Goal: Task Accomplishment & Management: Manage account settings

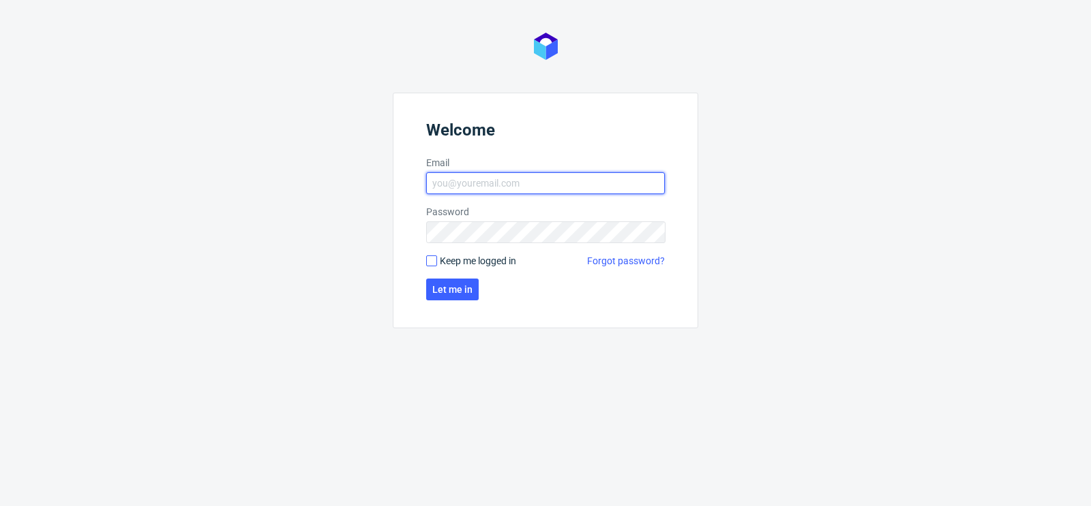
type input "matteo.corsico@packhelp.com"
click at [432, 260] on input "Keep me logged in" at bounding box center [431, 261] width 11 height 11
checkbox input "true"
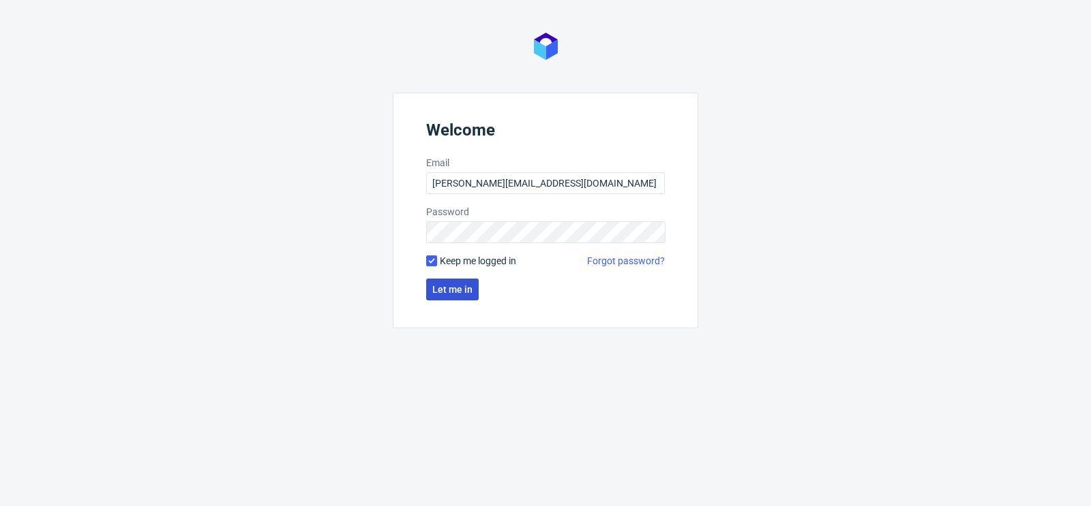
click at [448, 297] on button "Let me in" at bounding box center [452, 290] width 52 height 22
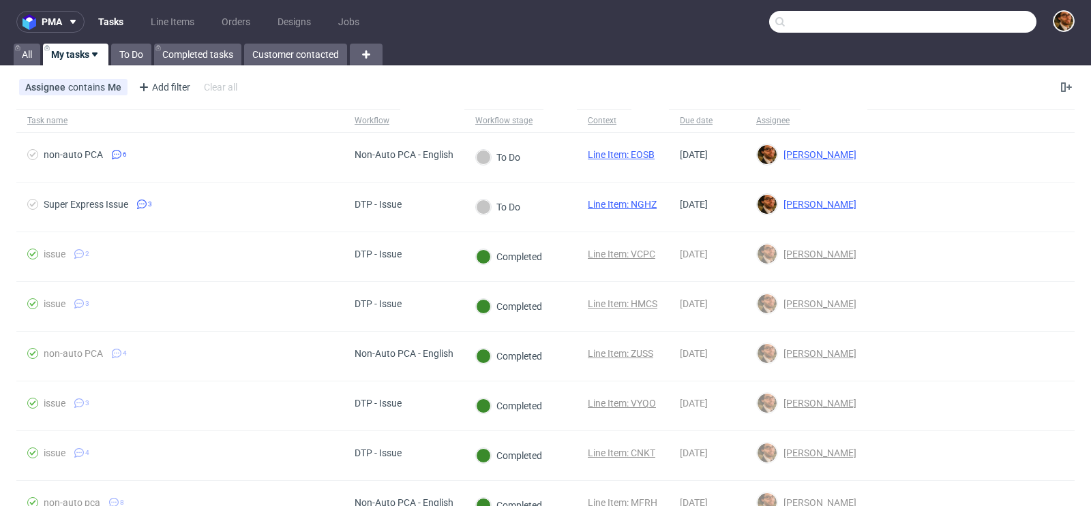
click at [960, 25] on input "text" at bounding box center [902, 22] width 267 height 22
paste input "R905106375"
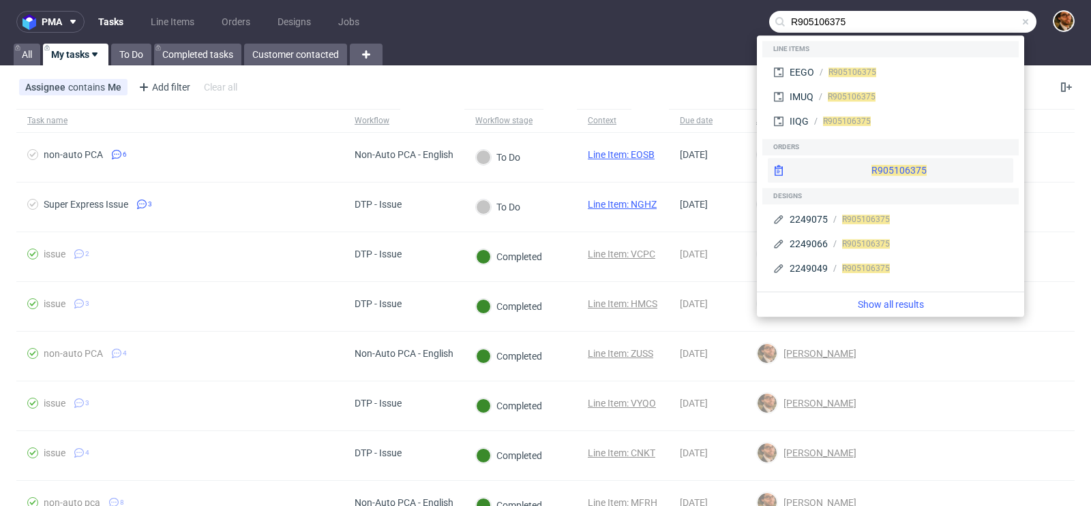
type input "R905106375"
click at [873, 162] on div "R905106375" at bounding box center [890, 170] width 245 height 25
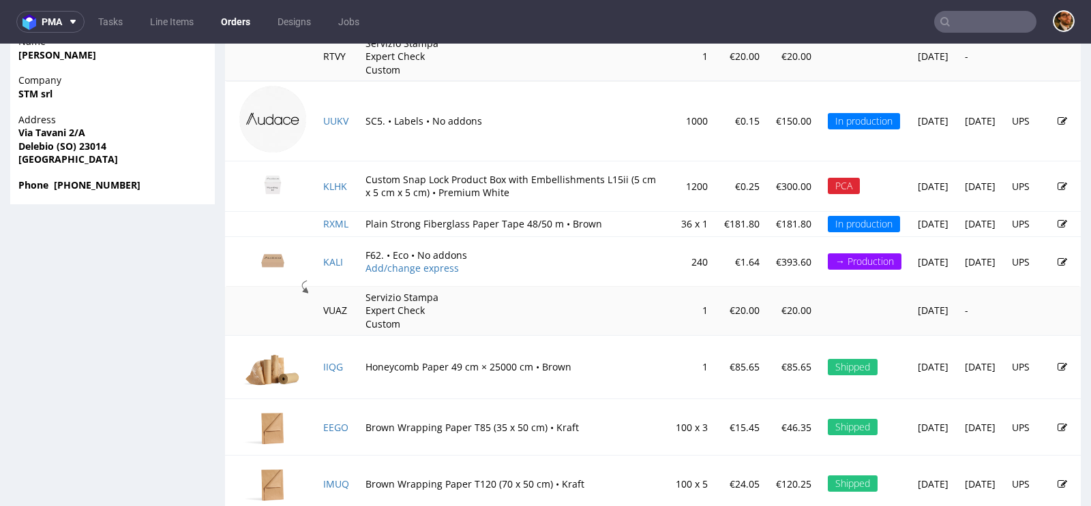
scroll to position [869, 0]
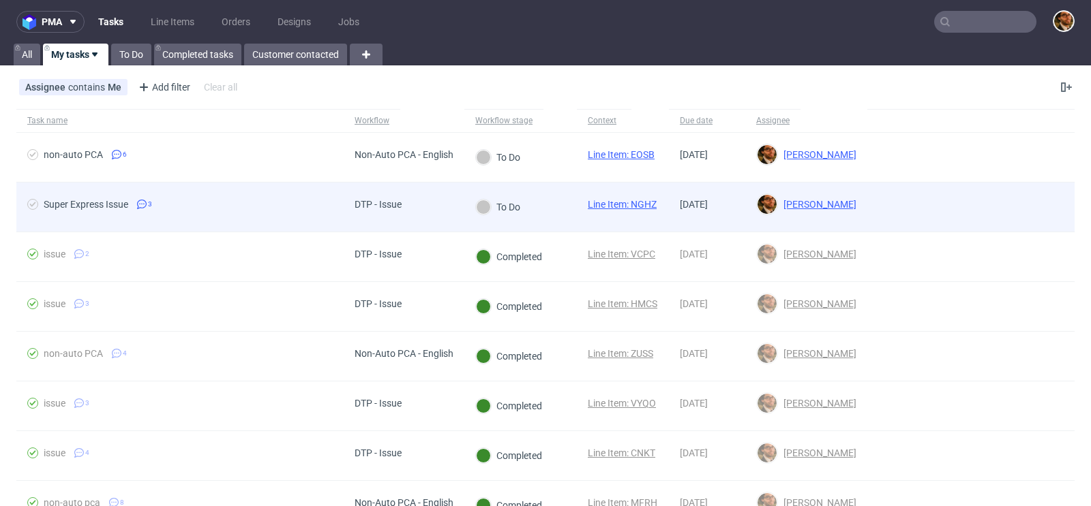
click at [1001, 219] on div at bounding box center [970, 207] width 207 height 49
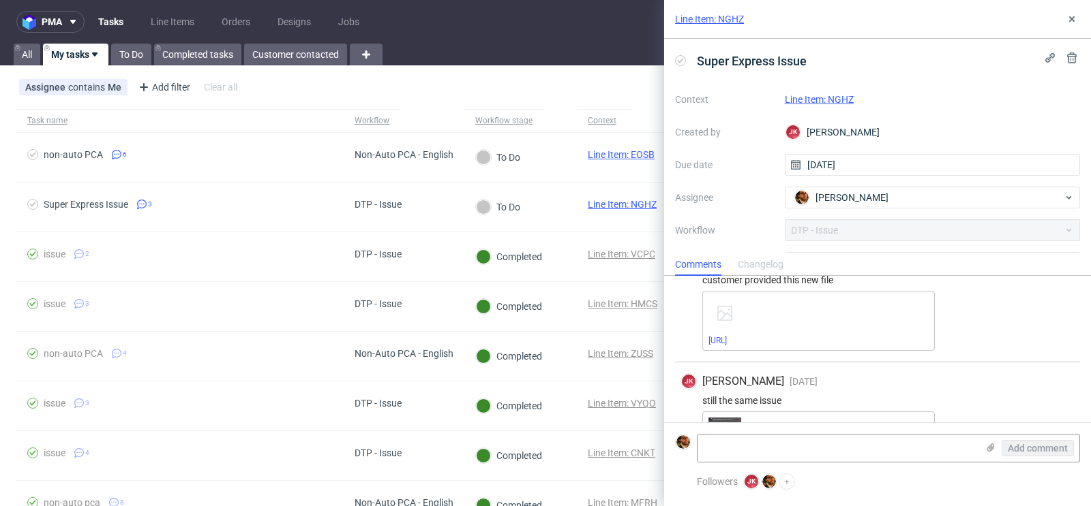
scroll to position [212, 0]
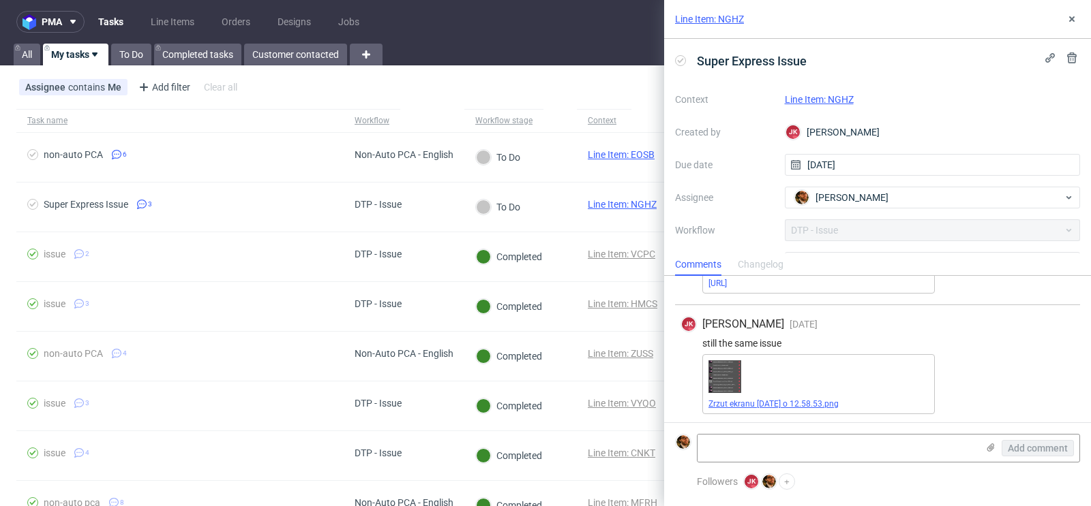
click at [801, 405] on link "Zrzut ekranu 2025-08-20 o 12.58.53.png" at bounding box center [773, 404] width 130 height 10
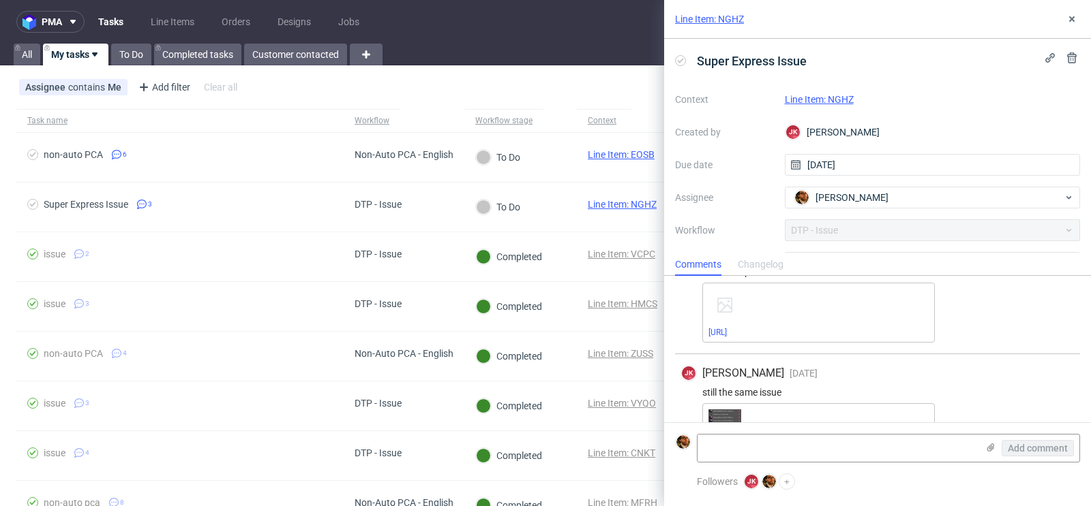
scroll to position [159, 0]
click at [727, 336] on link "omoda_fusion_exp_5309592-auto-bottom-product-box-100-x-100-x-200-outside-v-2-gu…" at bounding box center [717, 337] width 18 height 10
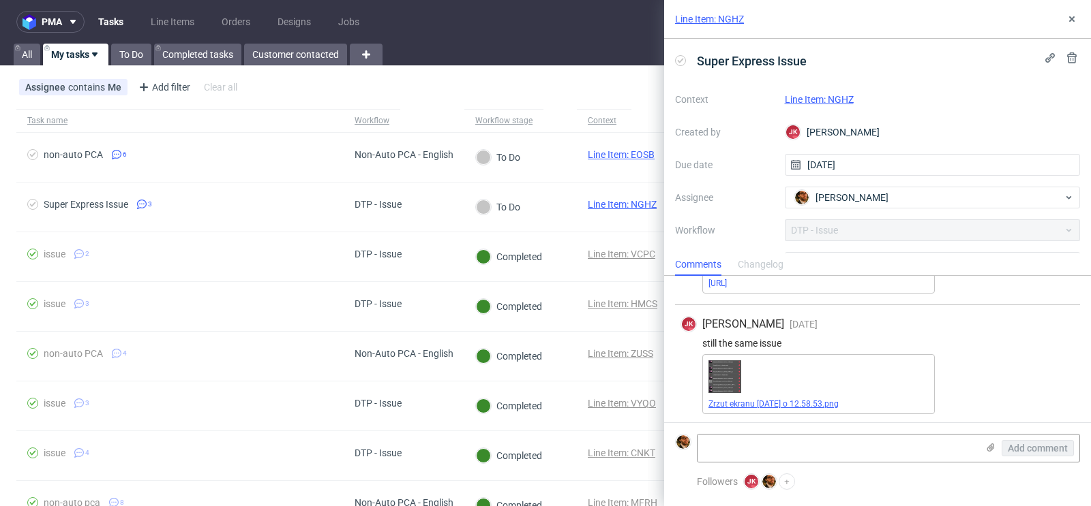
click at [801, 399] on link "Zrzut ekranu 2025-08-20 o 12.58.53.png" at bounding box center [773, 404] width 130 height 10
click at [1072, 20] on icon at bounding box center [1071, 19] width 11 height 11
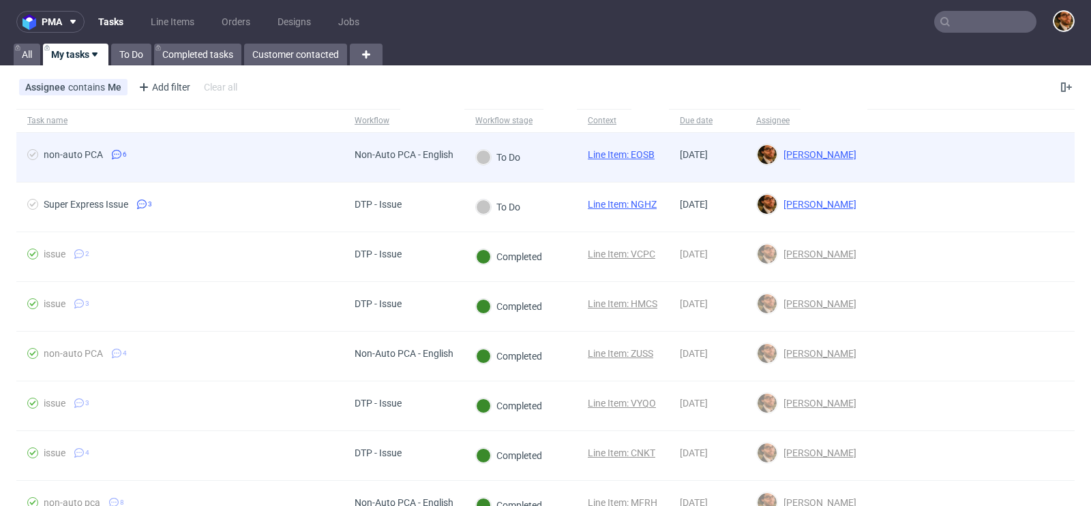
click at [1022, 157] on div at bounding box center [970, 157] width 207 height 49
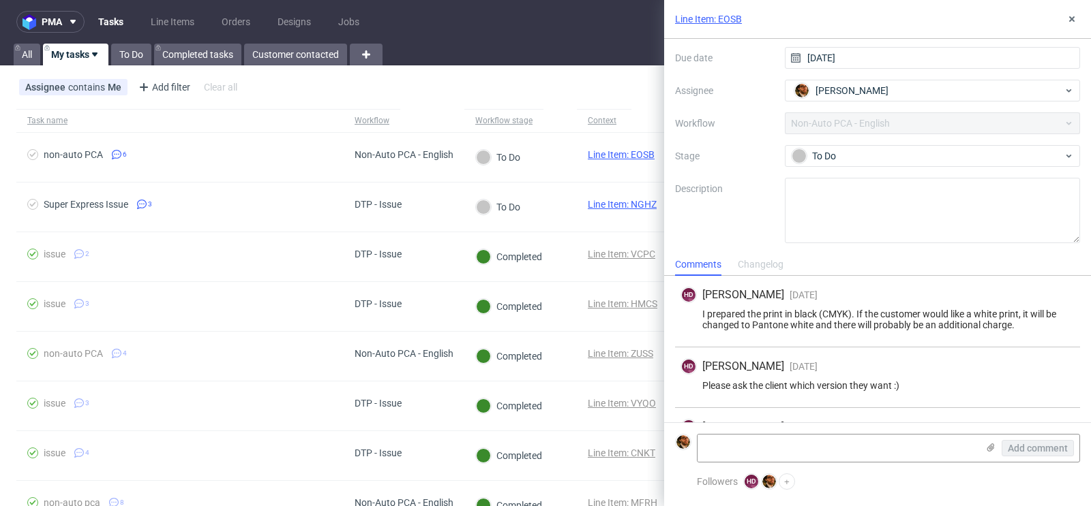
scroll to position [355, 0]
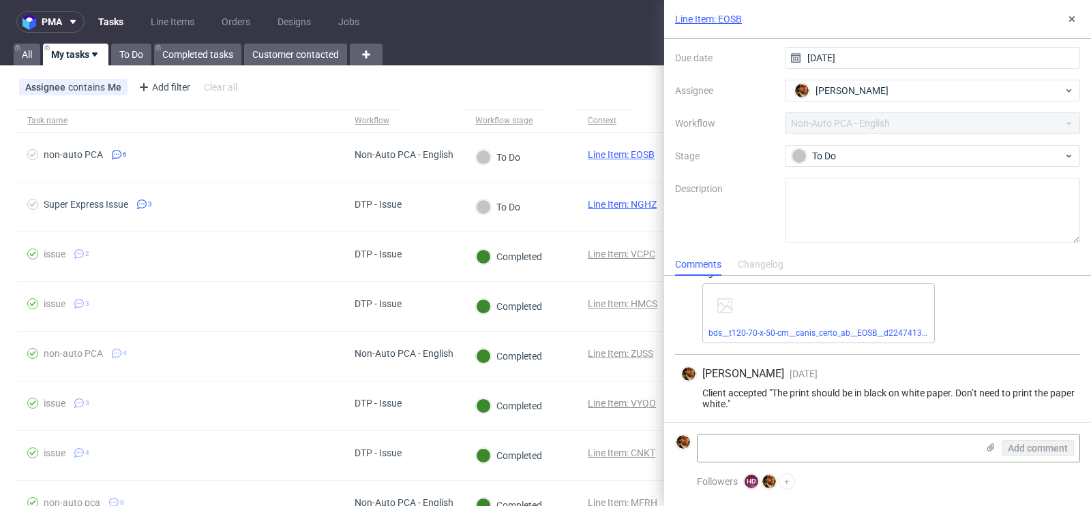
click at [544, 100] on div "Assignee contains Me Add filter Hide filters Clear all" at bounding box center [545, 87] width 1091 height 33
click at [1074, 26] on button at bounding box center [1071, 19] width 16 height 16
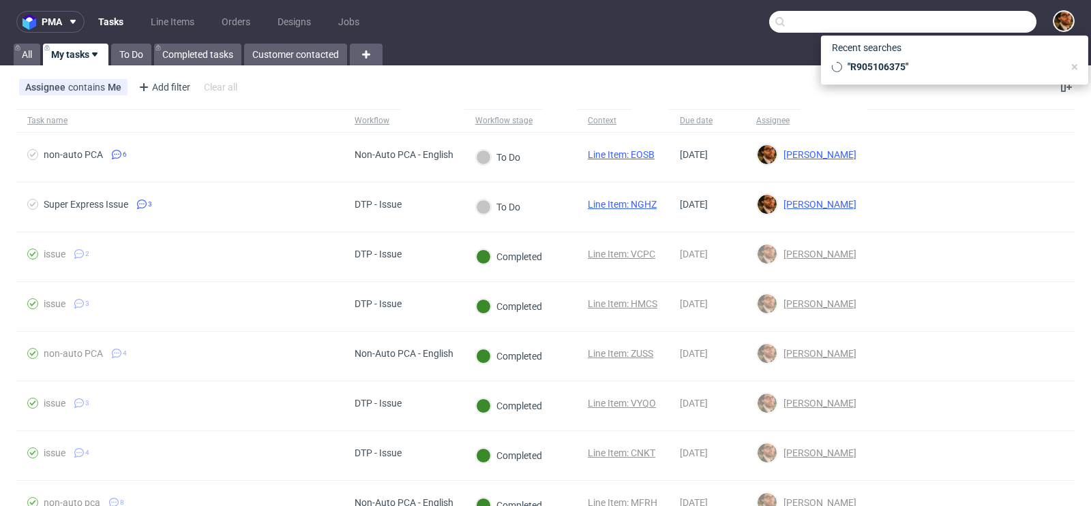
click at [966, 24] on input "text" at bounding box center [902, 22] width 267 height 22
paste input "gmail"
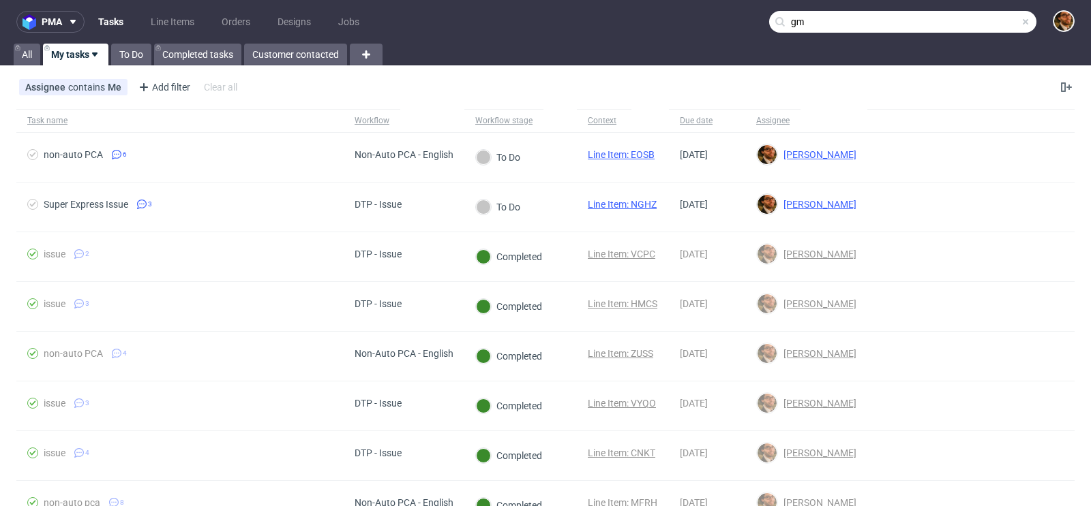
type input "g"
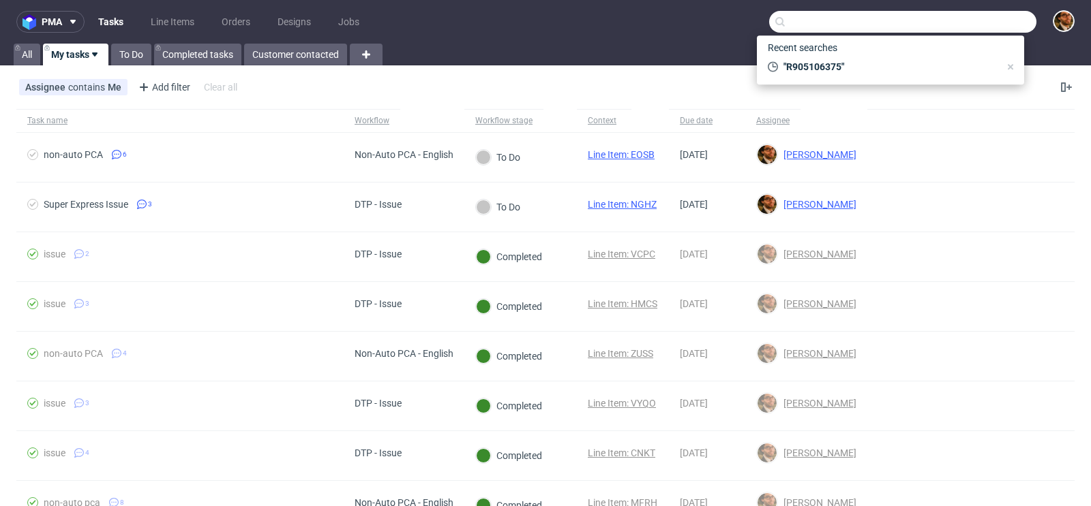
paste input "xiaoliangji94@gmail.com"
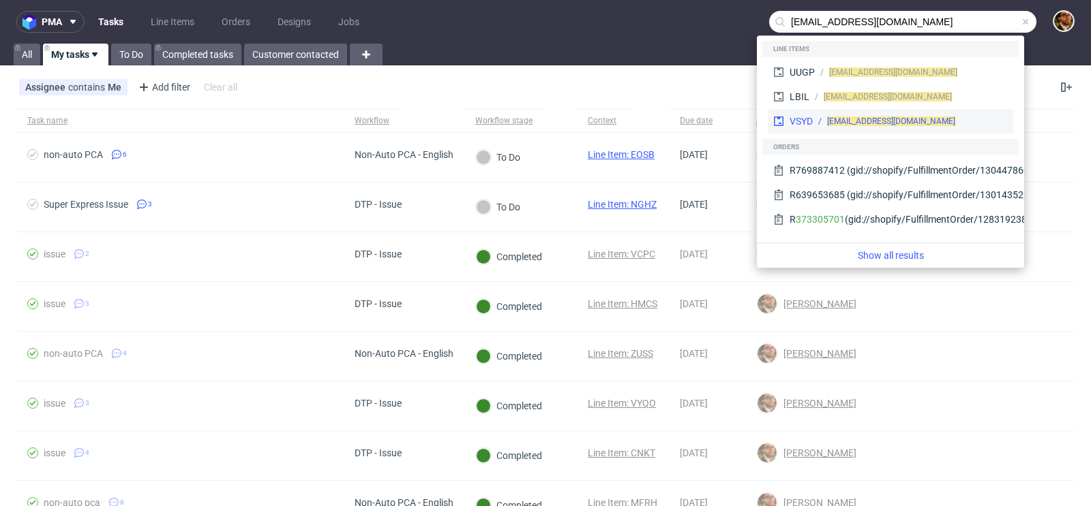
type input "xiaoliangji94@gmail.com"
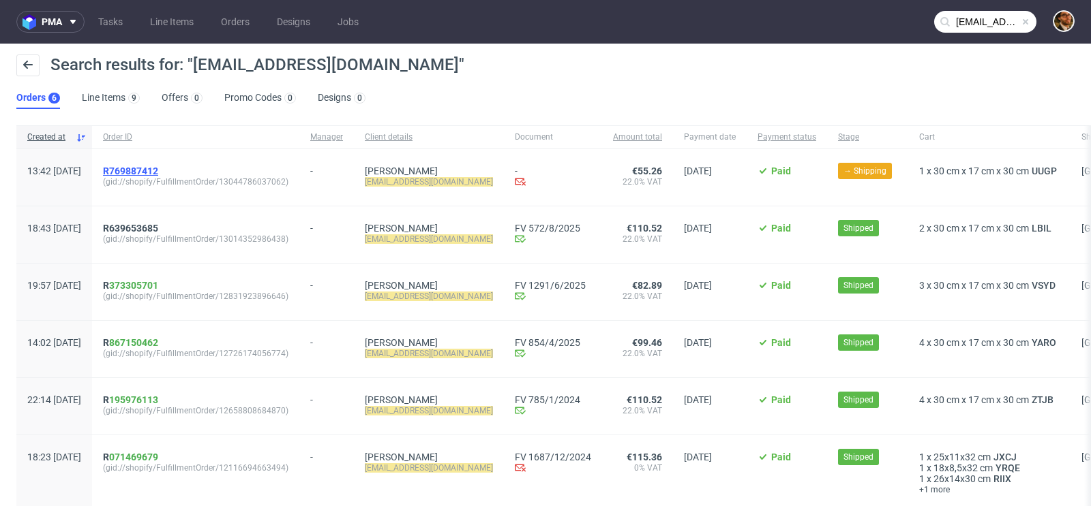
click at [158, 173] on span "R769887412" at bounding box center [130, 171] width 55 height 11
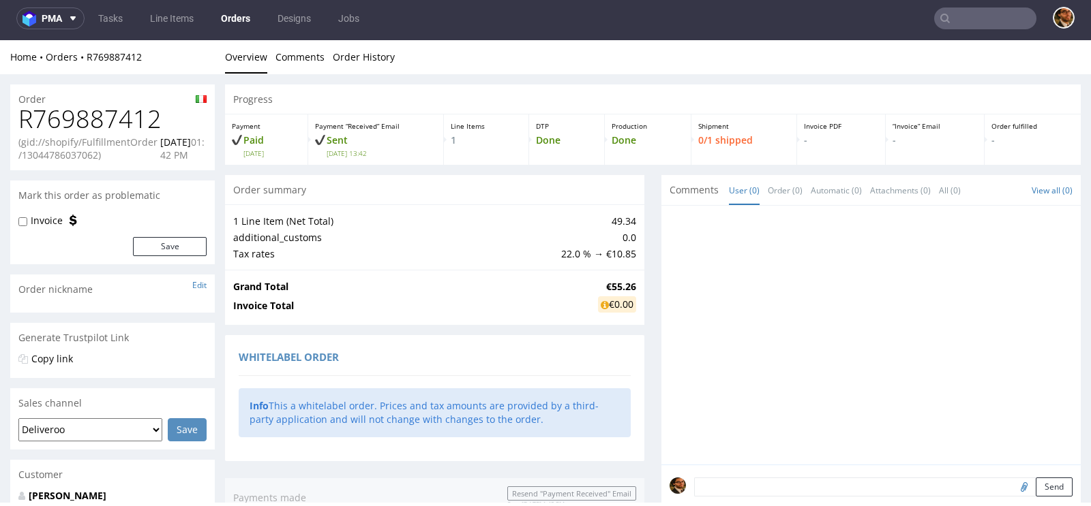
scroll to position [667, 0]
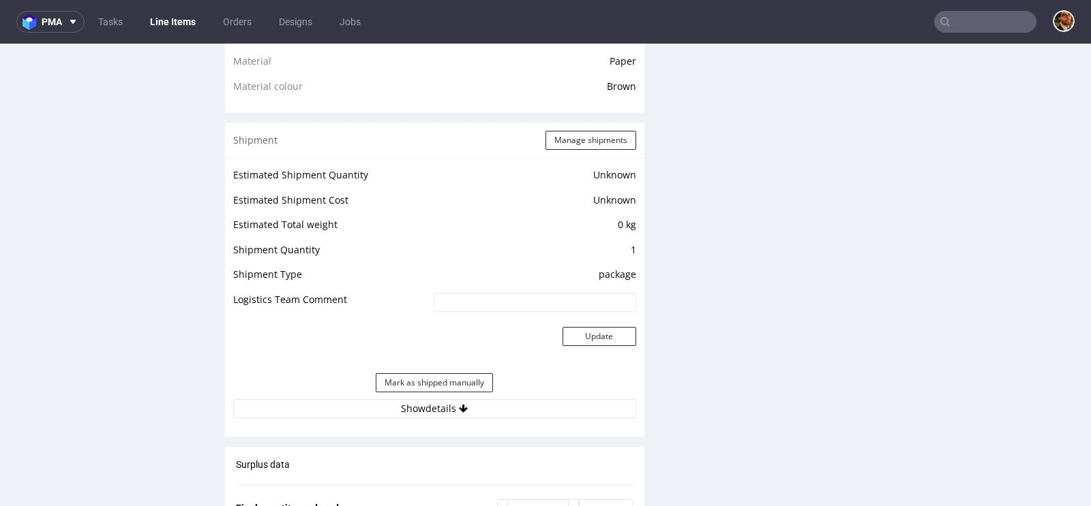
scroll to position [1080, 0]
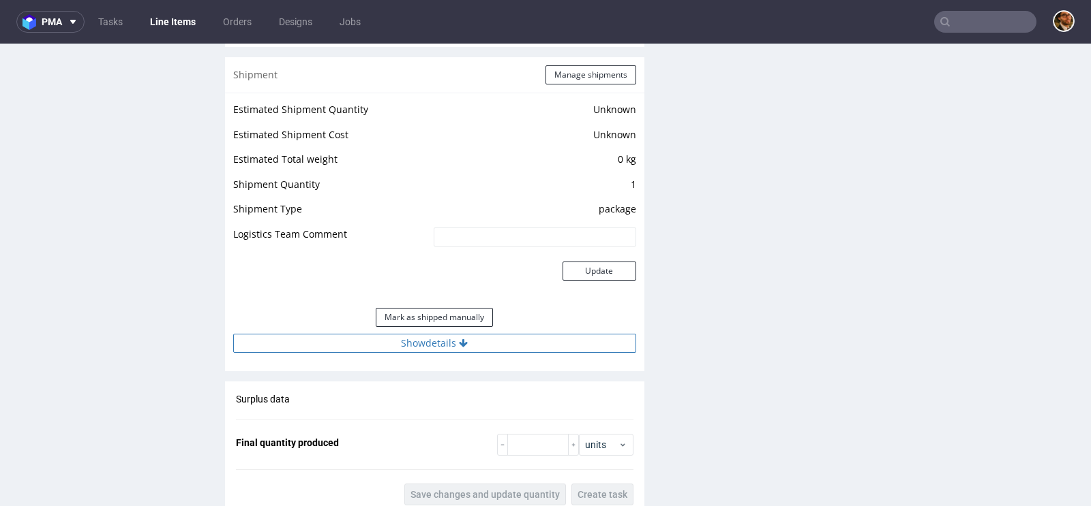
click at [426, 344] on button "Show details" at bounding box center [434, 343] width 403 height 19
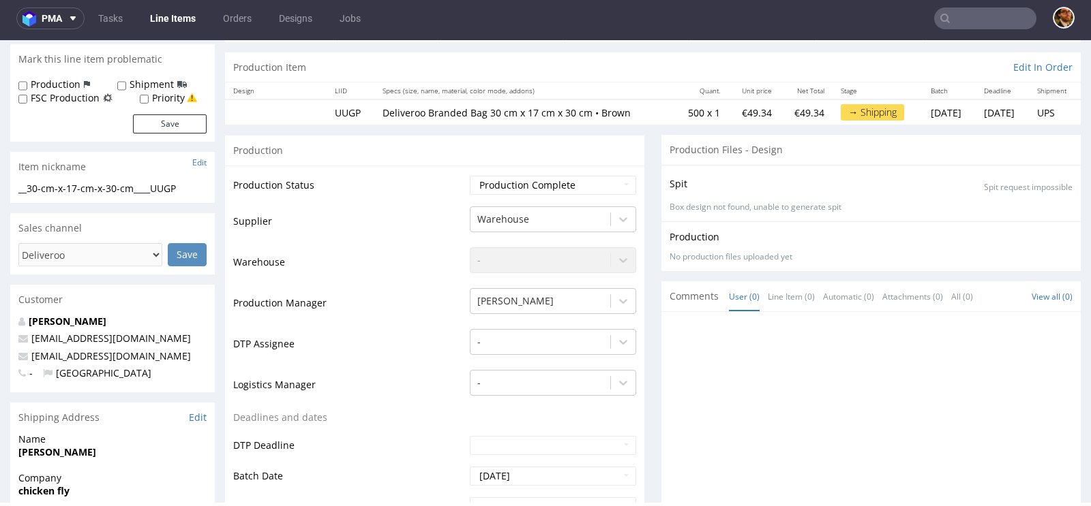
scroll to position [0, 0]
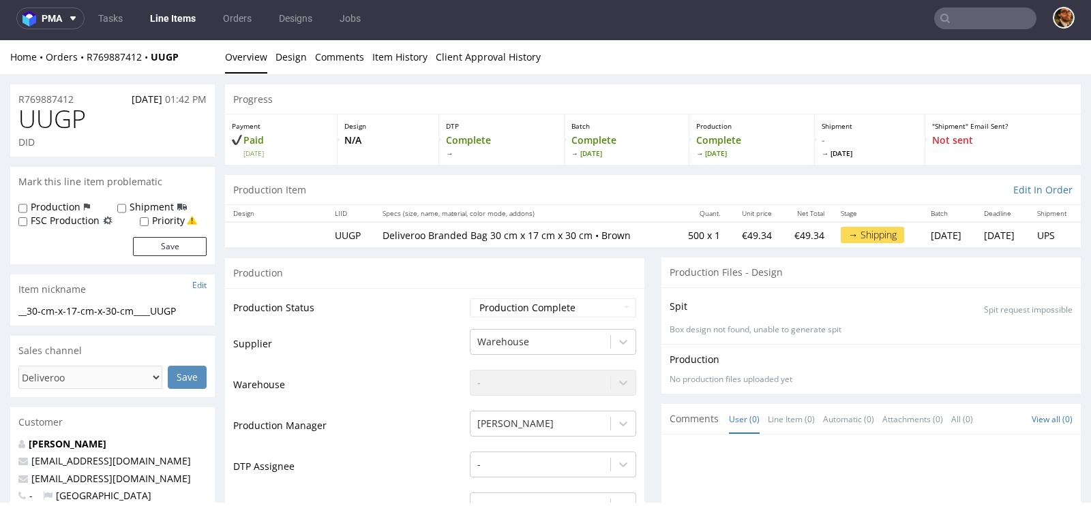
click at [960, 21] on input "text" at bounding box center [985, 18] width 102 height 22
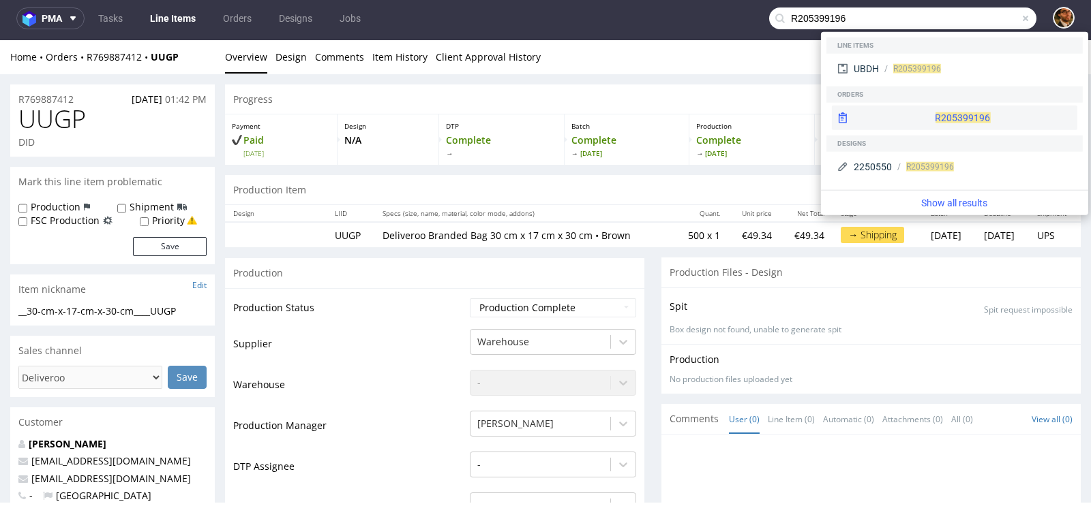
type input "R205399196"
click at [913, 120] on div "R205399196" at bounding box center [954, 118] width 245 height 25
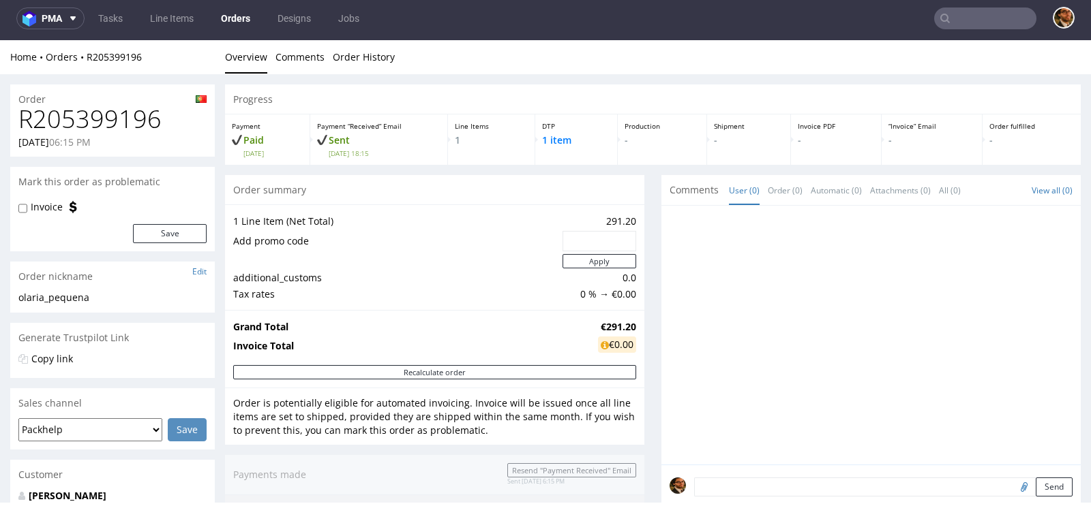
click at [963, 16] on input "text" at bounding box center [985, 18] width 102 height 22
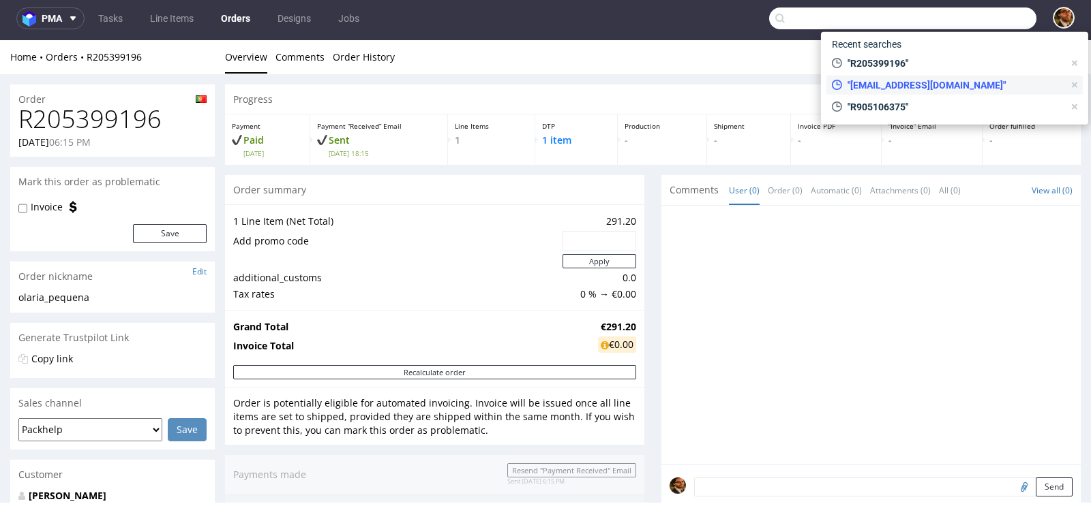
click at [962, 89] on span ""[EMAIL_ADDRESS][DOMAIN_NAME]"" at bounding box center [953, 85] width 222 height 14
type input "xiaoliangji94@gmail.com"
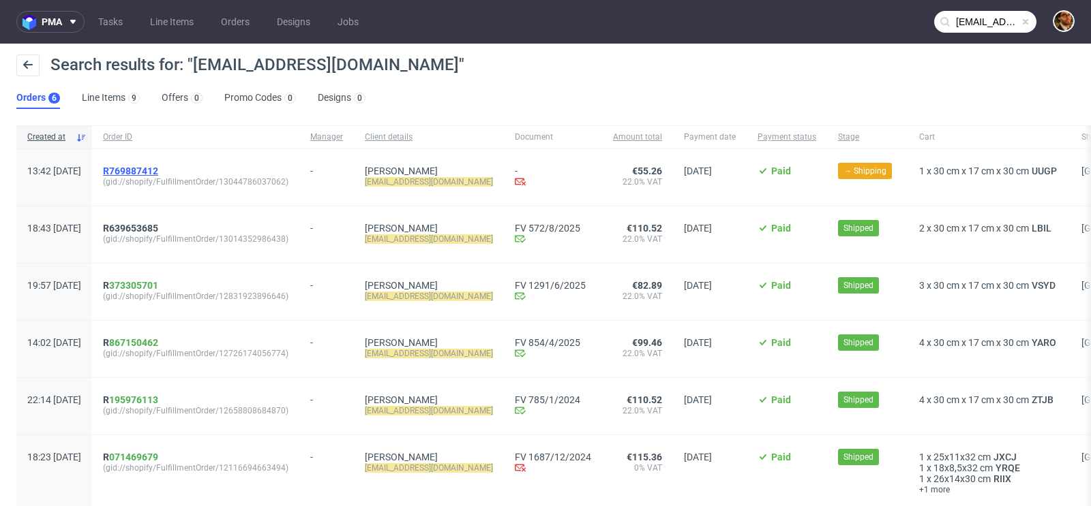
click at [158, 174] on span "R769887412" at bounding box center [130, 171] width 55 height 11
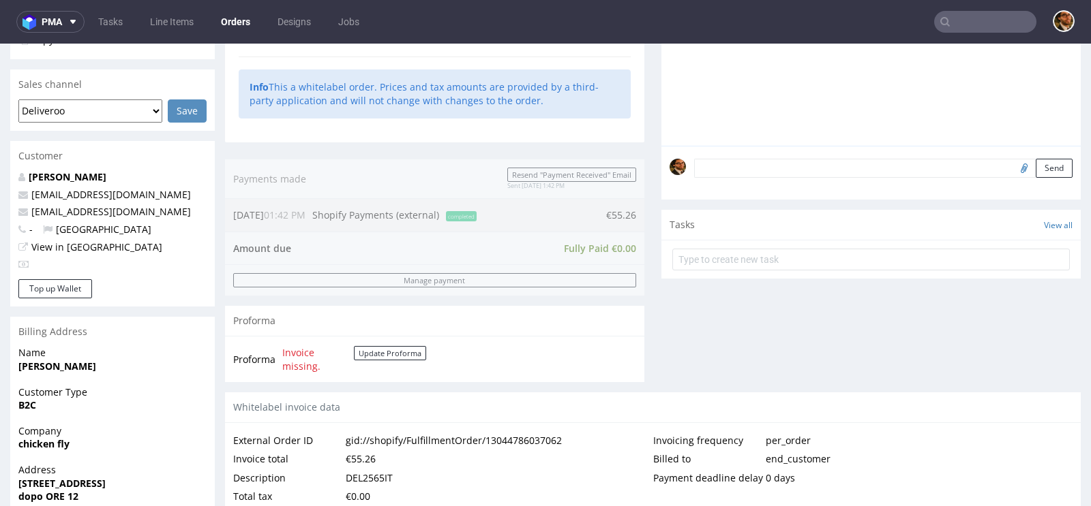
scroll to position [667, 0]
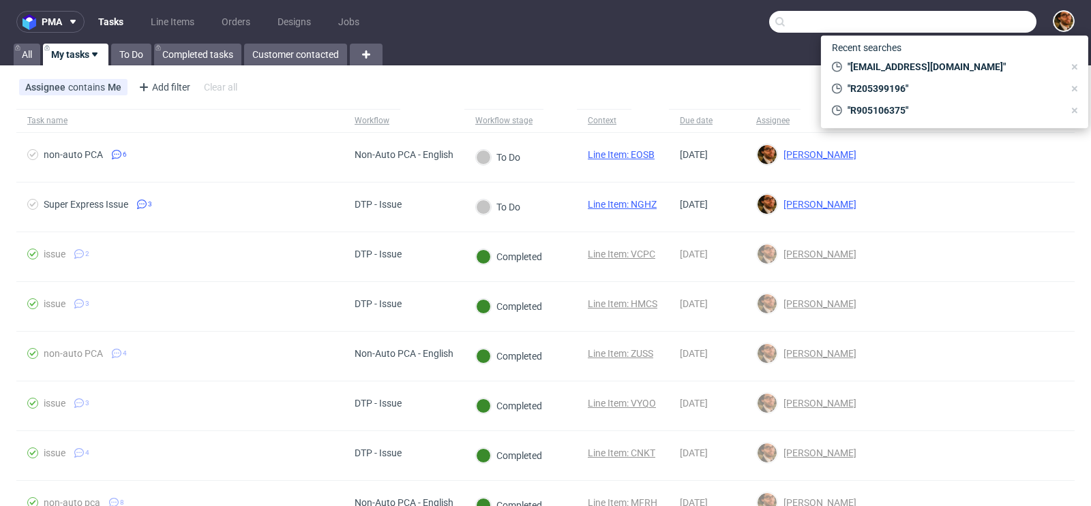
click at [965, 21] on input "text" at bounding box center [902, 22] width 267 height 22
paste input "R205399196"
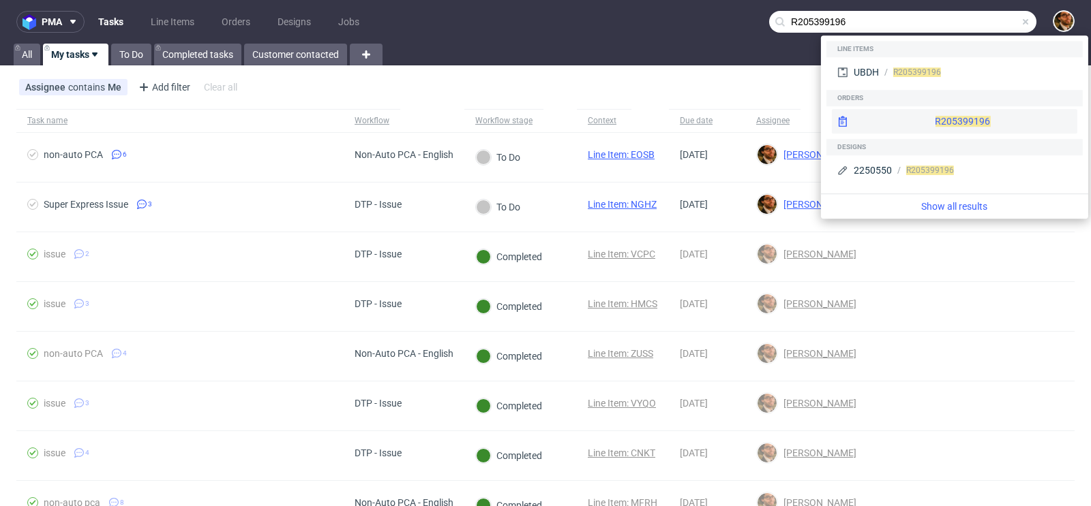
type input "R205399196"
click at [927, 114] on div "R205399196" at bounding box center [954, 121] width 245 height 25
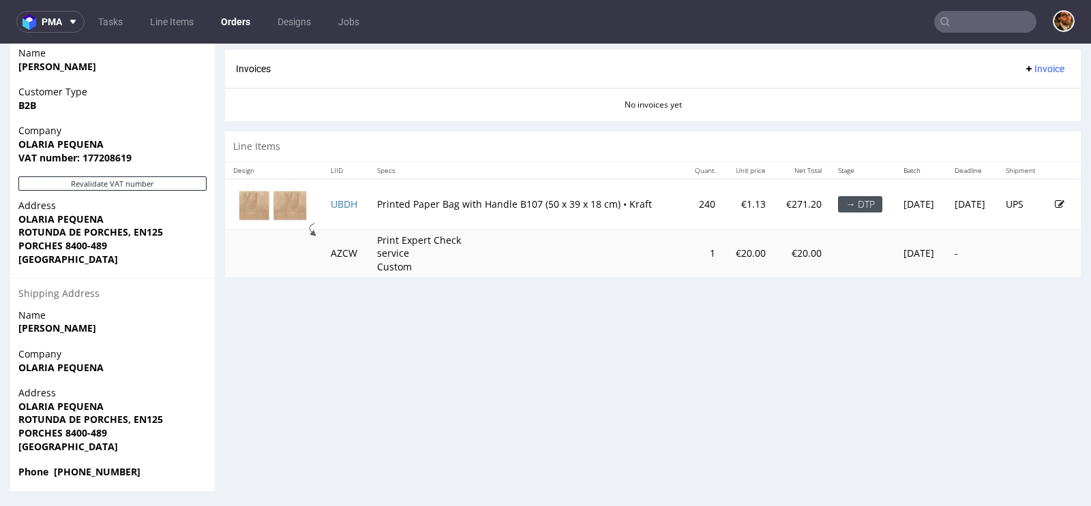
scroll to position [3, 0]
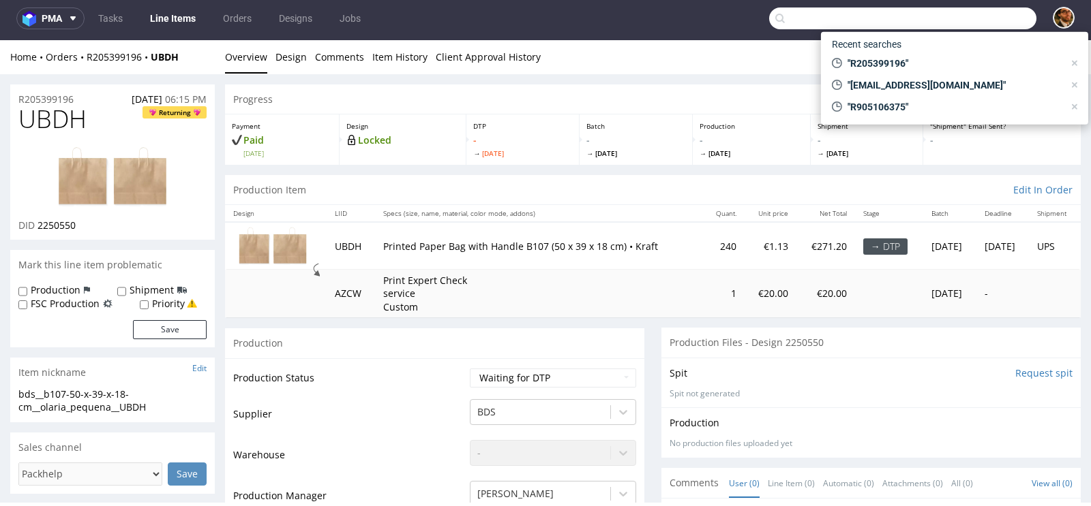
click at [971, 20] on input "text" at bounding box center [902, 18] width 267 height 22
paste input "elenazoboliweddingevents@gmail.com"
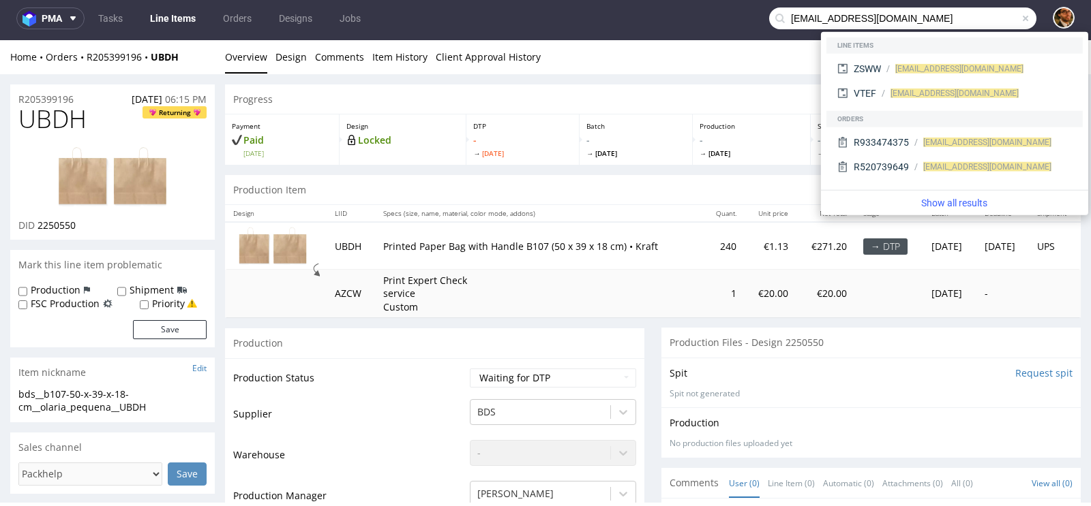
type input "elenazoboliweddingevents@gmail.com"
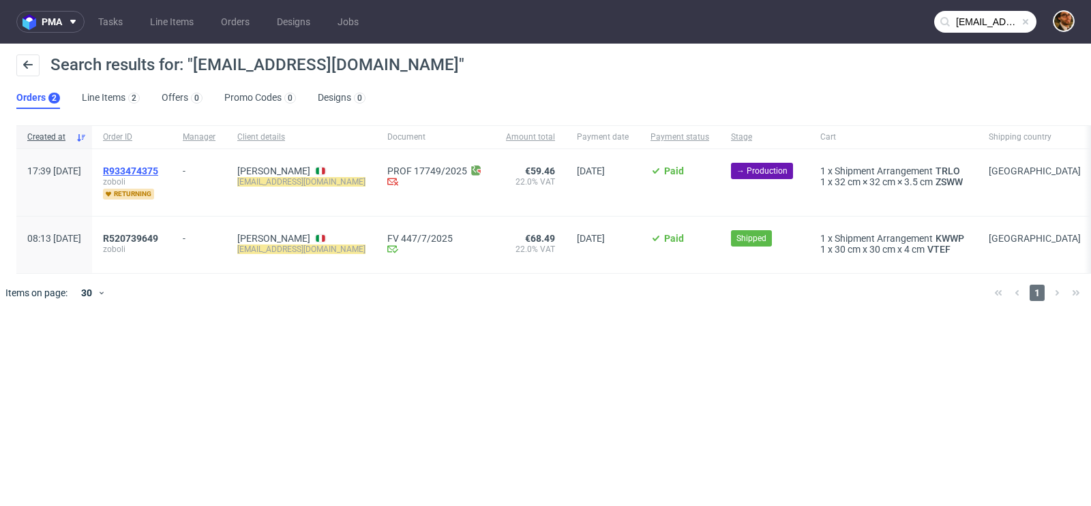
click at [158, 170] on span "R933474375" at bounding box center [130, 171] width 55 height 11
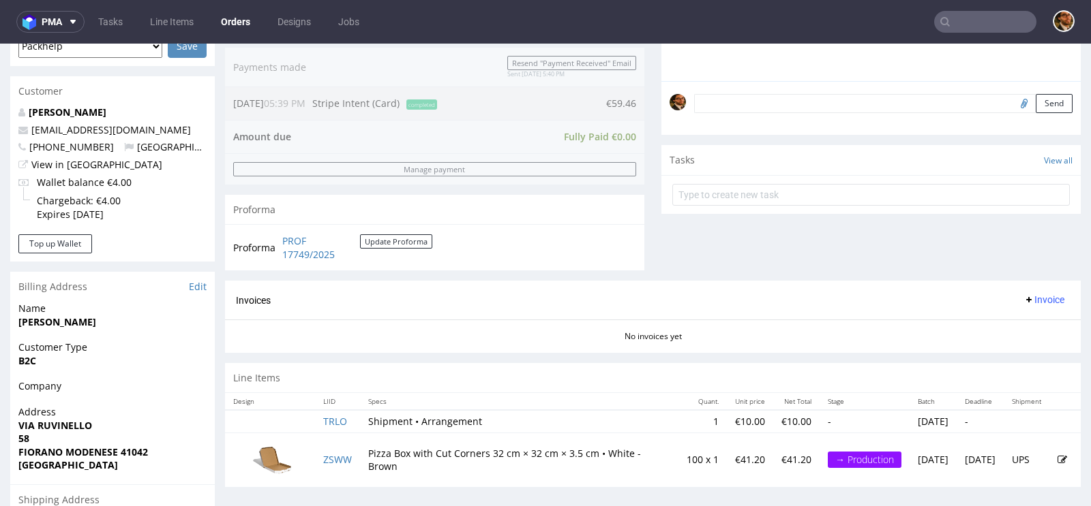
scroll to position [555, 0]
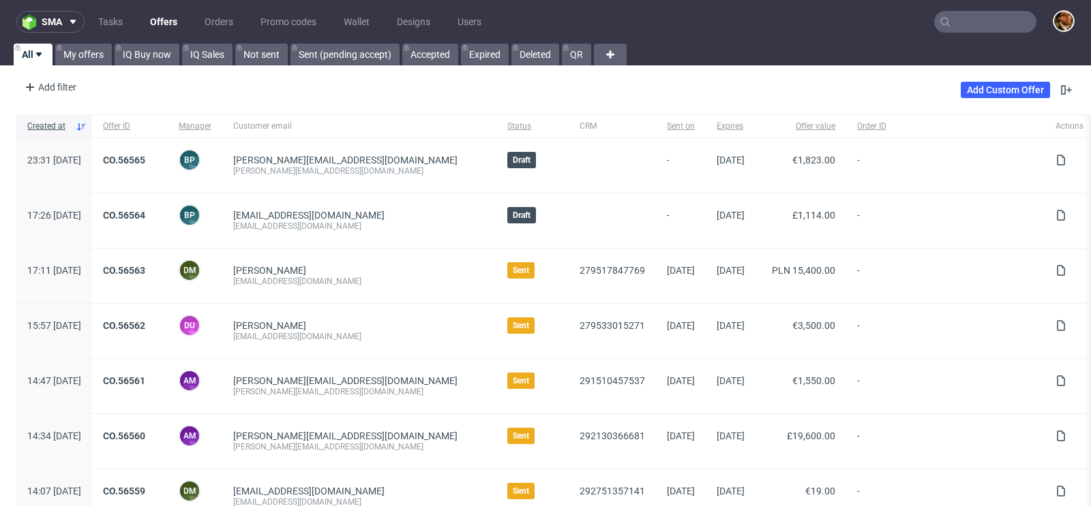
click at [964, 17] on input "text" at bounding box center [985, 22] width 102 height 22
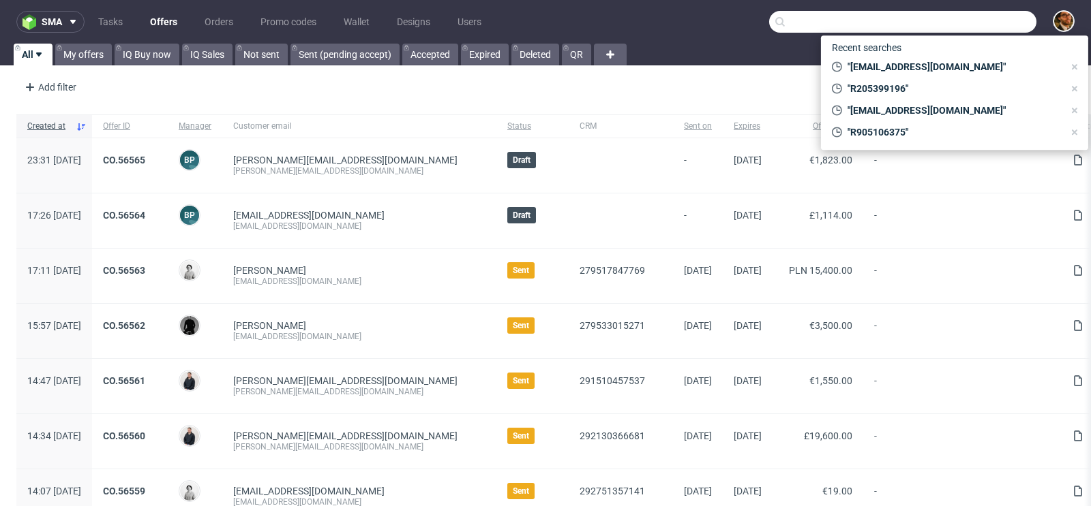
paste input "R938868999"
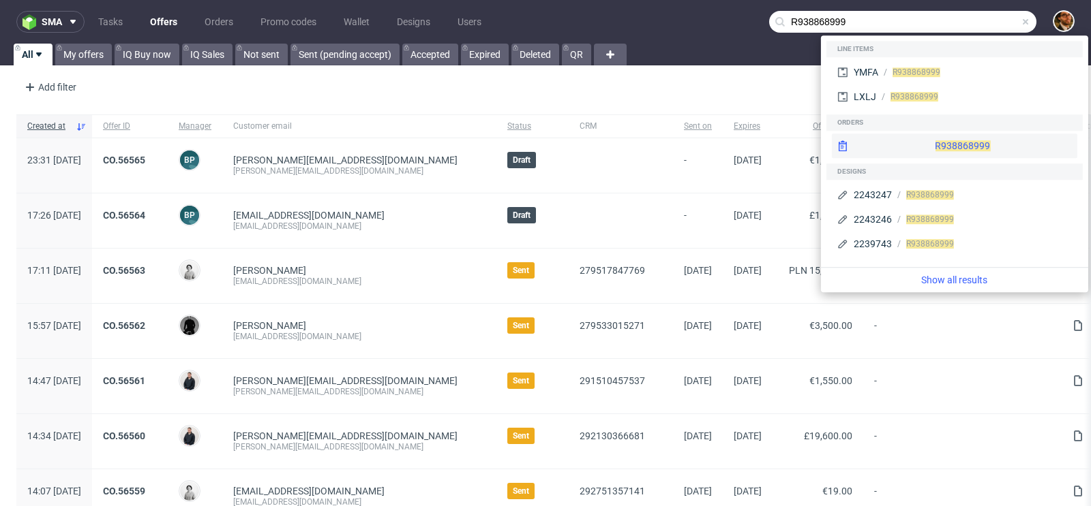
type input "R938868999"
click at [925, 144] on div "R938868999" at bounding box center [954, 146] width 245 height 25
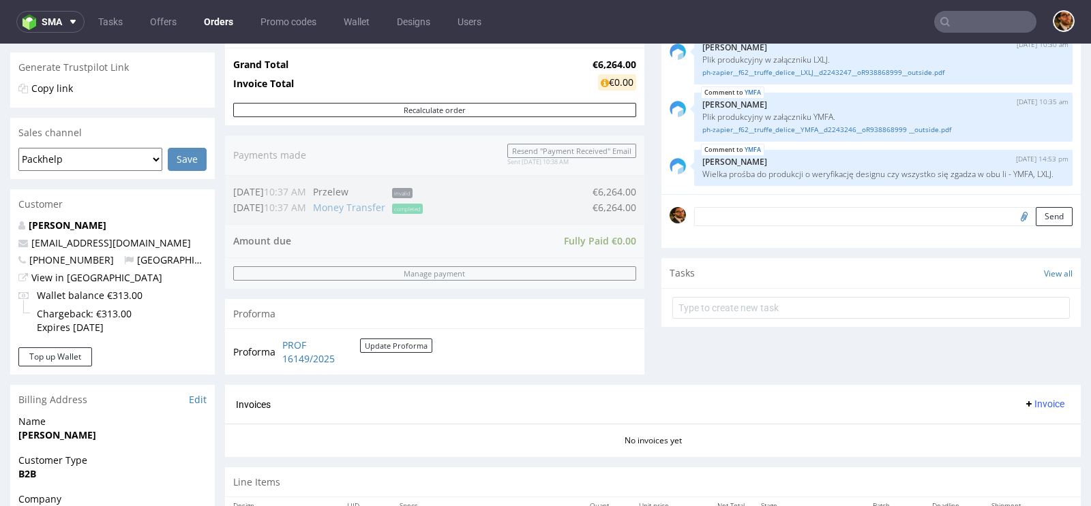
scroll to position [643, 0]
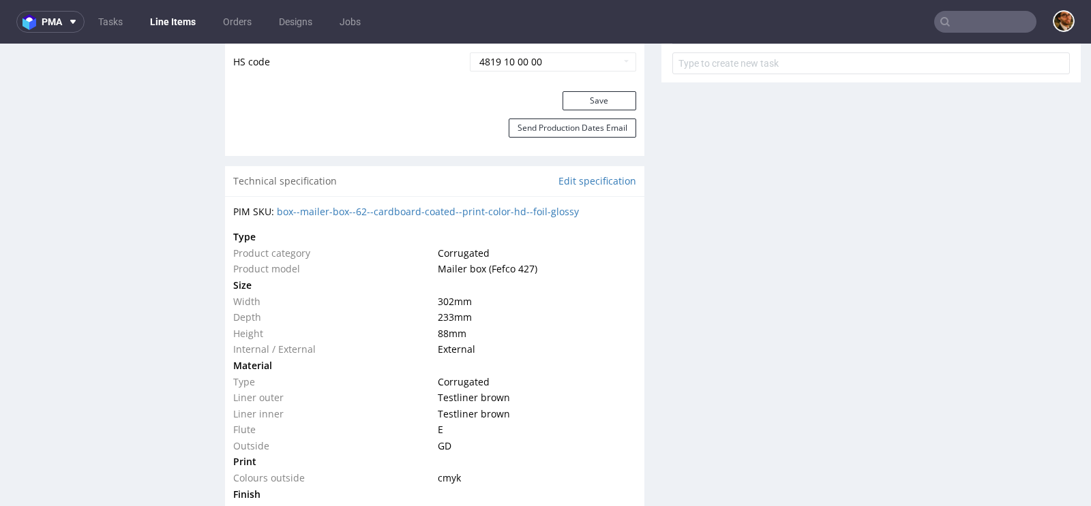
scroll to position [425, 0]
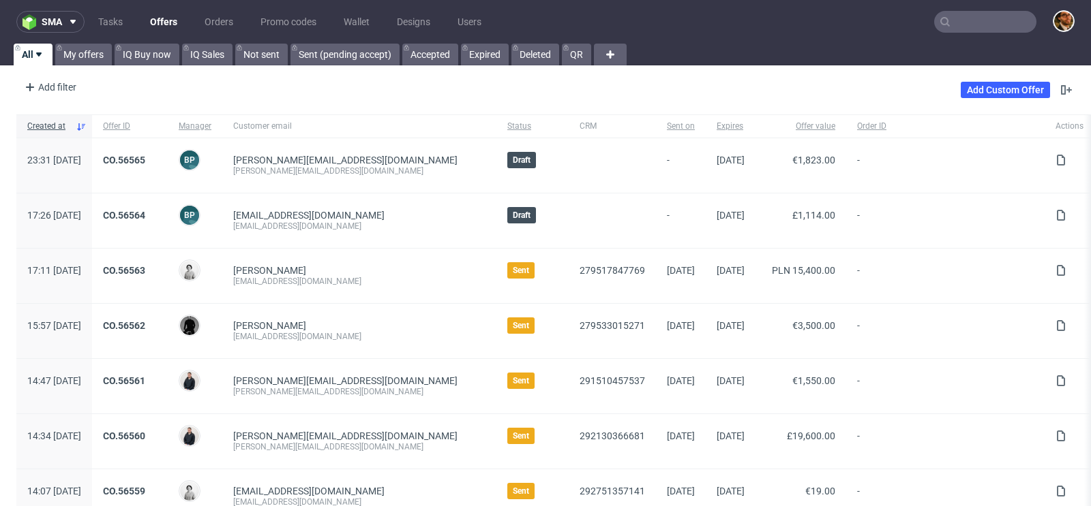
click at [958, 21] on input "text" at bounding box center [985, 22] width 102 height 22
paste input "elenazoboliweddingevents@gmail.com"
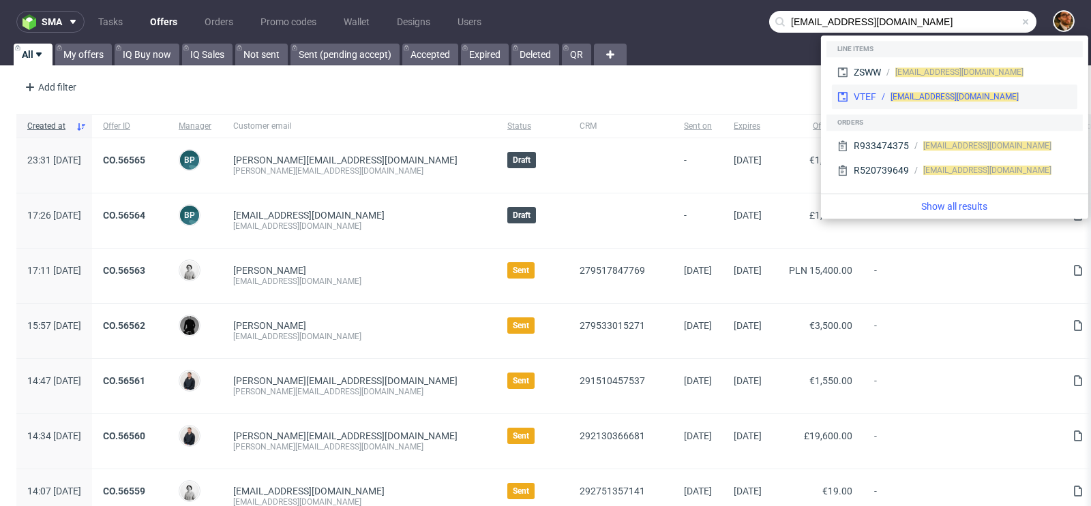
type input "elenazoboliweddingevents@gmail.com"
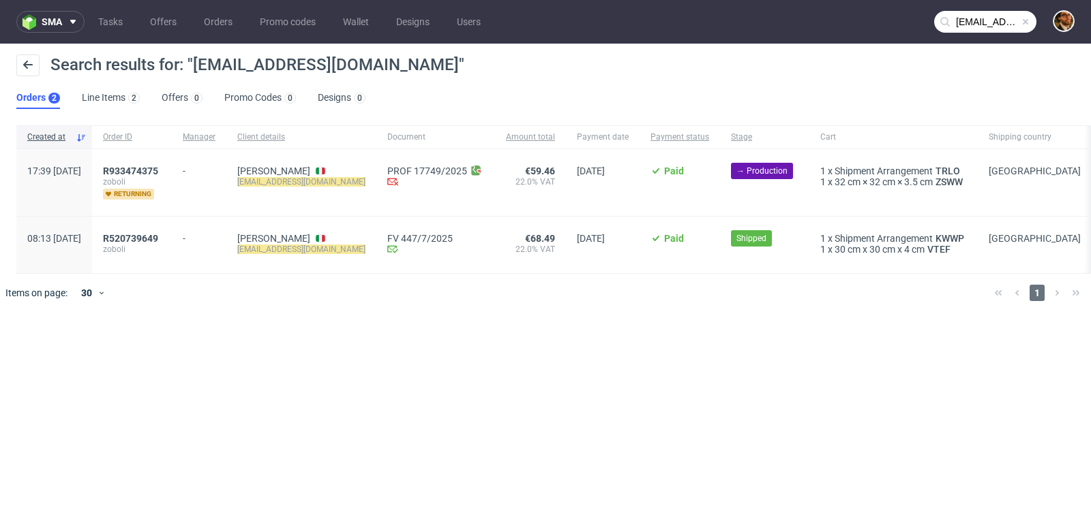
click at [215, 173] on div "-" at bounding box center [199, 168] width 33 height 16
click at [158, 173] on span "R933474375" at bounding box center [130, 171] width 55 height 11
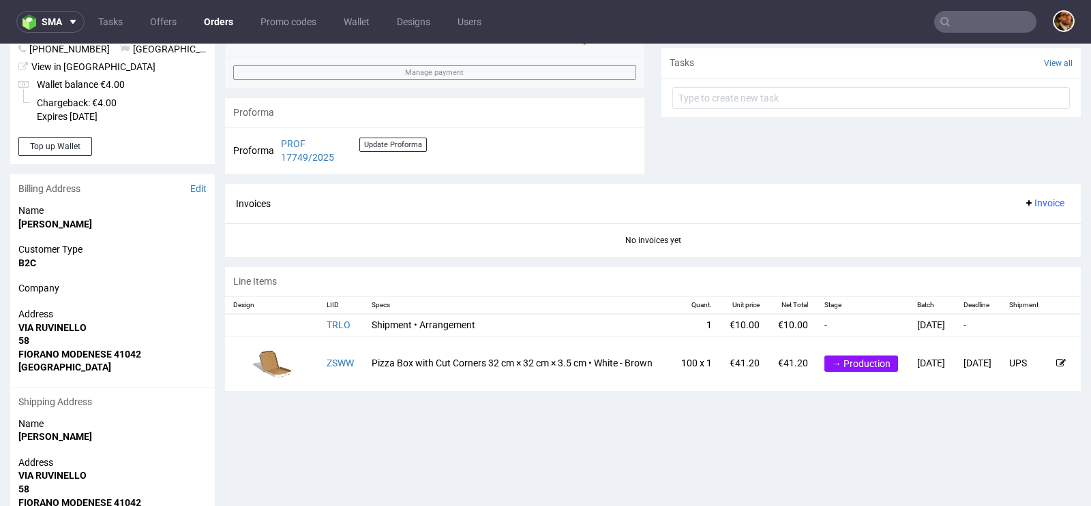
scroll to position [555, 0]
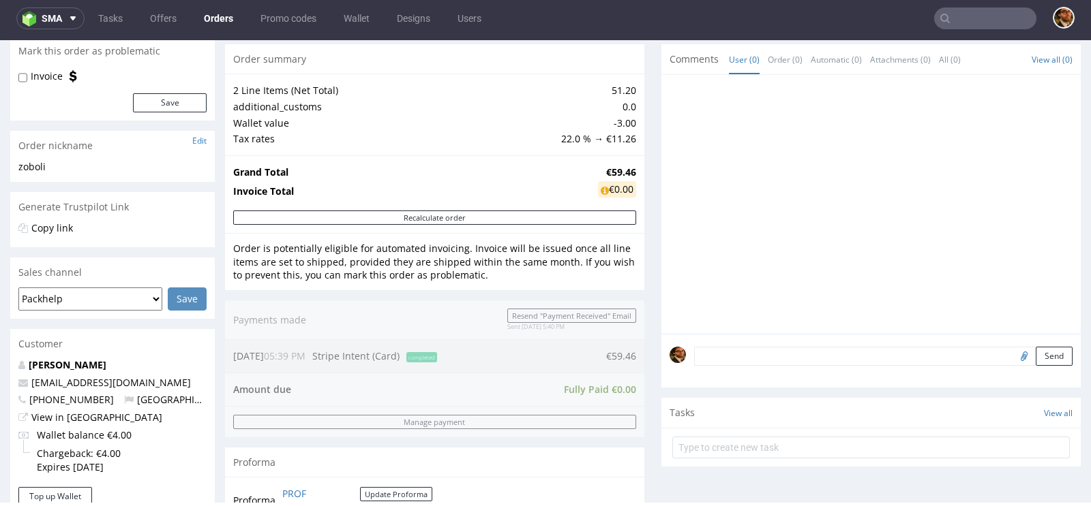
scroll to position [282, 0]
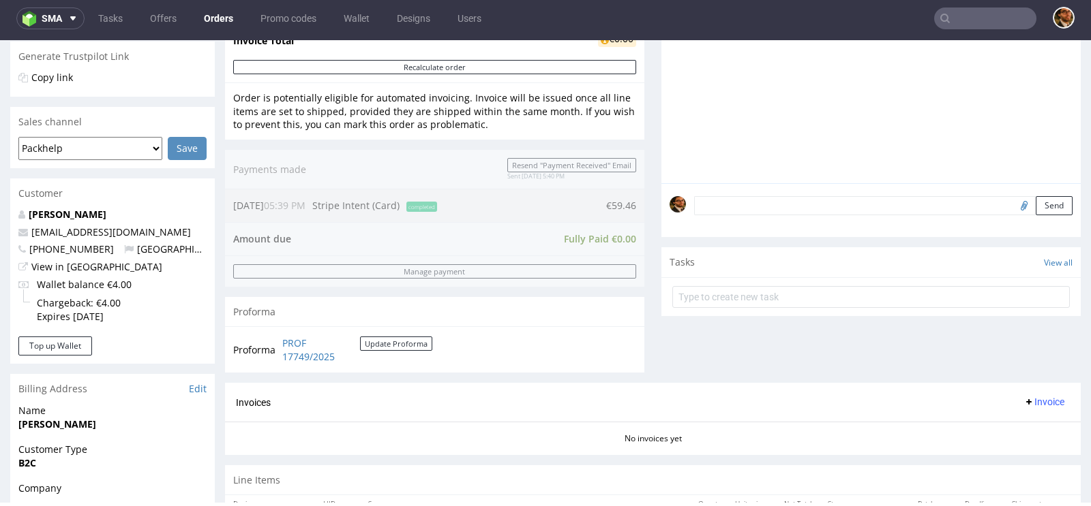
click at [703, 262] on div "Tasks View all" at bounding box center [870, 262] width 419 height 30
click at [681, 260] on span "Tasks" at bounding box center [681, 263] width 25 height 14
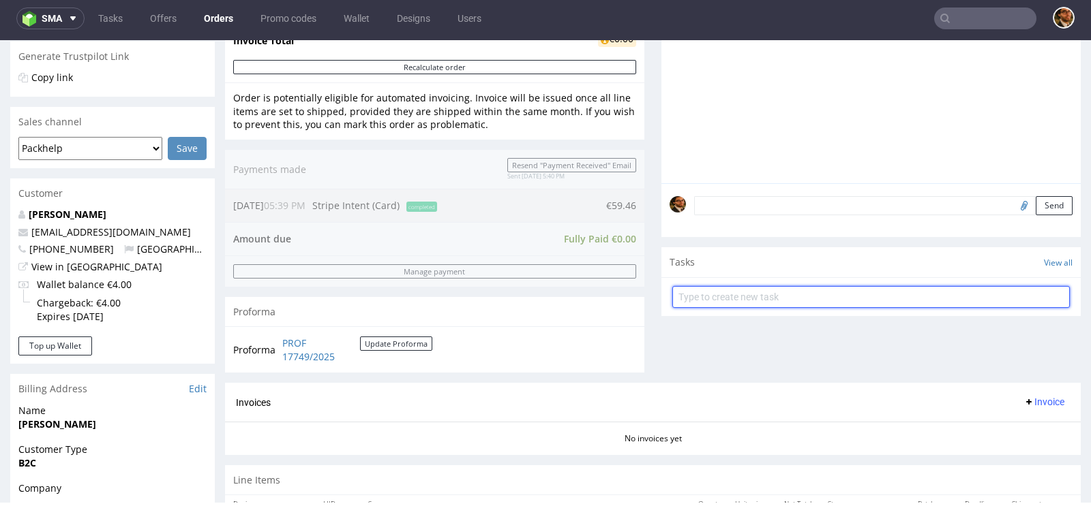
click at [685, 302] on input "text" at bounding box center [870, 297] width 397 height 22
type input "Refund"
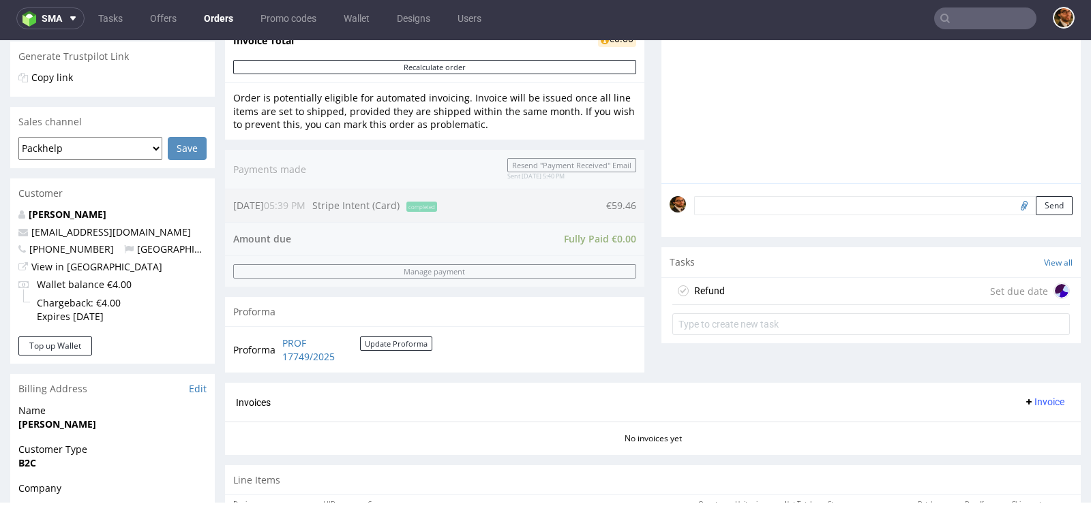
click at [976, 292] on div "Refund Set due date" at bounding box center [870, 291] width 397 height 27
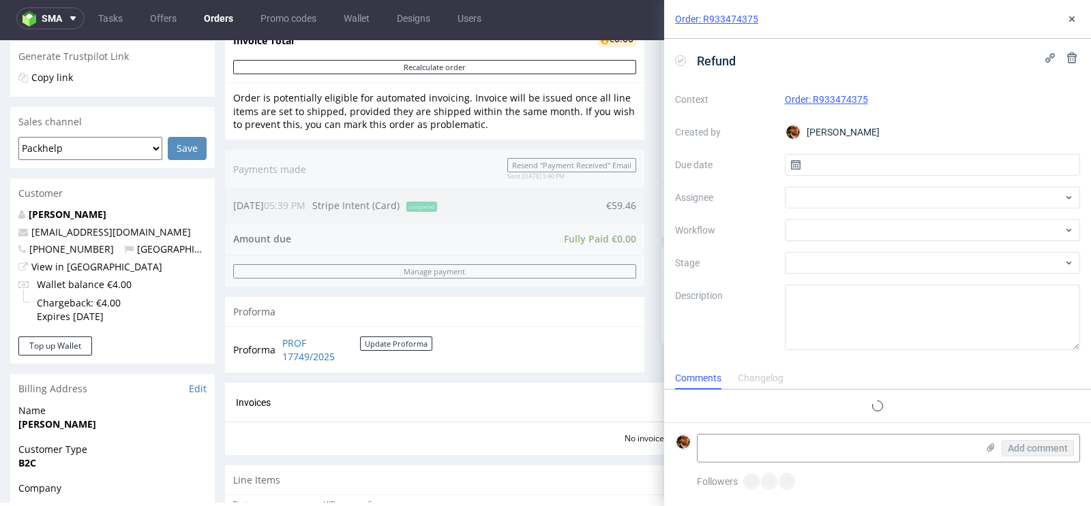
scroll to position [11, 0]
click at [935, 168] on input "text" at bounding box center [933, 165] width 296 height 22
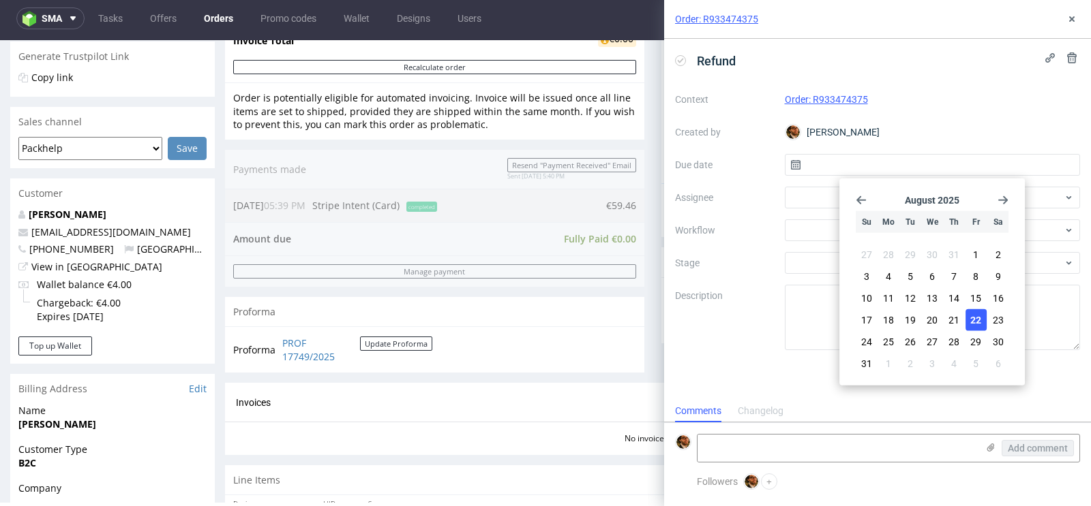
click at [975, 321] on span "22" at bounding box center [975, 321] width 11 height 14
type input "22/08/2025"
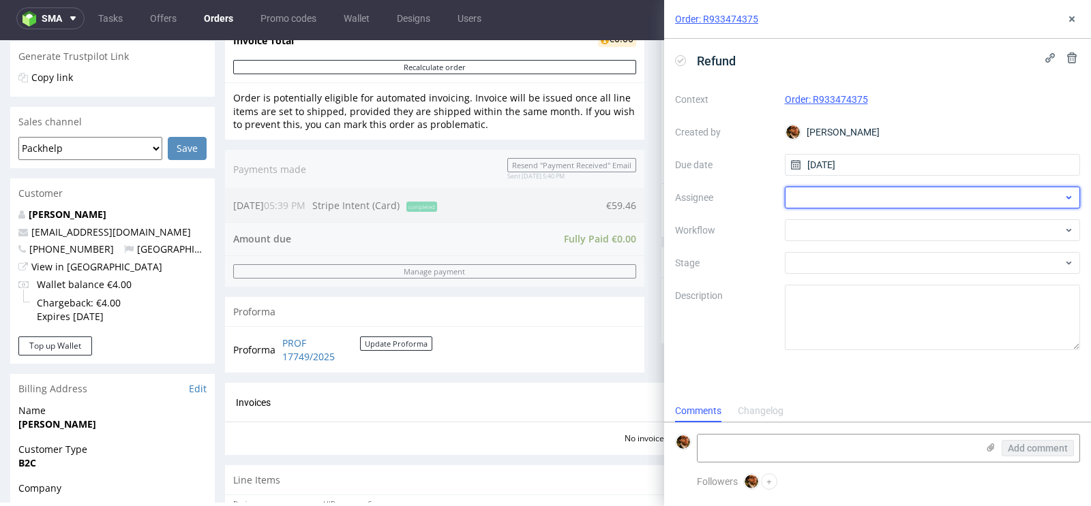
click at [877, 200] on div at bounding box center [933, 198] width 296 height 22
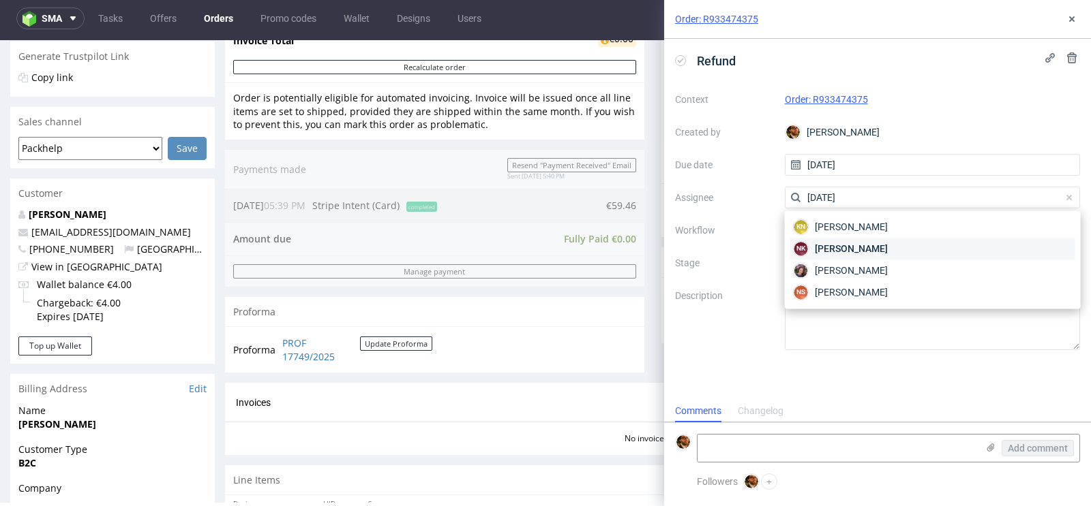
type input "natal"
click at [885, 250] on span "[PERSON_NAME]" at bounding box center [851, 249] width 73 height 14
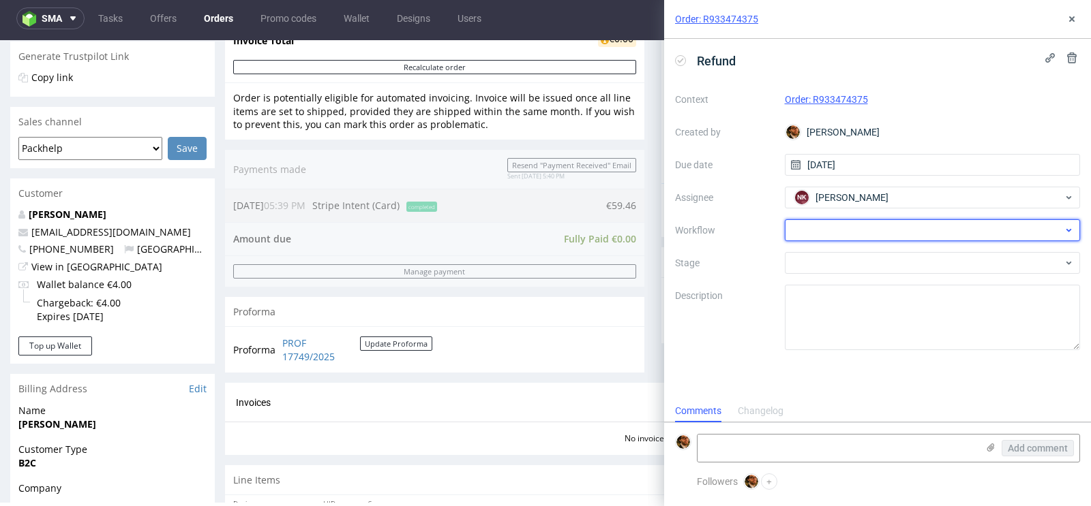
click at [858, 234] on div at bounding box center [933, 230] width 296 height 22
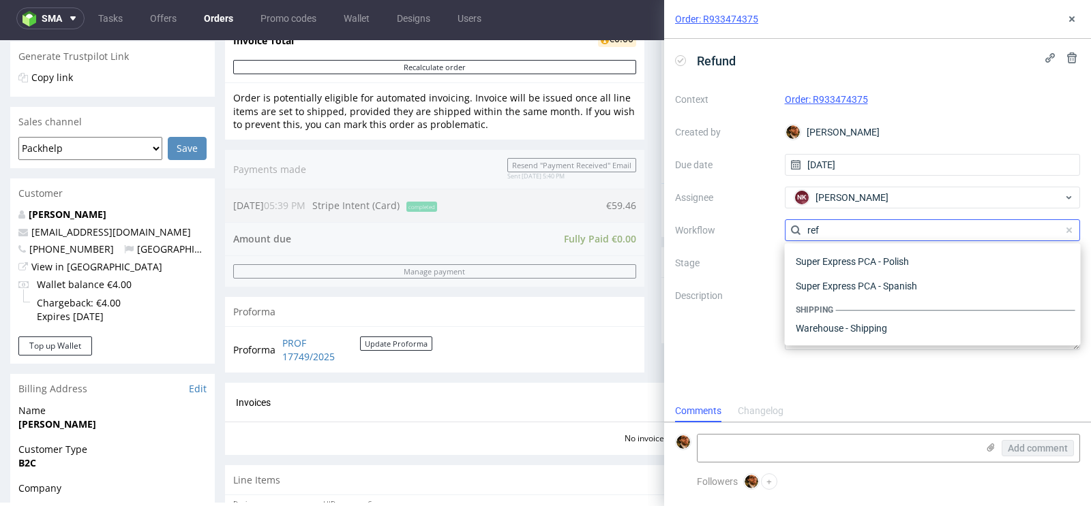
scroll to position [73, 0]
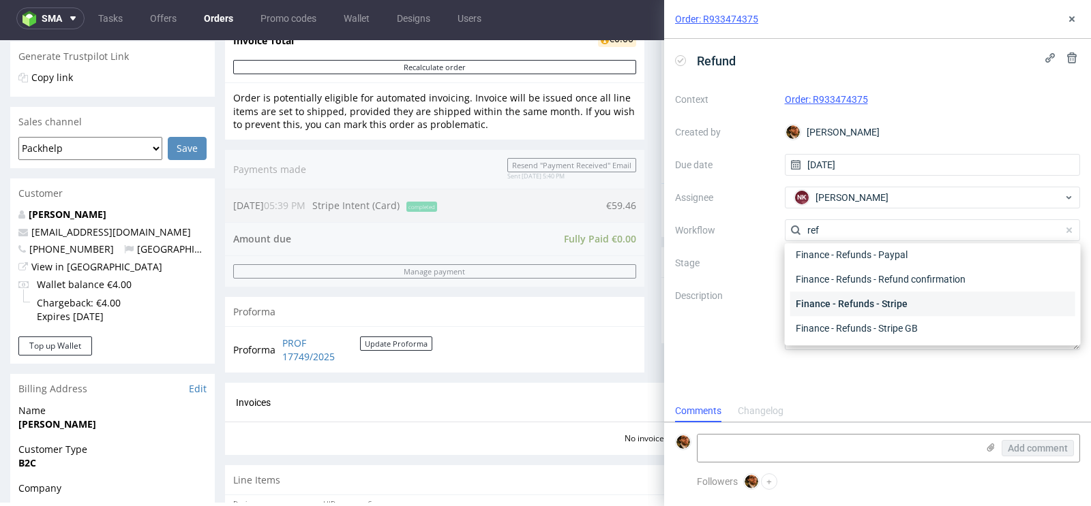
type input "ref"
click at [844, 302] on div "Finance - Refunds - Stripe" at bounding box center [932, 304] width 285 height 25
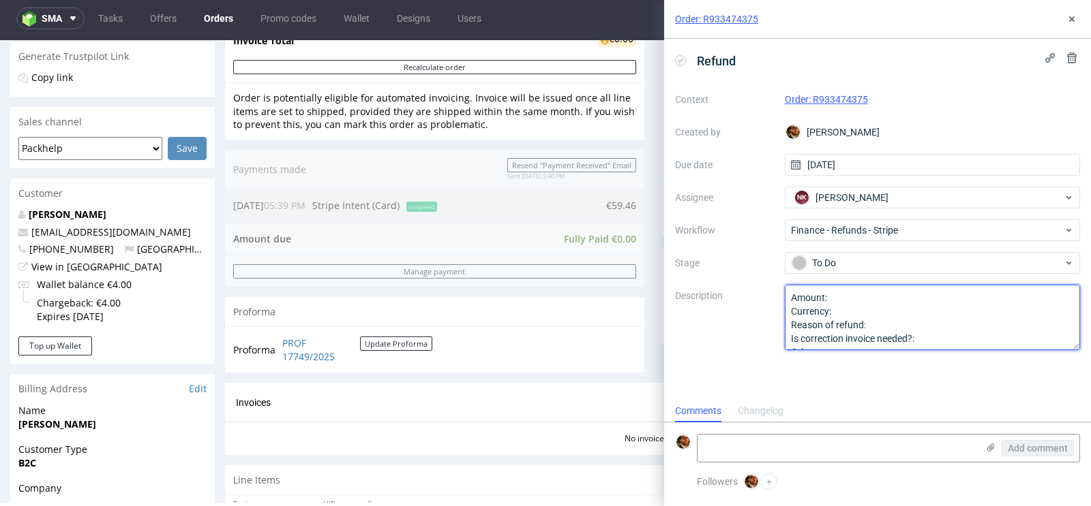
click at [845, 290] on textarea "Amount: Currency: Reason of refund: Is correction invoice needed?: Other:" at bounding box center [933, 317] width 296 height 65
click at [845, 307] on textarea "Amount: Currency: Reason of refund: Is correction invoice needed?: Other:" at bounding box center [933, 317] width 296 height 65
click at [880, 322] on textarea "Amount: Currency: Reason of refund: Is correction invoice needed?: Other:" at bounding box center [933, 317] width 296 height 65
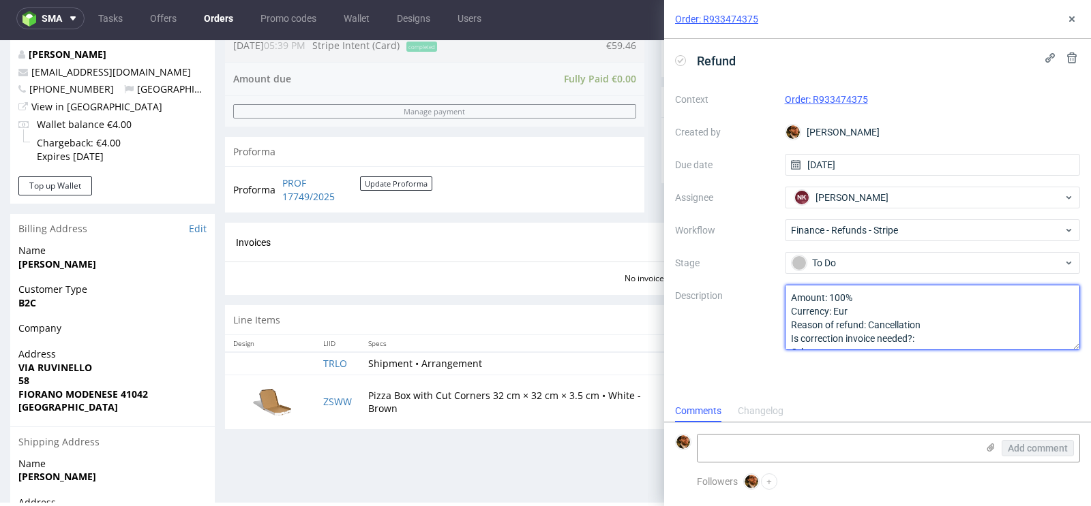
scroll to position [14, 0]
click at [941, 327] on textarea "Amount: Currency: Reason of refund: Is correction invoice needed?: Other:" at bounding box center [933, 317] width 296 height 65
type textarea "Amount: 100% Currency: Eur Reason of refund: Cancellation Is correction invoice…"
click at [879, 344] on textarea "Amount: Currency: Reason of refund: Is correction invoice needed?: Other:" at bounding box center [933, 317] width 296 height 65
click at [0, 0] on lt-div at bounding box center [0, 0] width 0 height 0
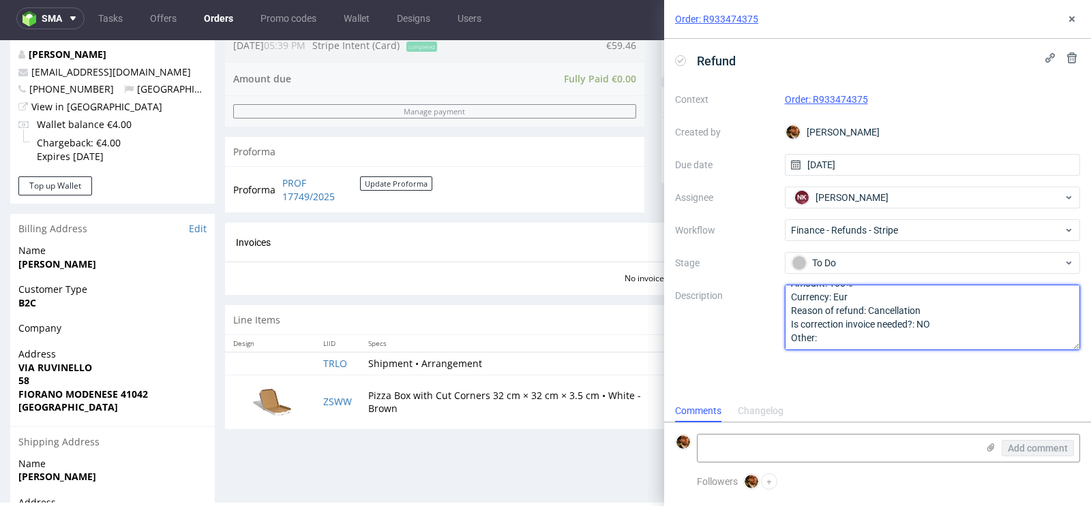
select select "en-gb"
type textarea "Amount: 100% Currency: Eur Reason of refund: Cancellation Is correction invoice…"
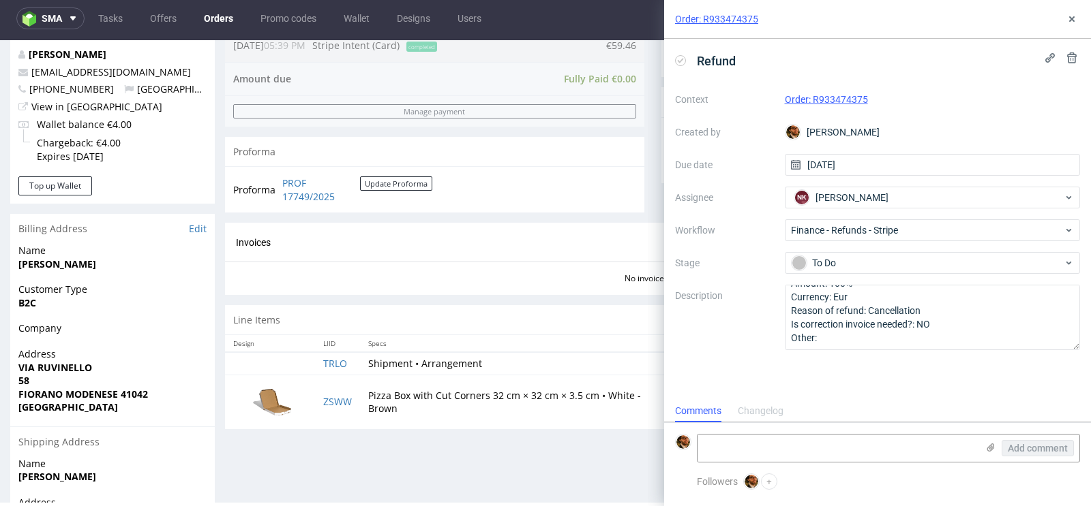
click at [1035, 385] on div "Refund Context Order: R933474375 Created by Matteo Corsico Due date 22/08/2025 …" at bounding box center [877, 219] width 427 height 361
click at [1020, 389] on div "Refund Context Order: R933474375 Created by Matteo Corsico Due date 22/08/2025 …" at bounding box center [877, 219] width 427 height 361
click at [1071, 24] on icon at bounding box center [1071, 19] width 11 height 11
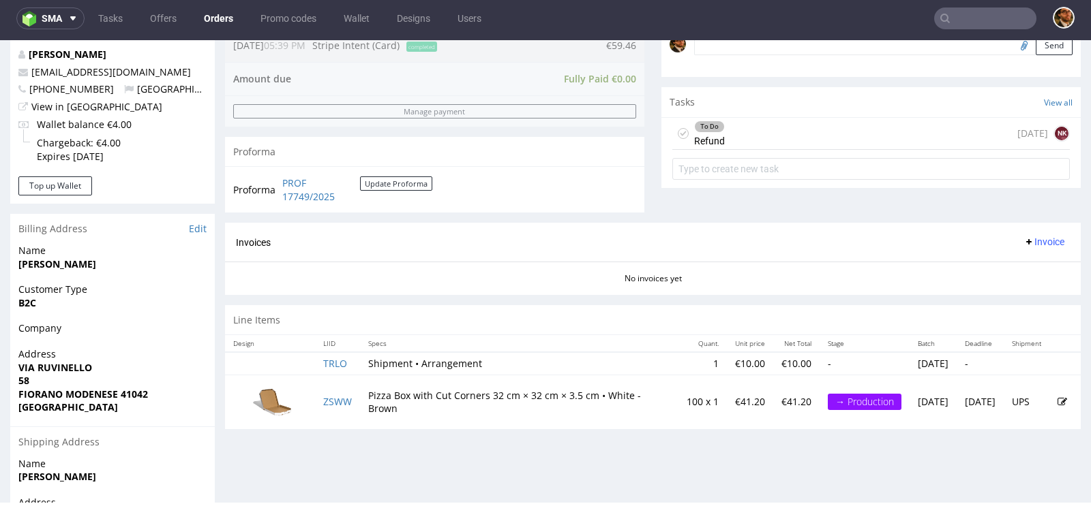
click at [789, 137] on div "To Do Refund today NK" at bounding box center [870, 134] width 397 height 32
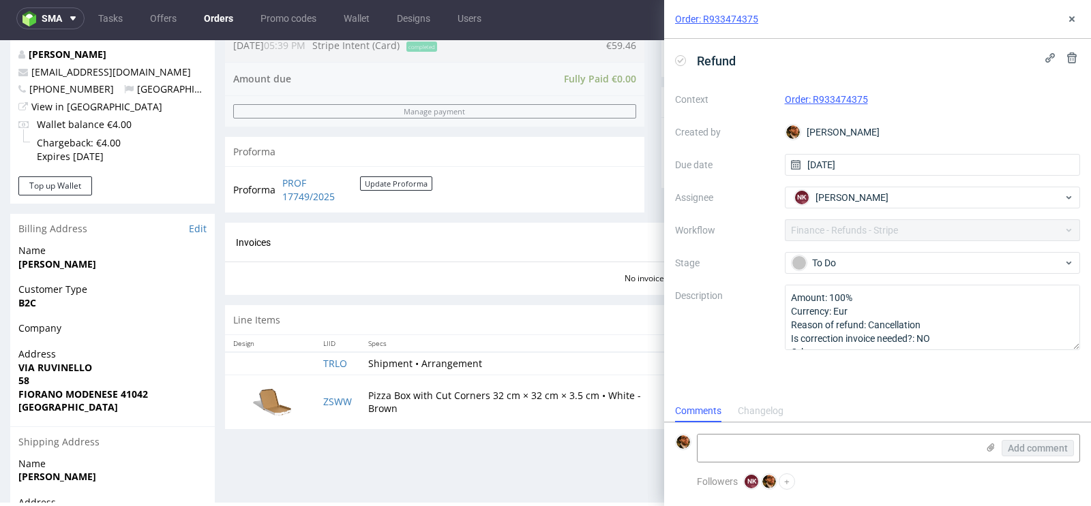
scroll to position [11, 0]
click at [909, 258] on div "To Do" at bounding box center [926, 263] width 271 height 15
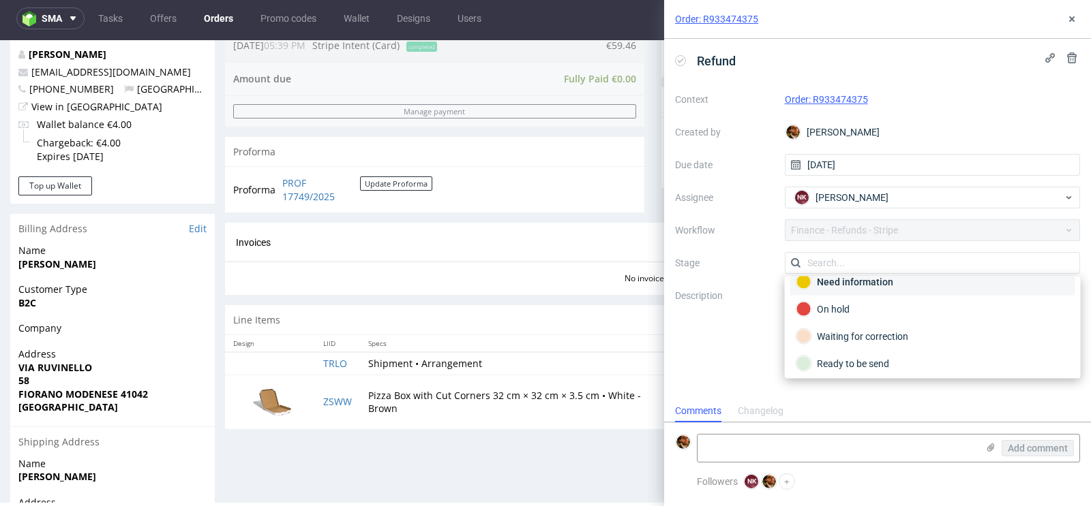
scroll to position [95, 0]
click at [1058, 111] on div "Context Order: R933474375 Created by Matteo Corsico Due date 22/08/2025 Assigne…" at bounding box center [877, 220] width 405 height 262
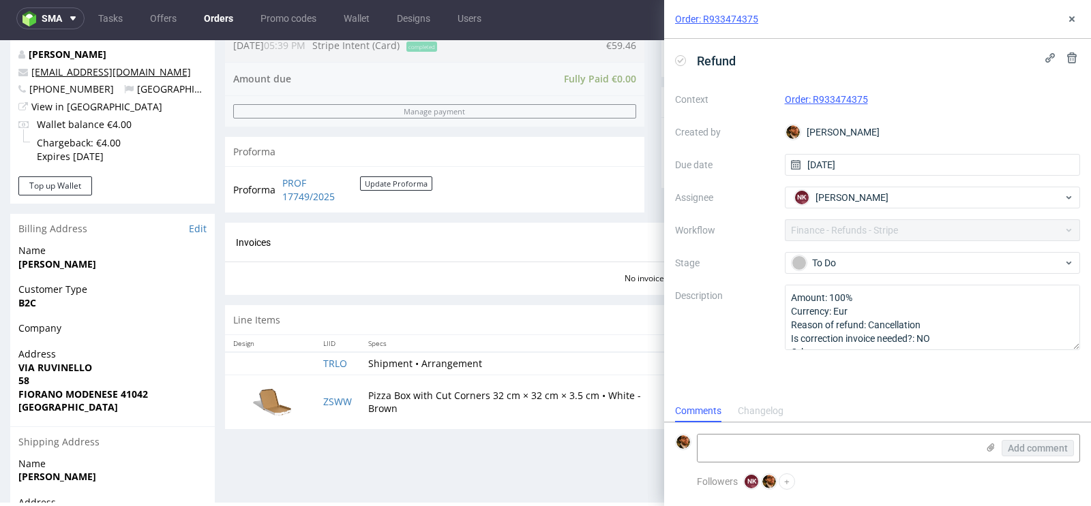
scroll to position [0, 0]
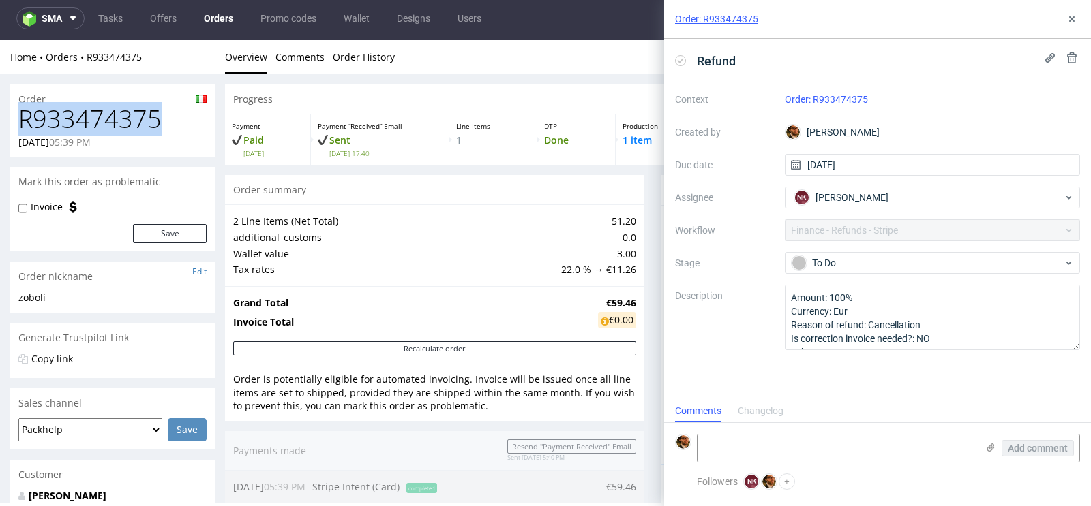
drag, startPoint x: 160, startPoint y: 120, endPoint x: 0, endPoint y: 117, distance: 159.5
copy h1 "R933474375"
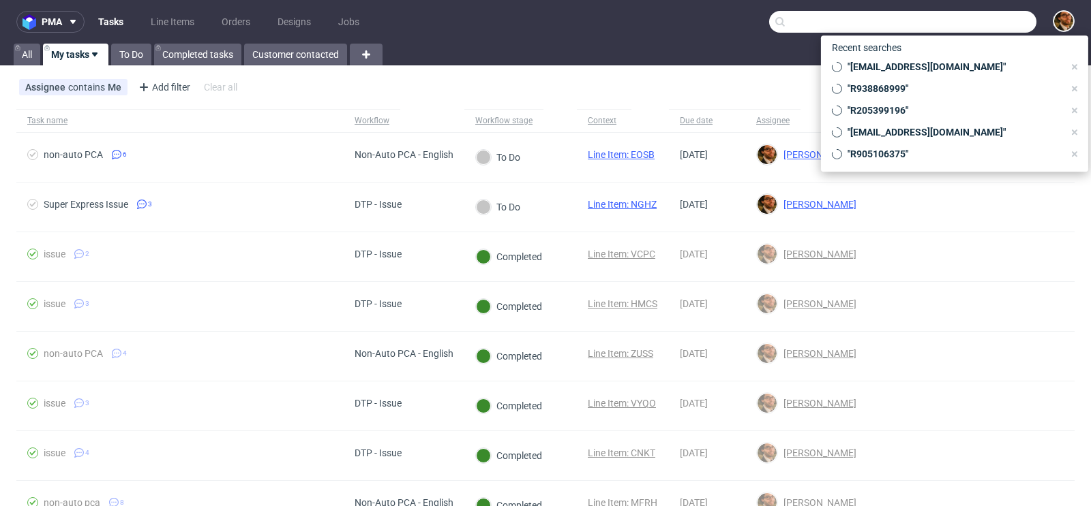
click at [958, 24] on input "text" at bounding box center [902, 22] width 267 height 22
paste input "R948824128"
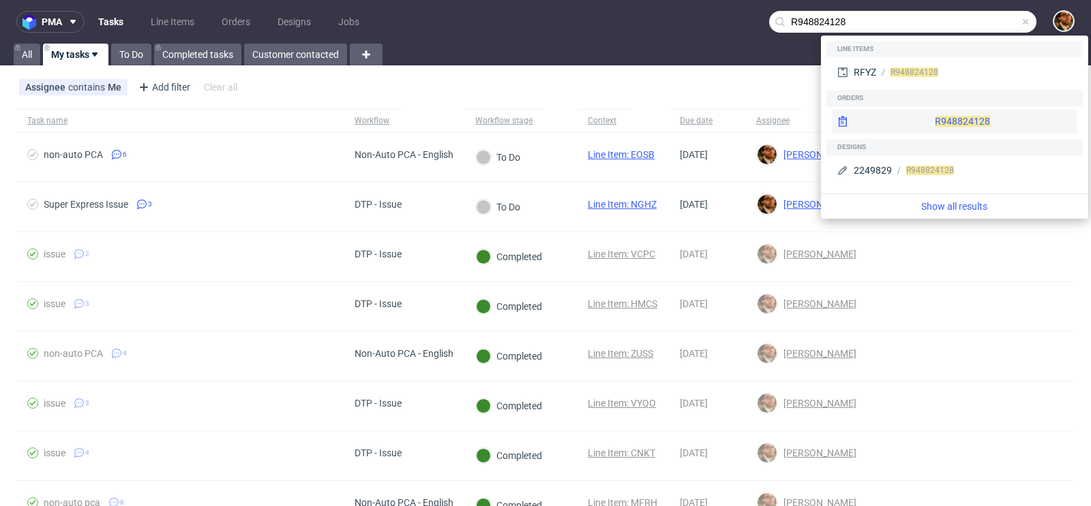
type input "R948824128"
click at [919, 117] on div "R948824128" at bounding box center [954, 121] width 245 height 25
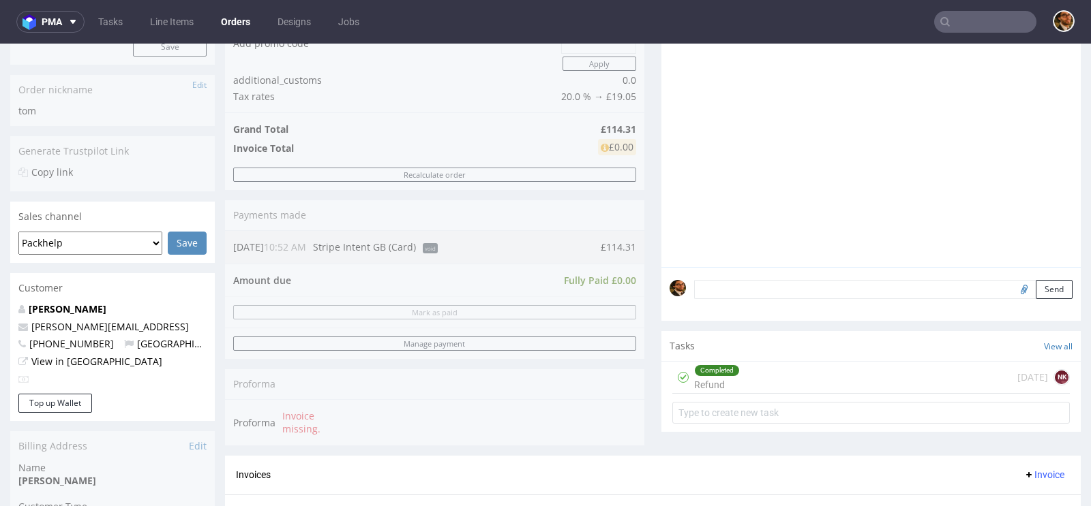
scroll to position [389, 0]
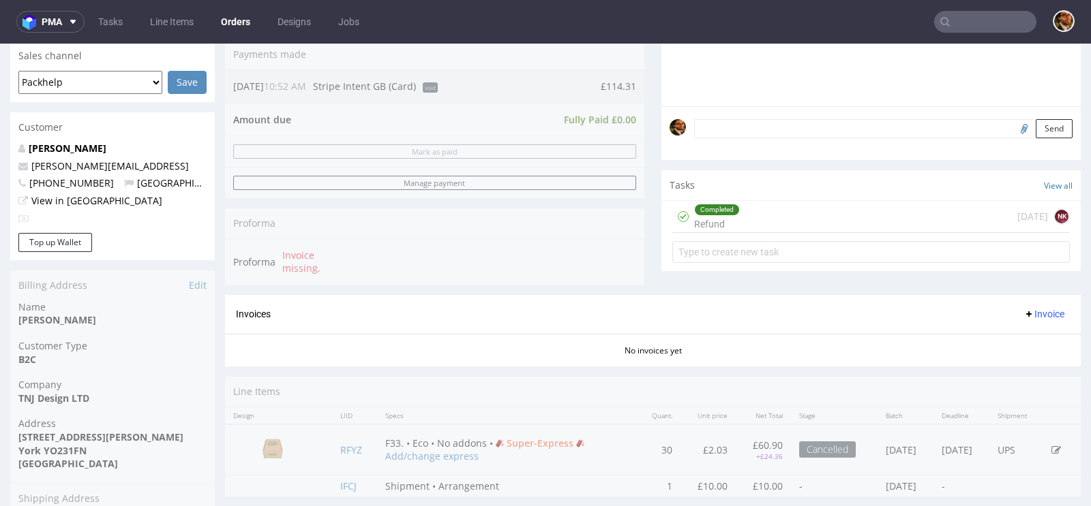
click at [784, 211] on div "Completed Refund [DATE] NK" at bounding box center [870, 217] width 397 height 32
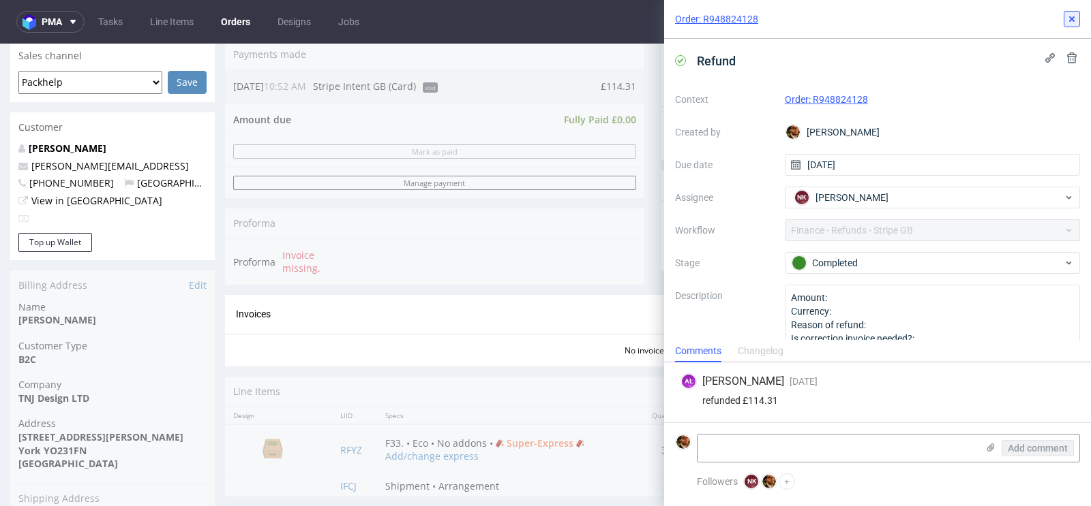
click at [1069, 18] on icon at bounding box center [1071, 19] width 11 height 11
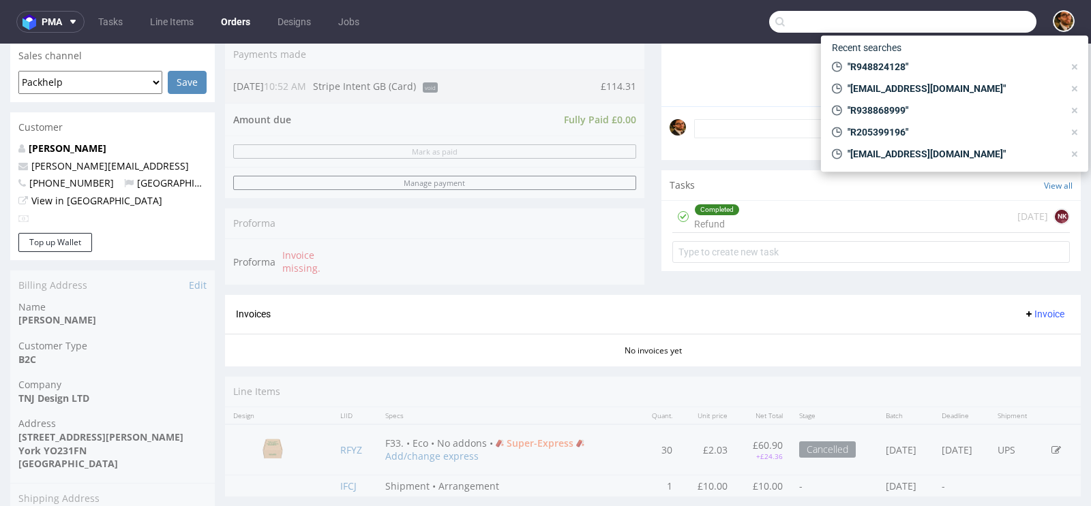
click at [956, 28] on input "text" at bounding box center [902, 22] width 267 height 22
paste input "R672298562"
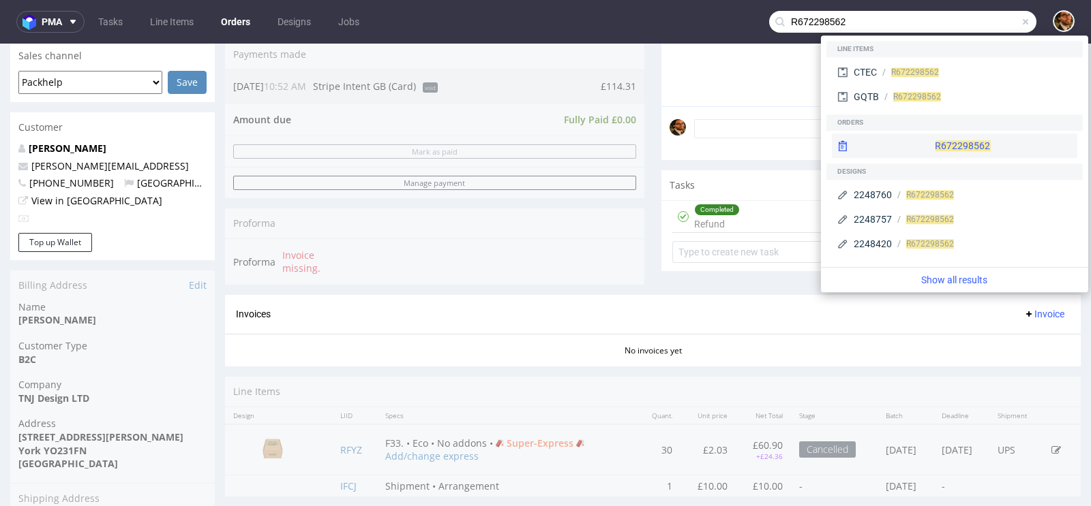
type input "R672298562"
click at [922, 144] on div "R672298562" at bounding box center [954, 146] width 245 height 25
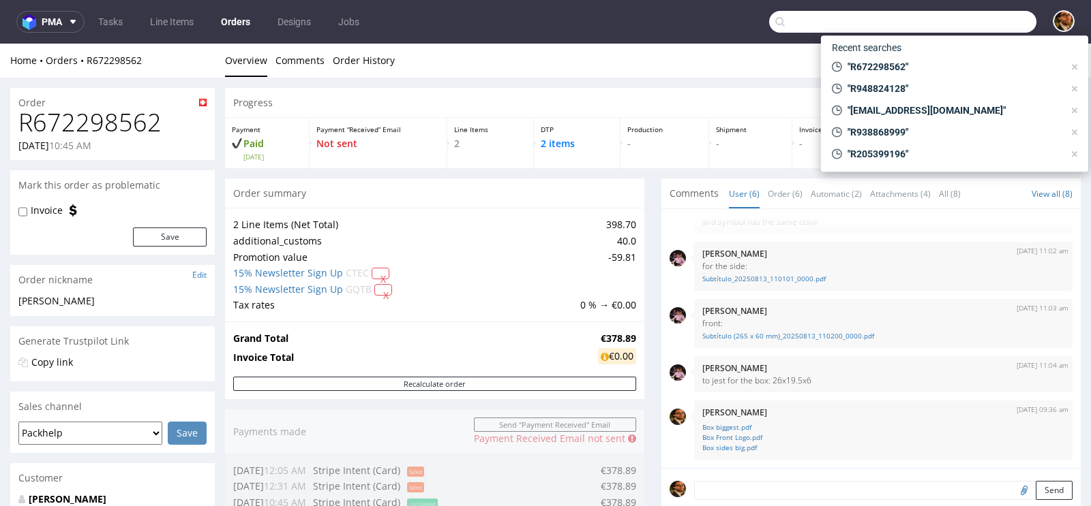
click at [978, 27] on input "text" at bounding box center [902, 22] width 267 height 22
paste input "R480397047"
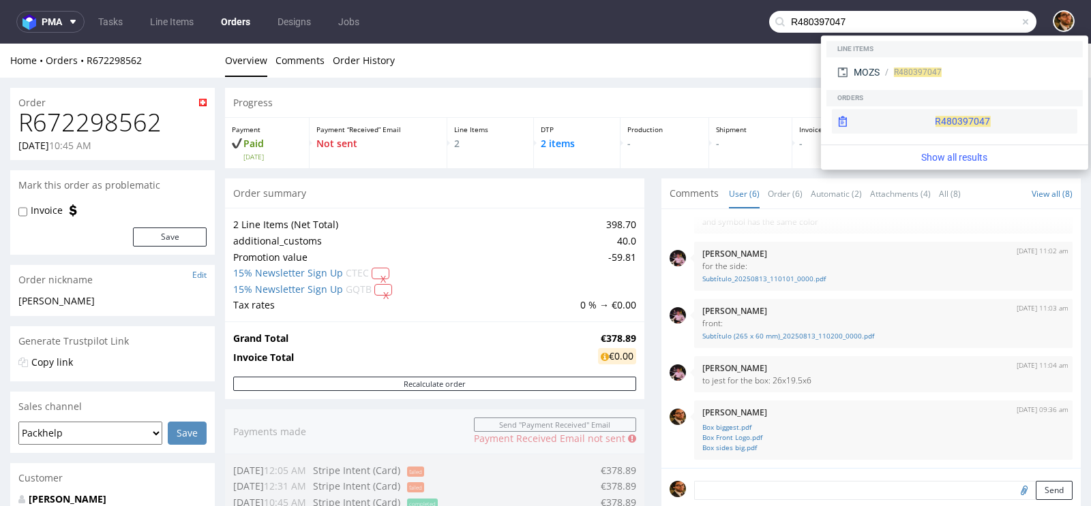
type input "R480397047"
click at [924, 112] on div "R480397047" at bounding box center [954, 121] width 245 height 25
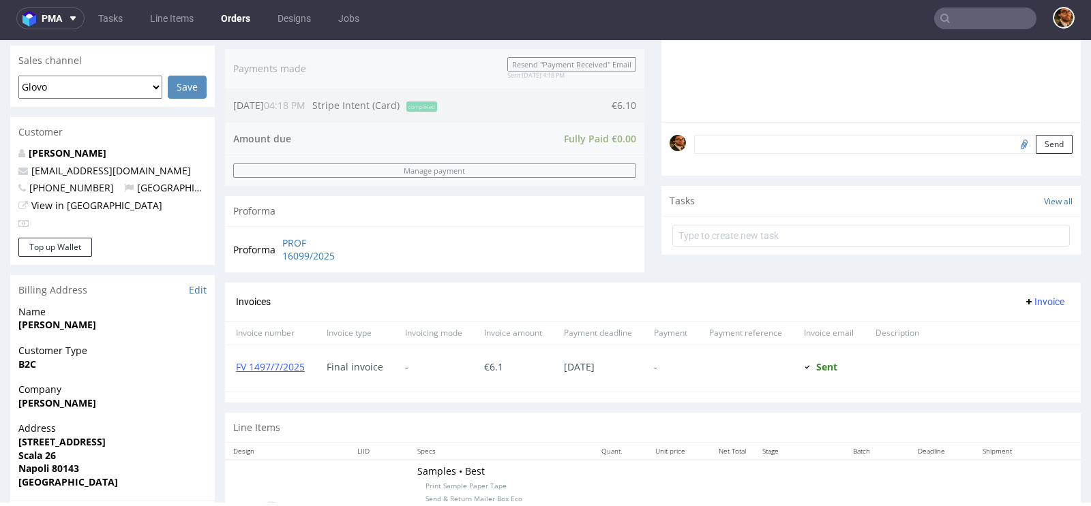
scroll to position [570, 0]
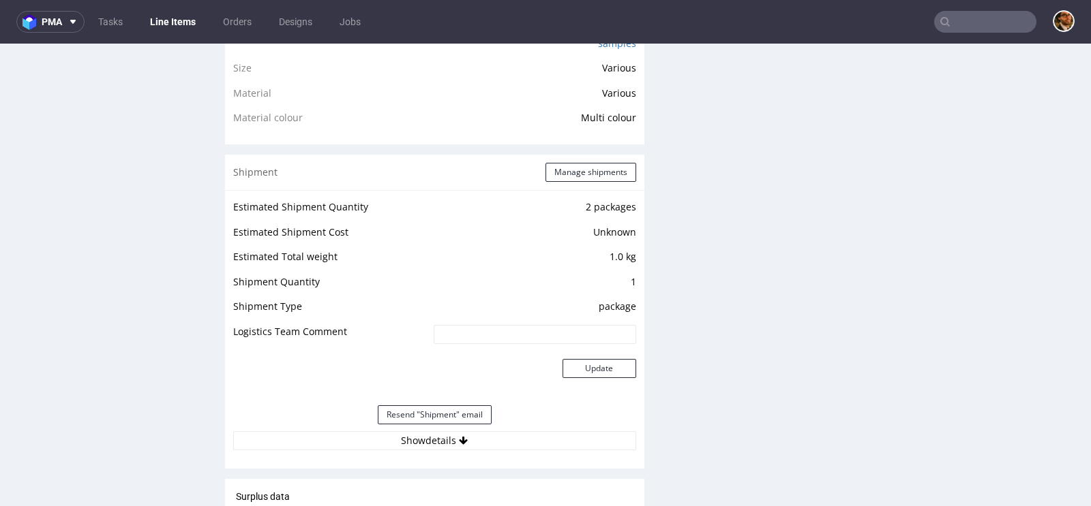
scroll to position [1115, 0]
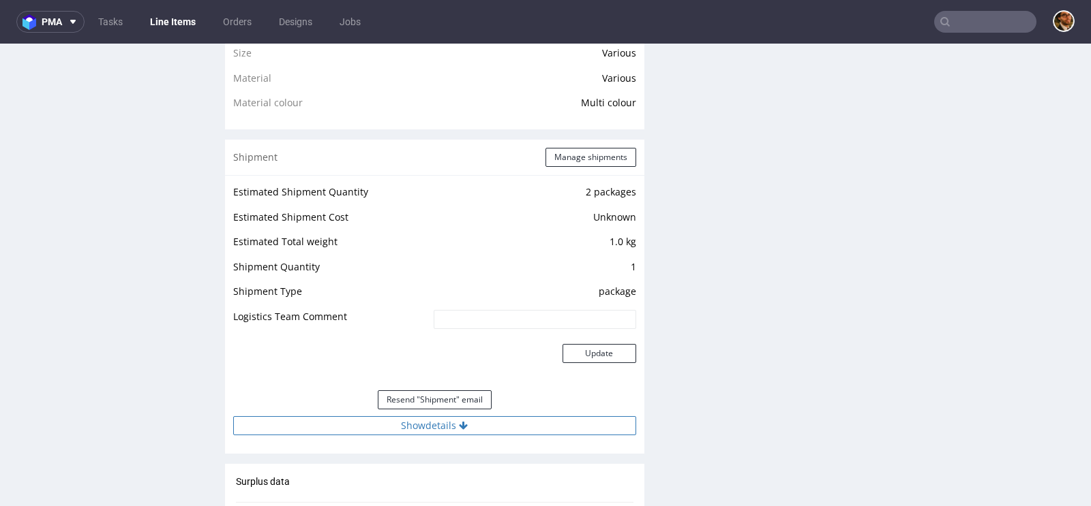
click at [452, 421] on button "Show details" at bounding box center [434, 425] width 403 height 19
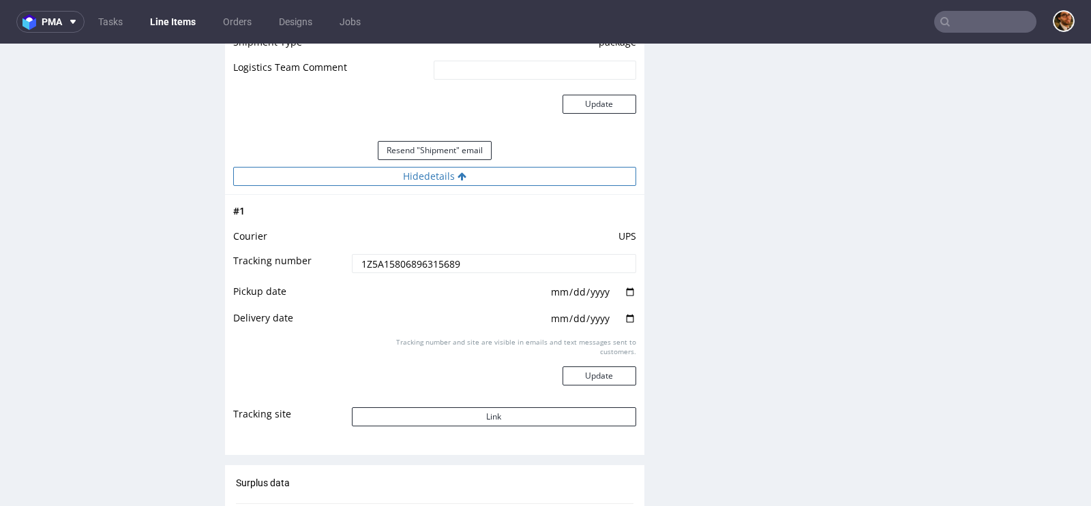
scroll to position [1388, 0]
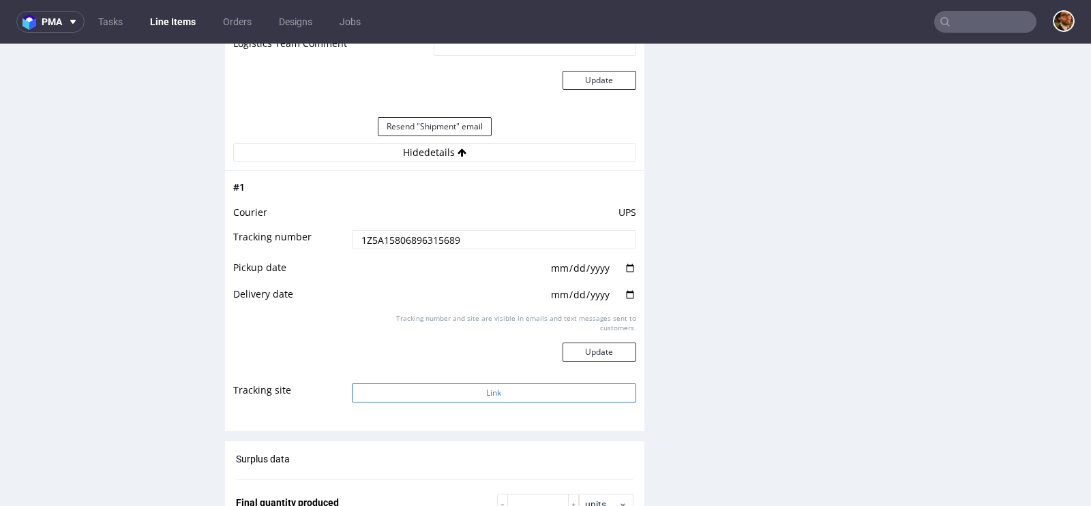
click at [520, 393] on button "Link" at bounding box center [494, 393] width 284 height 19
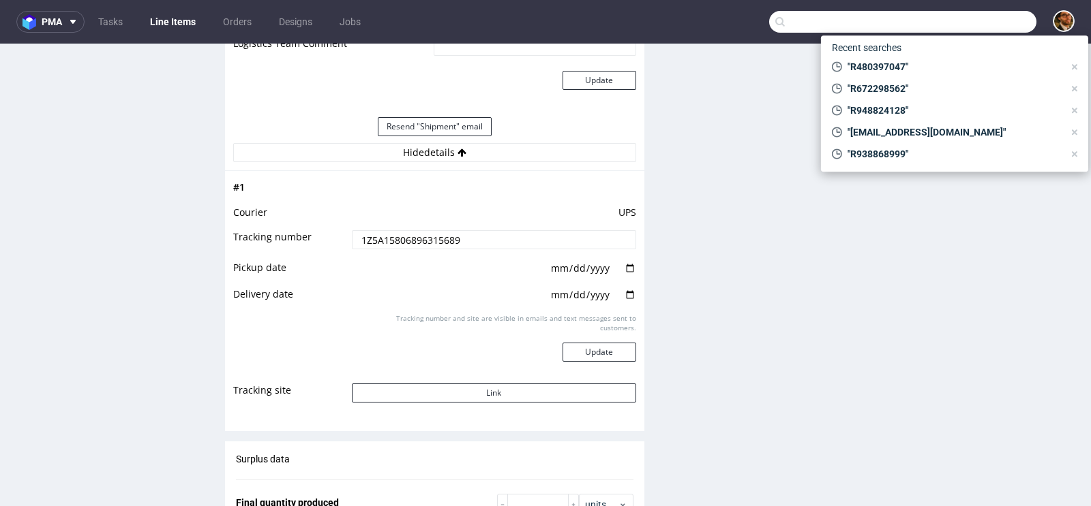
click at [978, 29] on input "text" at bounding box center [902, 22] width 267 height 22
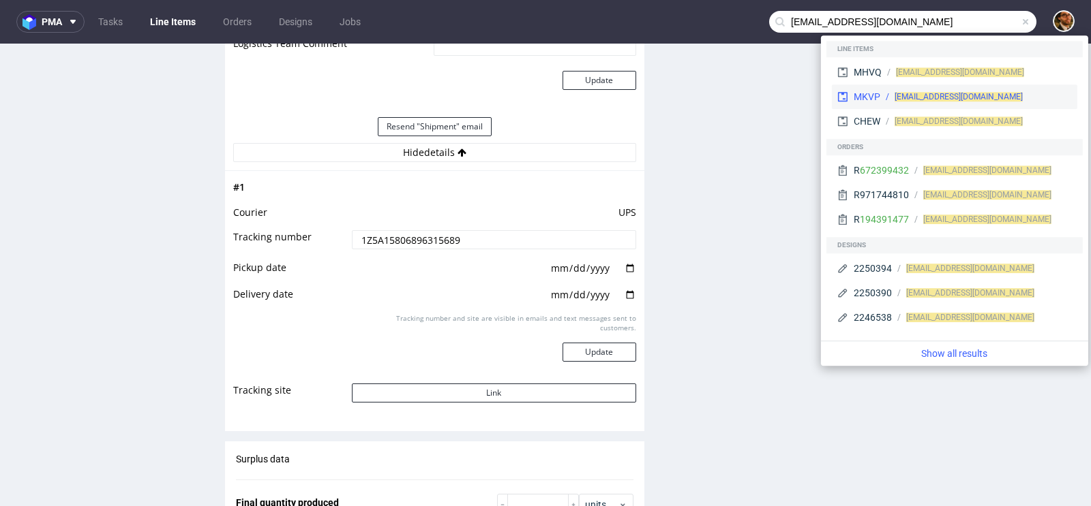
type input "contact@memojewelryparis.com"
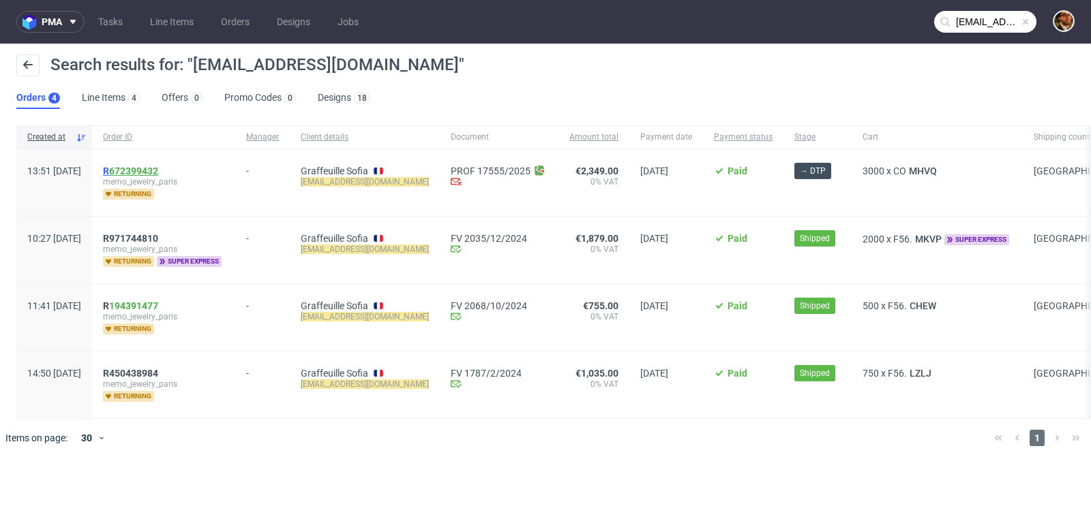
click at [158, 174] on link "672399432" at bounding box center [133, 171] width 49 height 11
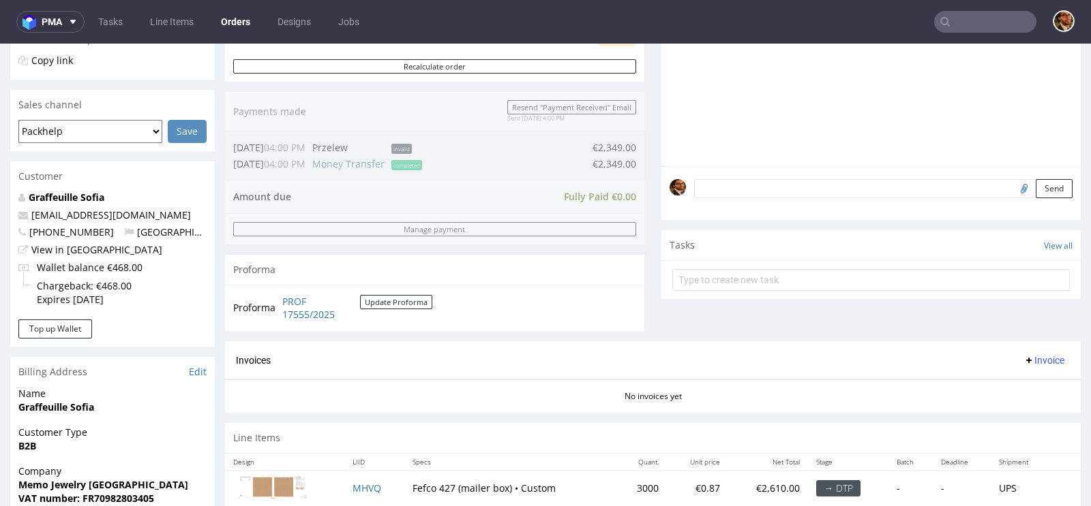
scroll to position [630, 0]
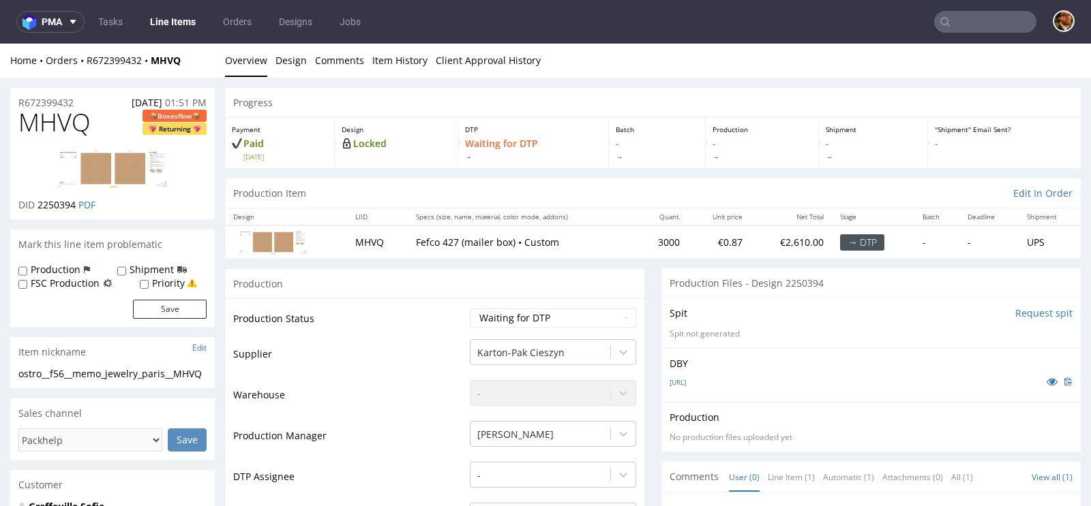
scroll to position [30, 0]
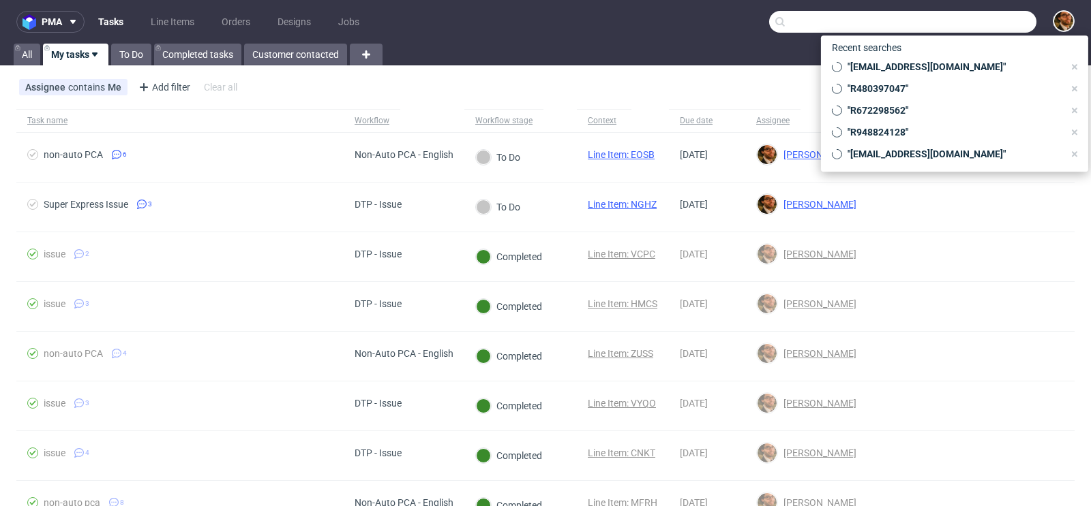
click at [960, 25] on input "text" at bounding box center [902, 22] width 267 height 22
paste input "R480397047"
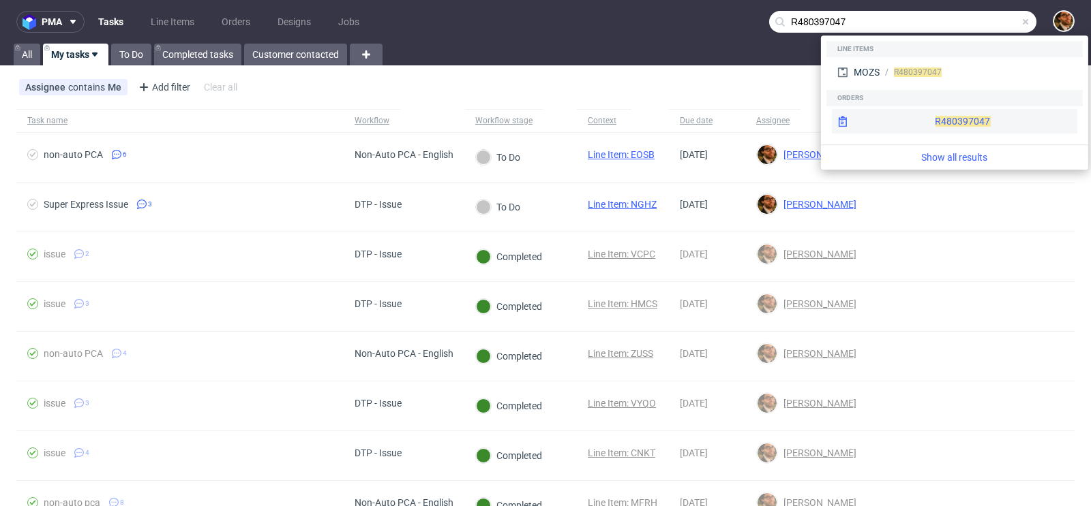
type input "R480397047"
click at [924, 123] on div "R480397047" at bounding box center [954, 121] width 245 height 25
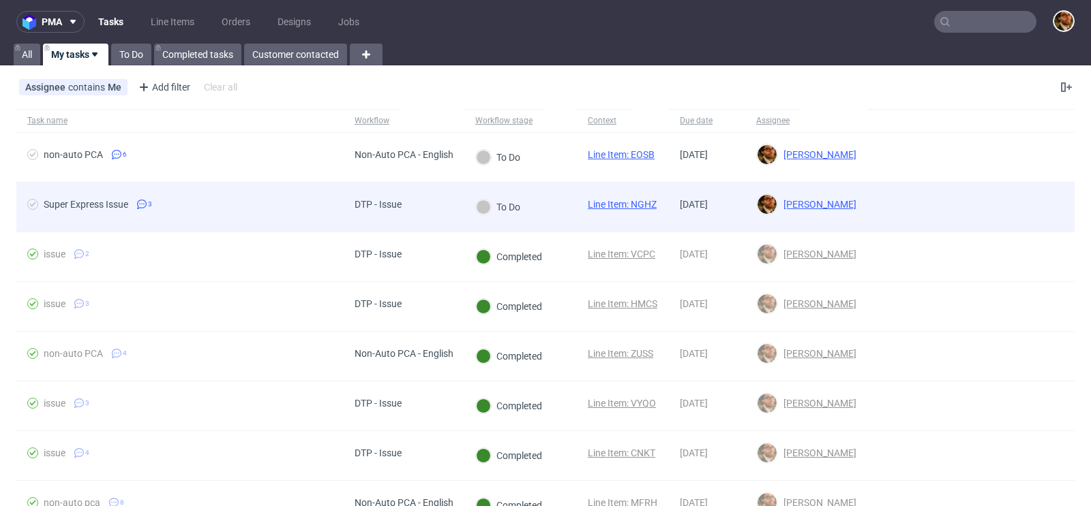
click at [989, 203] on div at bounding box center [970, 207] width 207 height 49
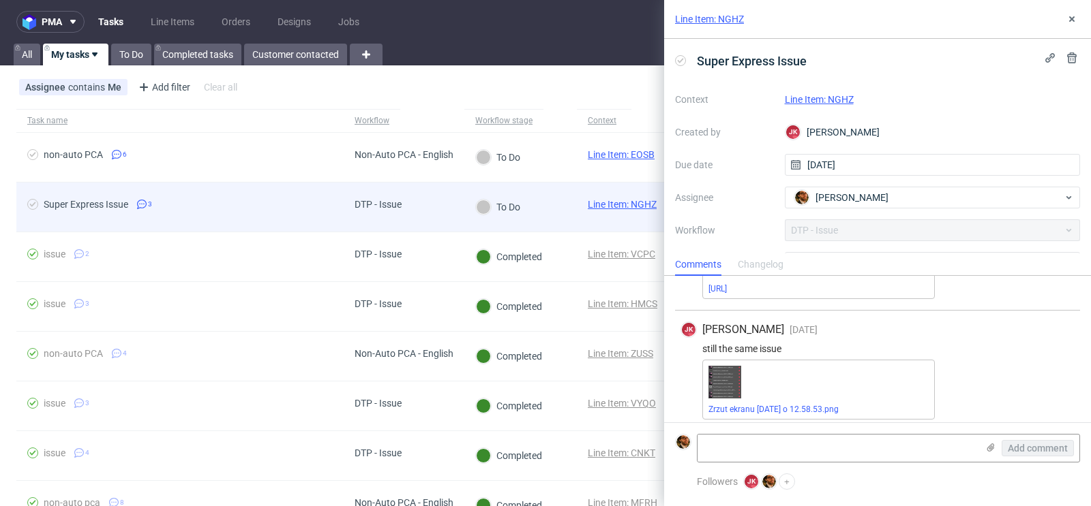
scroll to position [212, 0]
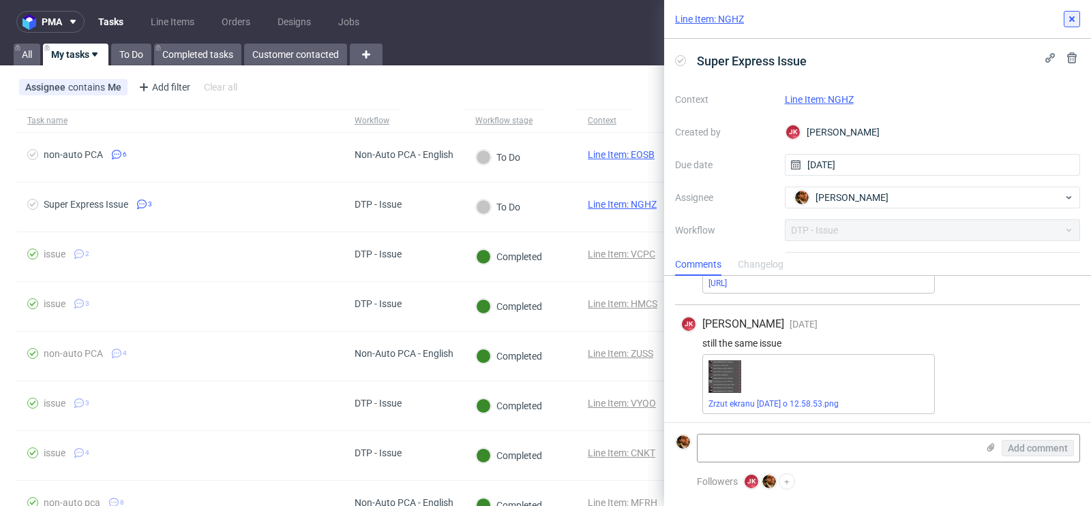
click at [1070, 22] on icon at bounding box center [1071, 19] width 11 height 11
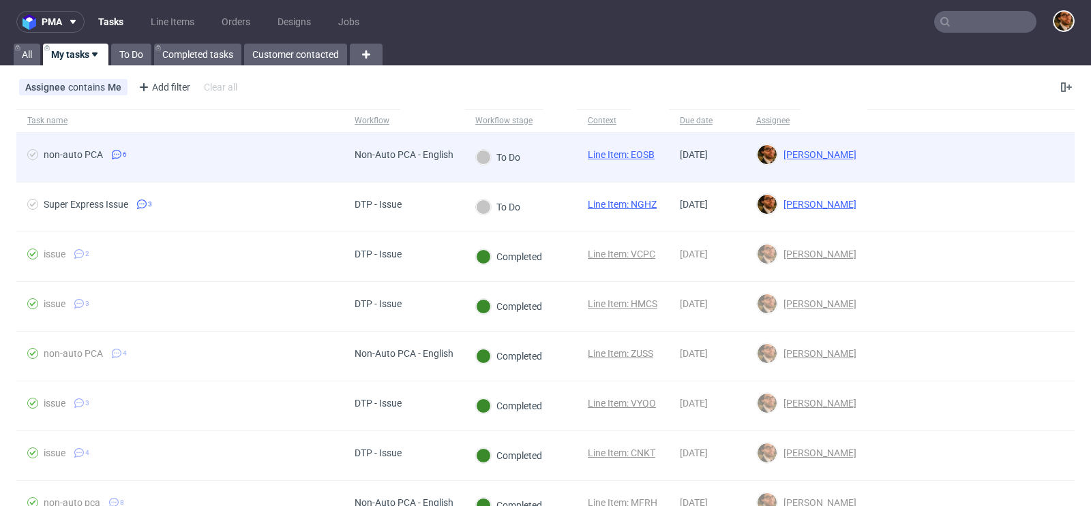
click at [1012, 155] on div at bounding box center [970, 157] width 207 height 49
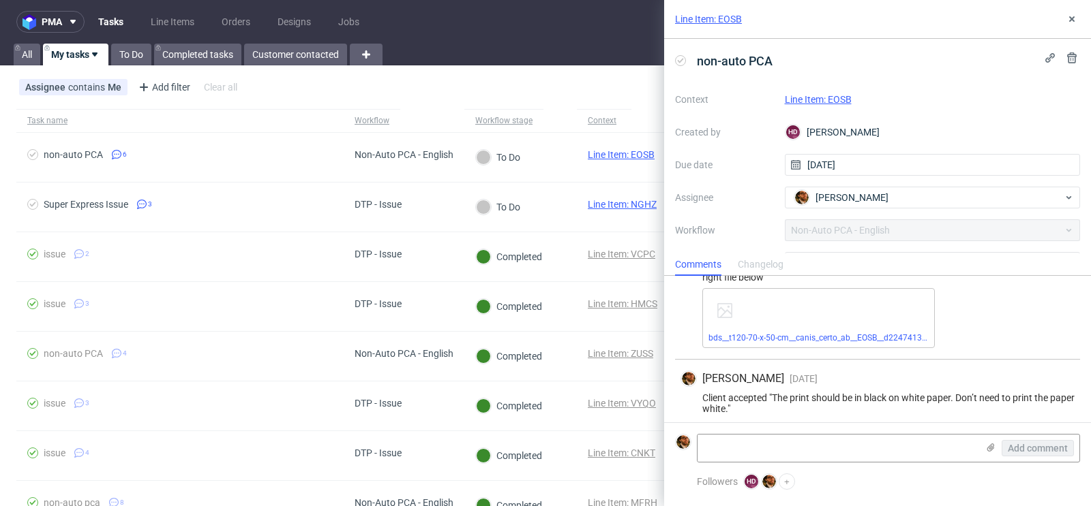
scroll to position [355, 0]
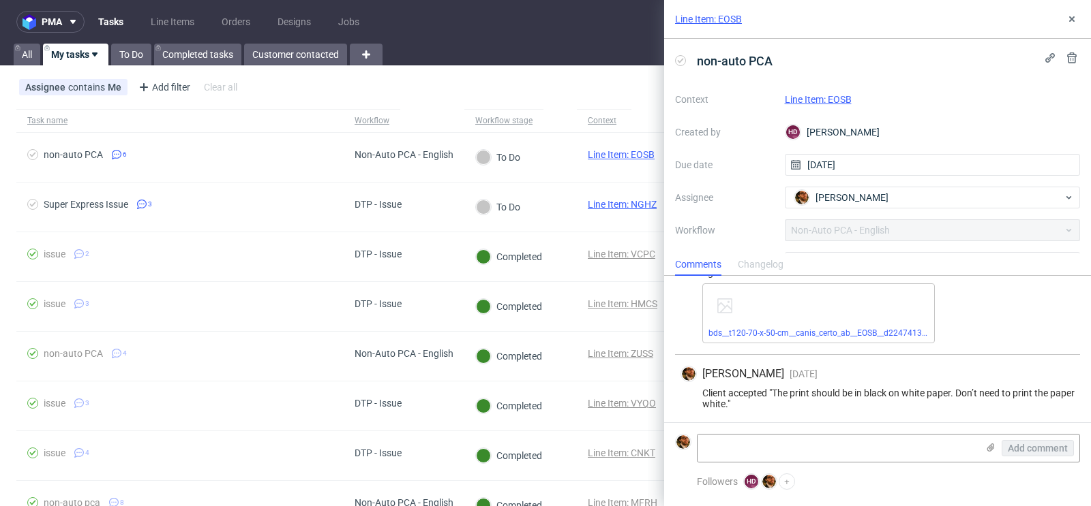
click at [817, 95] on link "Line Item: EOSB" at bounding box center [818, 99] width 67 height 11
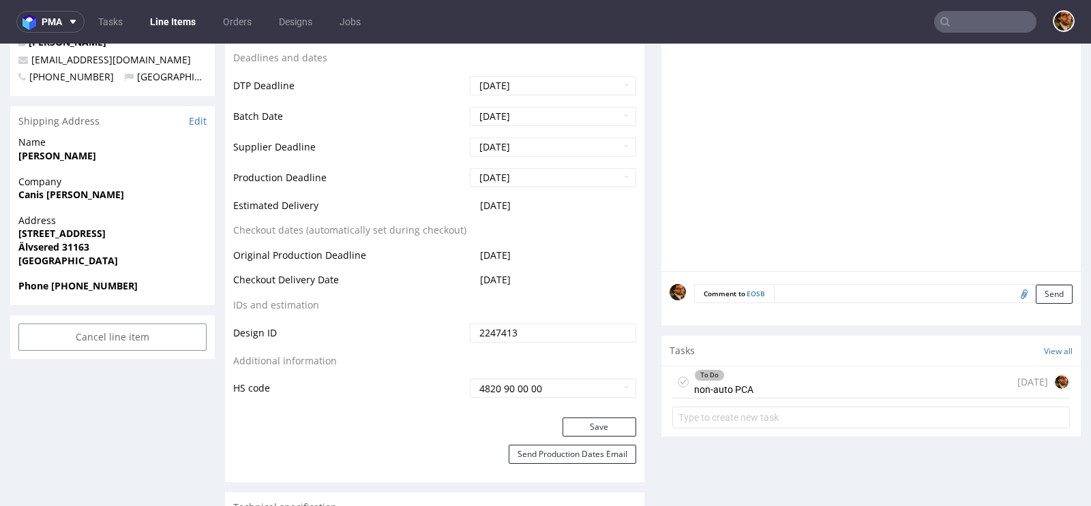
scroll to position [726, 0]
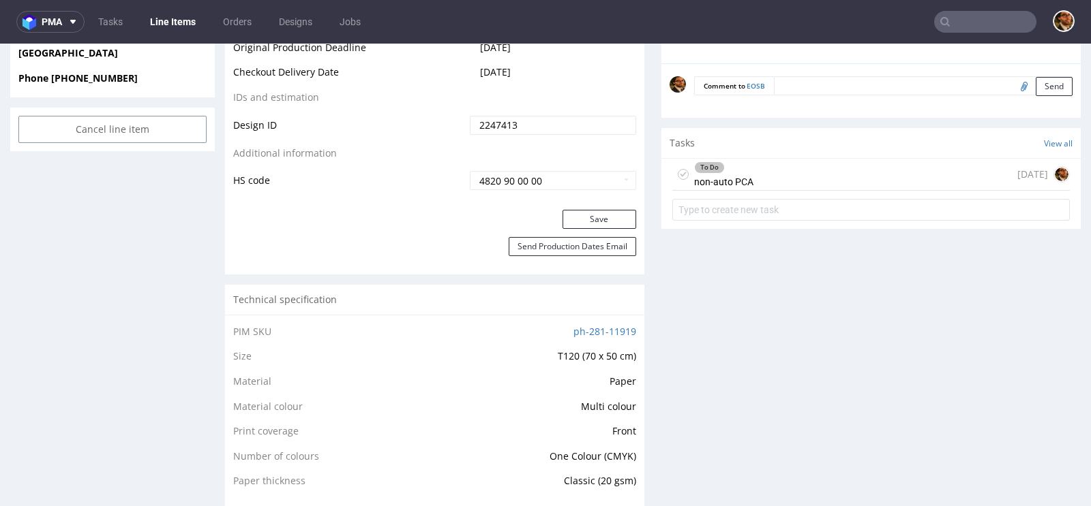
click at [761, 172] on div "To Do non-auto PCA 3 days ago" at bounding box center [870, 175] width 397 height 32
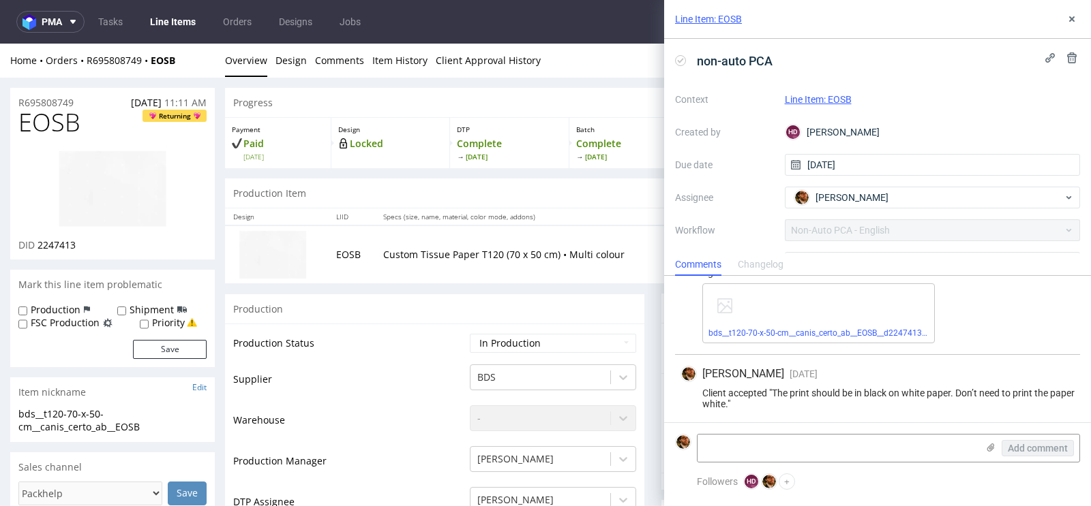
click at [648, 303] on div "Line Item: EOSB non-auto PCA Context Line Item: EOSB Created by HD Hapka Domini…" at bounding box center [869, 253] width 443 height 506
click at [1076, 18] on icon at bounding box center [1071, 19] width 11 height 11
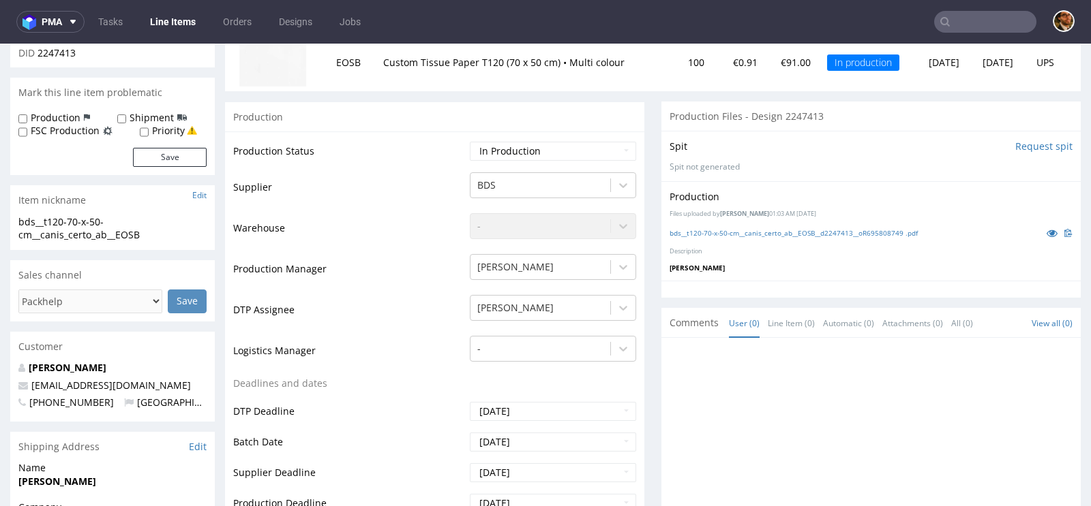
scroll to position [121, 0]
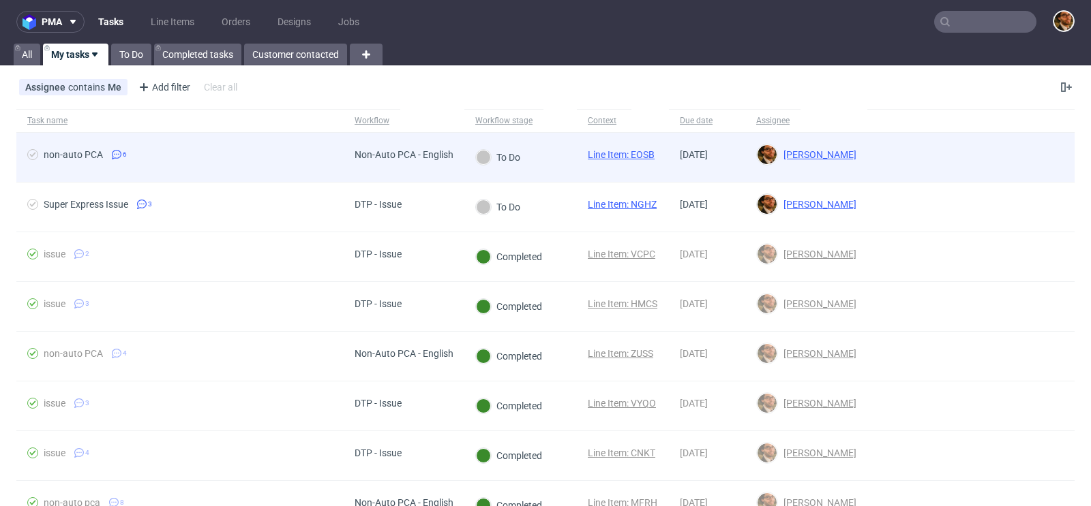
click at [978, 162] on div at bounding box center [970, 157] width 207 height 49
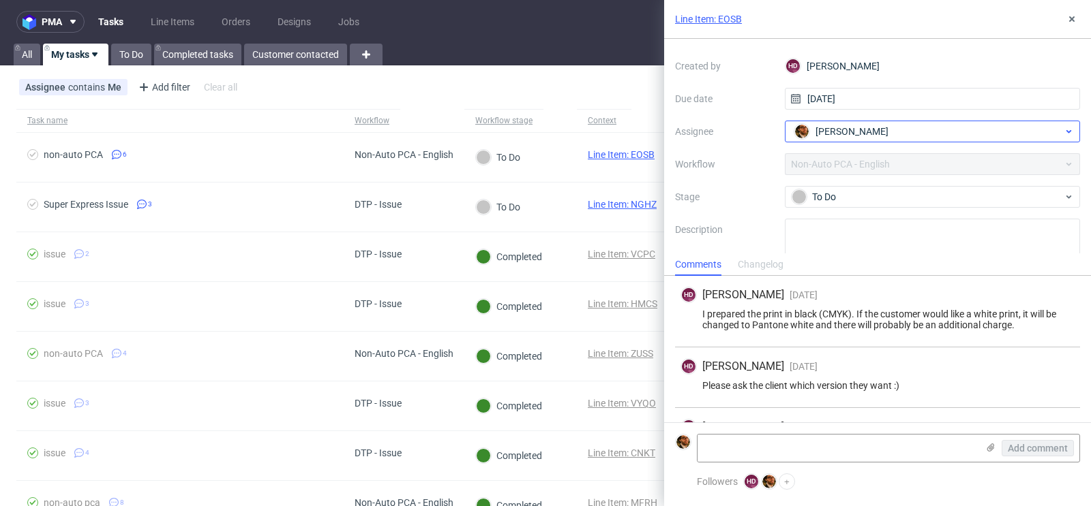
scroll to position [87, 0]
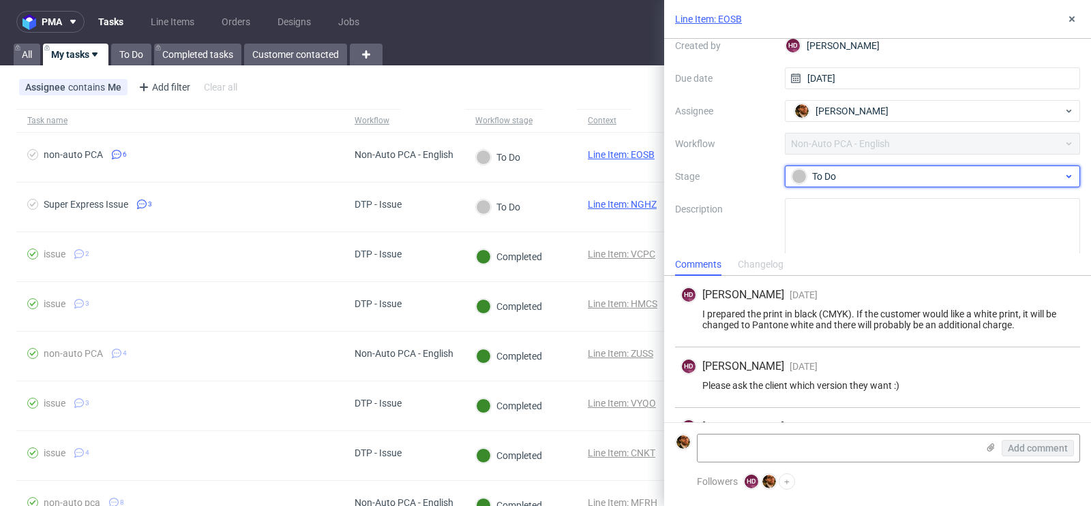
click at [1046, 172] on div "To Do" at bounding box center [926, 176] width 271 height 15
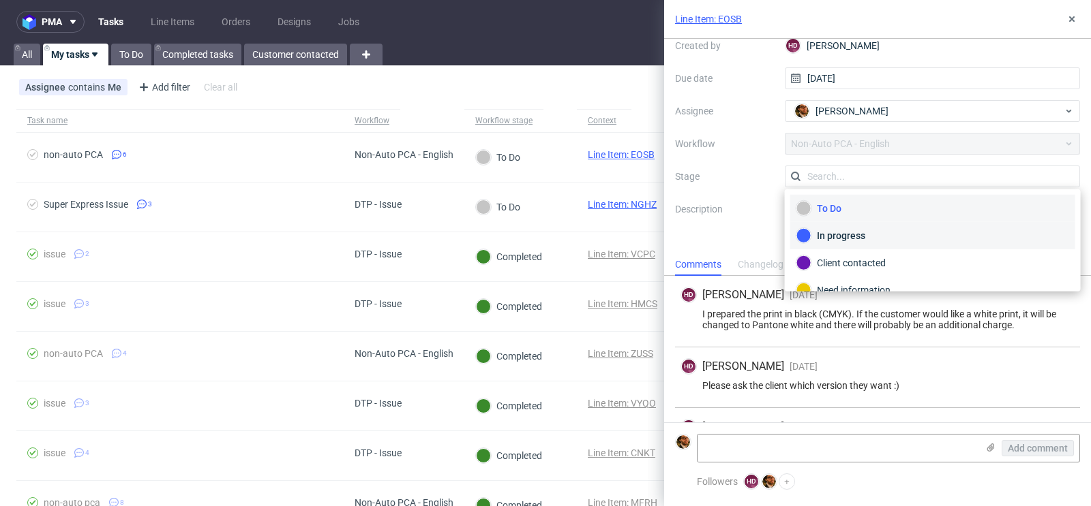
scroll to position [68, 0]
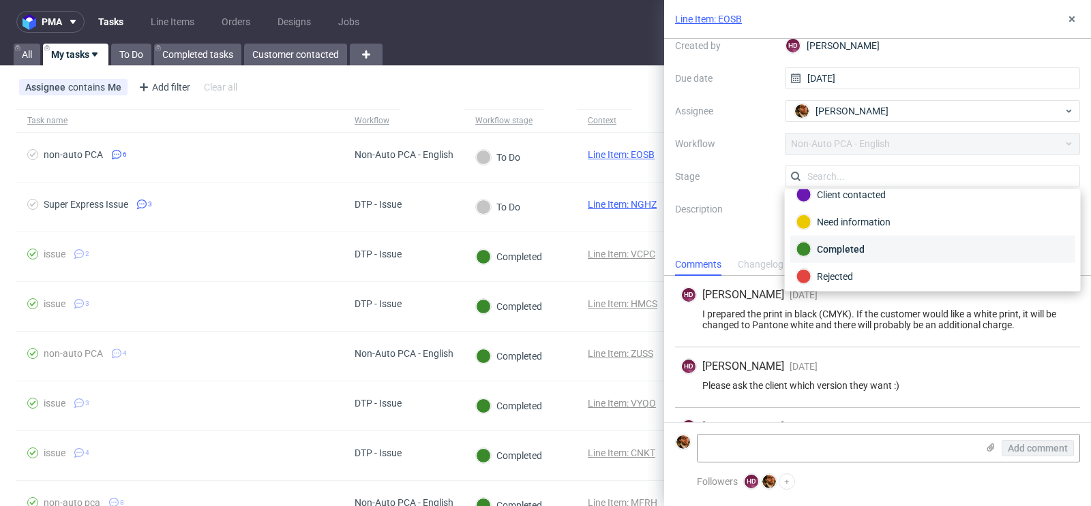
click at [978, 248] on div "Completed" at bounding box center [932, 249] width 273 height 15
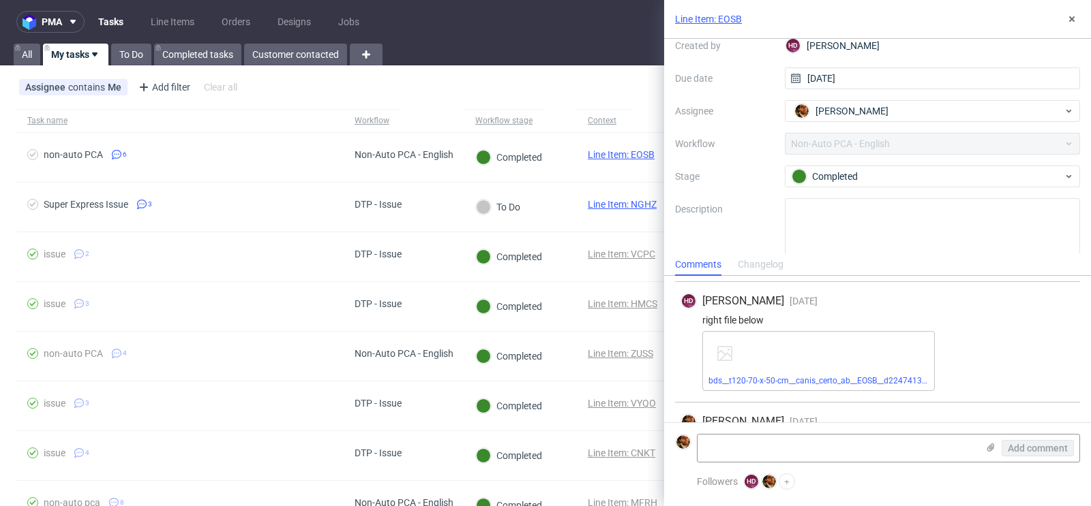
scroll to position [355, 0]
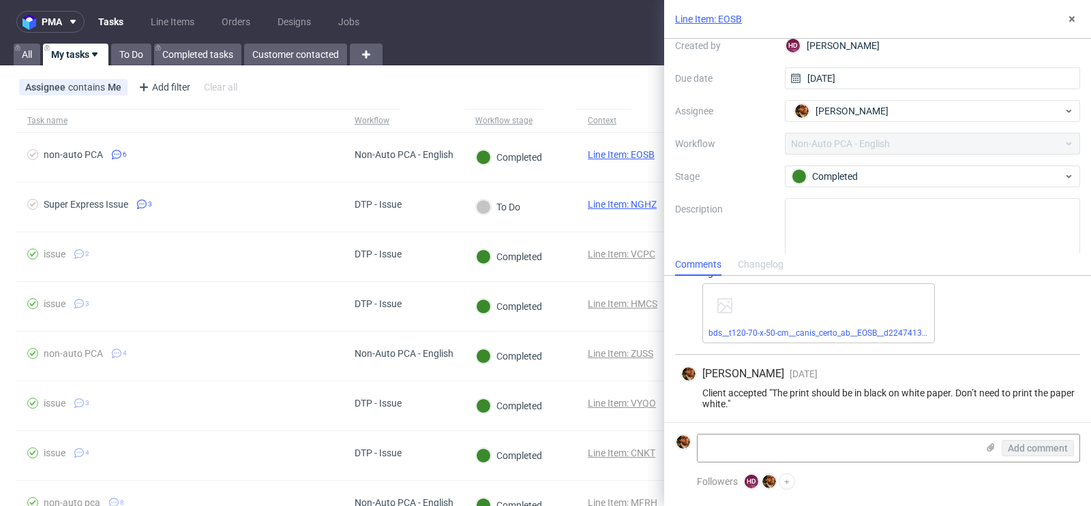
click at [603, 88] on div "Assignee contains Me Add filter Hide filters Clear all" at bounding box center [545, 87] width 1091 height 33
click at [1072, 18] on icon at bounding box center [1071, 19] width 11 height 11
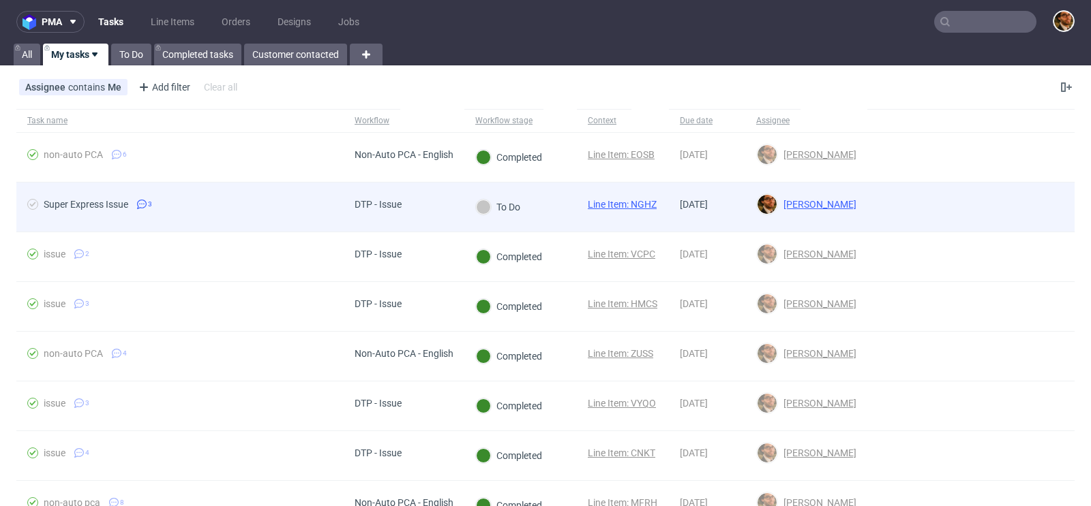
click at [1020, 211] on div at bounding box center [970, 207] width 207 height 49
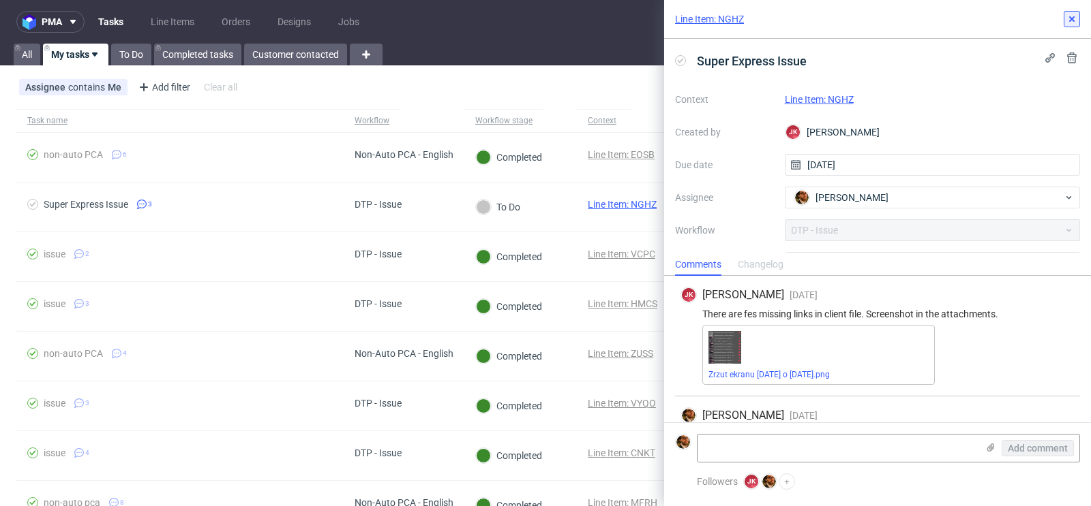
click at [1074, 20] on icon at bounding box center [1071, 19] width 11 height 11
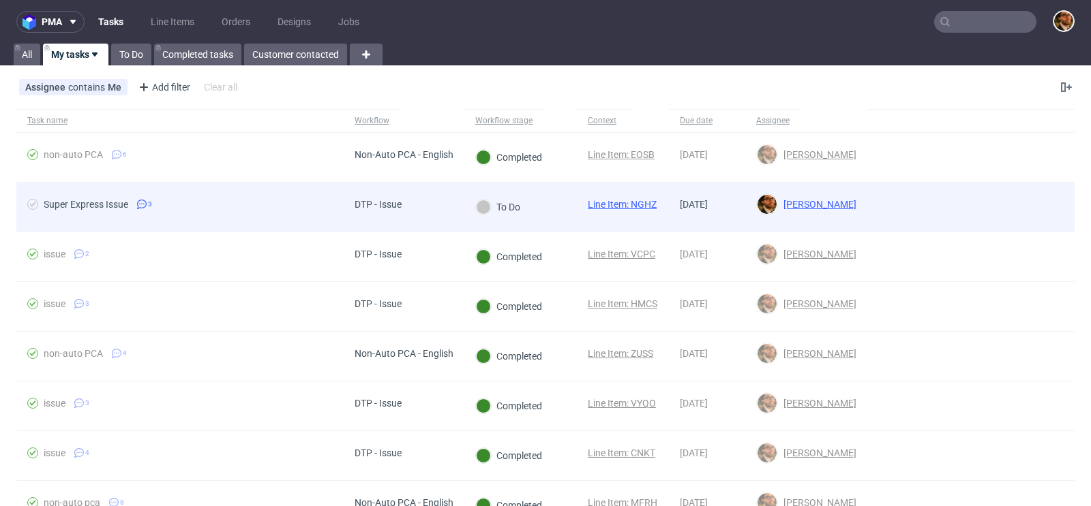
click at [1029, 211] on div at bounding box center [970, 207] width 207 height 49
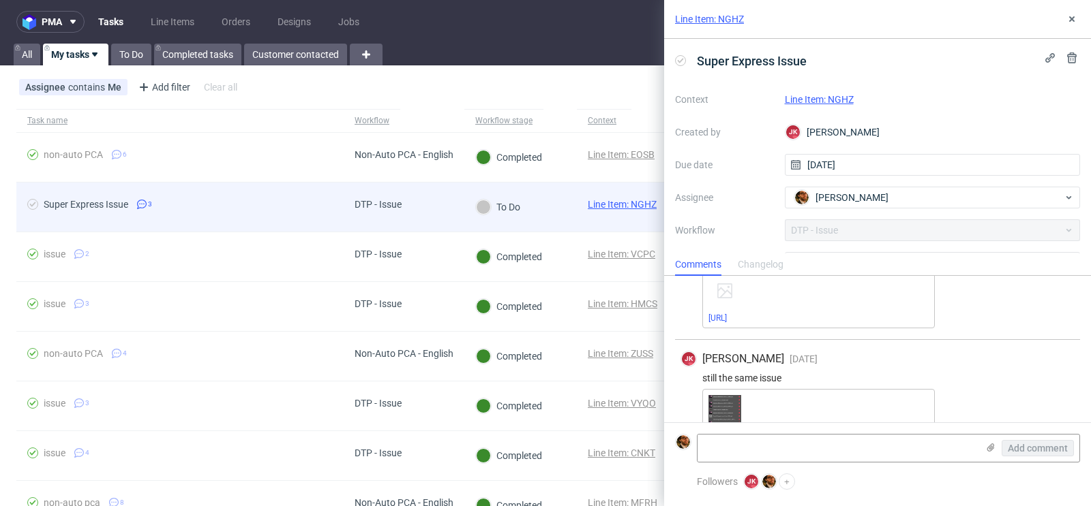
scroll to position [212, 0]
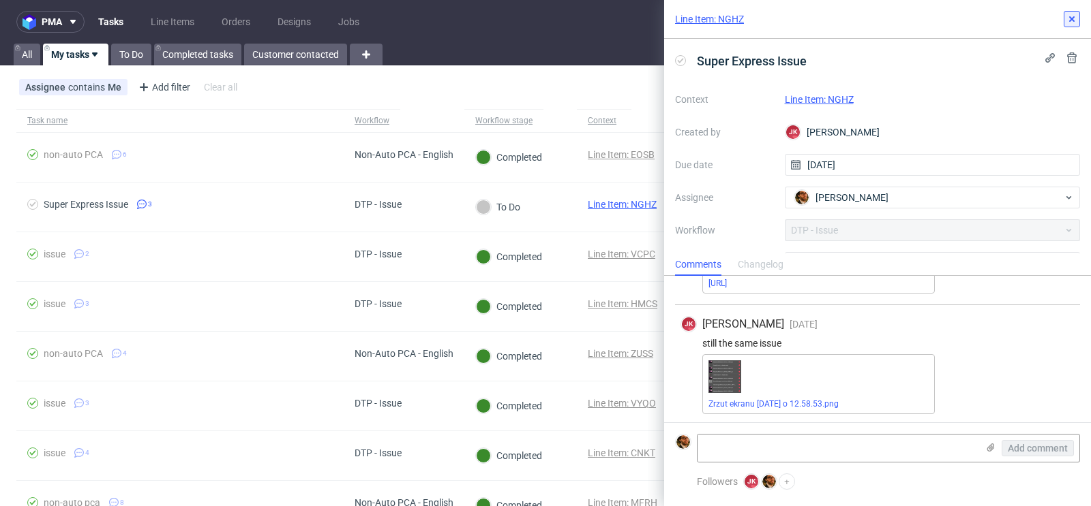
click at [1074, 17] on use at bounding box center [1071, 18] width 5 height 5
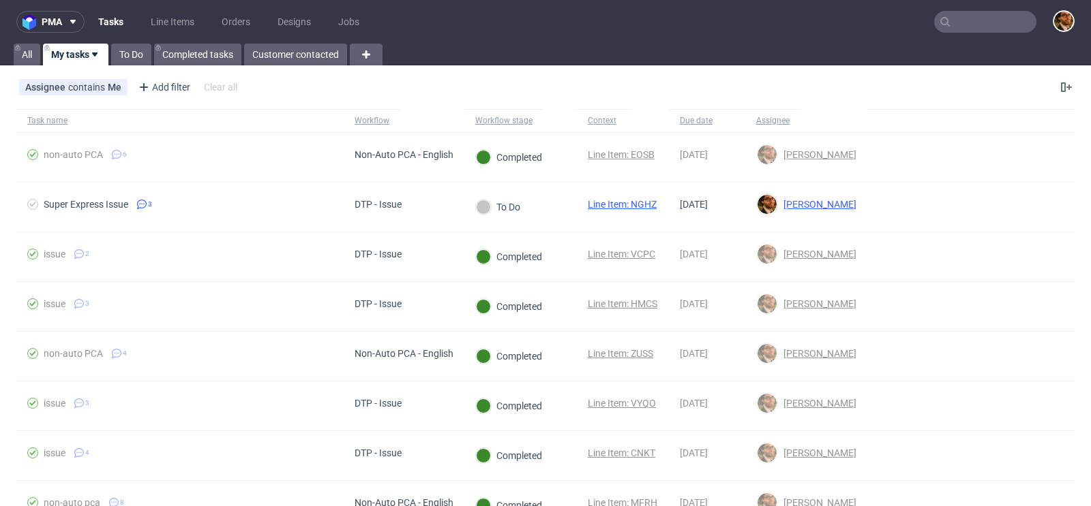
click at [966, 28] on input "text" at bounding box center [985, 22] width 102 height 22
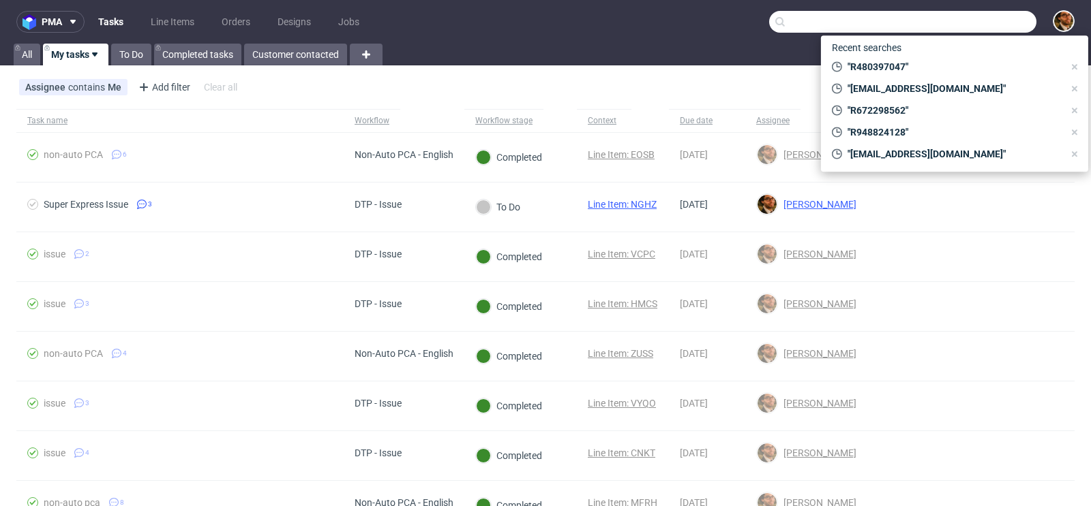
paste input "R182465136"
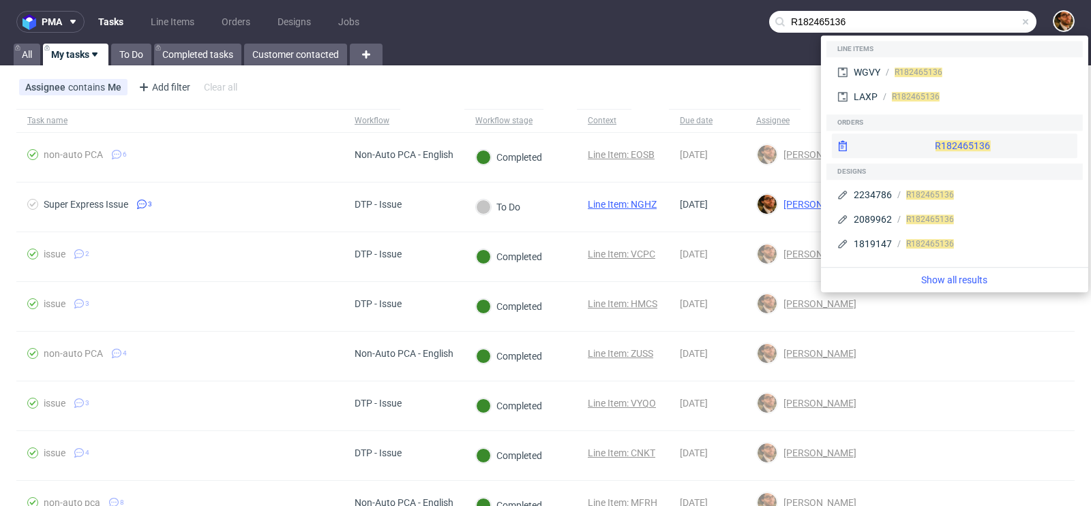
type input "R182465136"
click at [945, 144] on div "R182465136" at bounding box center [954, 146] width 245 height 25
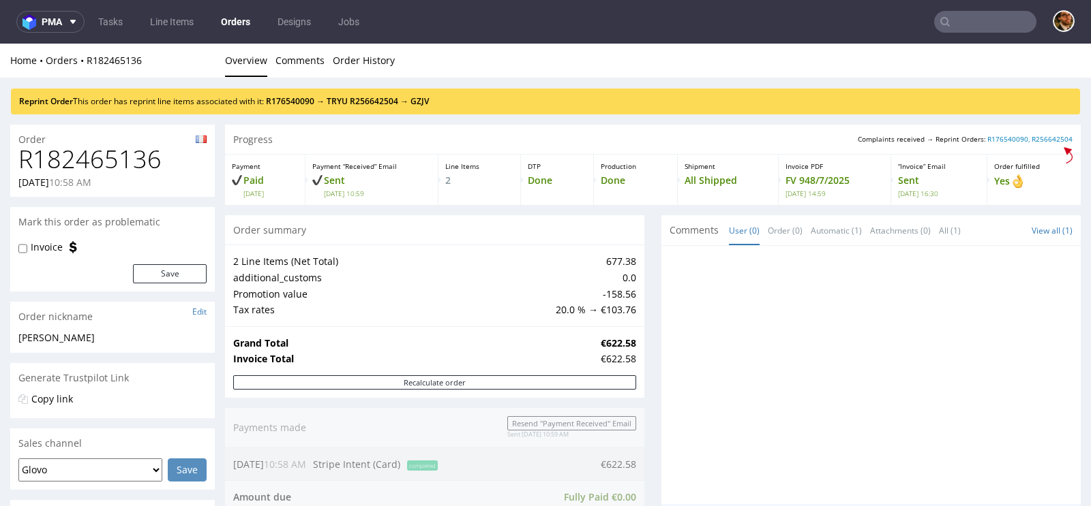
scroll to position [676, 0]
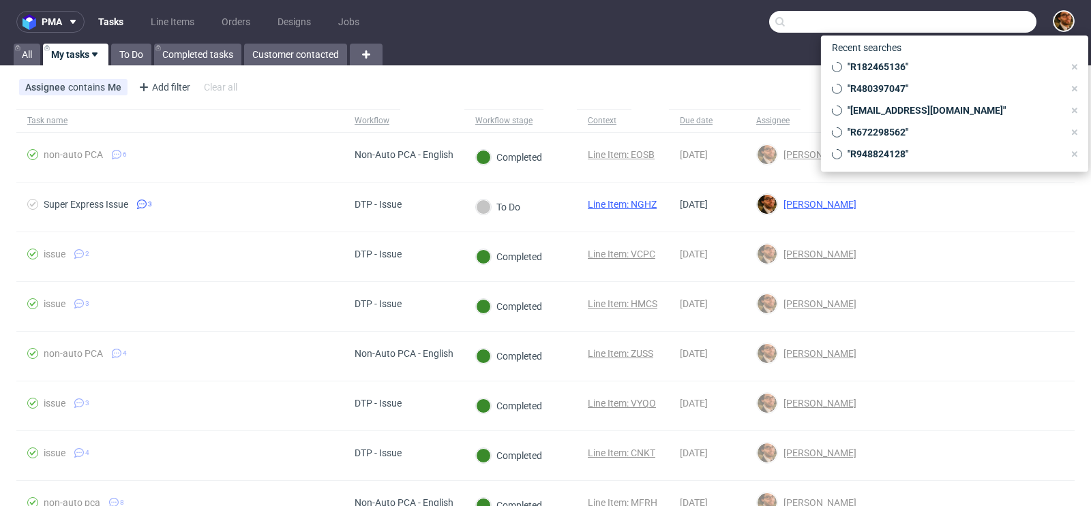
click at [962, 28] on input "text" at bounding box center [902, 22] width 267 height 22
paste input "R938868999"
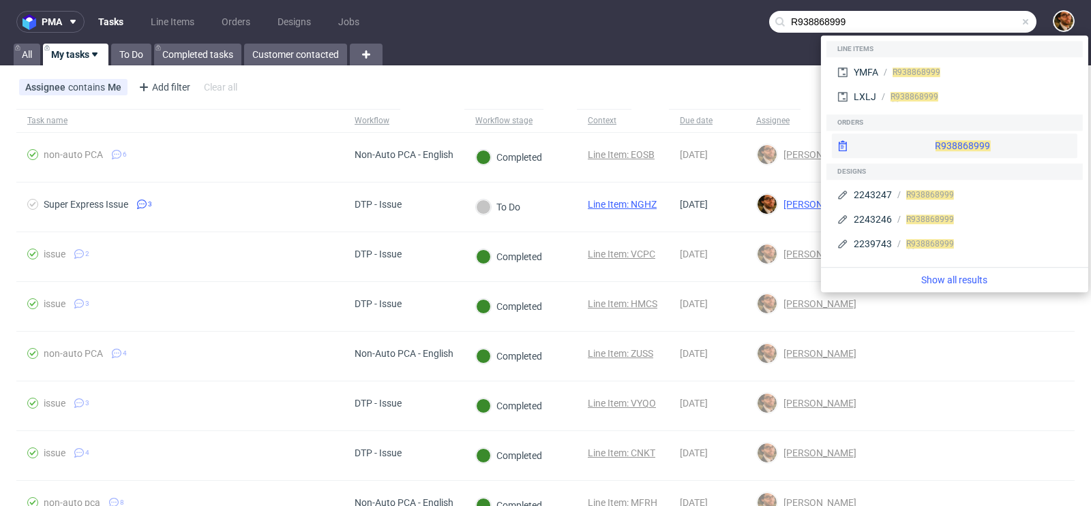
type input "R938868999"
click at [936, 136] on div "R938868999" at bounding box center [954, 146] width 245 height 25
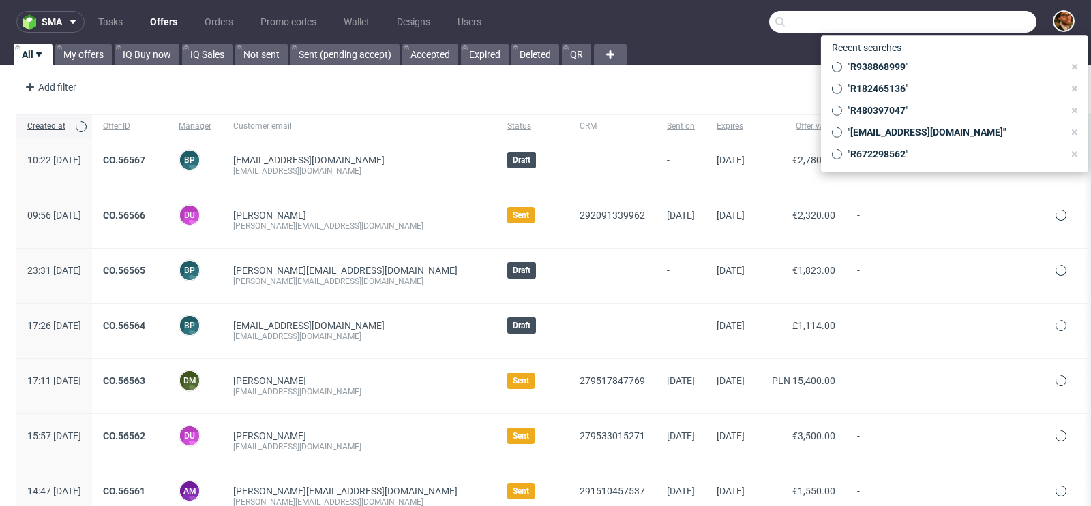
click at [945, 22] on input "text" at bounding box center [902, 22] width 267 height 22
paste input "R606642808"
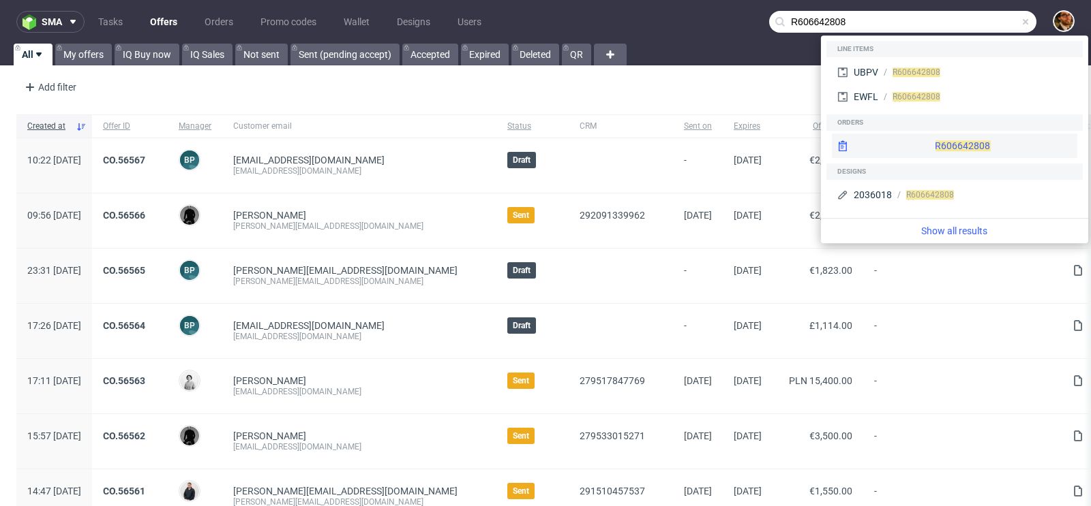
type input "R606642808"
click at [924, 142] on div "R606642808" at bounding box center [954, 146] width 245 height 25
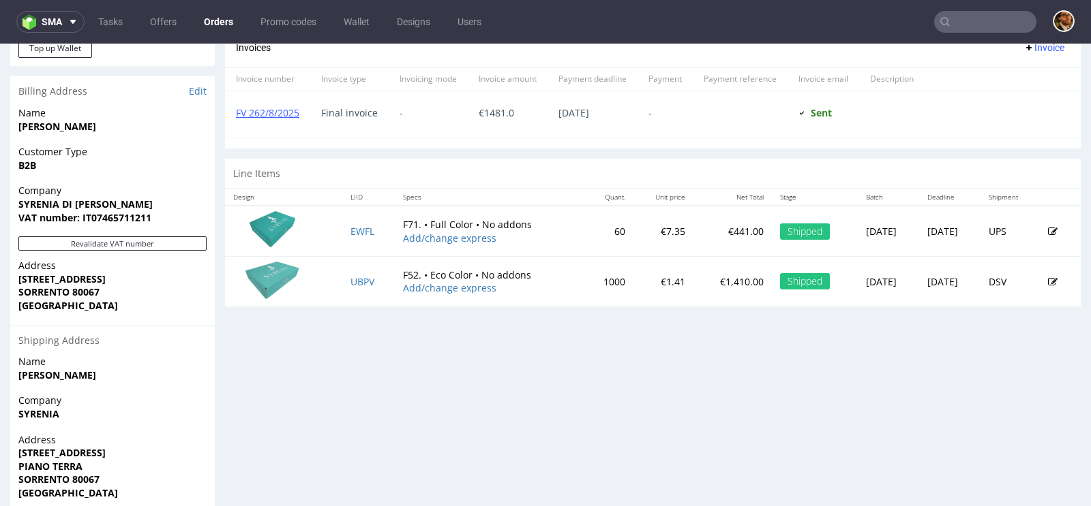
scroll to position [630, 0]
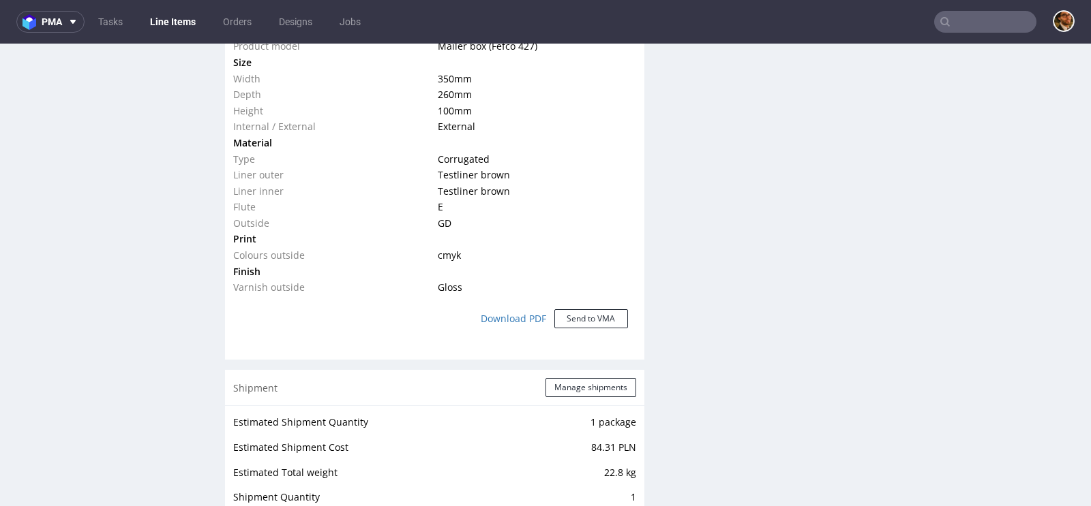
scroll to position [1344, 0]
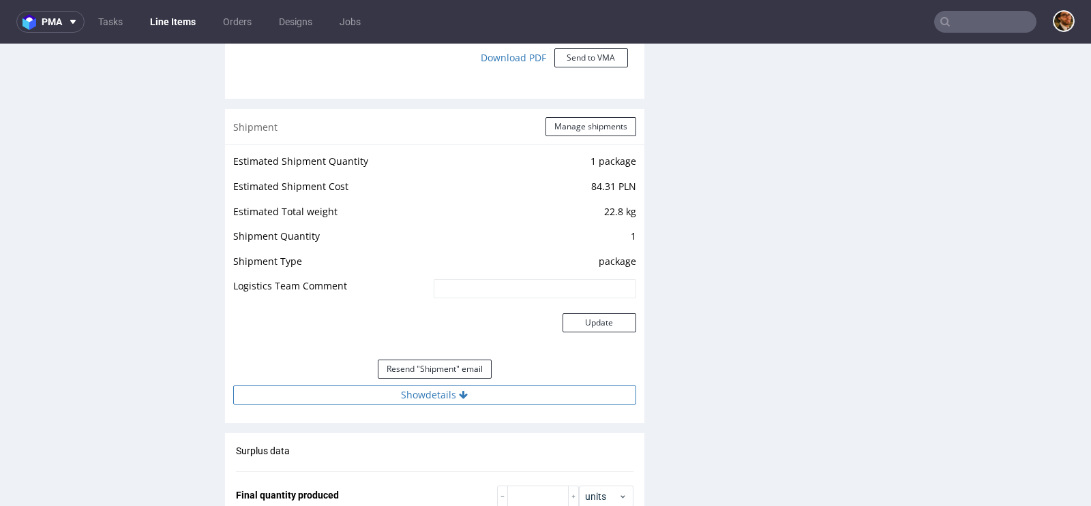
click at [451, 391] on button "Show details" at bounding box center [434, 395] width 403 height 19
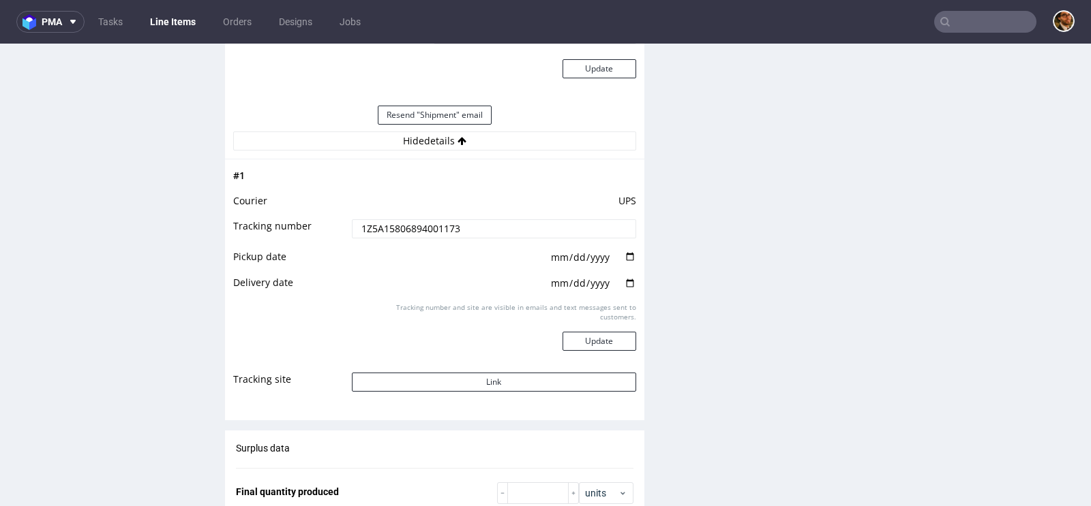
scroll to position [1662, 0]
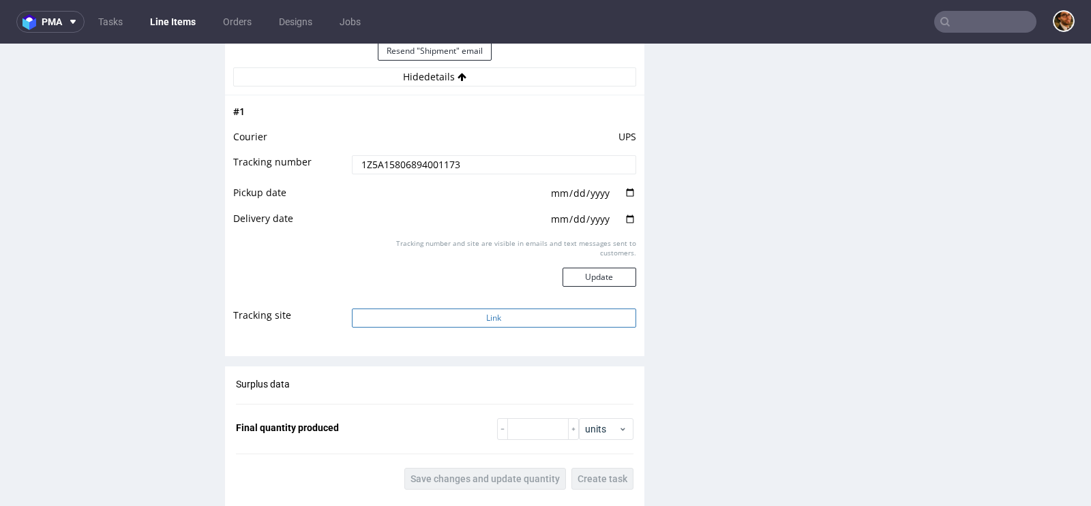
click at [483, 318] on button "Link" at bounding box center [494, 318] width 284 height 19
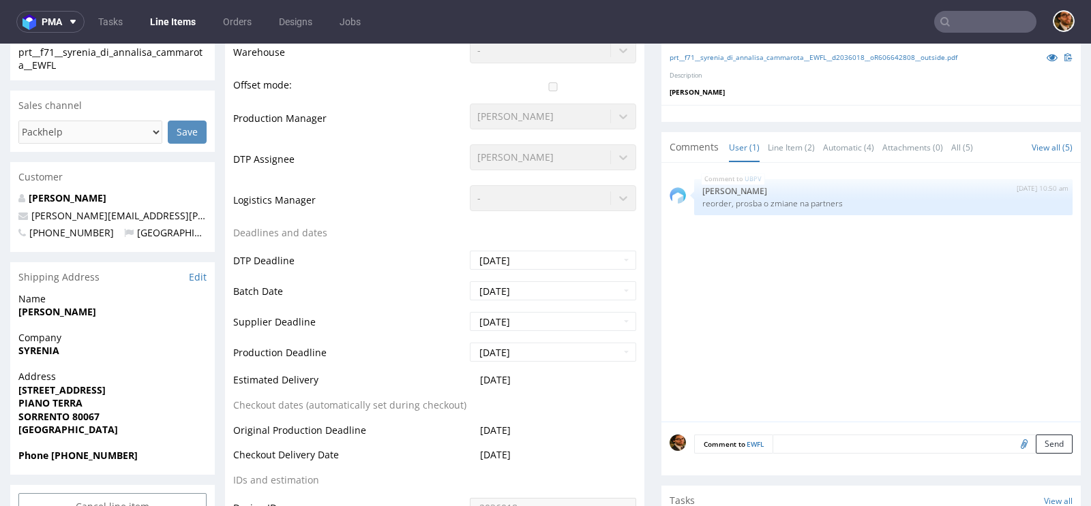
scroll to position [0, 0]
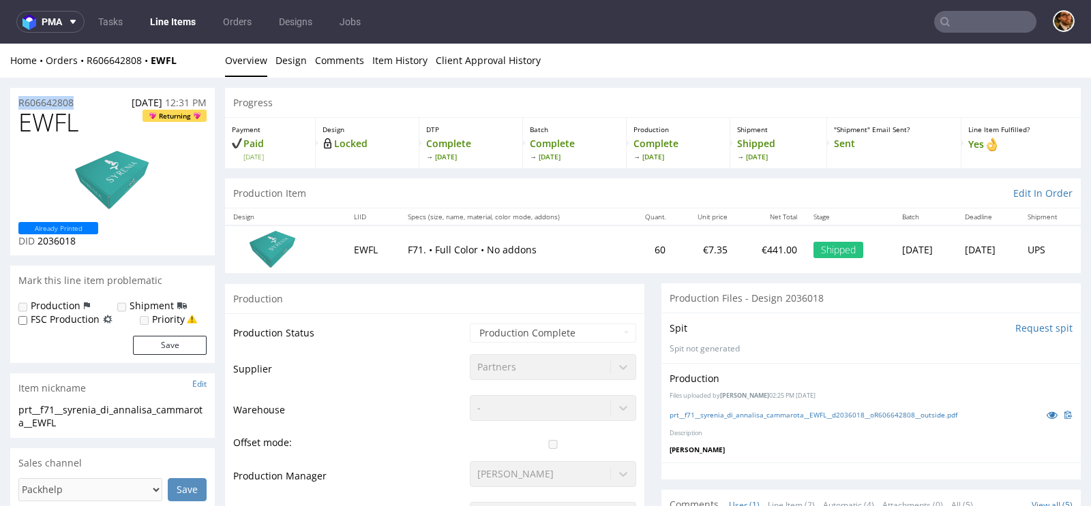
drag, startPoint x: 84, startPoint y: 100, endPoint x: 10, endPoint y: 100, distance: 74.3
copy p "R606642808"
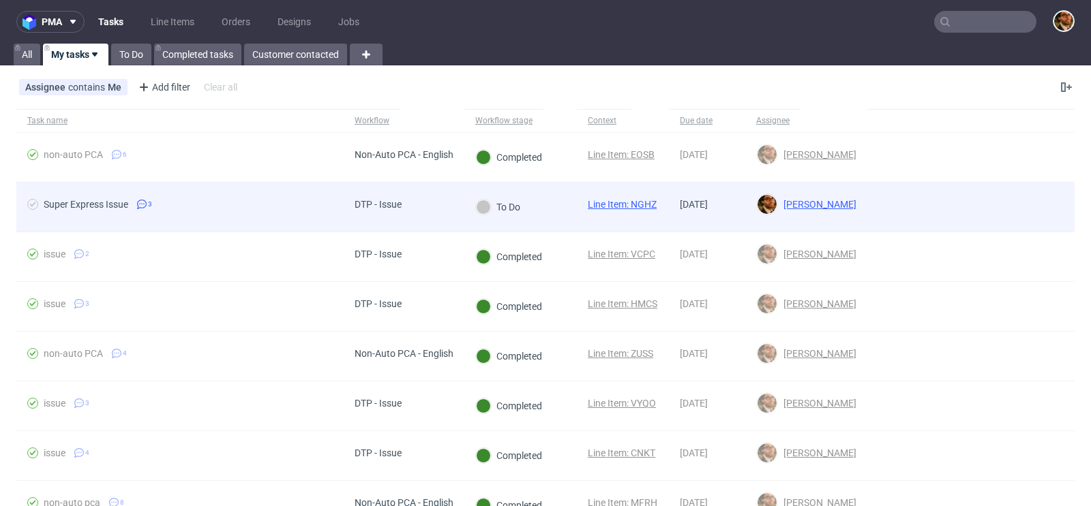
click at [1027, 207] on div at bounding box center [970, 207] width 207 height 49
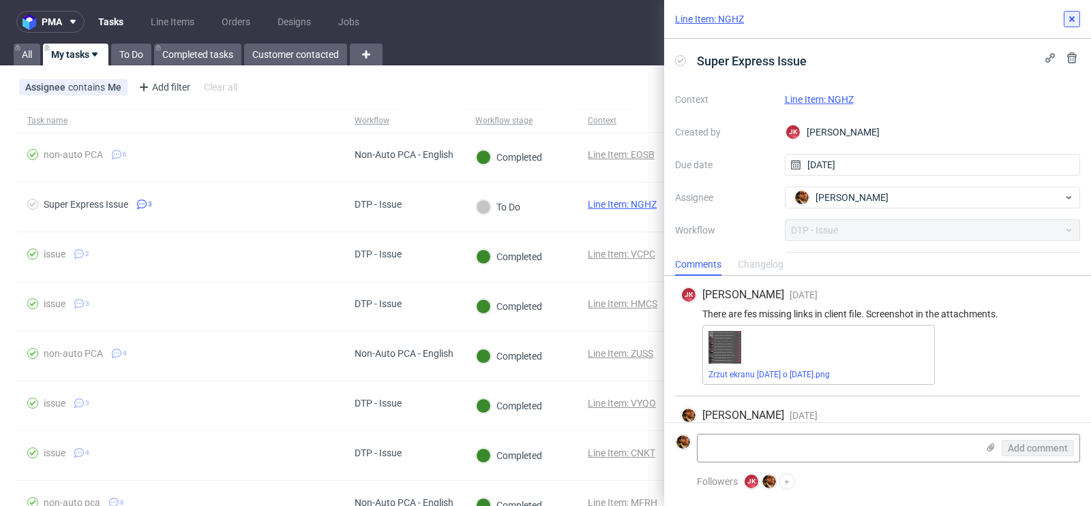
click at [1066, 17] on icon at bounding box center [1071, 19] width 11 height 11
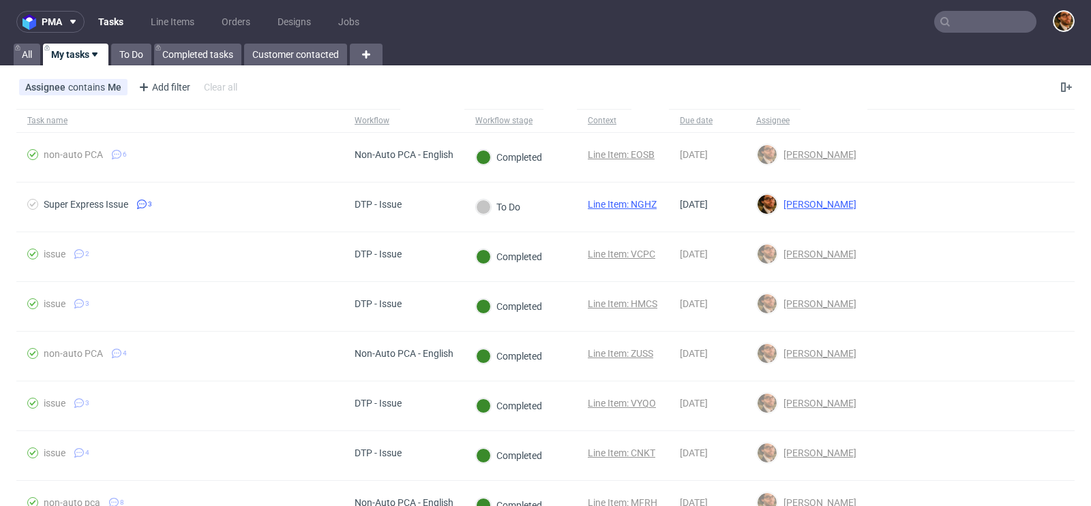
click at [957, 21] on input "text" at bounding box center [985, 22] width 102 height 22
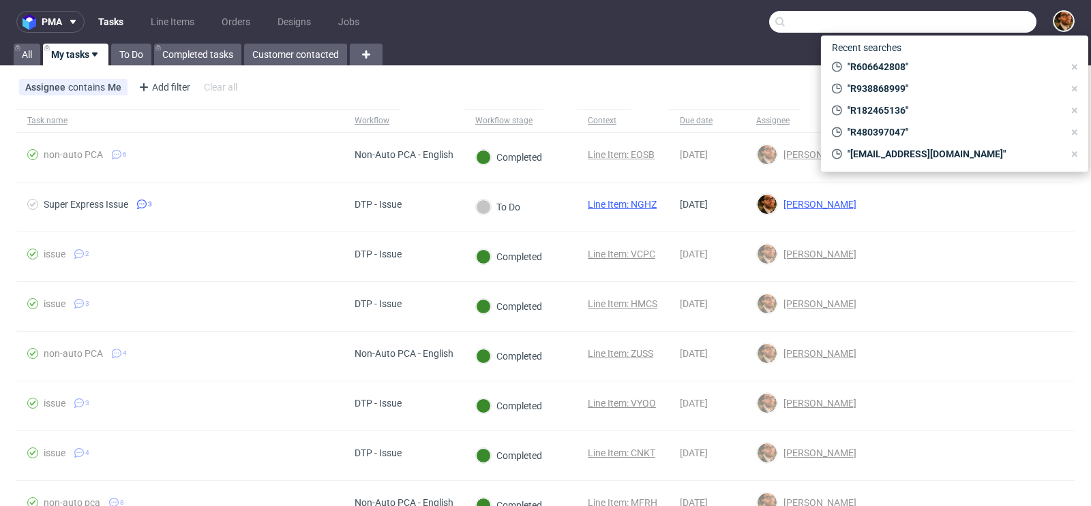
paste input "[EMAIL_ADDRESS][DOMAIN_NAME]"
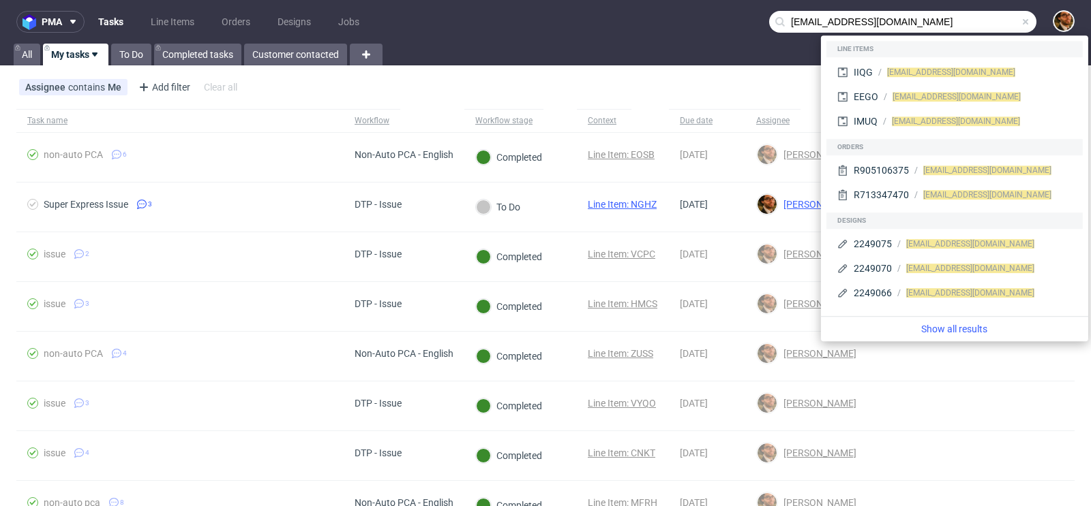
type input "[EMAIL_ADDRESS][DOMAIN_NAME]"
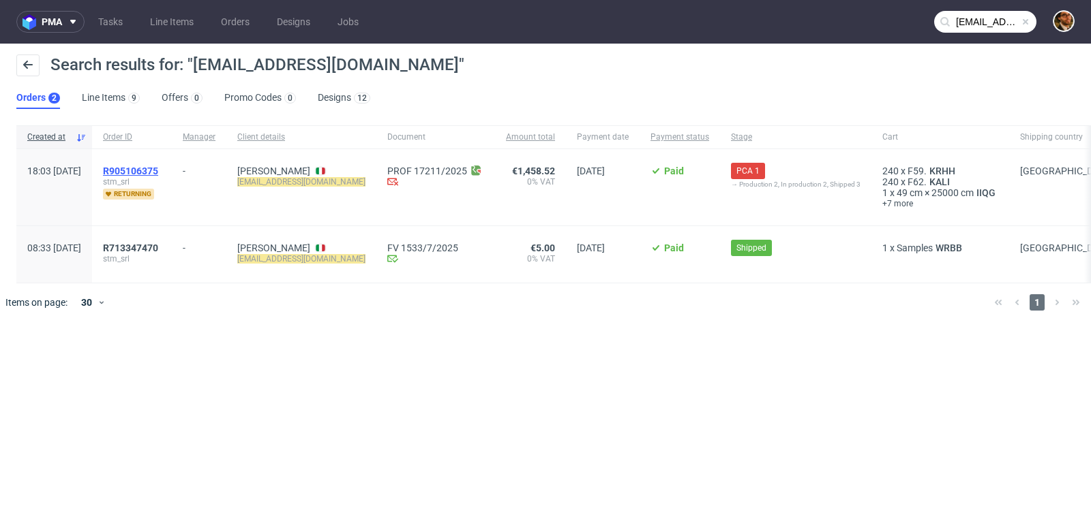
click at [158, 166] on span "R905106375" at bounding box center [130, 171] width 55 height 11
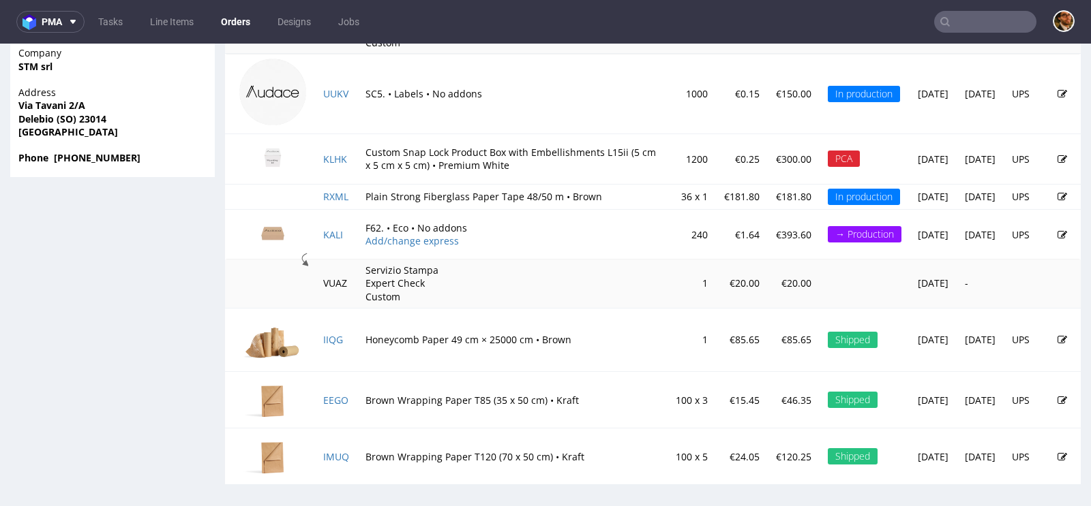
scroll to position [3, 0]
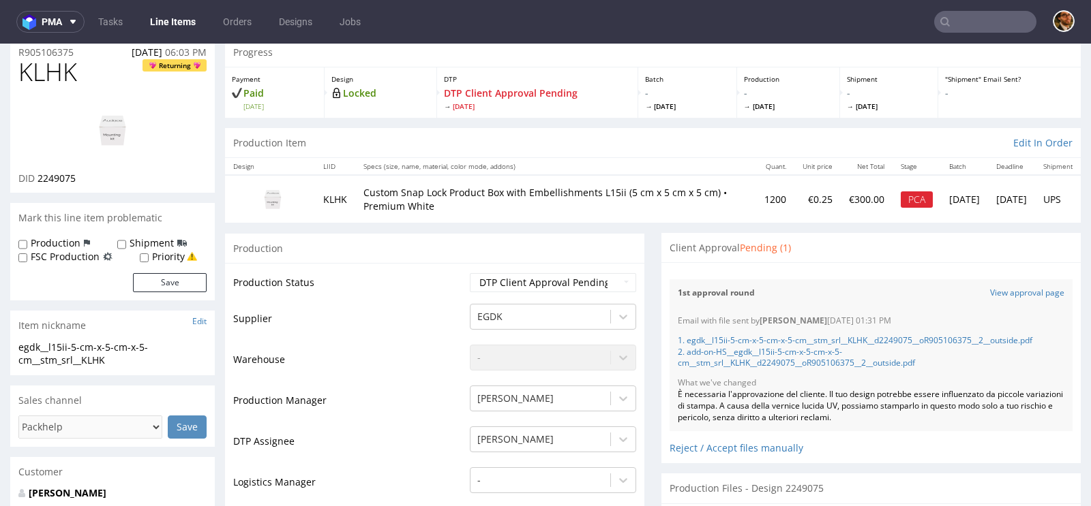
scroll to position [59, 0]
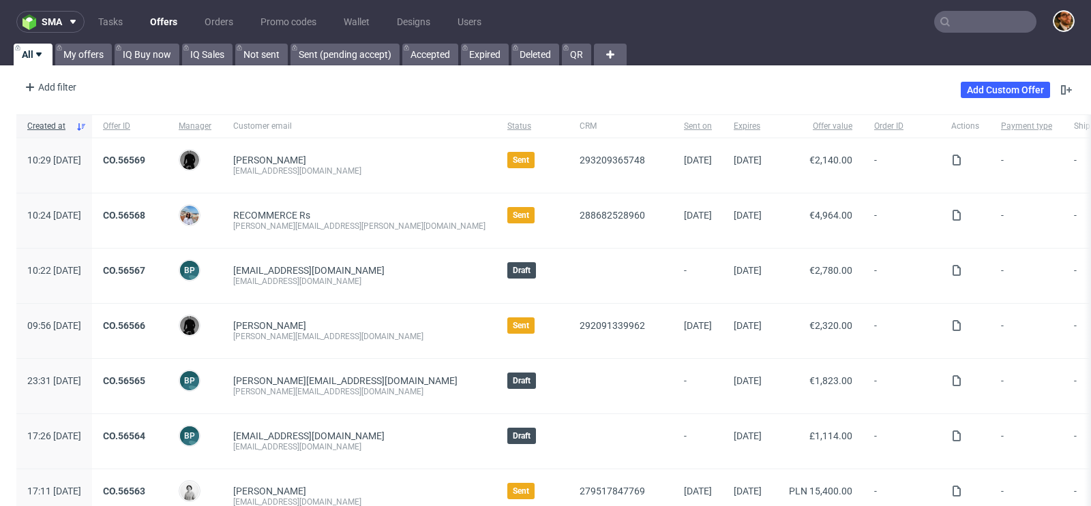
click at [969, 26] on input "text" at bounding box center [985, 22] width 102 height 22
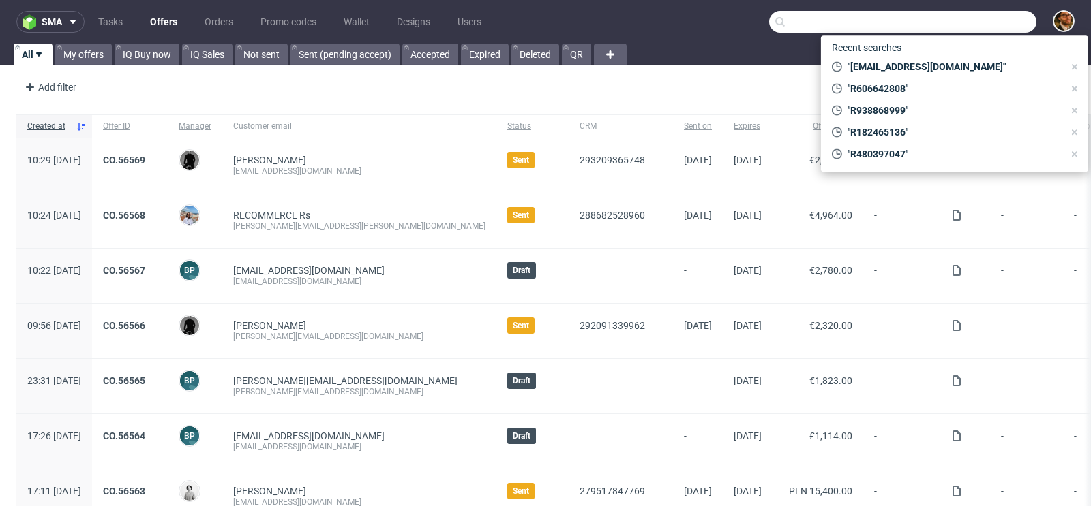
paste input "[EMAIL_ADDRESS][DOMAIN_NAME]"
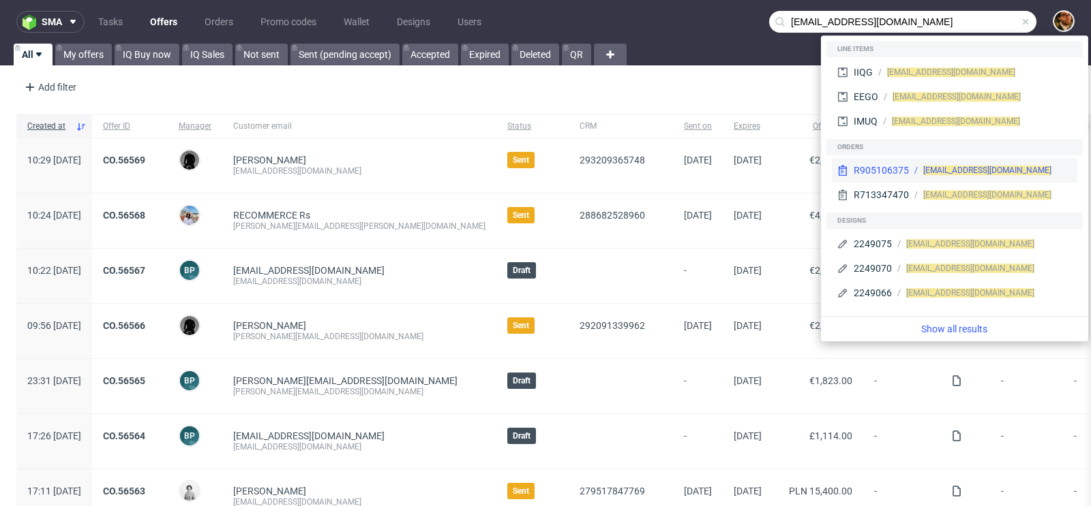
type input "[EMAIL_ADDRESS][DOMAIN_NAME]"
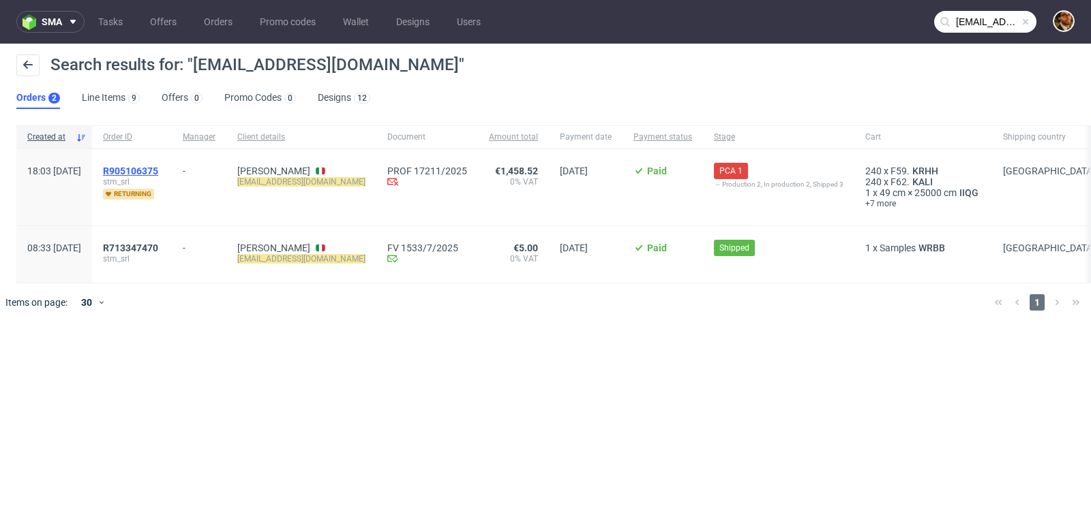
click at [158, 171] on span "R905106375" at bounding box center [130, 171] width 55 height 11
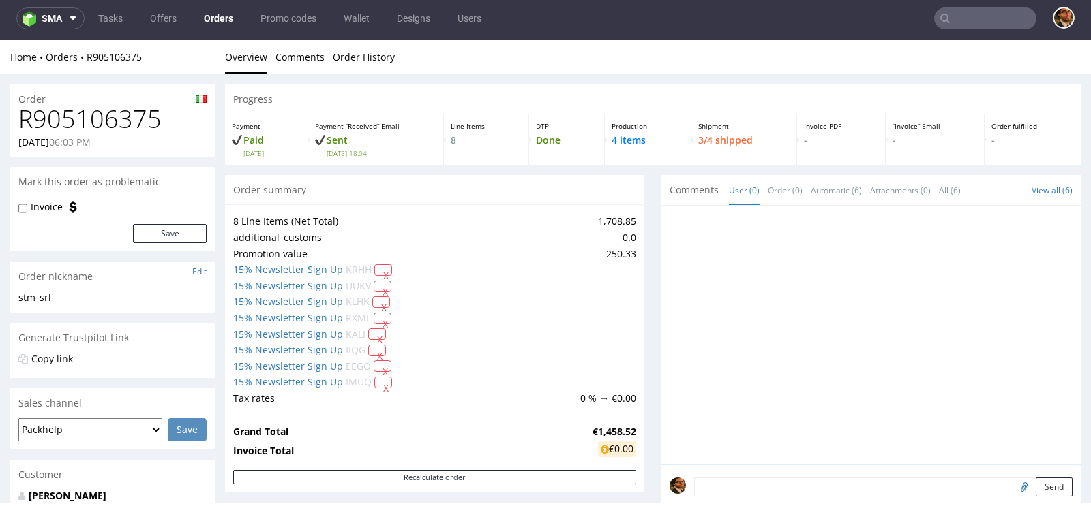
scroll to position [930, 0]
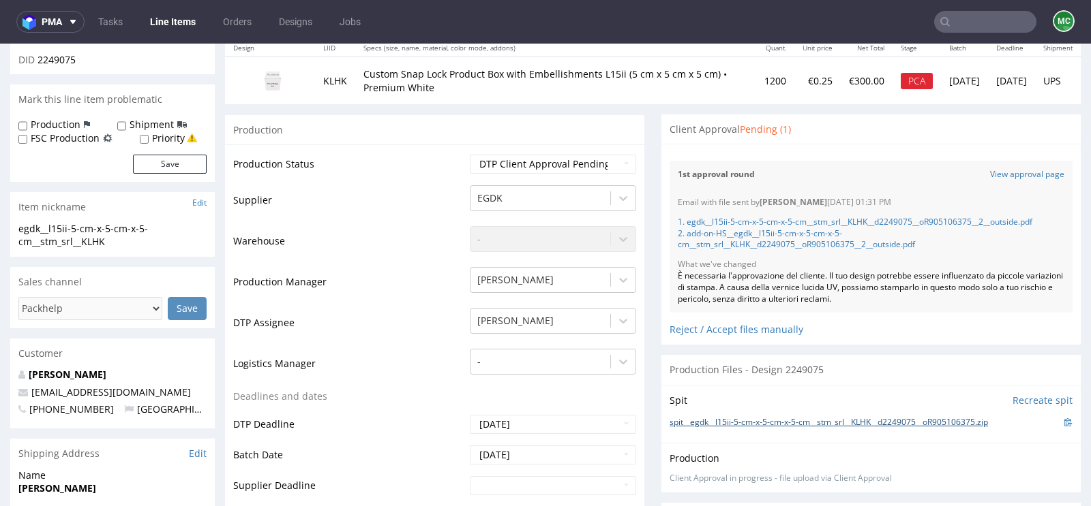
scroll to position [343, 0]
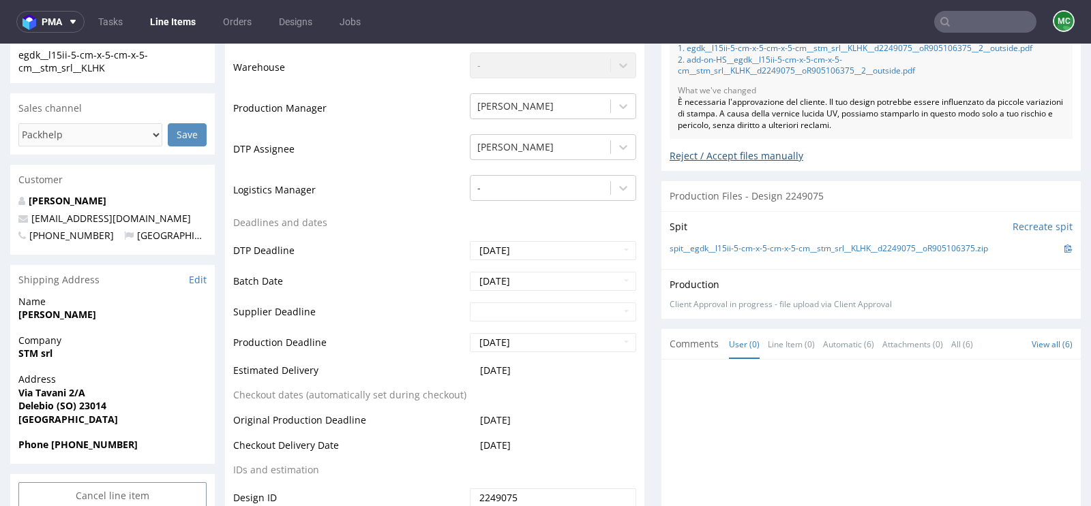
click at [746, 163] on div "Reject / Accept files manually" at bounding box center [870, 151] width 403 height 24
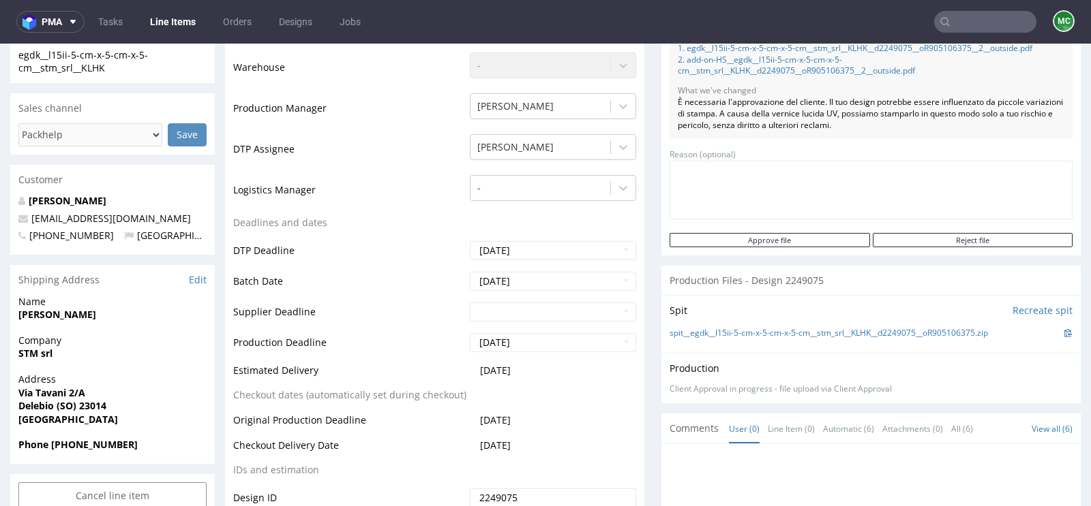
click at [931, 278] on div "Production Files - Design 2249075" at bounding box center [870, 281] width 419 height 30
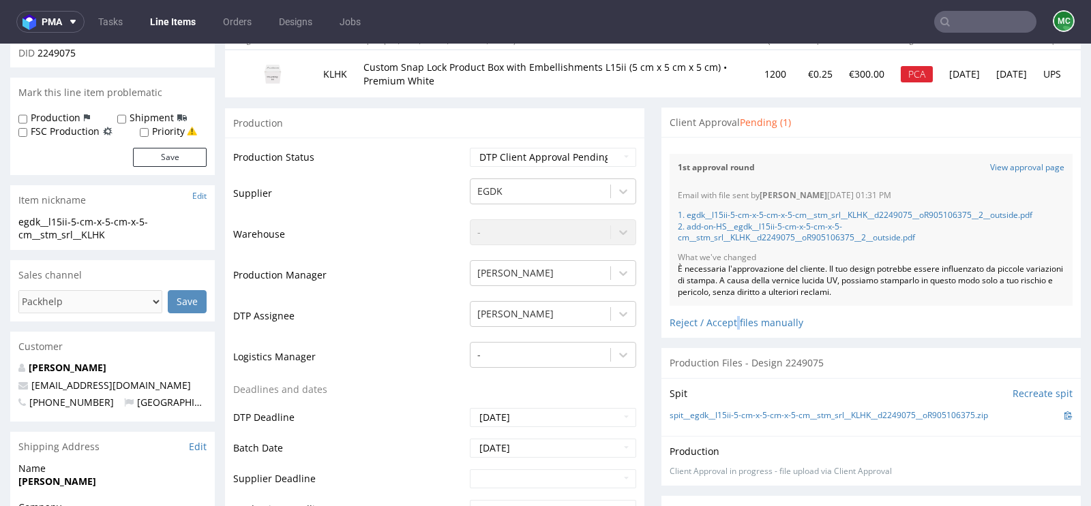
scroll to position [200, 0]
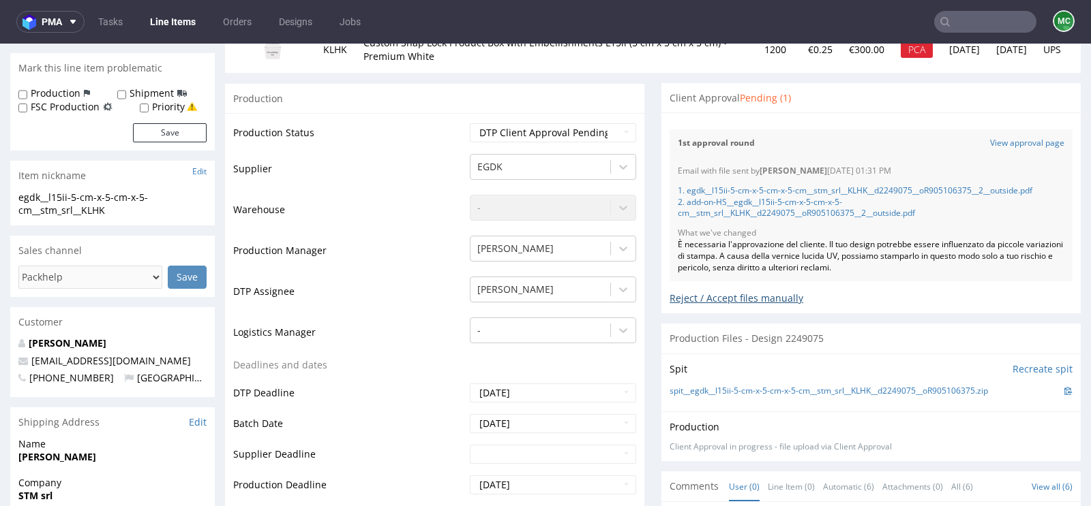
click at [721, 305] on div "Reject / Accept files manually" at bounding box center [870, 294] width 403 height 24
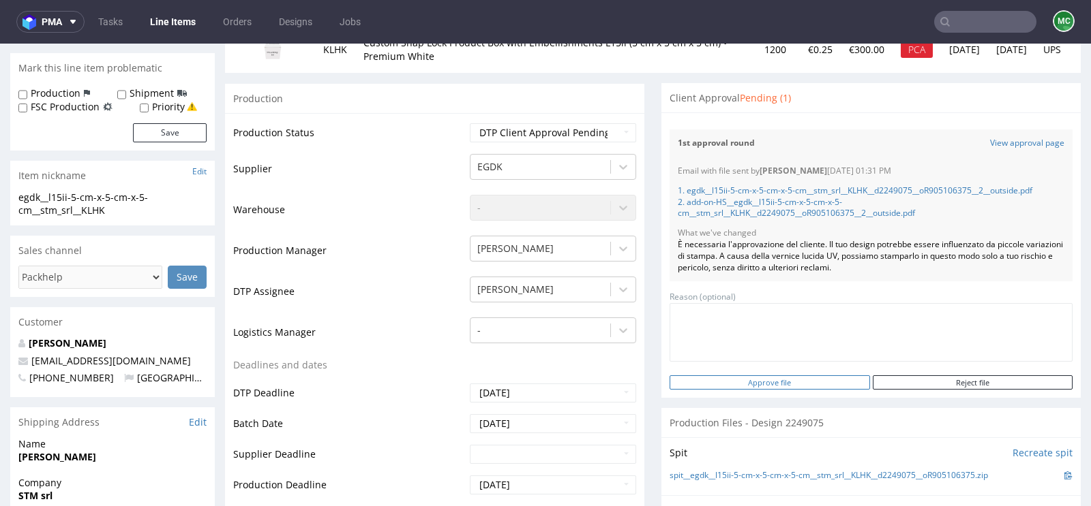
click at [772, 390] on input "Approve file" at bounding box center [769, 383] width 200 height 14
click at [761, 390] on input "Approve file" at bounding box center [769, 383] width 200 height 14
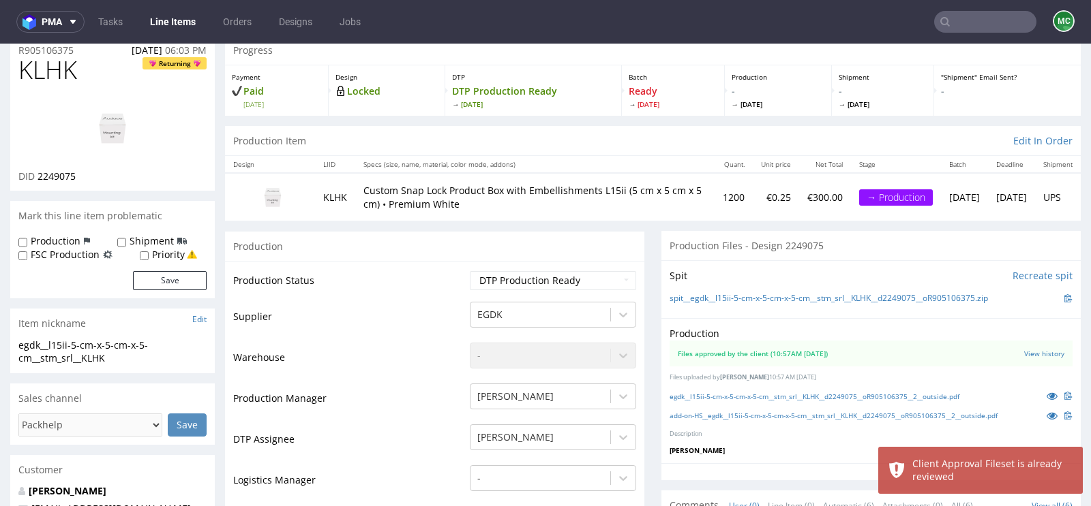
scroll to position [0, 0]
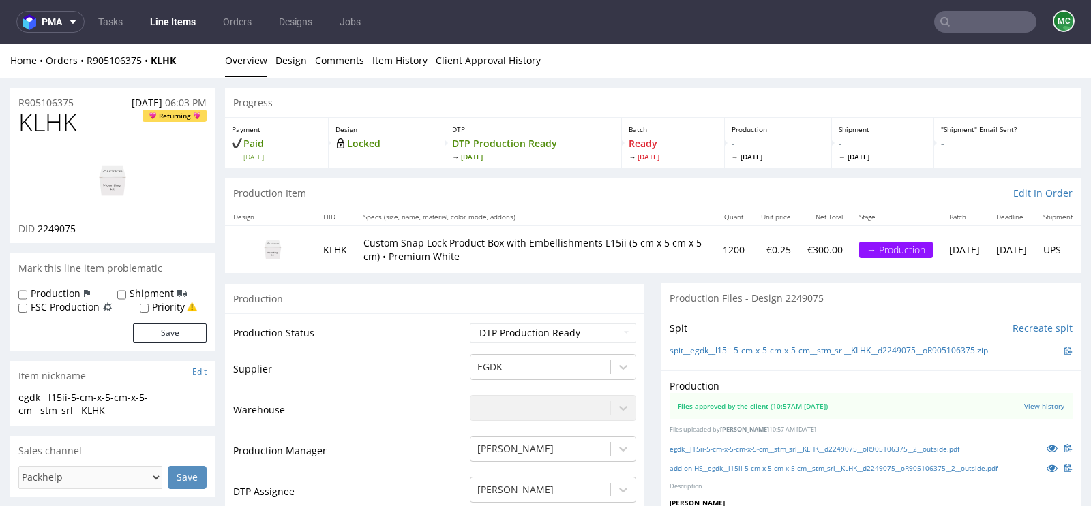
scroll to position [97, 0]
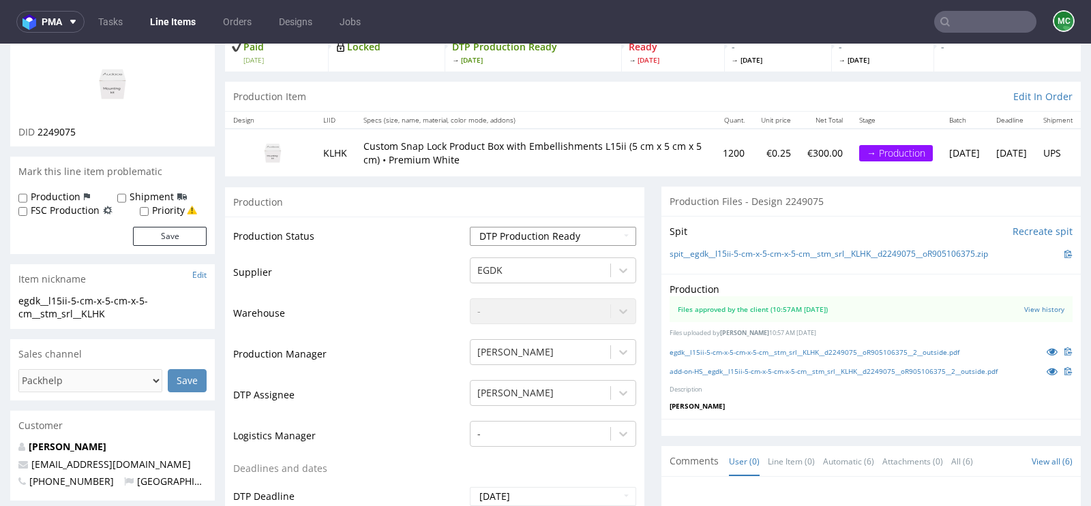
click at [617, 233] on select "Waiting for Artwork Waiting for Diecut Waiting for Mockup Waiting for DTP Waiti…" at bounding box center [553, 236] width 166 height 19
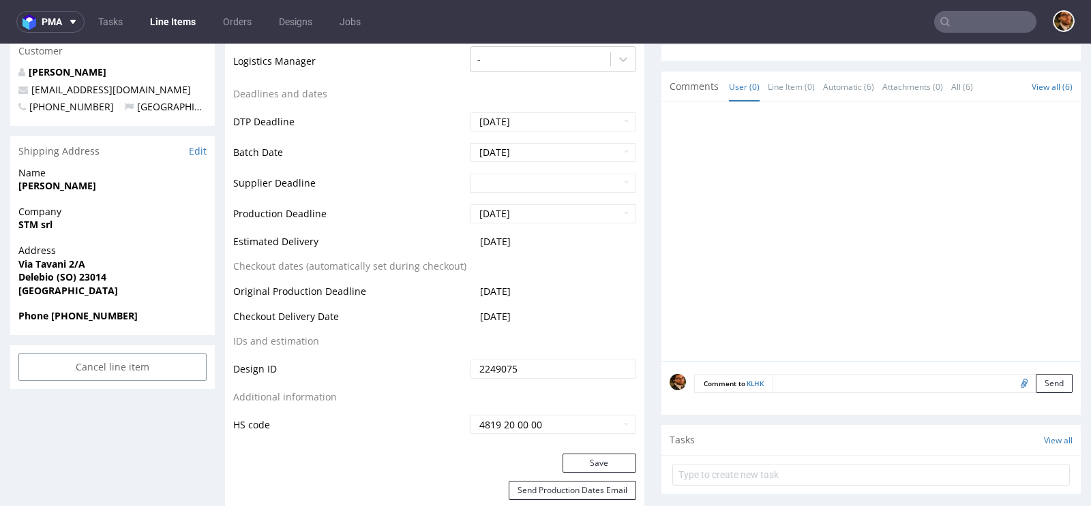
scroll to position [121, 0]
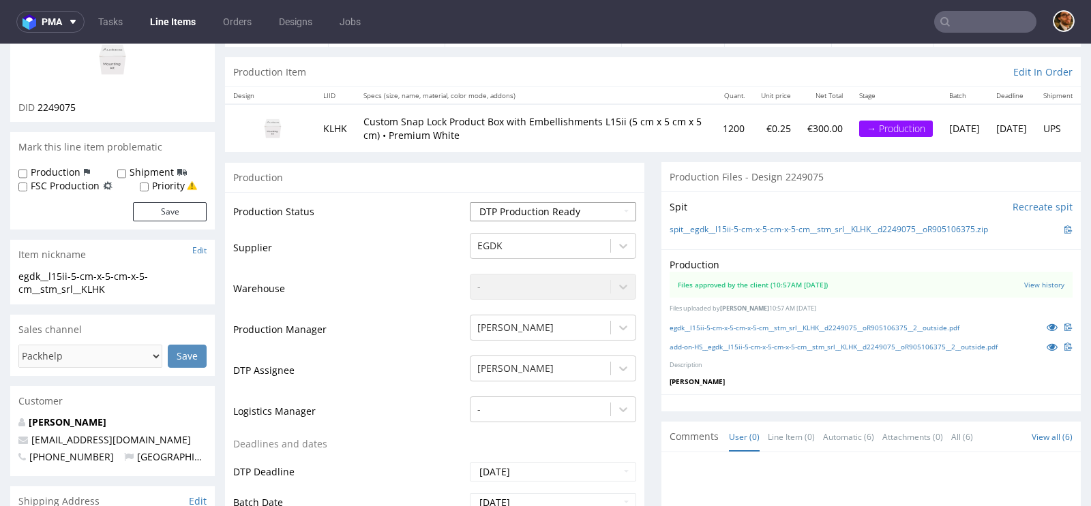
click at [618, 213] on select "Waiting for Artwork Waiting for Diecut Waiting for Mockup Waiting for DTP Waiti…" at bounding box center [553, 211] width 166 height 19
select select "back_for_dtp"
click at [470, 202] on select "Waiting for Artwork Waiting for Diecut Waiting for Mockup Waiting for DTP Waiti…" at bounding box center [553, 211] width 166 height 19
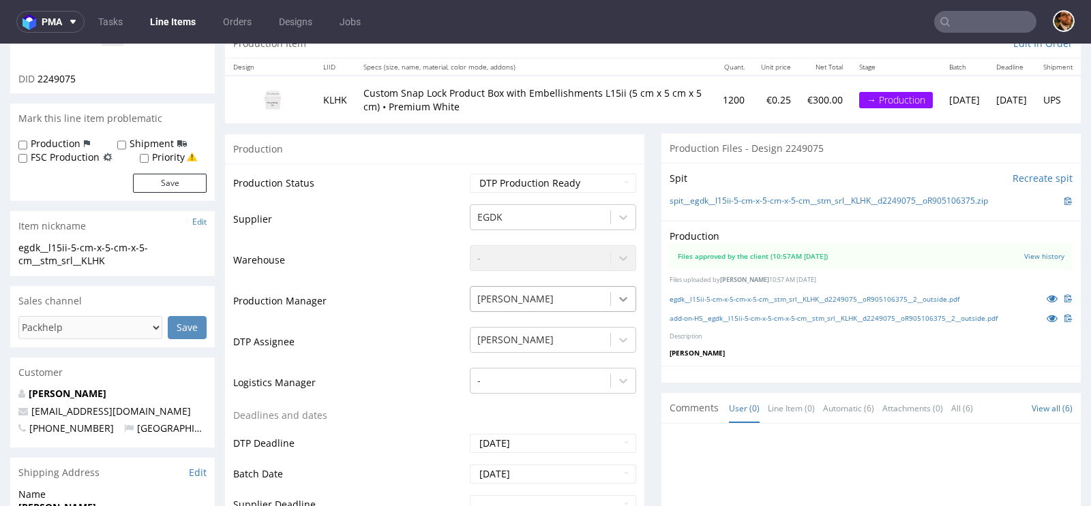
scroll to position [177, 0]
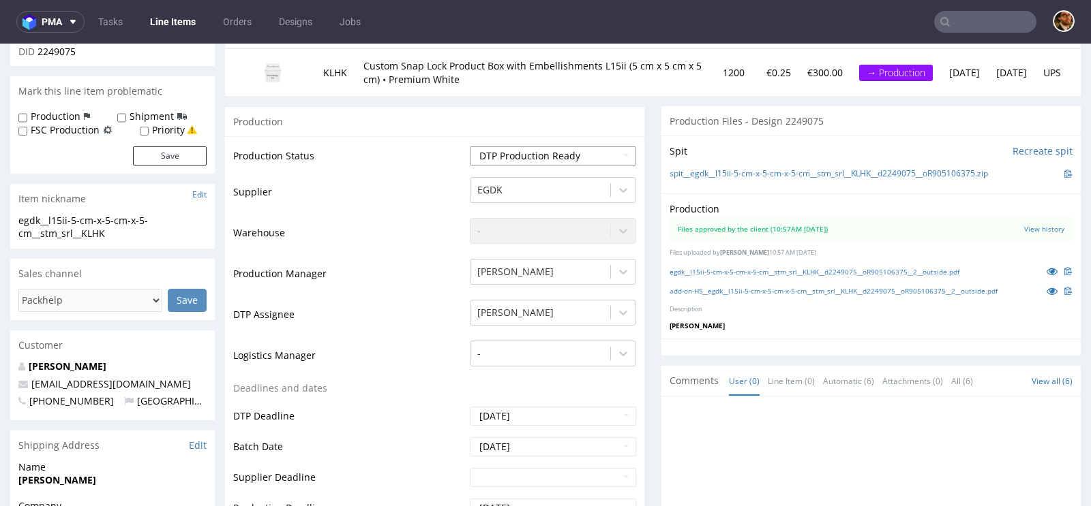
click at [618, 157] on select "Waiting for Artwork Waiting for Diecut Waiting for Mockup Waiting for DTP Waiti…" at bounding box center [553, 156] width 166 height 19
select select "back_for_dtp"
click at [470, 147] on select "Waiting for Artwork Waiting for Diecut Waiting for Mockup Waiting for DTP Waiti…" at bounding box center [553, 156] width 166 height 19
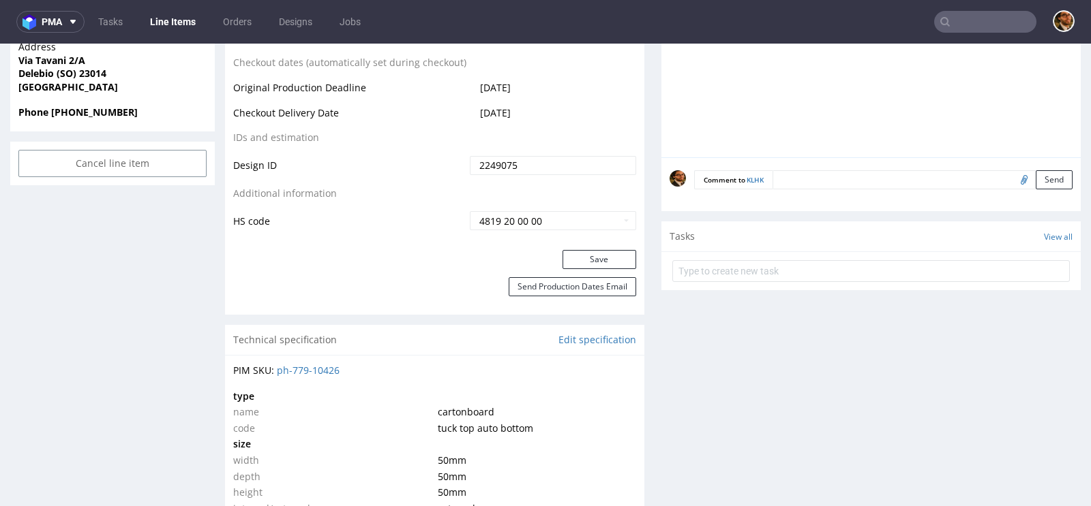
scroll to position [738, 0]
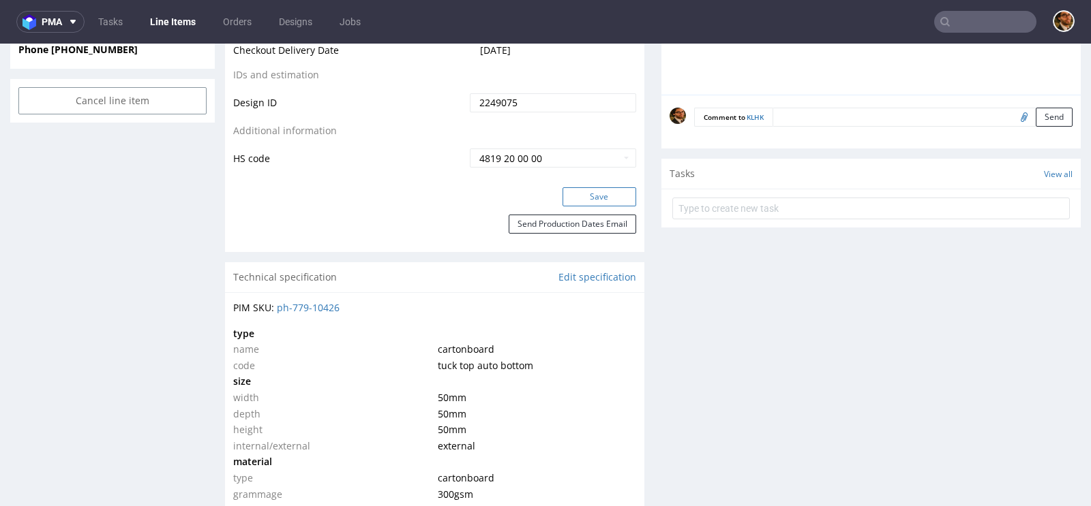
click at [585, 197] on button "Save" at bounding box center [599, 196] width 74 height 19
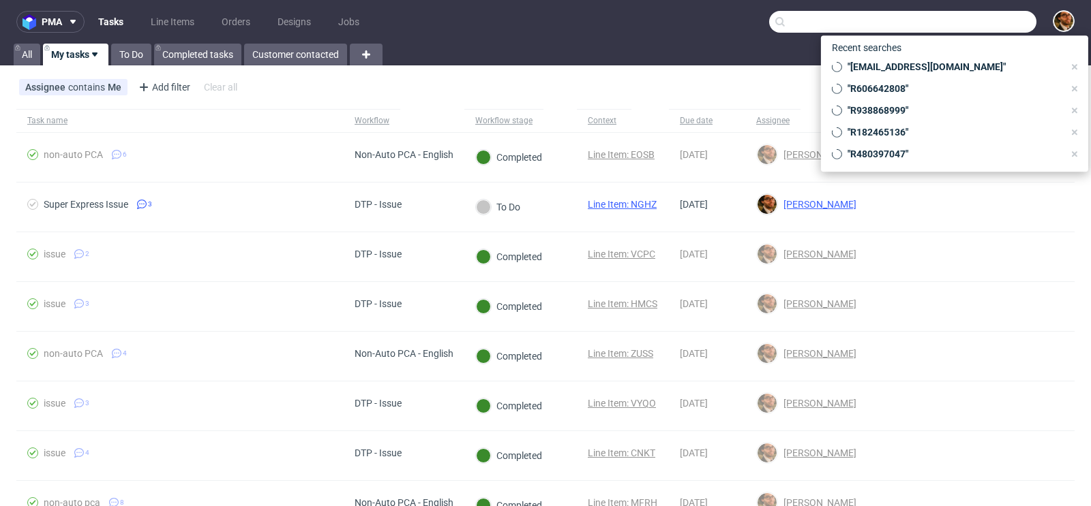
click at [954, 22] on input "text" at bounding box center [902, 22] width 267 height 22
paste input "R447244974"
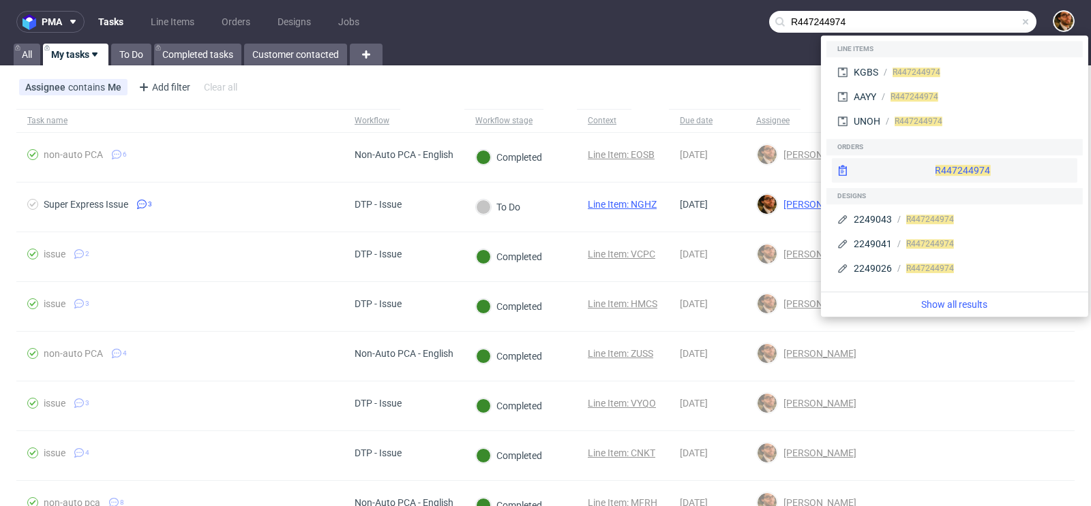
type input "R447244974"
click at [971, 176] on div "R447244974" at bounding box center [954, 170] width 245 height 25
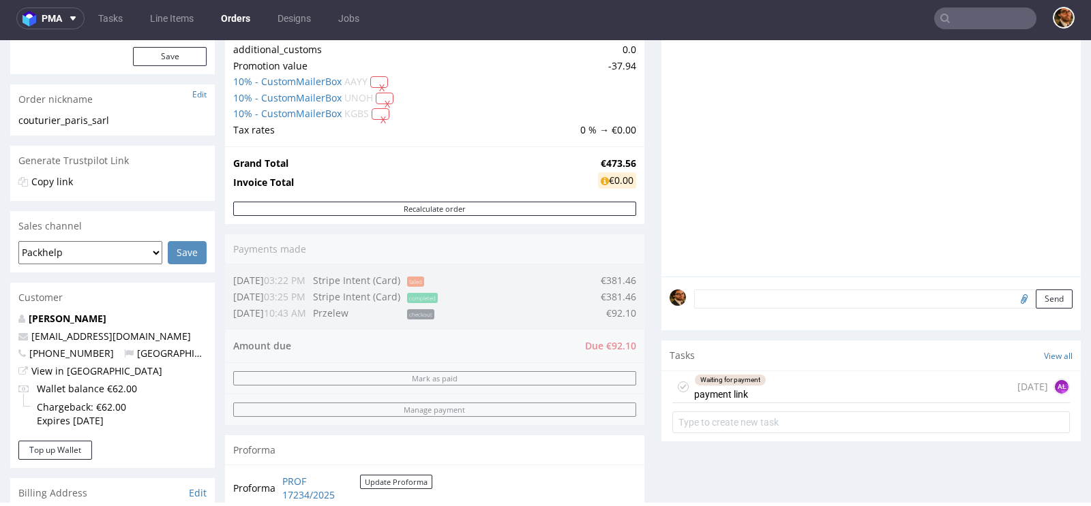
scroll to position [242, 0]
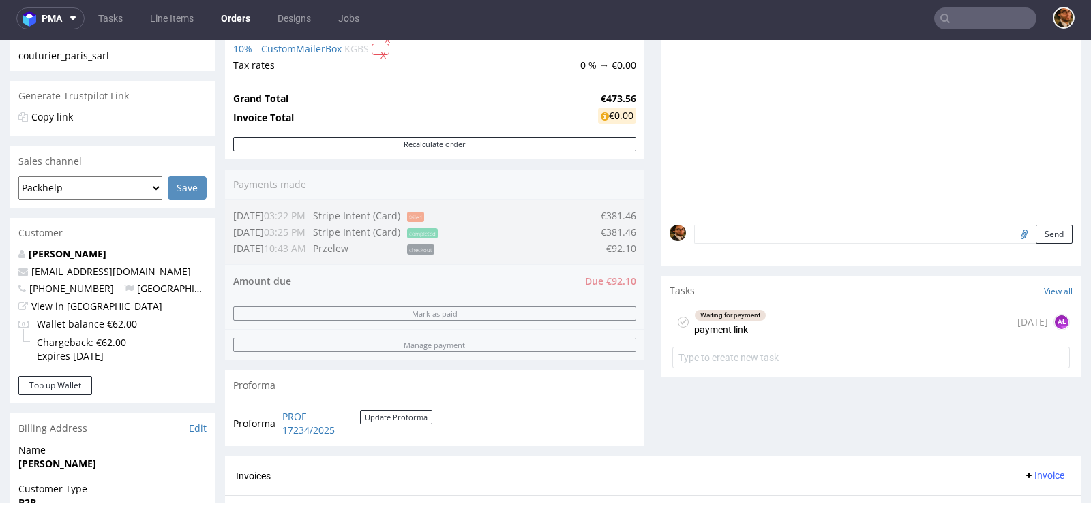
click at [792, 322] on div "Waiting for payment payment link 8 days ago AŁ" at bounding box center [870, 323] width 397 height 32
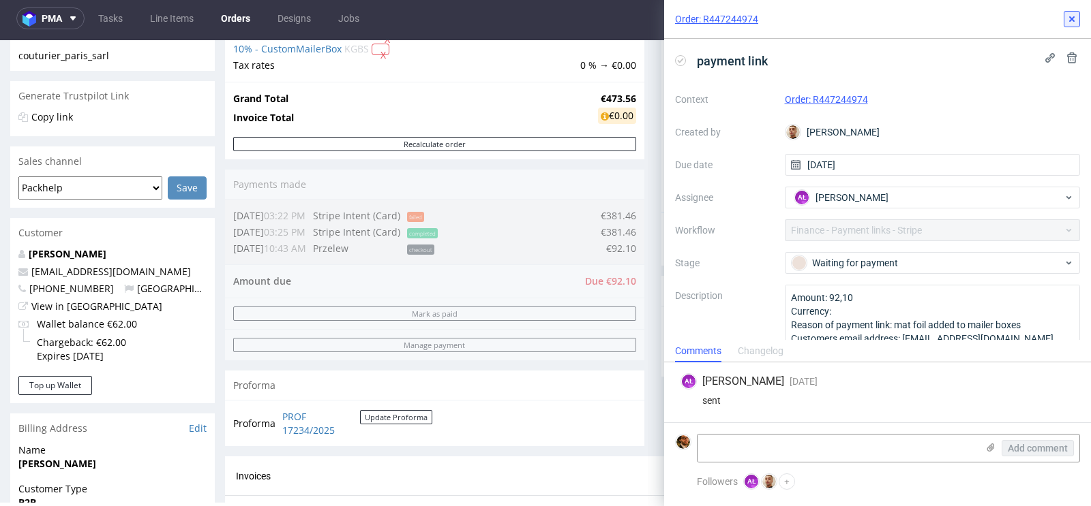
click at [1072, 20] on icon at bounding box center [1071, 19] width 11 height 11
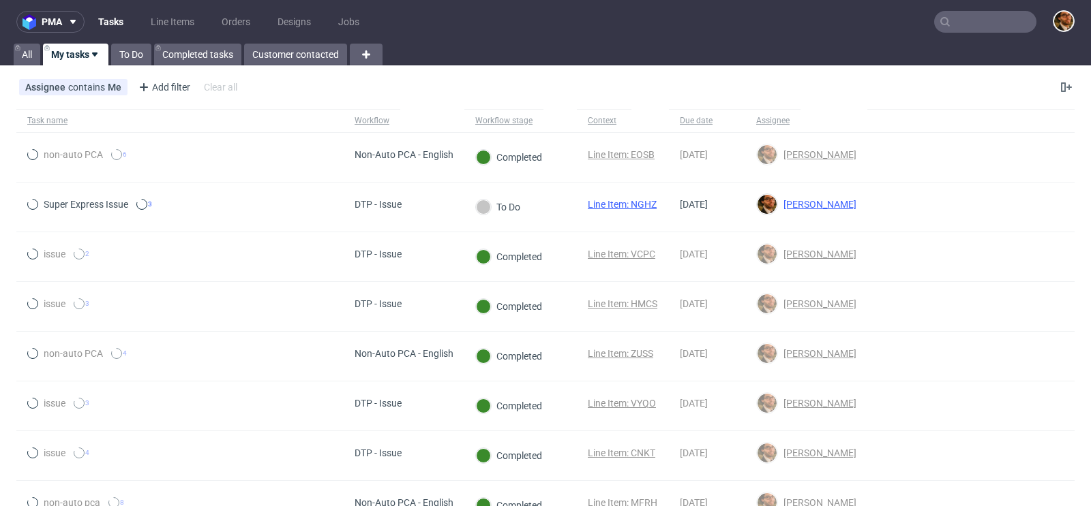
click at [956, 25] on input "text" at bounding box center [985, 22] width 102 height 22
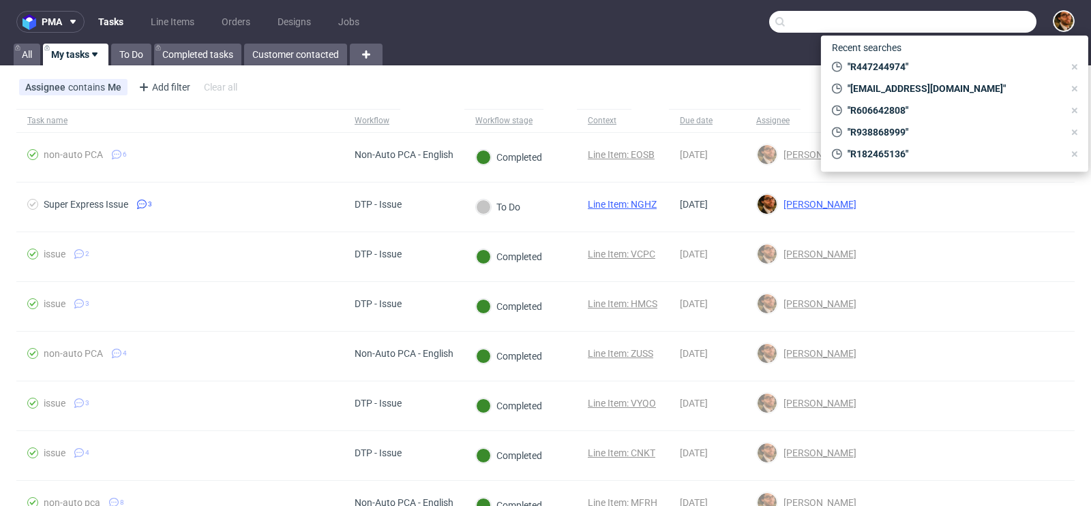
paste input "R898559795"
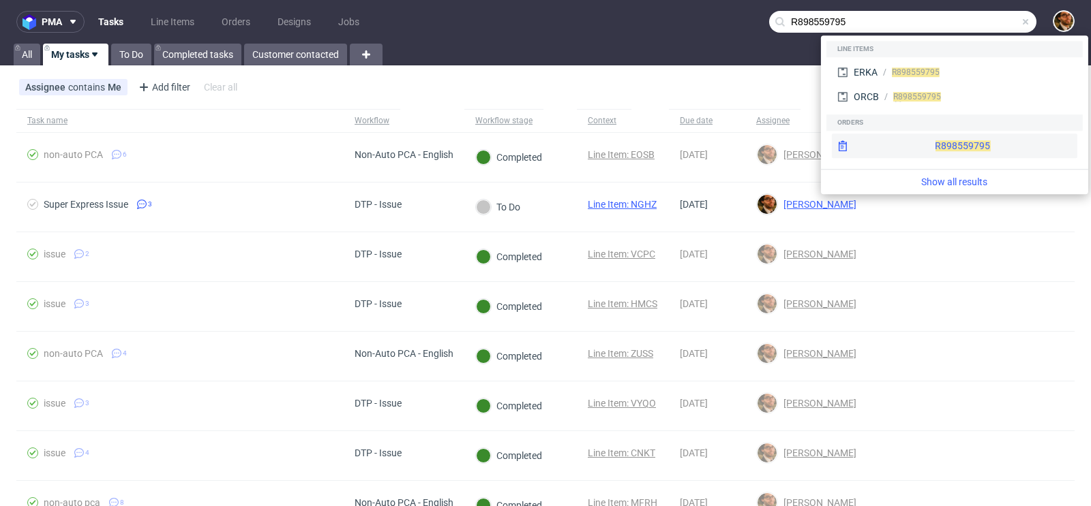
type input "R898559795"
click at [928, 142] on div "R898559795" at bounding box center [954, 146] width 245 height 25
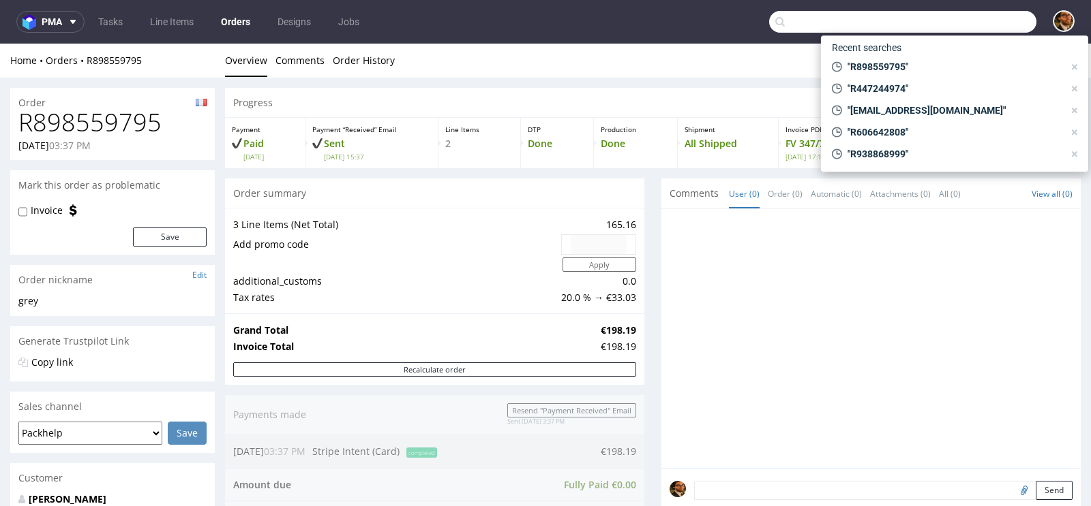
click at [950, 22] on input "text" at bounding box center [902, 22] width 267 height 22
paste input "R999681834"
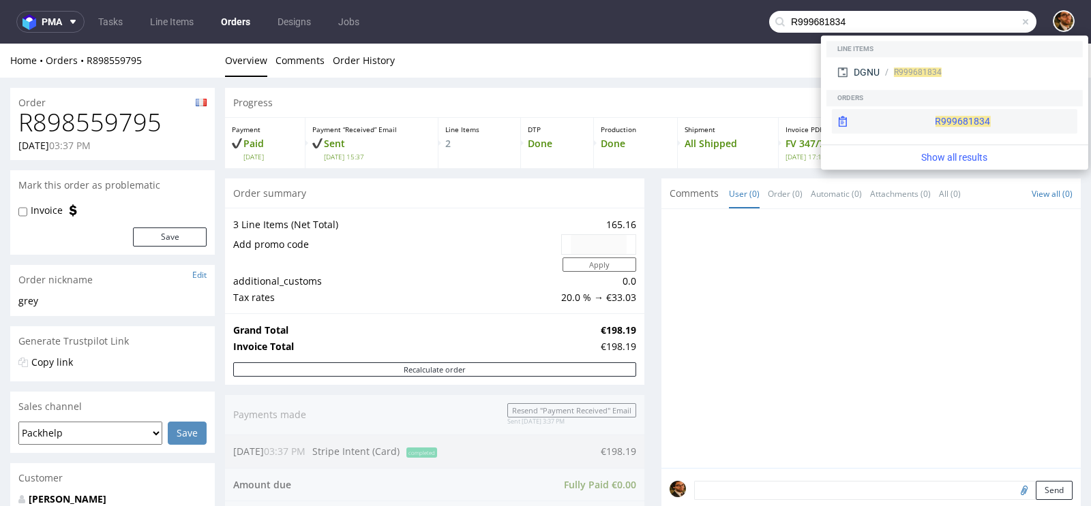
type input "R999681834"
click at [940, 121] on div "R999681834" at bounding box center [954, 121] width 245 height 25
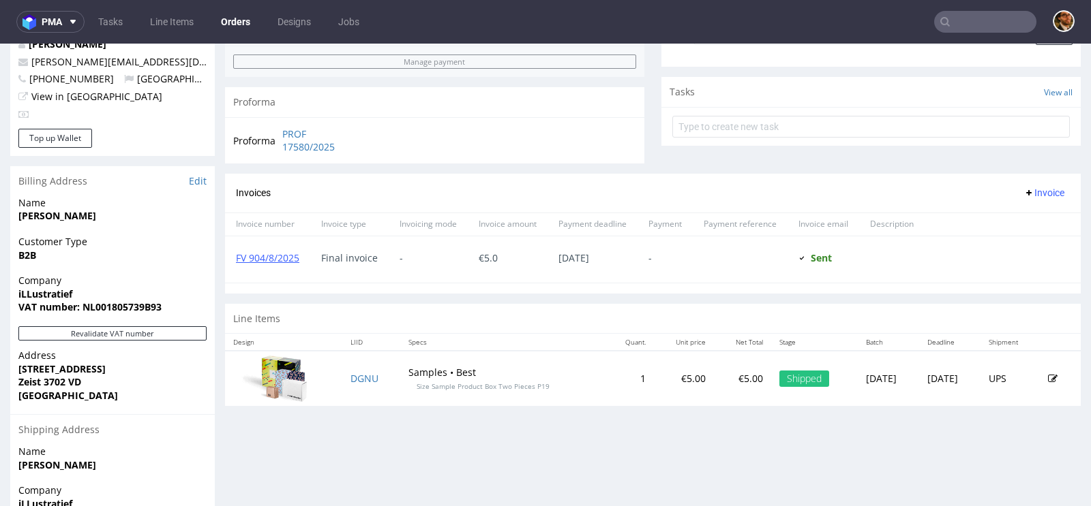
scroll to position [579, 0]
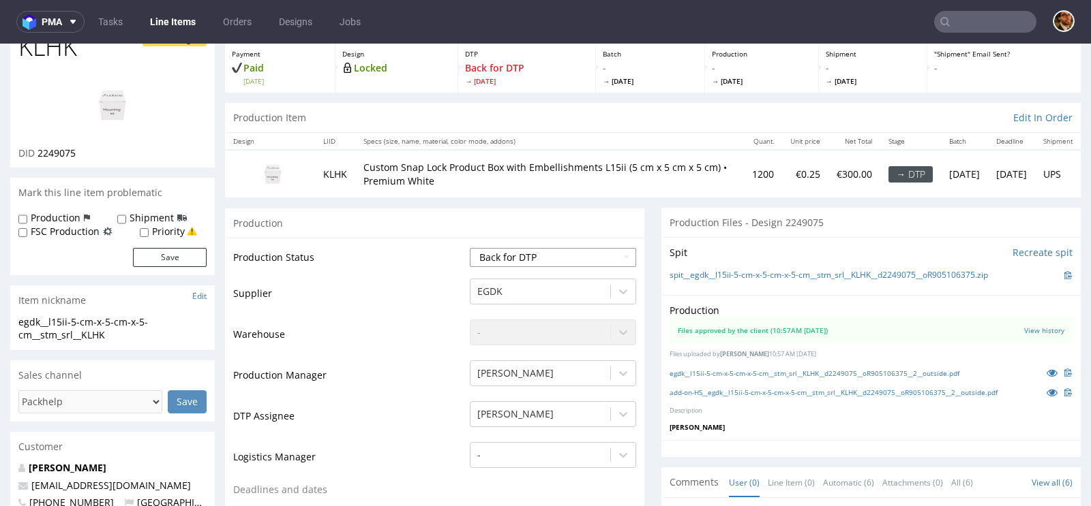
scroll to position [89, 0]
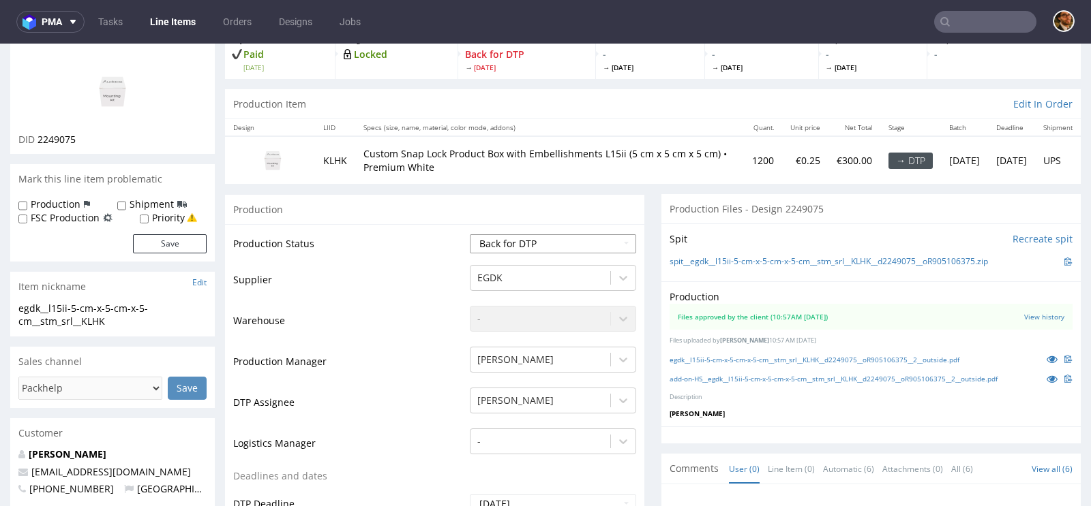
click at [622, 244] on select "Waiting for Artwork Waiting for Diecut Waiting for Mockup Waiting for DTP Waiti…" at bounding box center [553, 243] width 166 height 19
click at [612, 238] on select "Waiting for Artwork Waiting for Diecut Waiting for Mockup Waiting for DTP Waiti…" at bounding box center [553, 243] width 166 height 19
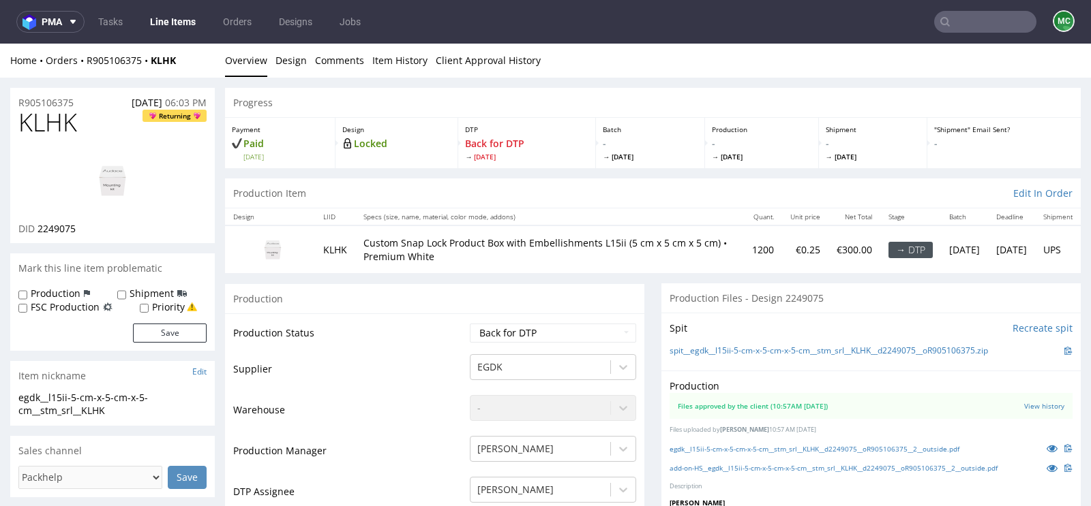
click at [947, 29] on input "text" at bounding box center [985, 22] width 102 height 22
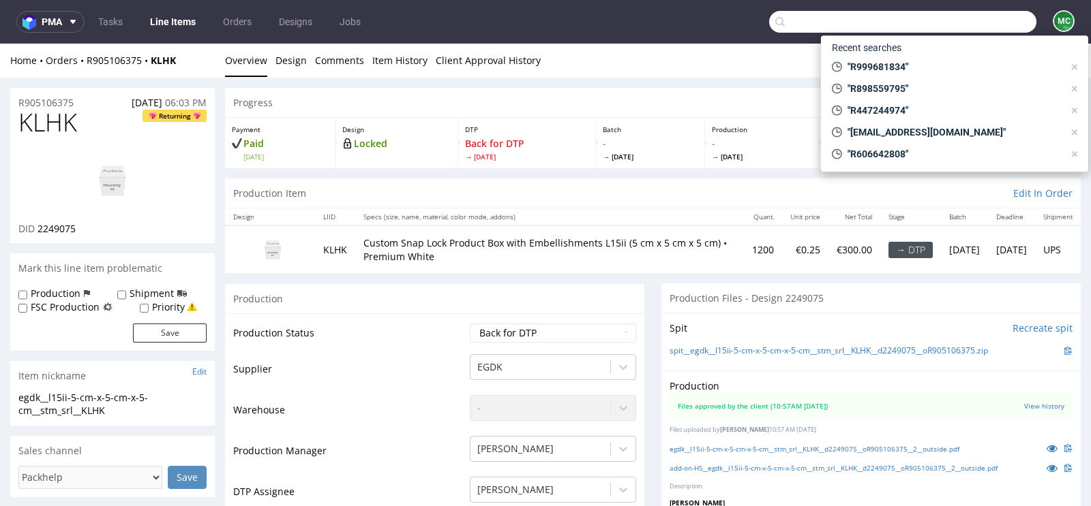
paste input "R387745651"
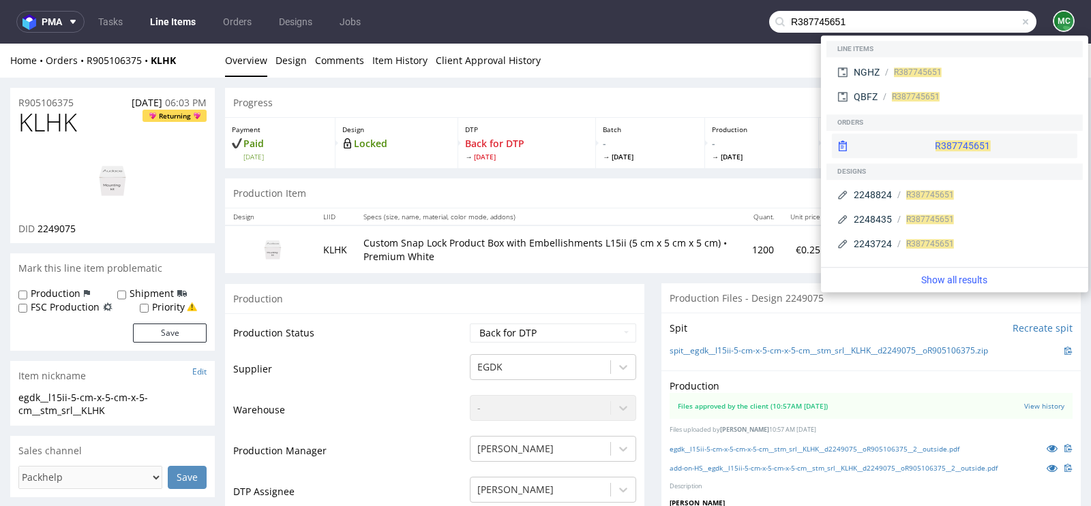
type input "R387745651"
click at [924, 141] on div "R387745651" at bounding box center [954, 146] width 245 height 25
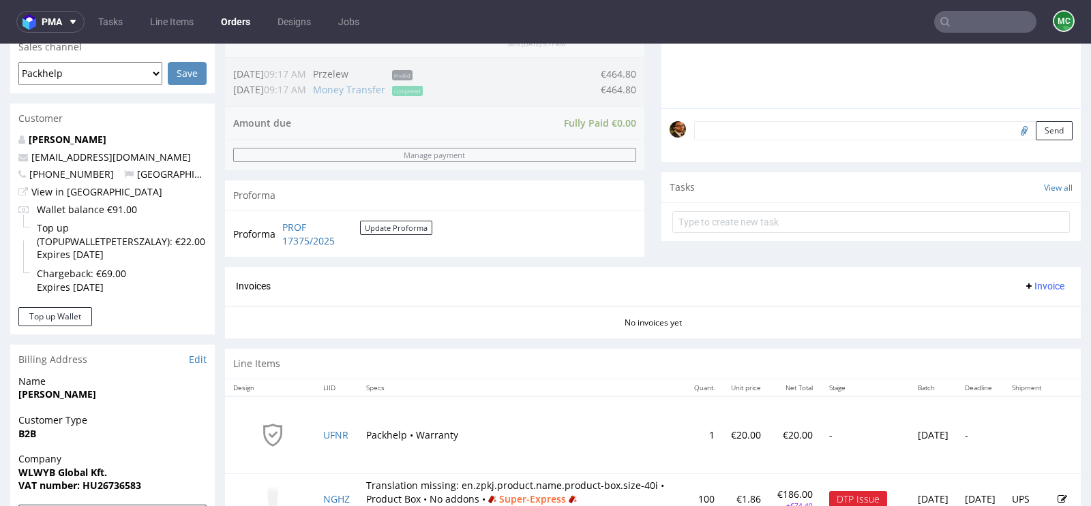
scroll to position [603, 0]
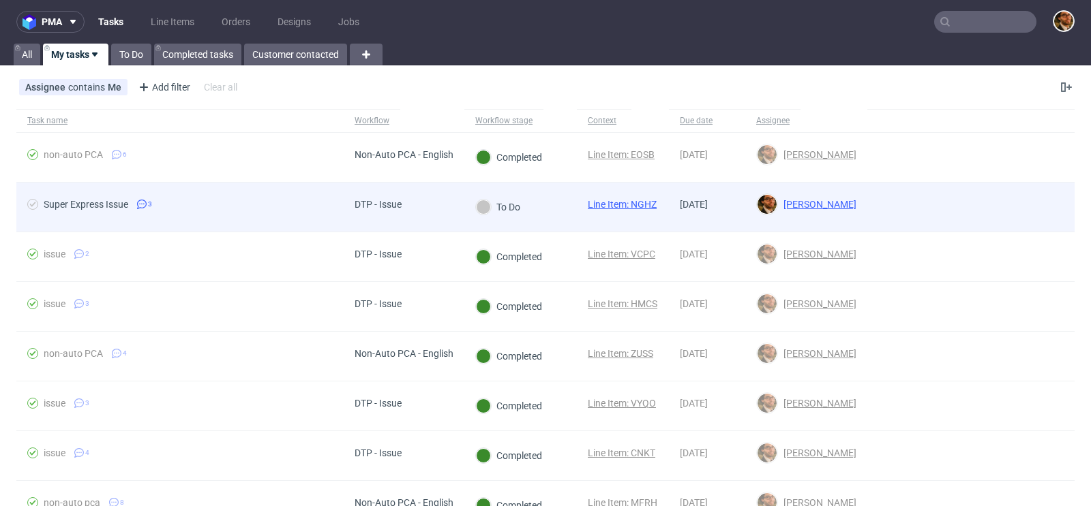
click at [968, 215] on div at bounding box center [970, 207] width 207 height 49
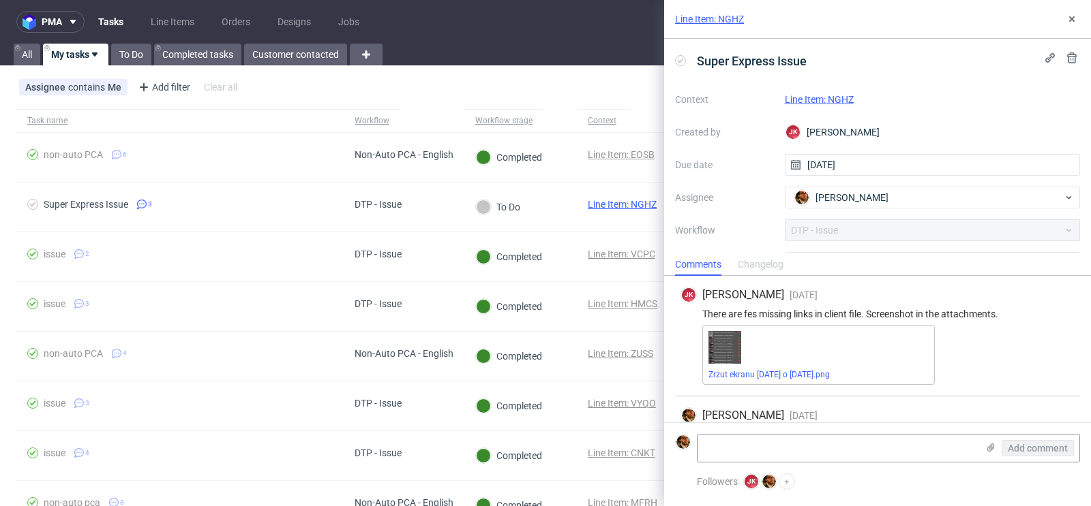
click at [813, 97] on link "Line Item: NGHZ" at bounding box center [819, 99] width 69 height 11
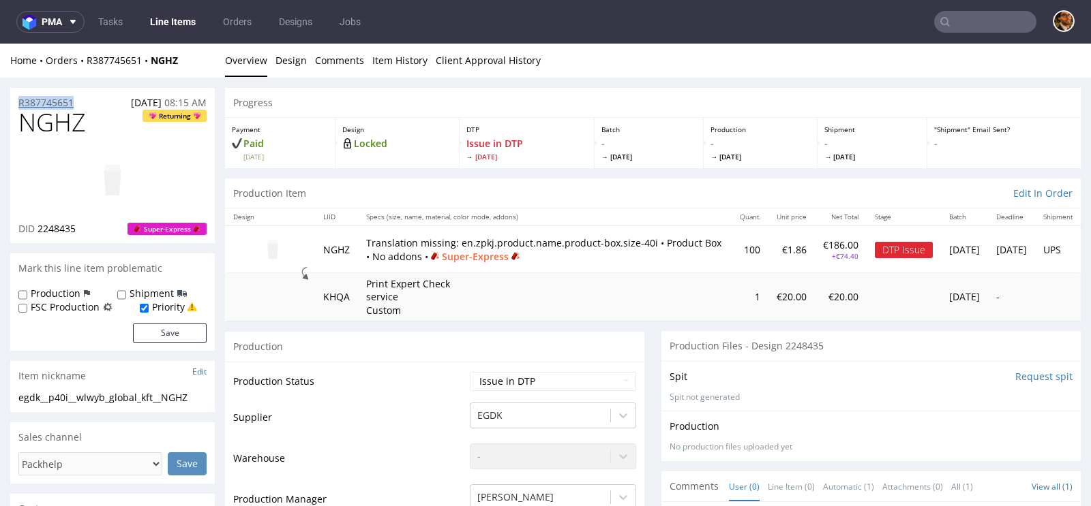
drag, startPoint x: 81, startPoint y: 104, endPoint x: 18, endPoint y: 105, distance: 62.7
click at [18, 105] on div "R387745651 [DATE] 08:15 AM" at bounding box center [112, 99] width 204 height 22
copy p "R387745651"
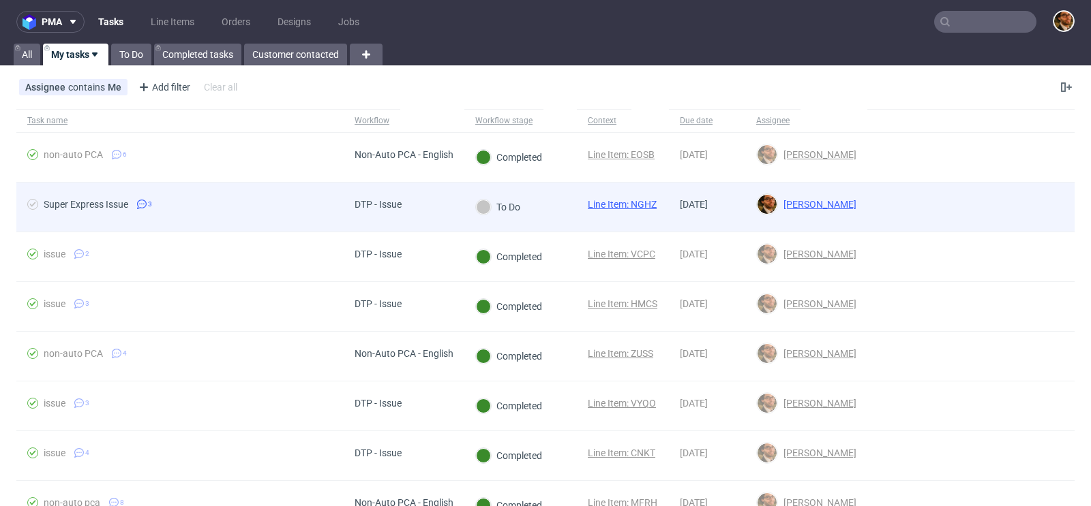
click at [1014, 204] on div at bounding box center [970, 207] width 207 height 49
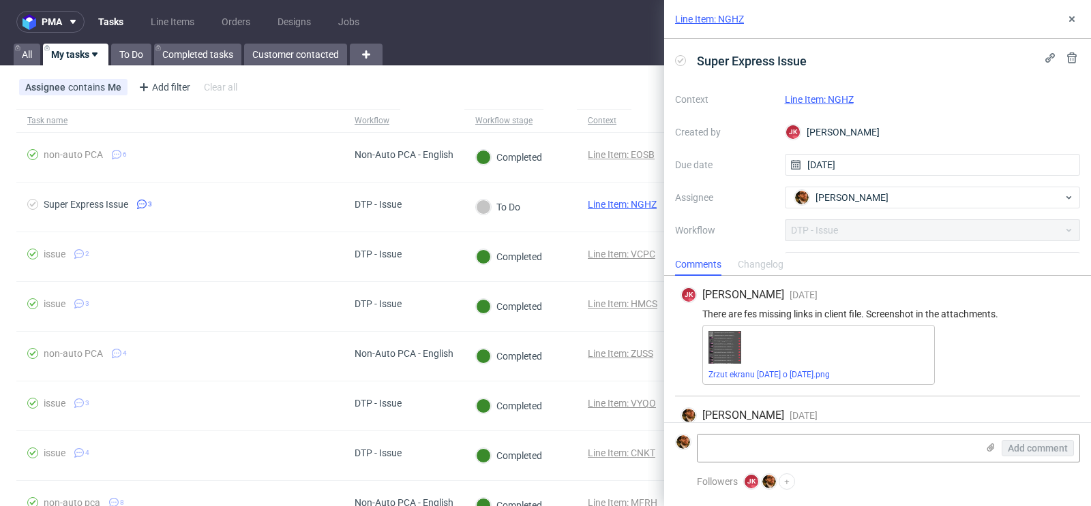
scroll to position [212, 0]
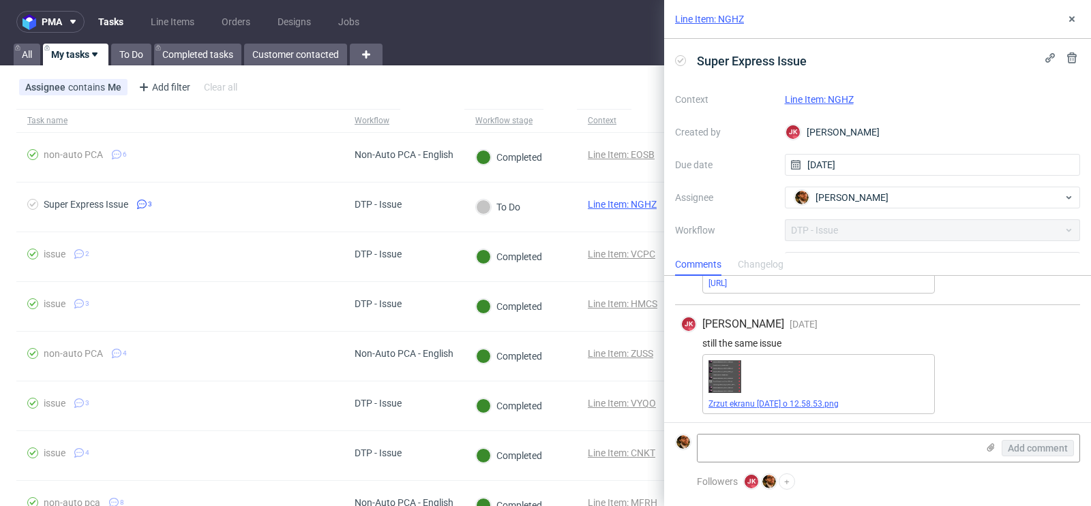
click at [801, 405] on link "Zrzut ekranu [DATE] o 12.58.53.png" at bounding box center [773, 404] width 130 height 10
click at [1066, 22] on icon at bounding box center [1071, 19] width 11 height 11
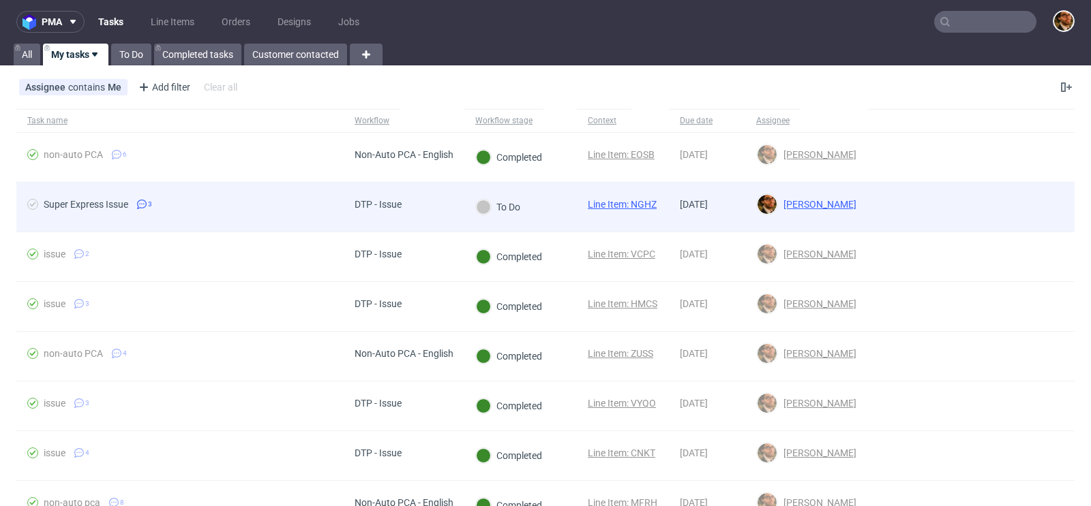
click at [996, 187] on div at bounding box center [970, 207] width 207 height 49
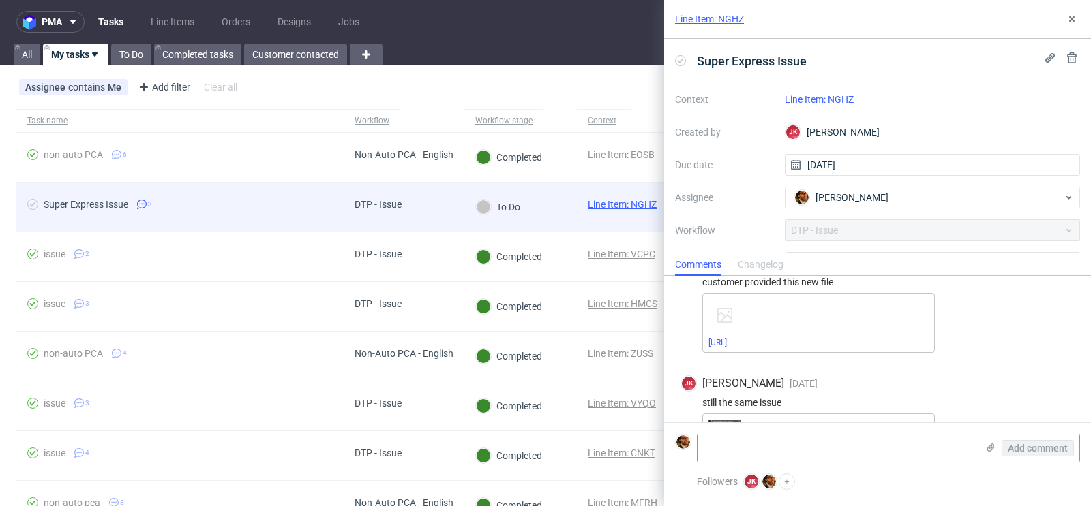
scroll to position [212, 0]
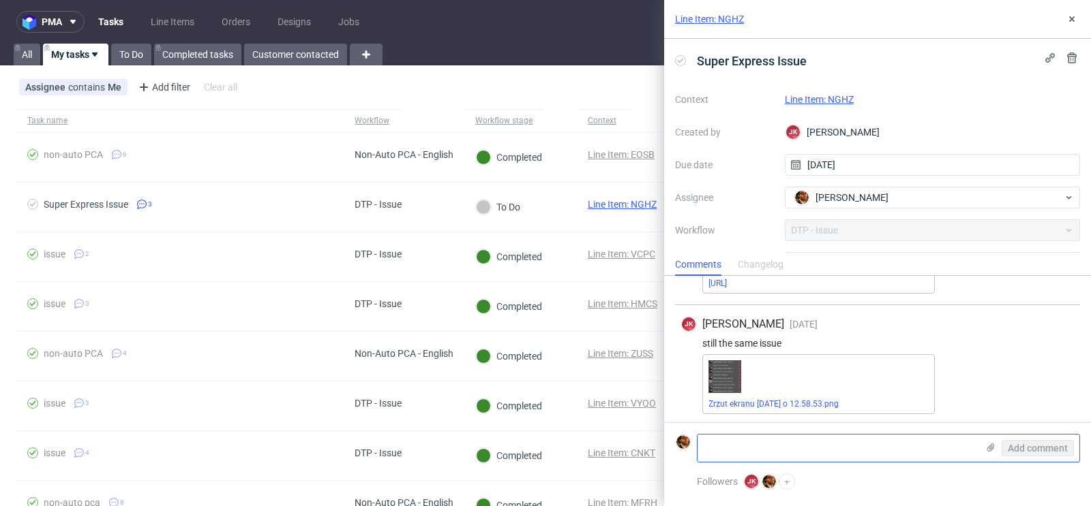
click at [849, 438] on textarea at bounding box center [836, 448] width 279 height 27
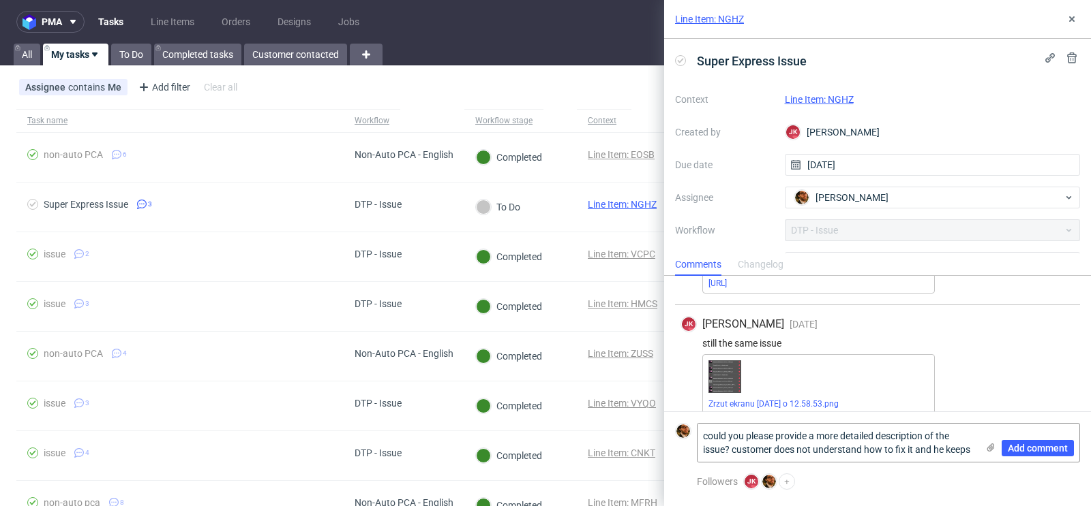
scroll to position [0, 0]
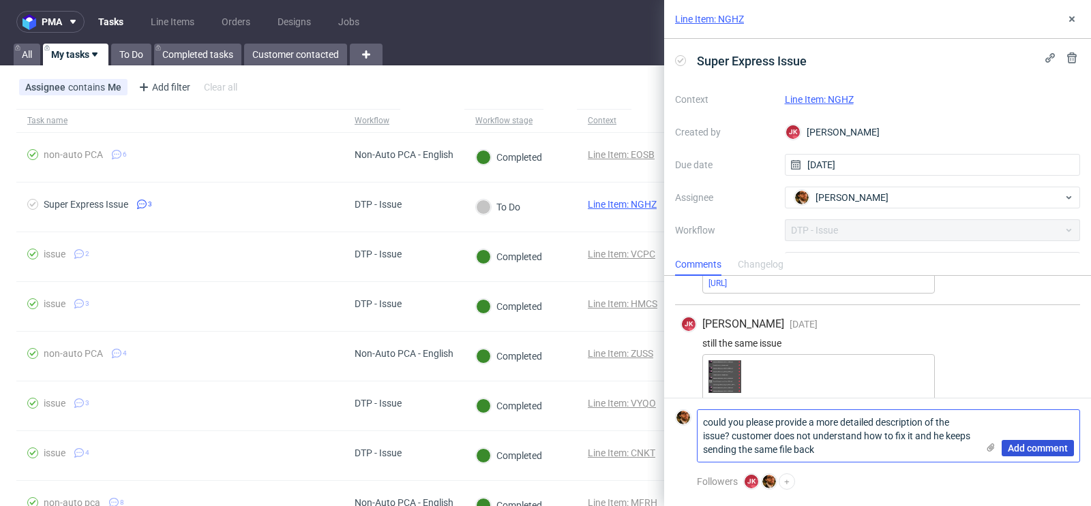
type textarea "could you please provide a more detailed description of the issue? customer doe…"
click at [1022, 446] on span "Add comment" at bounding box center [1037, 449] width 60 height 10
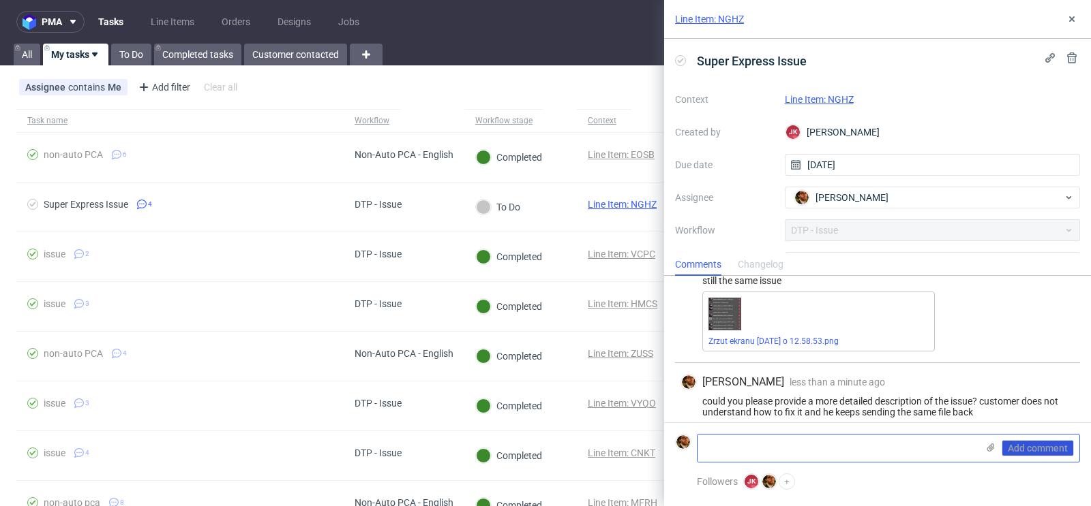
scroll to position [284, 0]
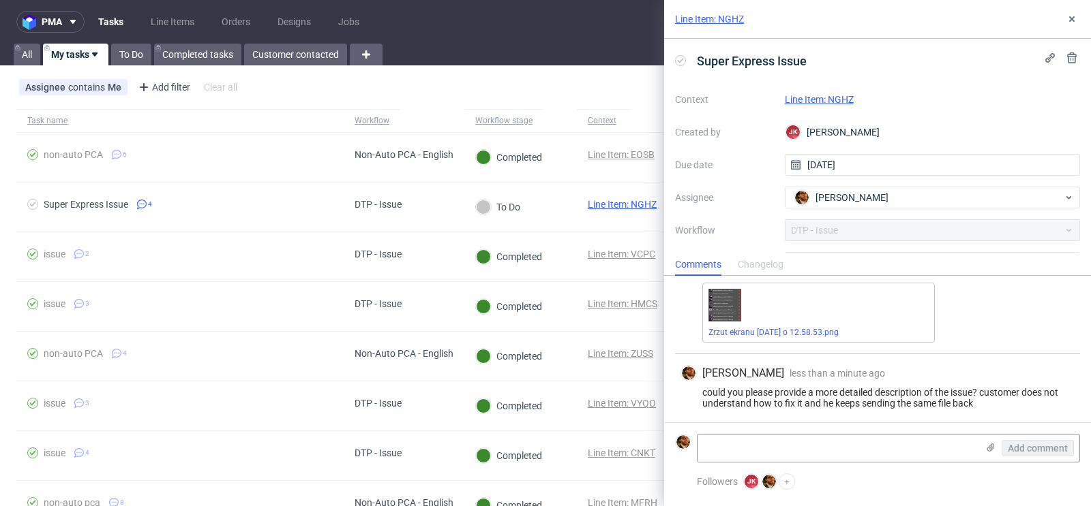
click at [651, 87] on div "Line Item: NGHZ Super Express Issue Context Line Item: NGHZ Created by JK Jan K…" at bounding box center [869, 253] width 443 height 506
click at [1073, 16] on icon at bounding box center [1071, 19] width 11 height 11
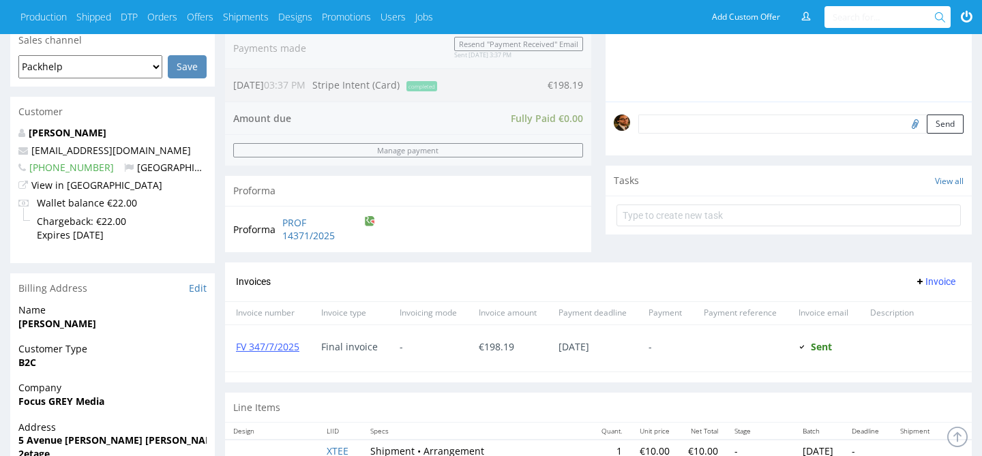
scroll to position [381, 0]
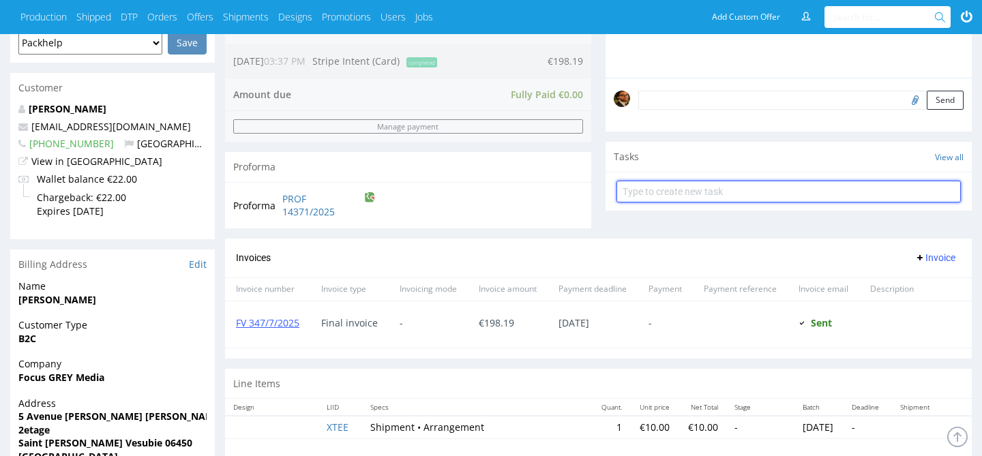
click at [644, 196] on input "text" at bounding box center [788, 192] width 344 height 22
type input "T"
type input "Refund"
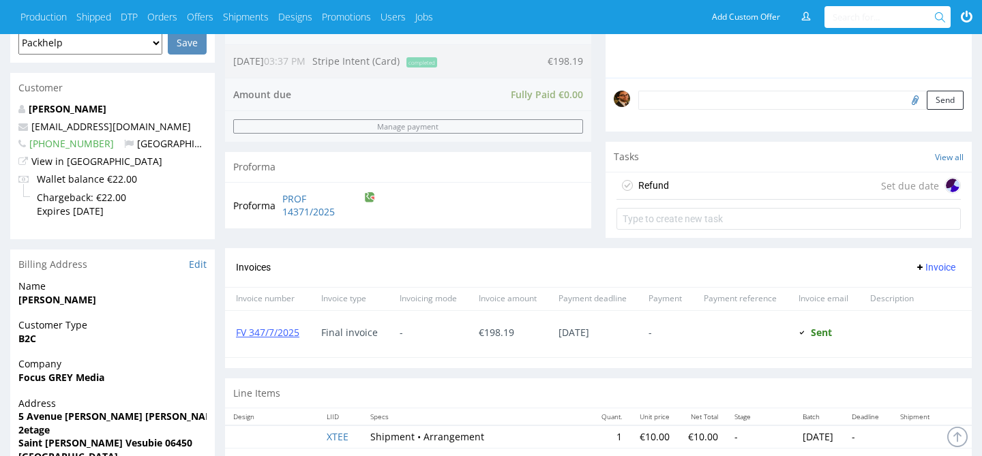
click at [903, 181] on div "Set due date" at bounding box center [921, 185] width 80 height 16
click at [918, 183] on div "Set due date" at bounding box center [921, 185] width 80 height 16
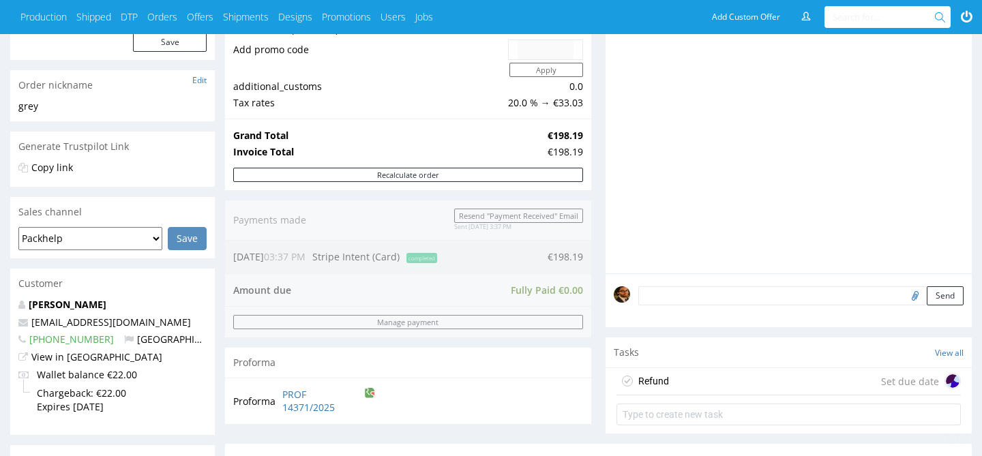
scroll to position [206, 0]
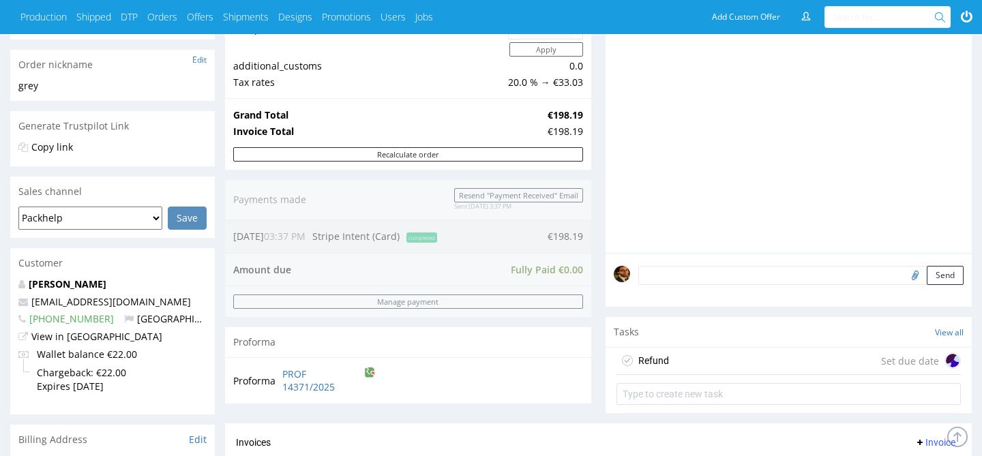
click at [946, 366] on figcaption at bounding box center [952, 361] width 14 height 14
click at [919, 366] on div "Set due date" at bounding box center [921, 360] width 80 height 16
click at [658, 363] on div "Refund" at bounding box center [653, 360] width 31 height 16
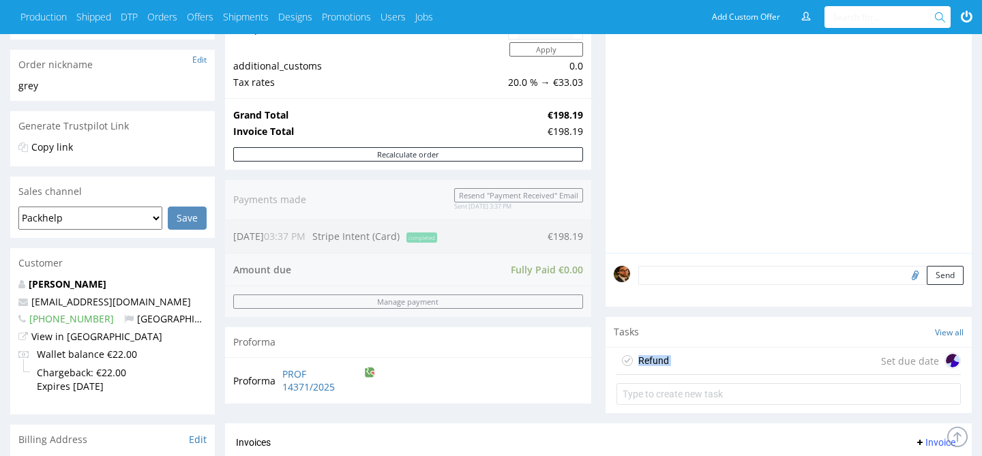
click at [658, 363] on div "Refund" at bounding box center [653, 360] width 31 height 16
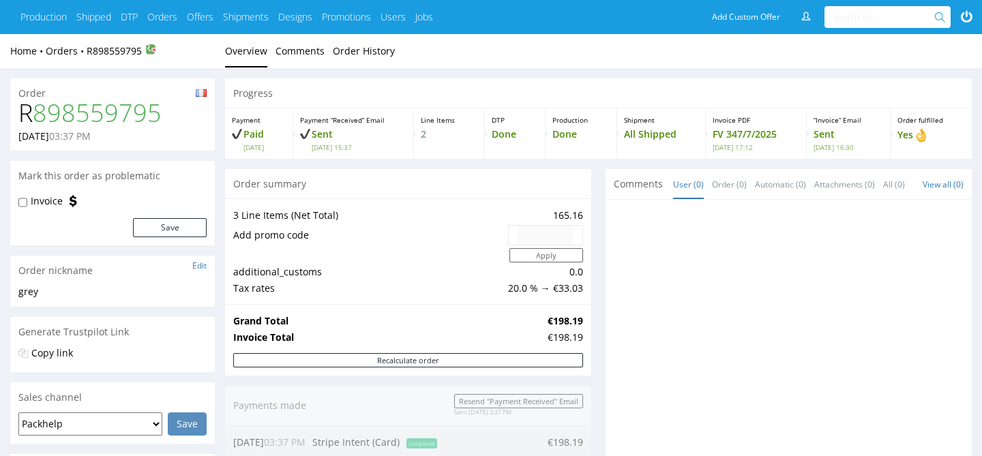
scroll to position [440, 0]
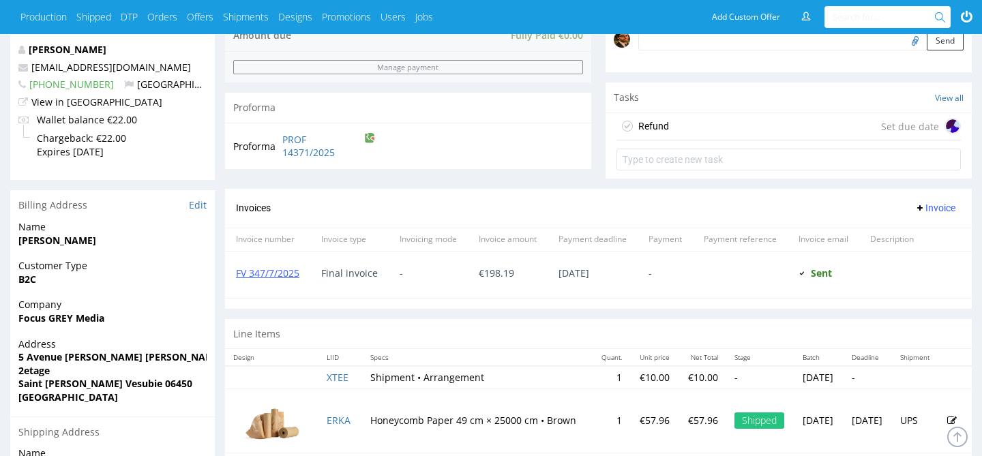
click at [653, 123] on div "Refund" at bounding box center [653, 126] width 31 height 16
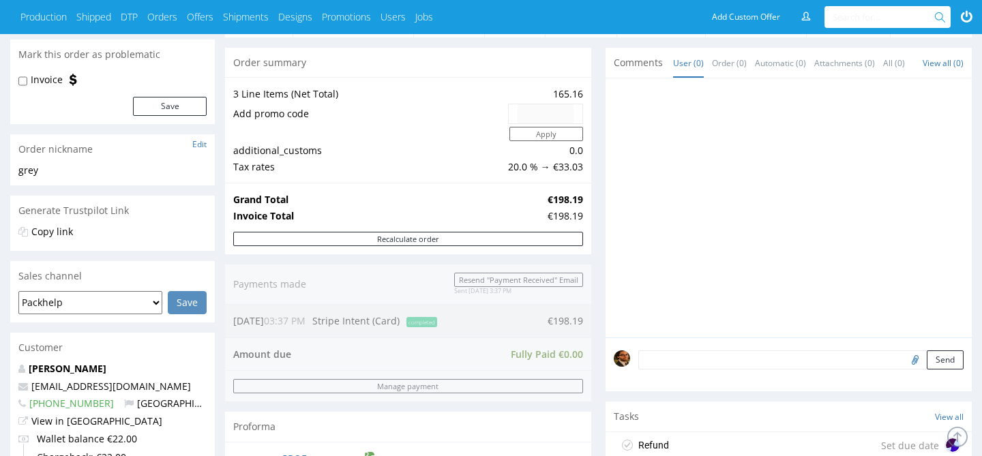
scroll to position [0, 0]
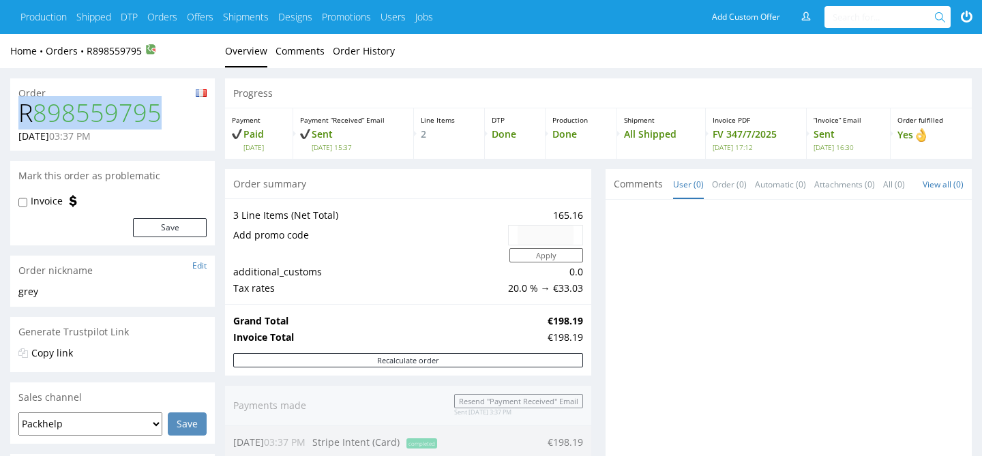
drag, startPoint x: 172, startPoint y: 109, endPoint x: 12, endPoint y: 115, distance: 160.3
click at [12, 115] on div "R 898559795 [DATE] 03:37 PM" at bounding box center [112, 125] width 204 height 51
copy h1 "R 898559795"
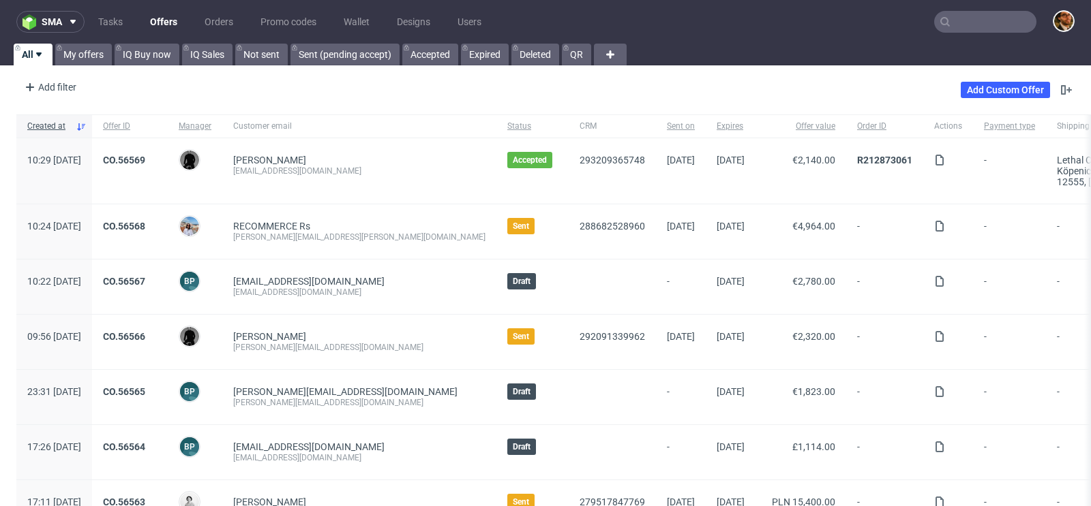
click at [957, 18] on input "text" at bounding box center [985, 22] width 102 height 22
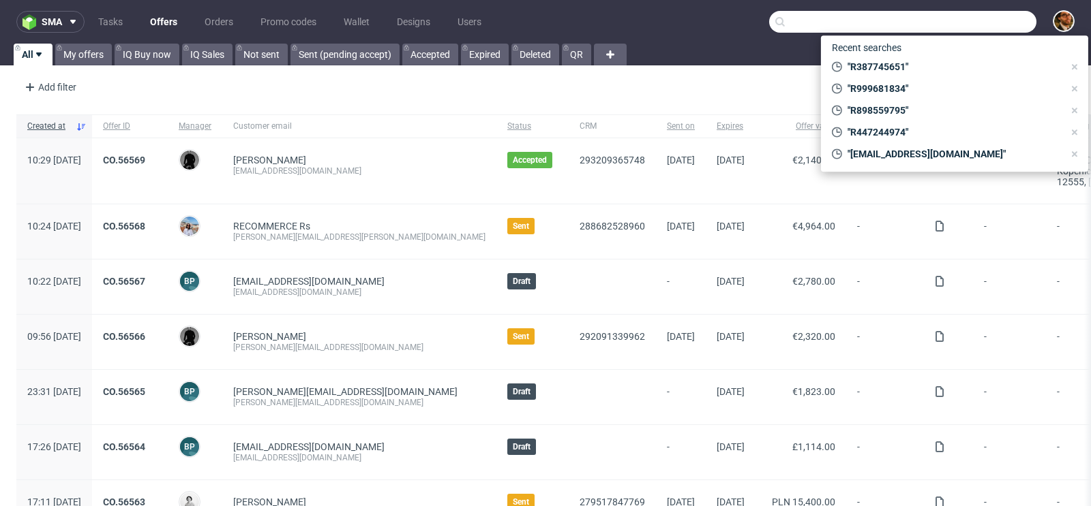
paste input "R898559795"
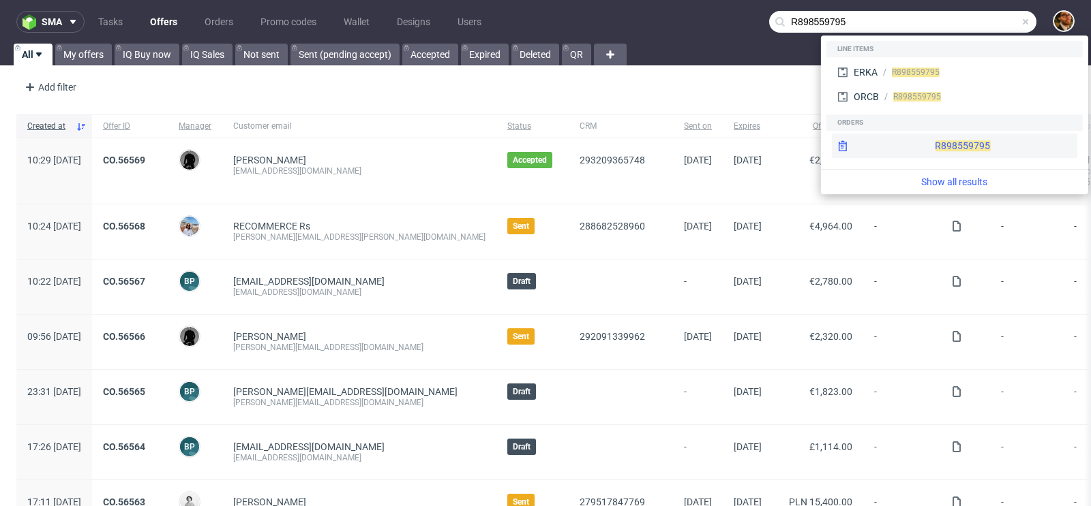
type input "R898559795"
click at [933, 138] on div "R898559795" at bounding box center [954, 146] width 245 height 25
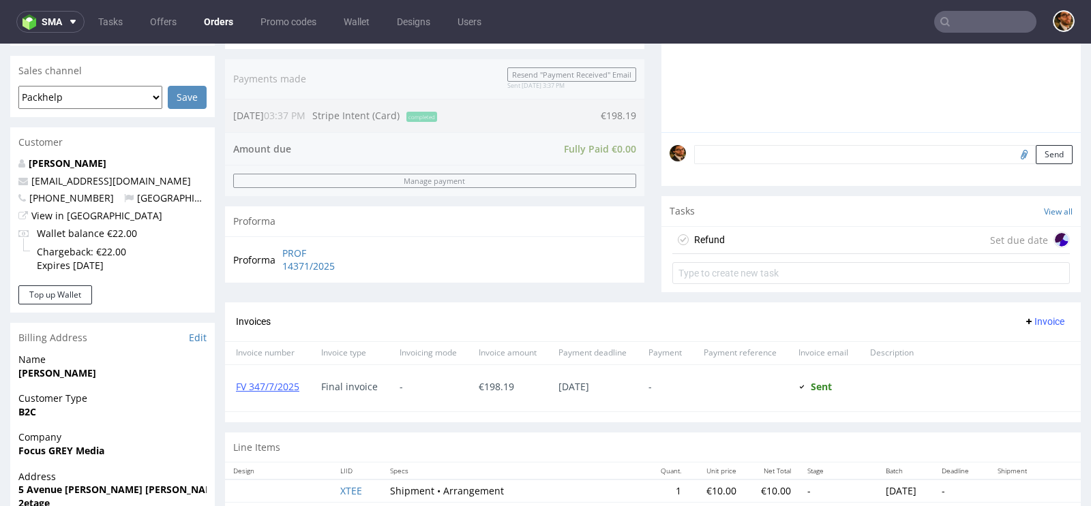
scroll to position [367, 0]
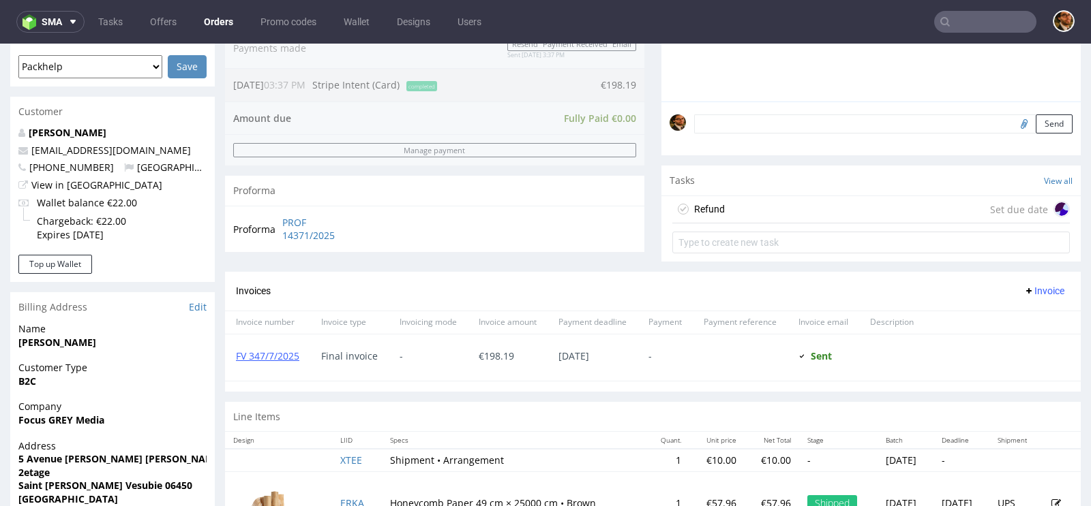
click at [708, 211] on div "Refund" at bounding box center [709, 209] width 31 height 16
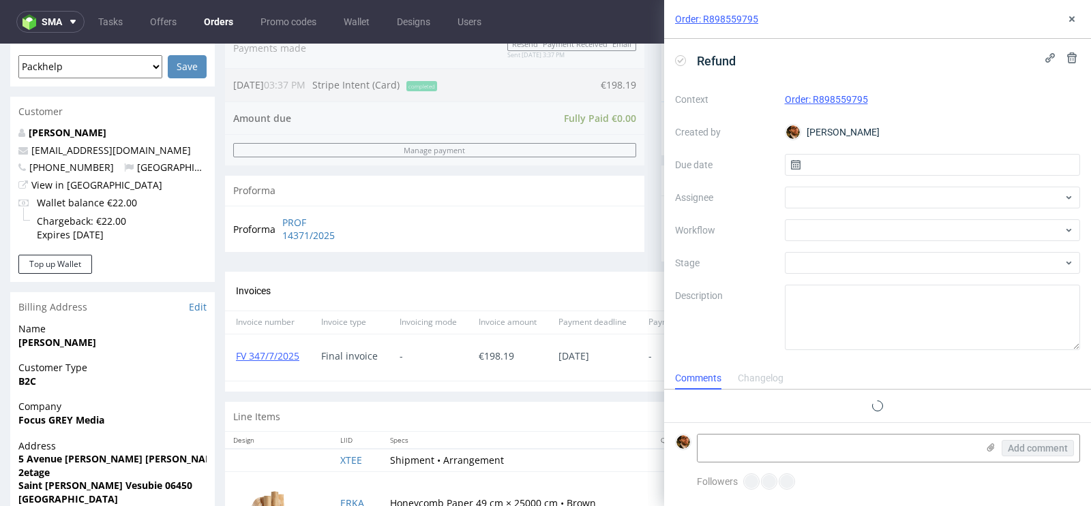
scroll to position [11, 0]
click at [978, 164] on input "text" at bounding box center [933, 165] width 296 height 22
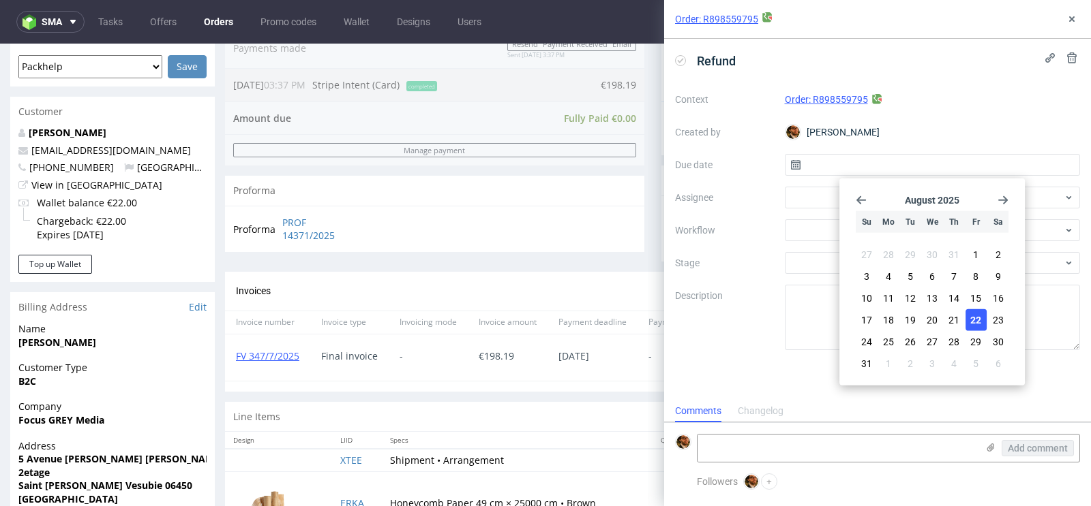
click at [982, 320] on button "22" at bounding box center [975, 320] width 21 height 22
type input "[DATE]"
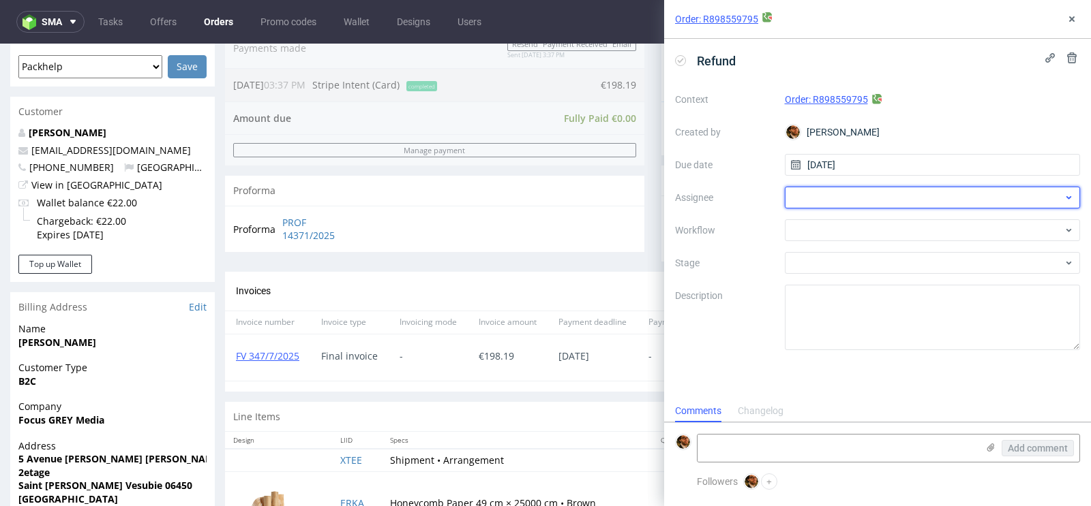
click at [963, 202] on div at bounding box center [933, 198] width 296 height 22
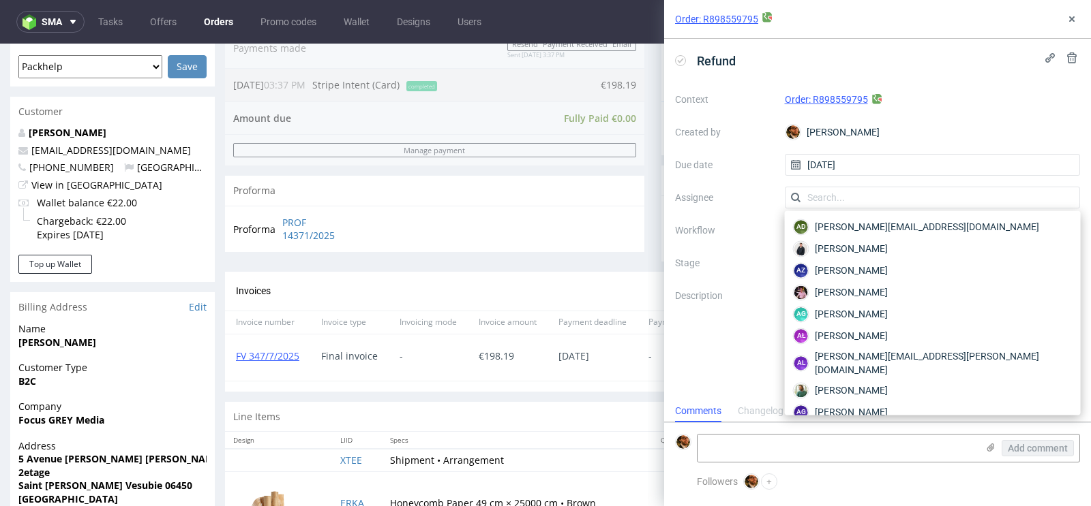
type input "l"
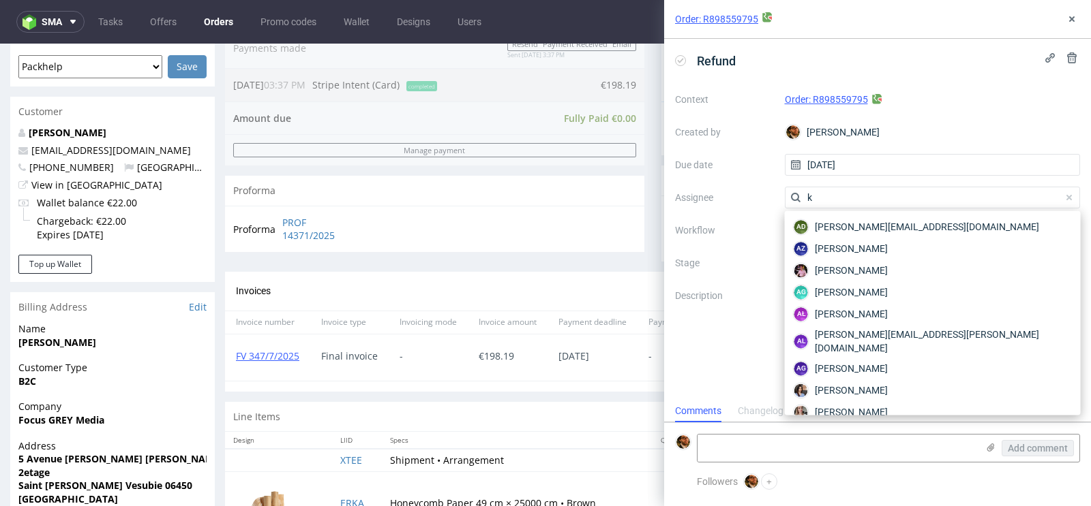
type input "k"
click at [839, 198] on input "k" at bounding box center [933, 198] width 296 height 22
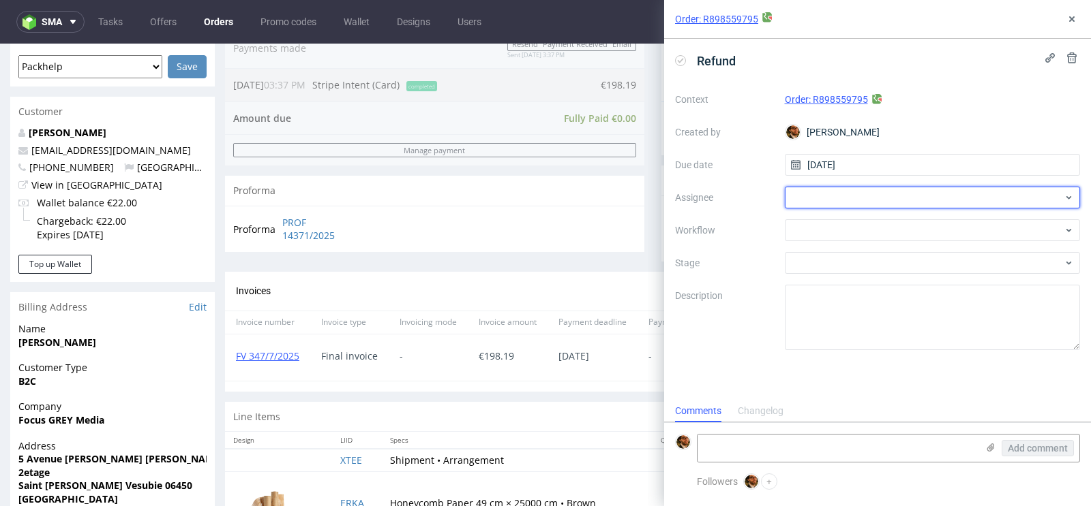
click at [839, 198] on div at bounding box center [933, 198] width 296 height 22
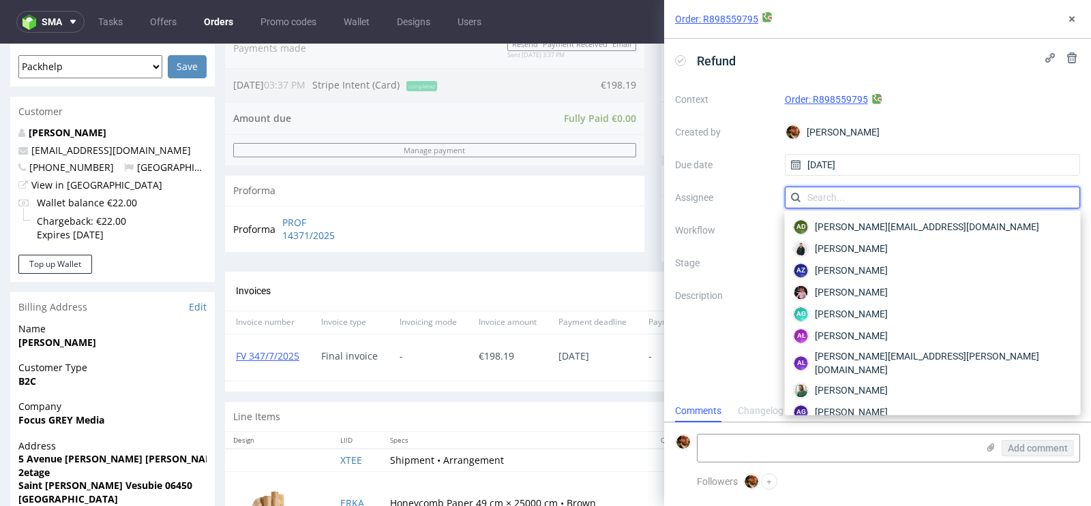
click at [845, 198] on input "text" at bounding box center [933, 198] width 296 height 22
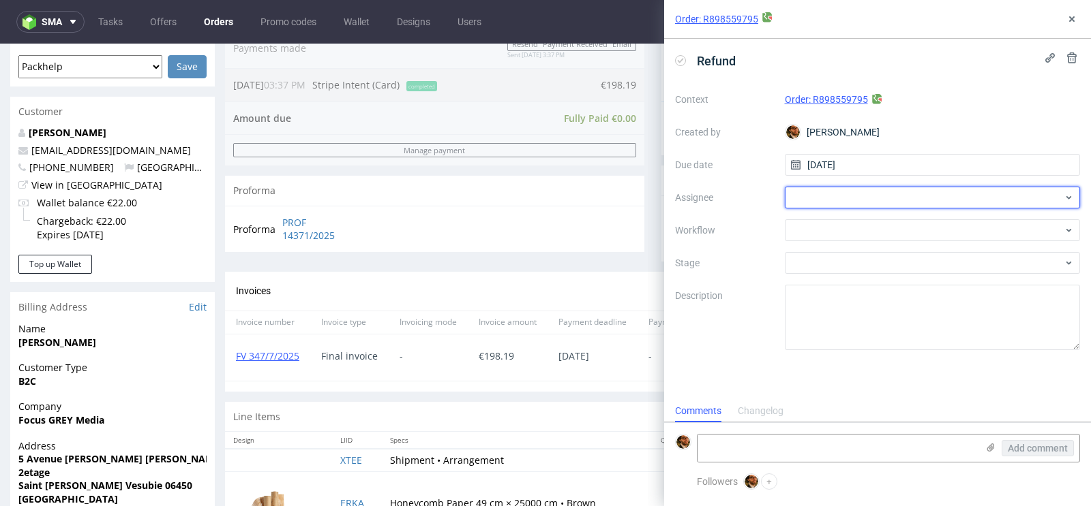
click at [845, 198] on div at bounding box center [933, 198] width 296 height 22
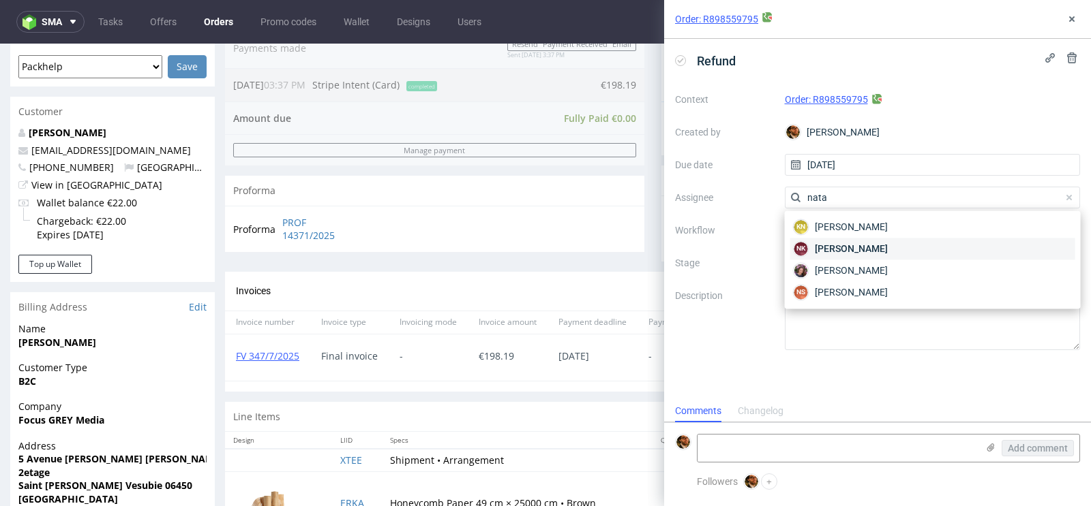
type input "nata"
click at [887, 254] on span "Natalia Kaczorowska" at bounding box center [851, 249] width 73 height 14
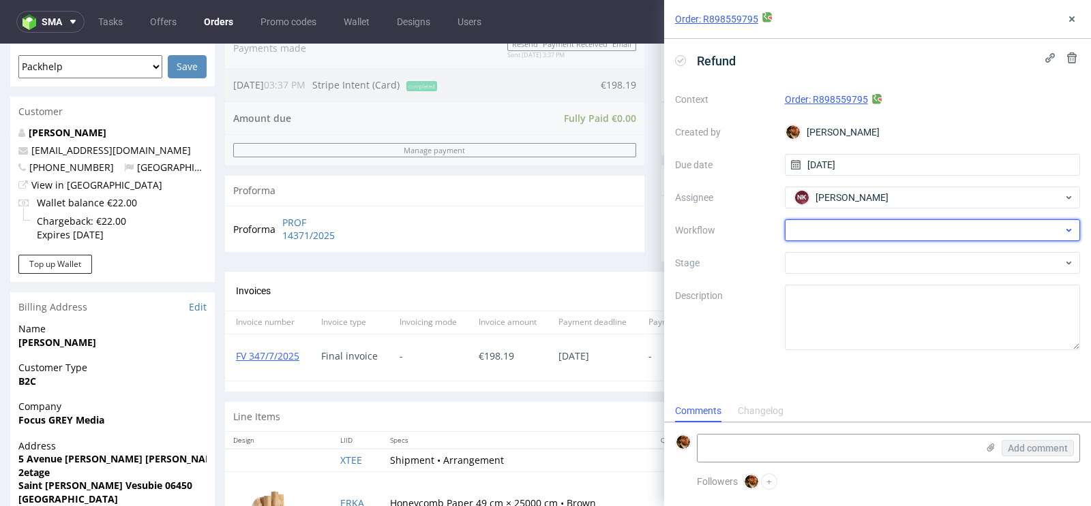
click at [943, 232] on div at bounding box center [933, 230] width 296 height 22
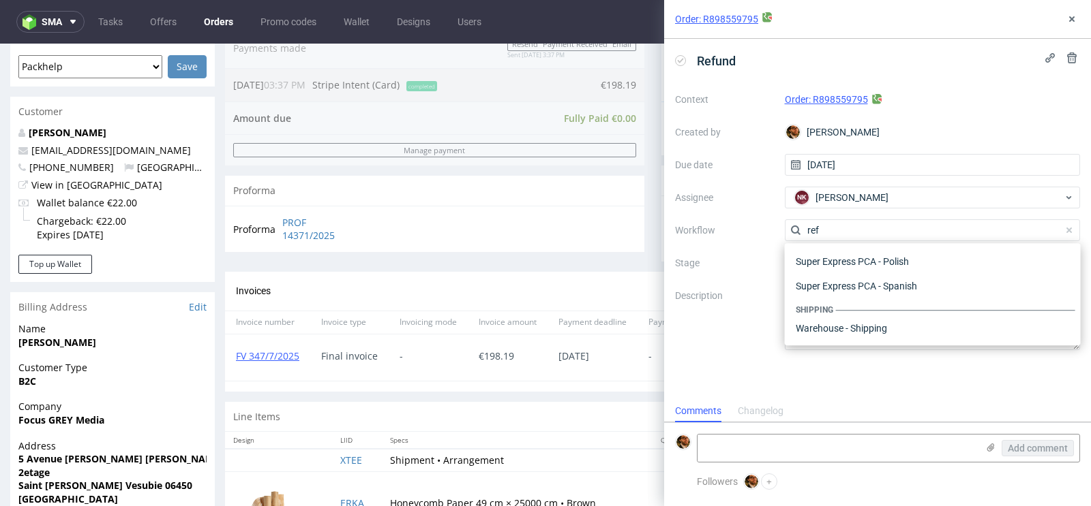
scroll to position [73, 0]
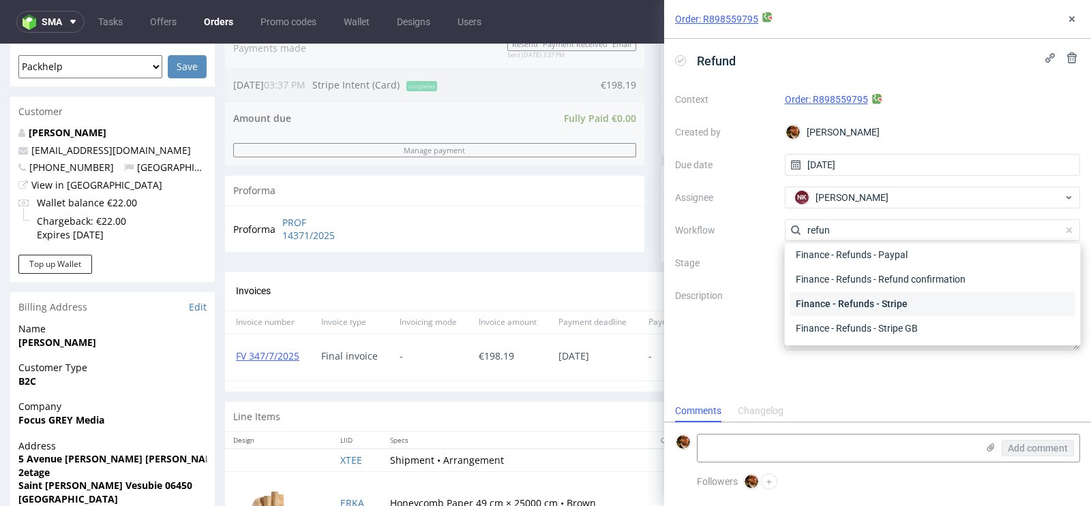
type input "refun"
click at [904, 303] on div "Finance - Refunds - Stripe" at bounding box center [932, 304] width 285 height 25
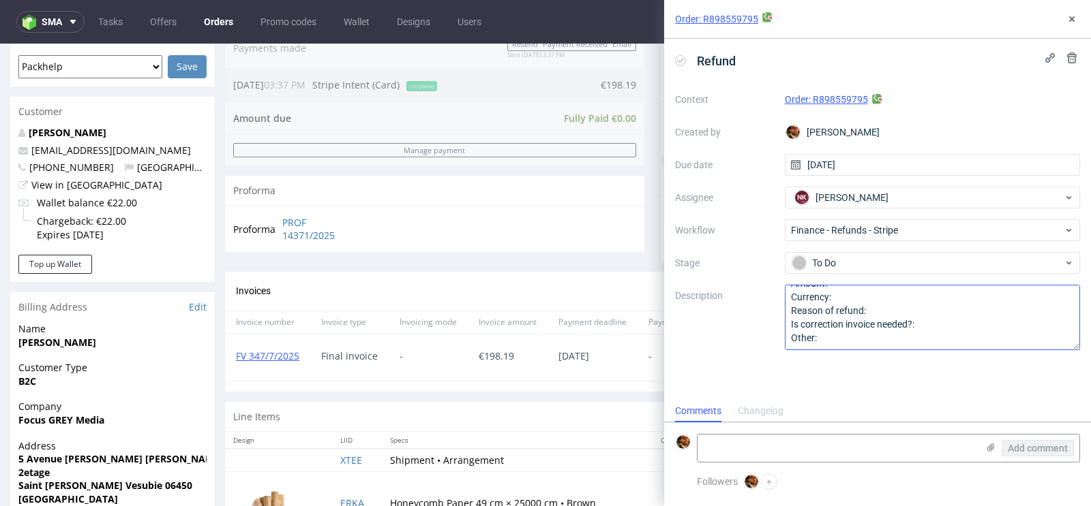
scroll to position [0, 0]
click at [895, 299] on textarea "Amount: Currency: Reason of refund: Is correction invoice needed?: Other:" at bounding box center [933, 317] width 296 height 65
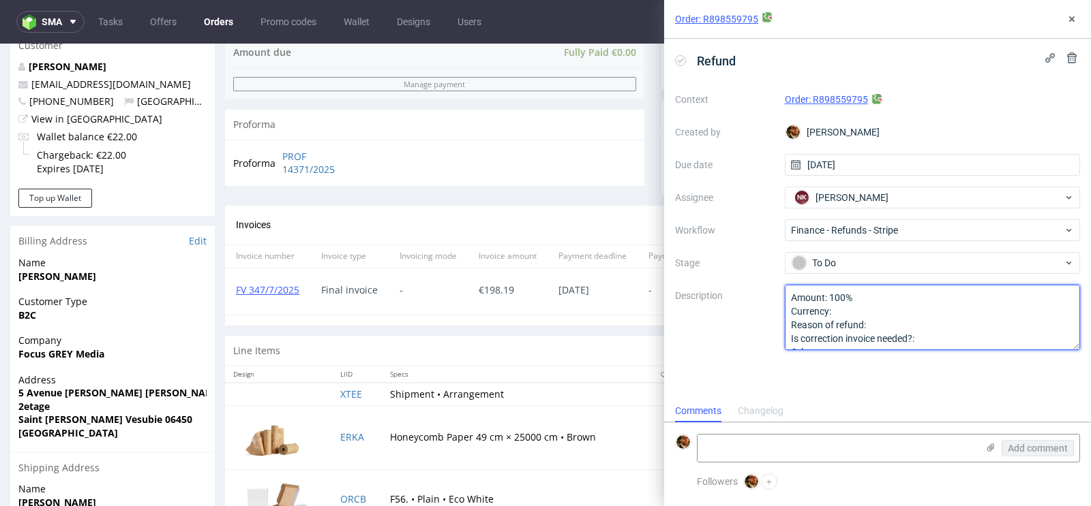
scroll to position [469, 0]
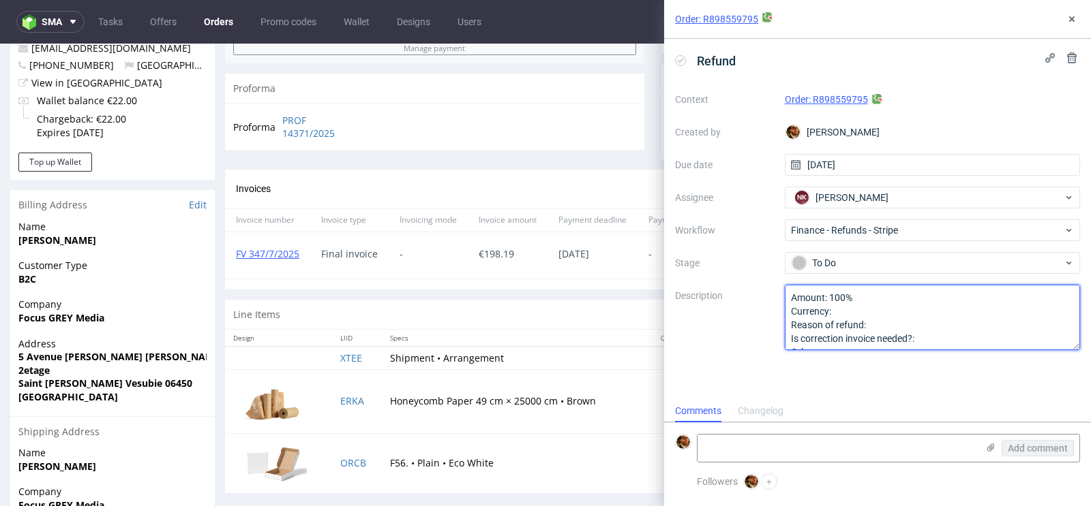
click at [845, 311] on textarea "Amount: Currency: Reason of refund: Is correction invoice needed?: Other:" at bounding box center [933, 317] width 296 height 65
click at [893, 325] on textarea "Amount: Currency: Reason of refund: Is correction invoice needed?: Other:" at bounding box center [933, 317] width 296 height 65
type textarea "Amount: 100% Currency: Eur Reason of refund: Is correction invoice needed?: Oth…"
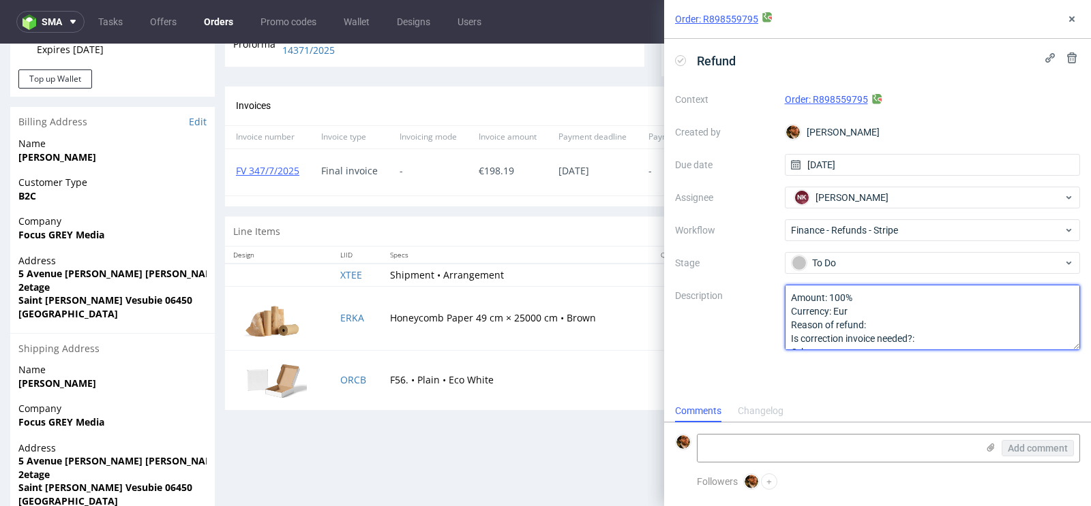
scroll to position [553, 0]
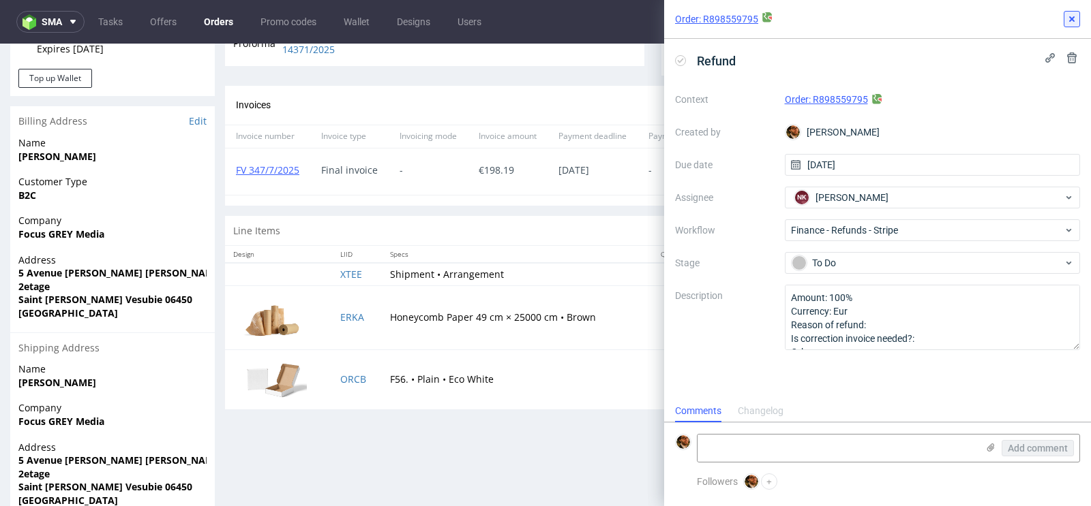
click at [1075, 15] on icon at bounding box center [1071, 19] width 11 height 11
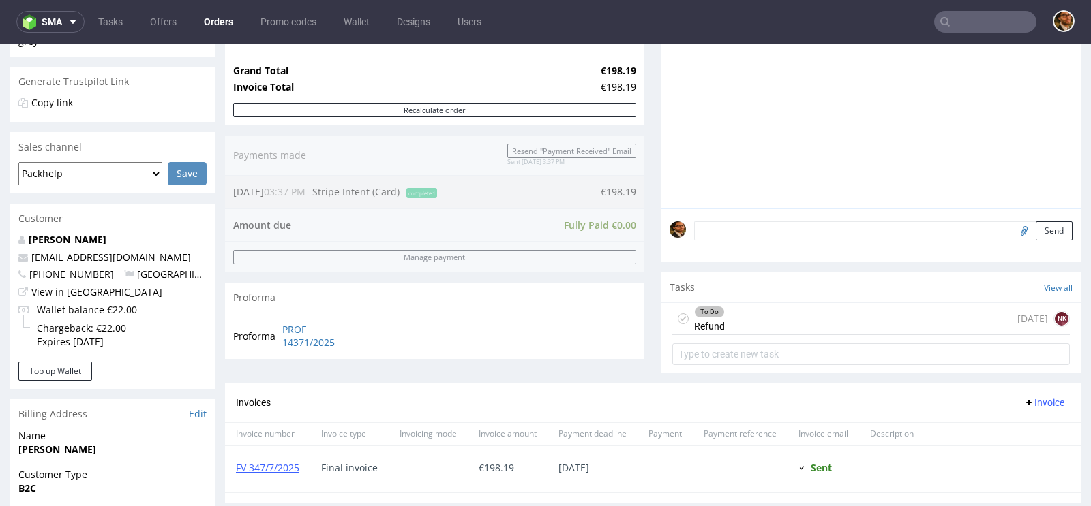
scroll to position [356, 0]
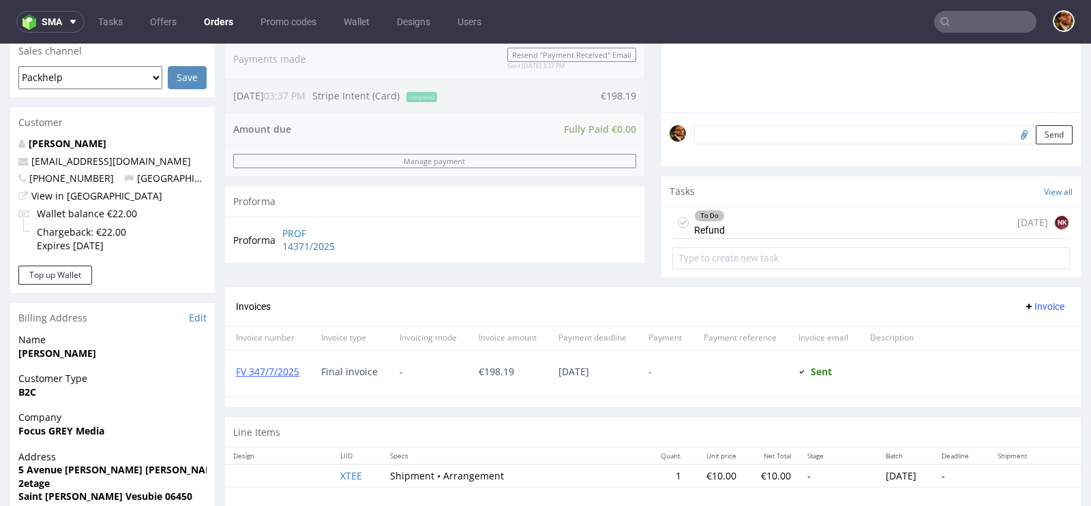
click at [733, 228] on div "To Do Refund today NK" at bounding box center [870, 223] width 397 height 32
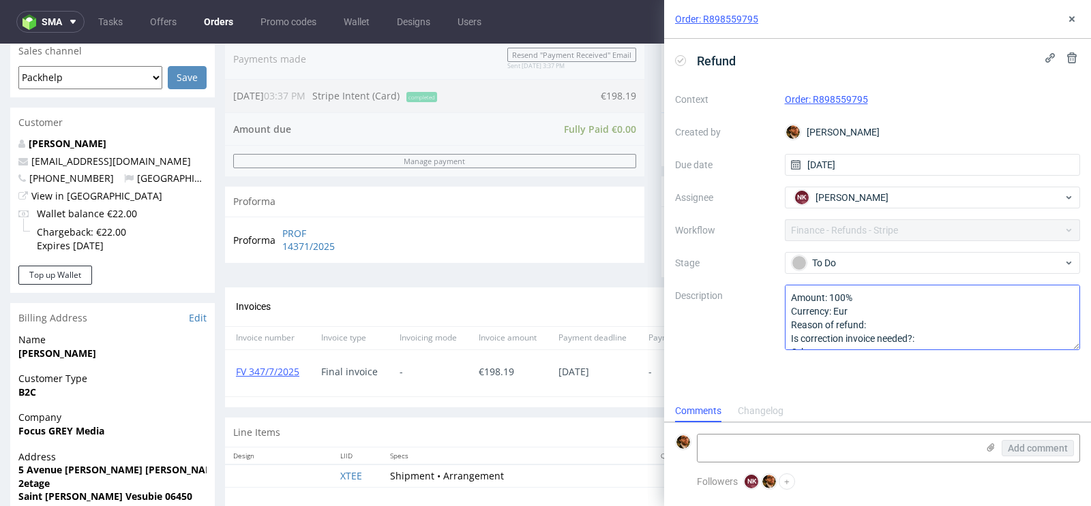
scroll to position [11, 0]
drag, startPoint x: 850, startPoint y: 292, endPoint x: 829, endPoint y: 292, distance: 21.1
click at [829, 292] on textarea "Amount: 100% Currency: Eur Reason of refund: Is correction invoice needed?: Oth…" at bounding box center [933, 317] width 296 height 65
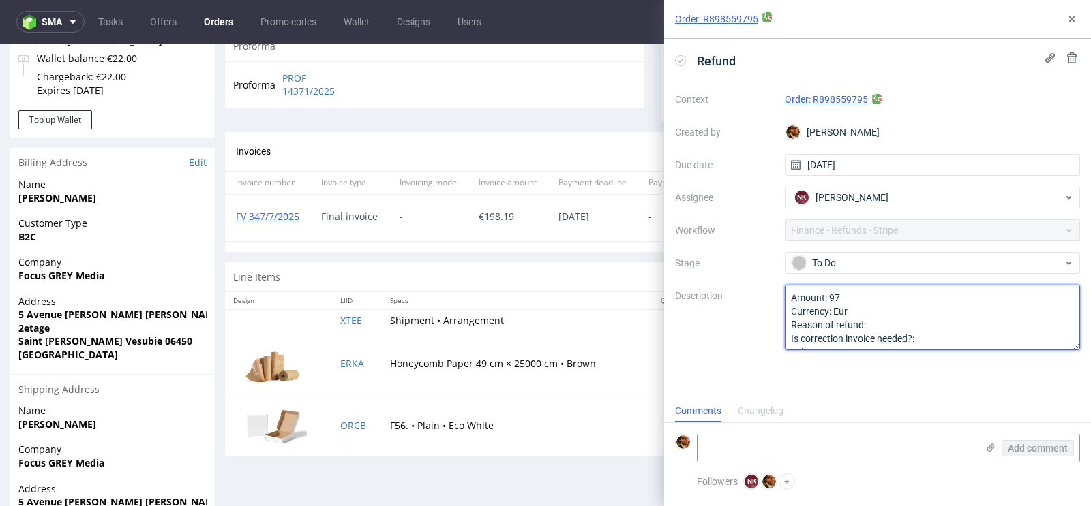
scroll to position [509, 0]
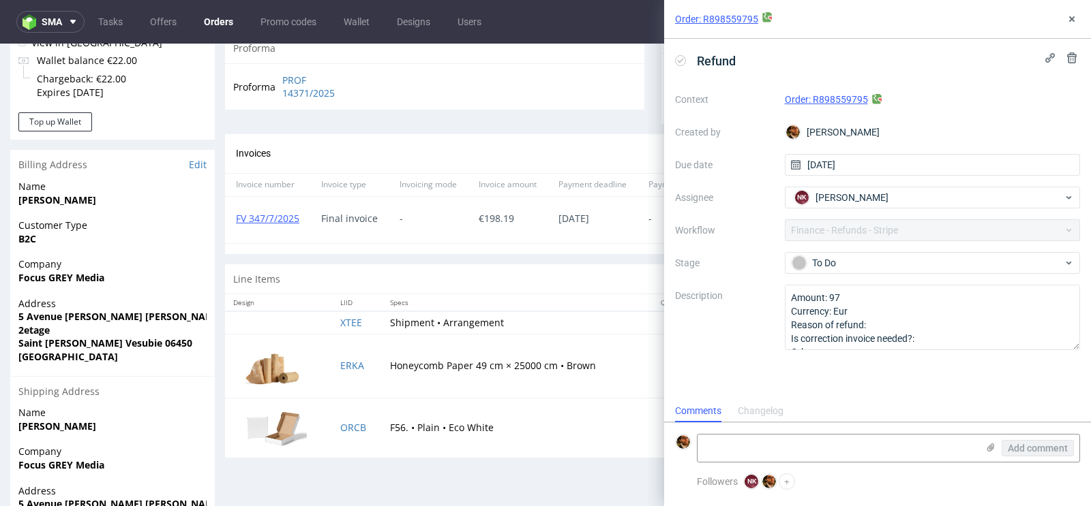
drag, startPoint x: 828, startPoint y: 25, endPoint x: 873, endPoint y: 27, distance: 44.4
click at [873, 27] on div "Order: R898559795" at bounding box center [877, 19] width 427 height 39
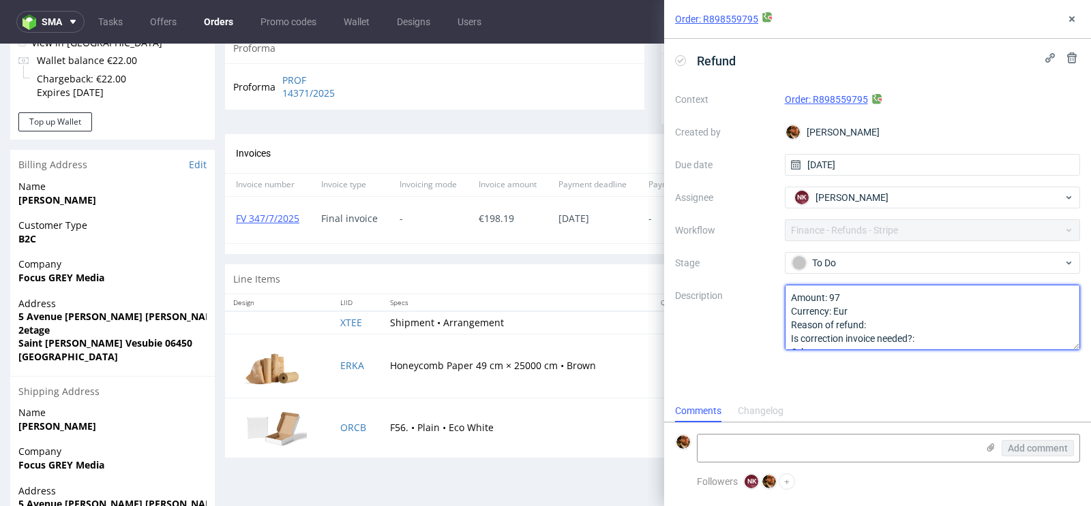
click at [847, 299] on textarea "Amount: 97 Currency: Eur Reason of refund: Is correction invoice needed?: Other:" at bounding box center [933, 317] width 296 height 65
click at [934, 322] on textarea "Amount: 97 Currency: Eur Reason of refund: Is correction invoice needed?: Other:" at bounding box center [933, 317] width 296 height 65
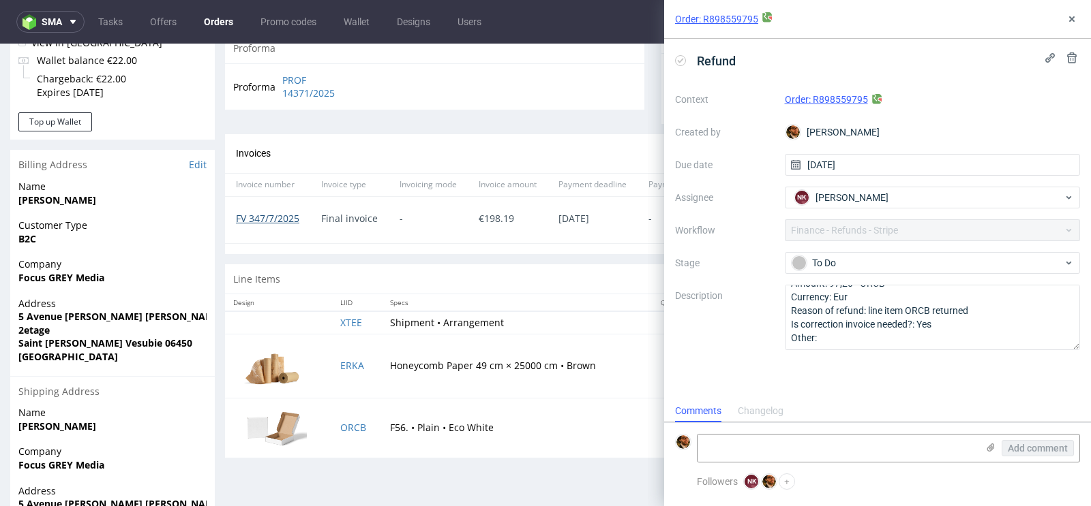
click at [274, 215] on link "FV 347/7/2025" at bounding box center [267, 218] width 63 height 13
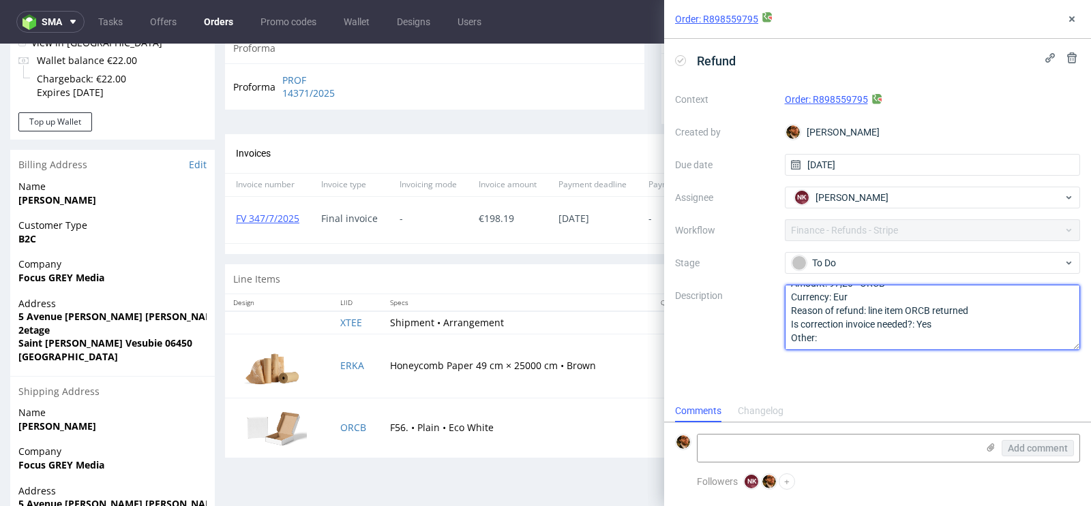
click at [865, 331] on textarea "Amount: 97,20 - ORCB Currency: Eur Reason of refund: line item ORCB returned Is…" at bounding box center [933, 317] width 296 height 65
type textarea "Amount: 97,20 - ORCB Currency: Eur Reason of refund: line item ORCB returned Is…"
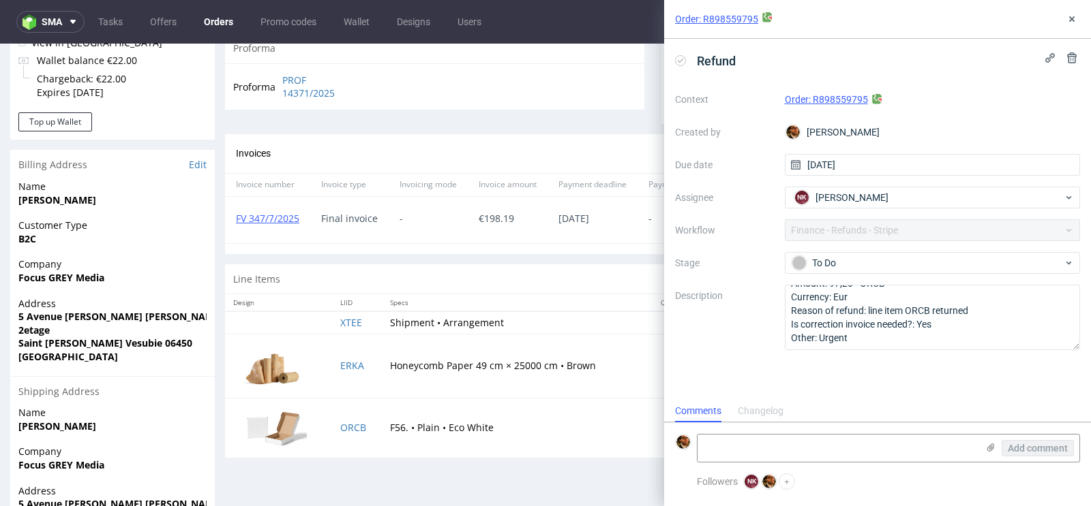
click at [633, 470] on div "Progress Payment Paid Fri 04 Jul Payment “Received” Email Sent Fri 4 Jul 15:37 …" at bounding box center [652, 84] width 855 height 1011
click at [1072, 27] on button at bounding box center [1071, 19] width 16 height 16
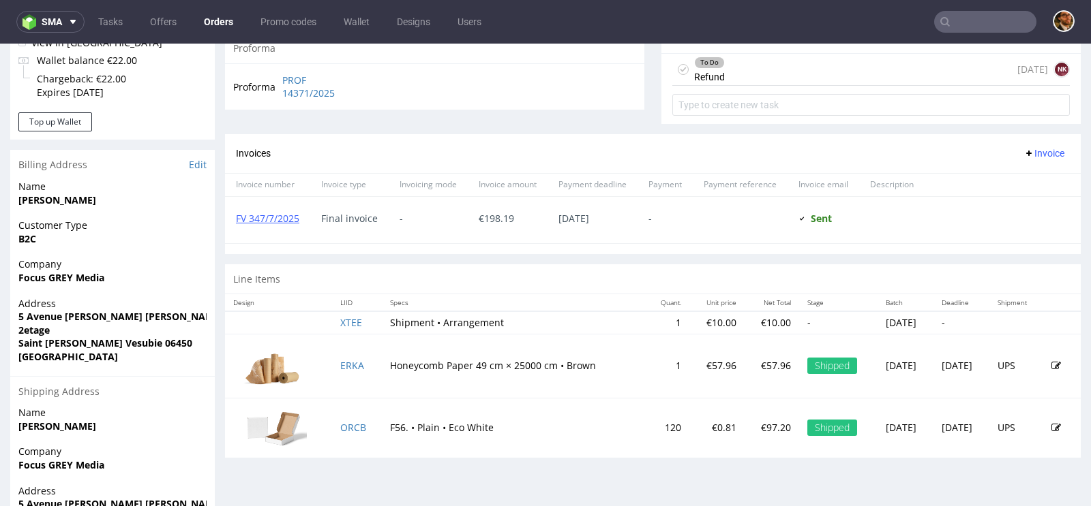
scroll to position [354, 0]
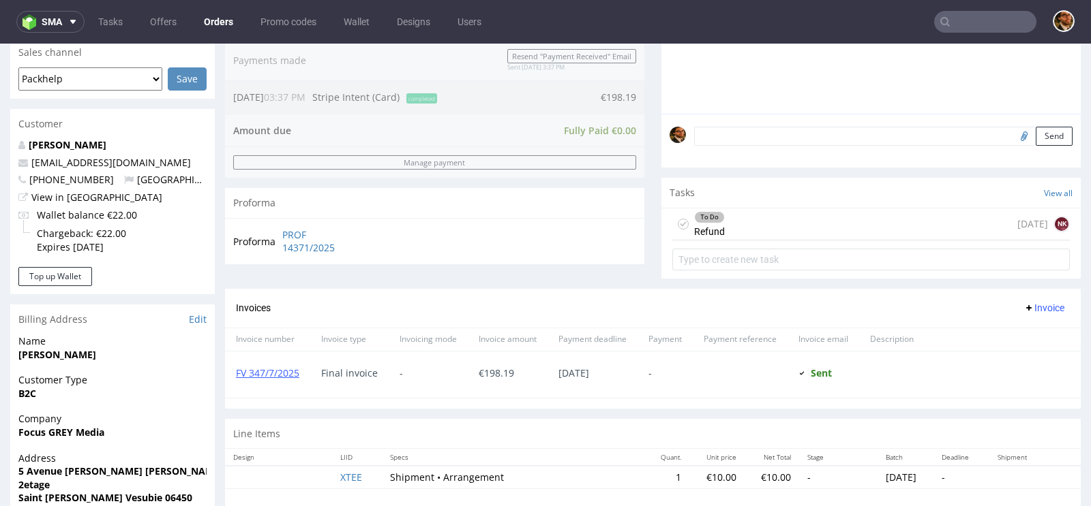
click at [720, 225] on div "To Do Refund today NK" at bounding box center [870, 225] width 397 height 32
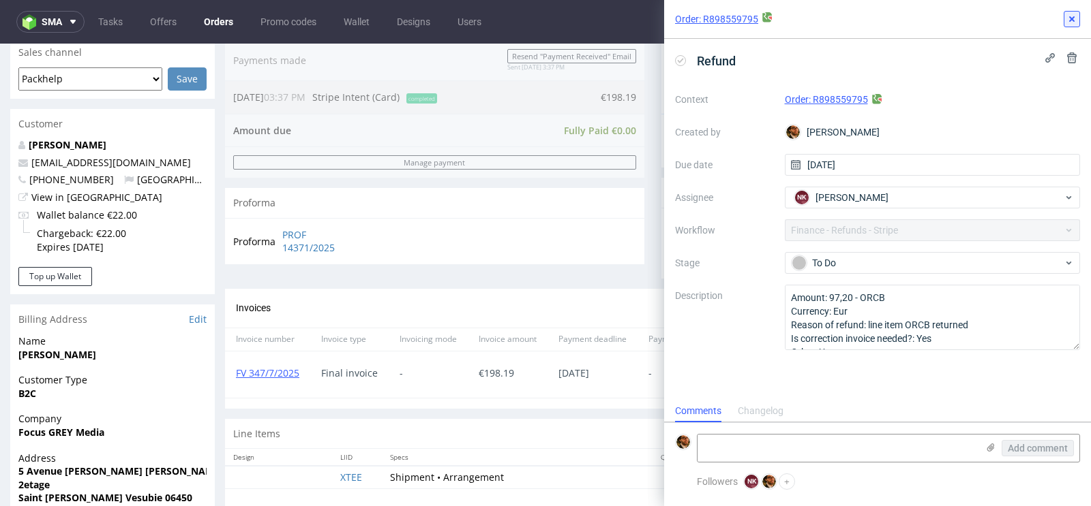
click at [1074, 21] on icon at bounding box center [1071, 19] width 11 height 11
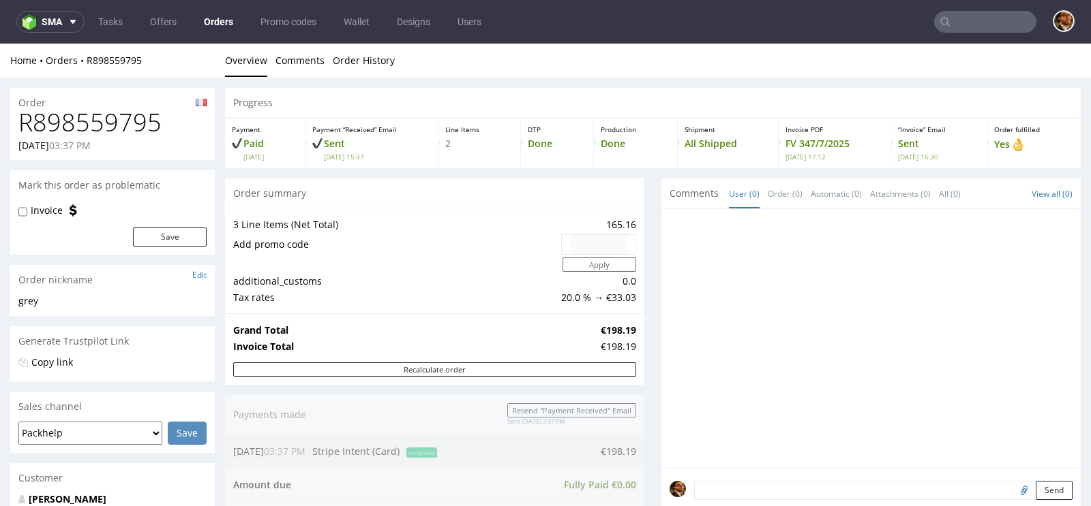
scroll to position [252, 0]
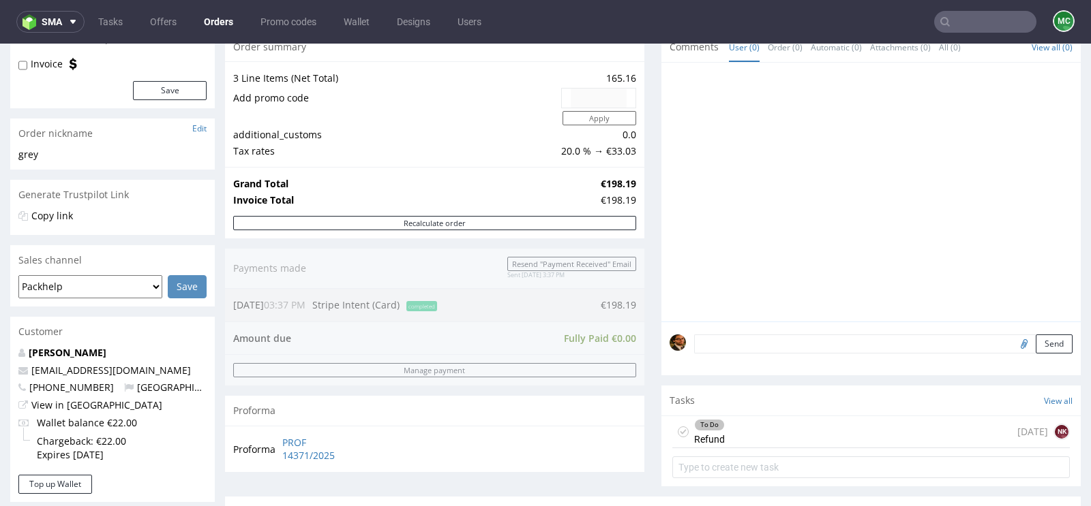
scroll to position [162, 0]
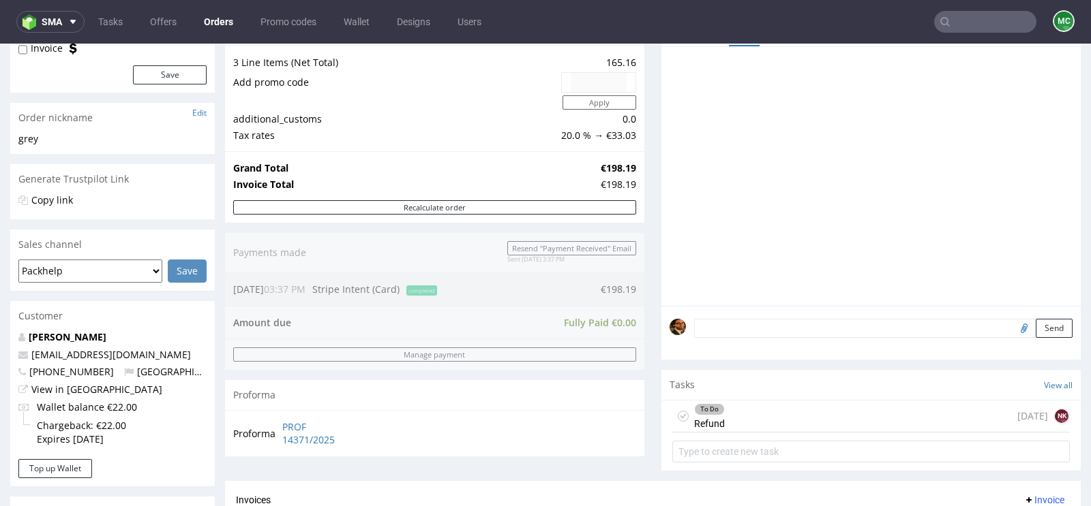
click at [779, 422] on div "To Do Refund [DATE] NK" at bounding box center [870, 417] width 397 height 32
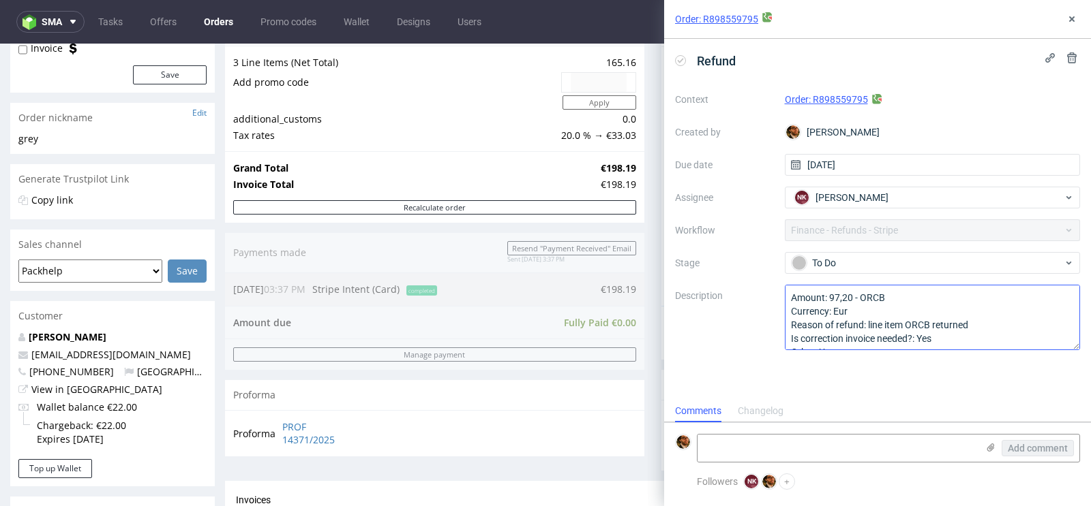
scroll to position [14, 0]
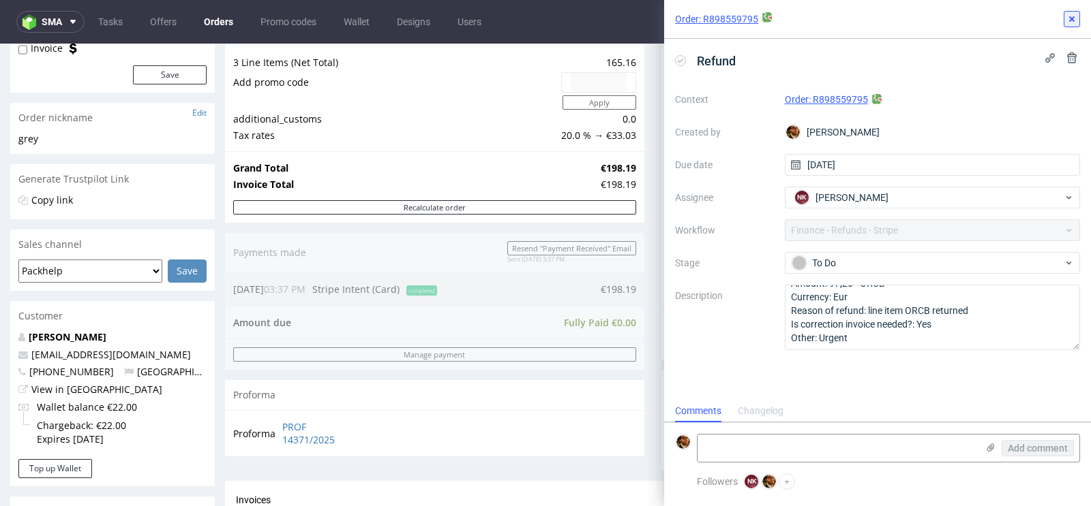
click at [1067, 18] on icon at bounding box center [1071, 19] width 11 height 11
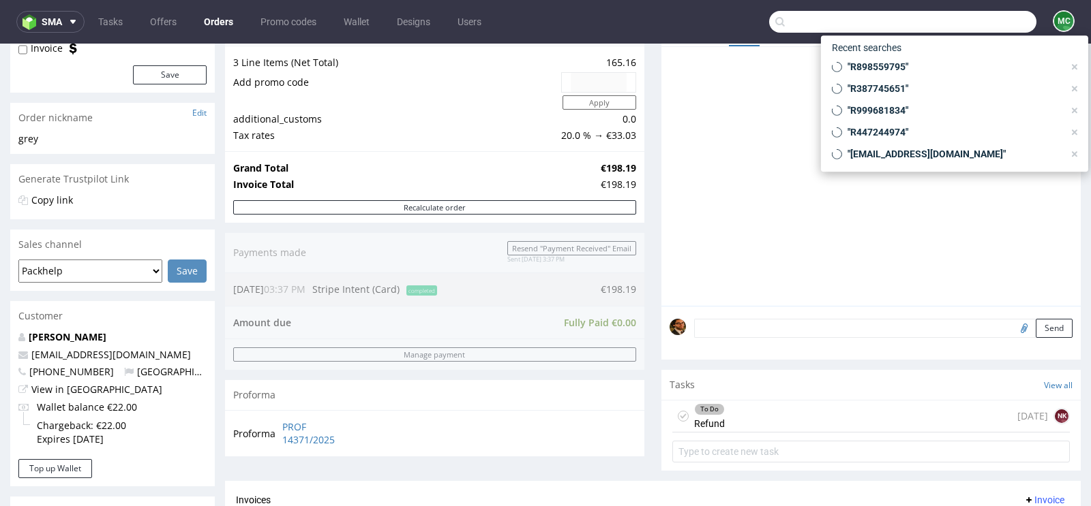
click at [958, 12] on input "text" at bounding box center [902, 22] width 267 height 22
paste input "R201099850"
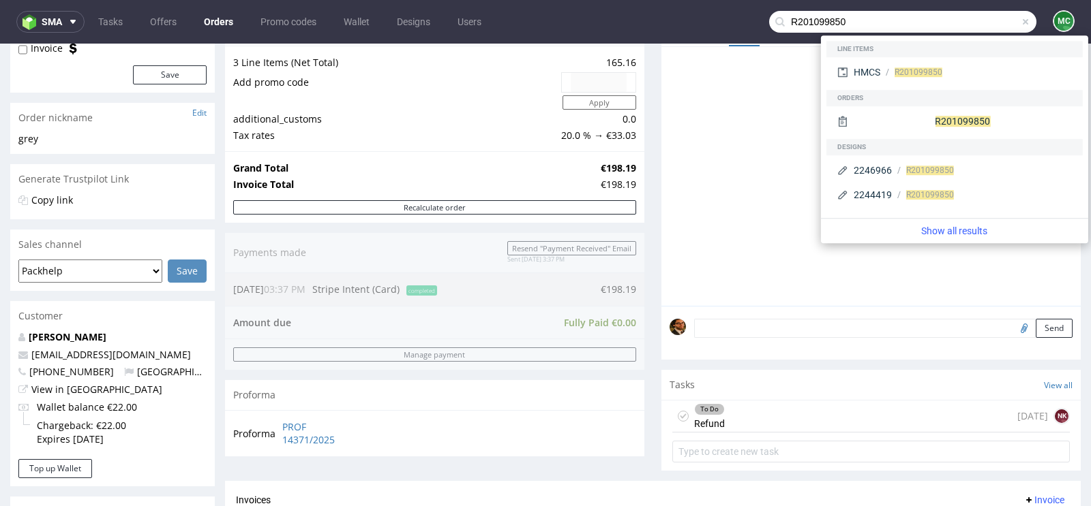
type input "R201099850"
click at [740, 120] on div at bounding box center [874, 180] width 411 height 251
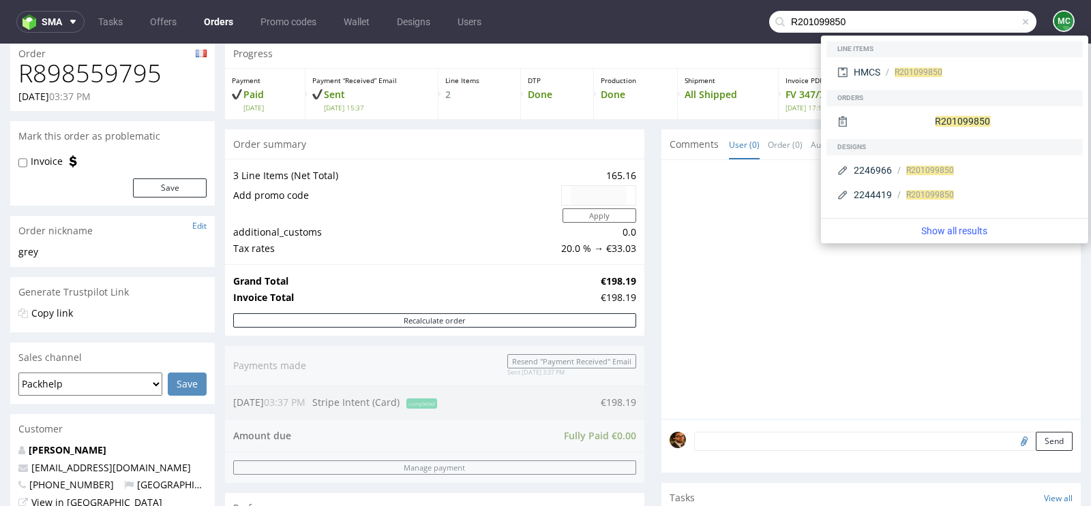
scroll to position [10, 0]
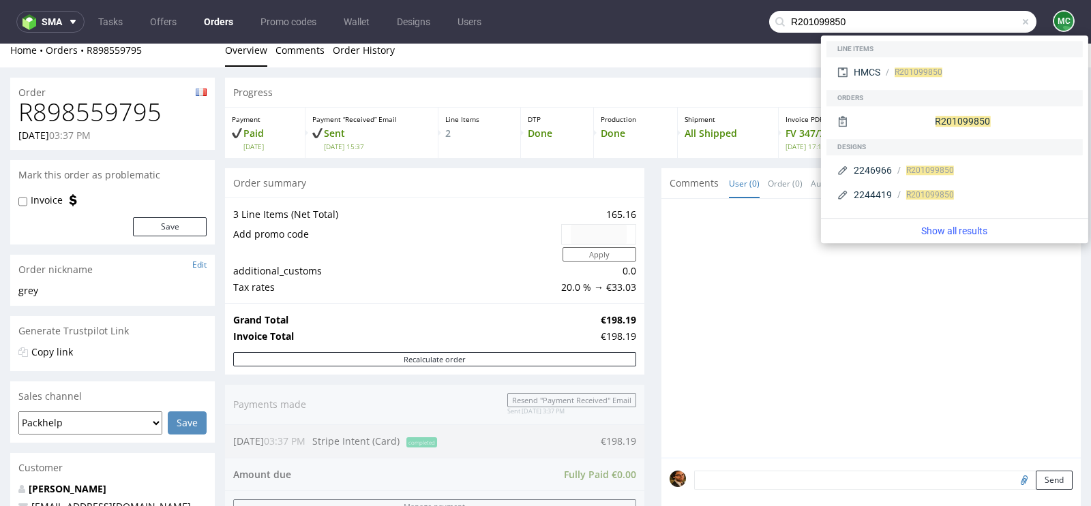
click at [732, 228] on div at bounding box center [874, 332] width 411 height 251
click at [896, 28] on input "R201099850" at bounding box center [902, 22] width 267 height 22
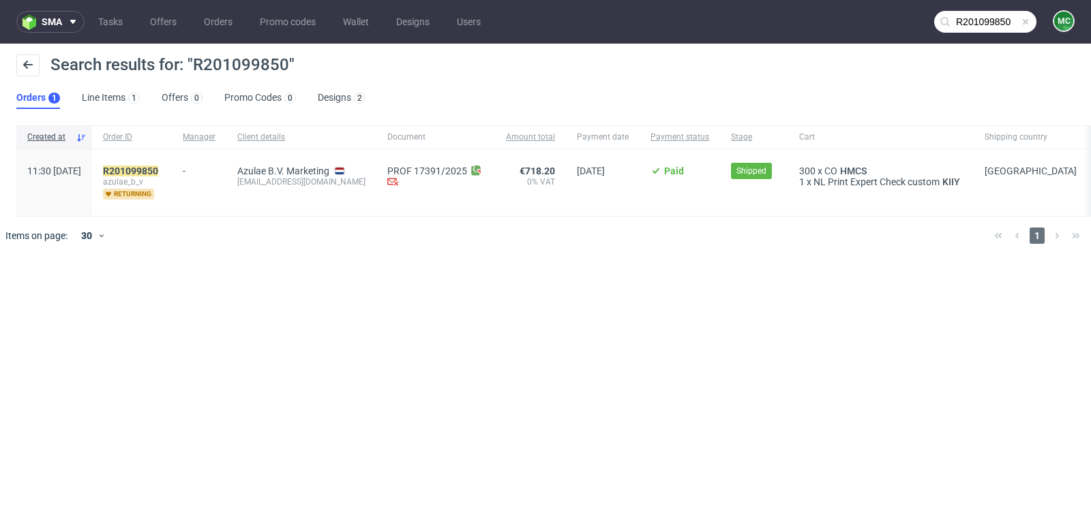
click at [1022, 20] on span at bounding box center [1025, 21] width 11 height 11
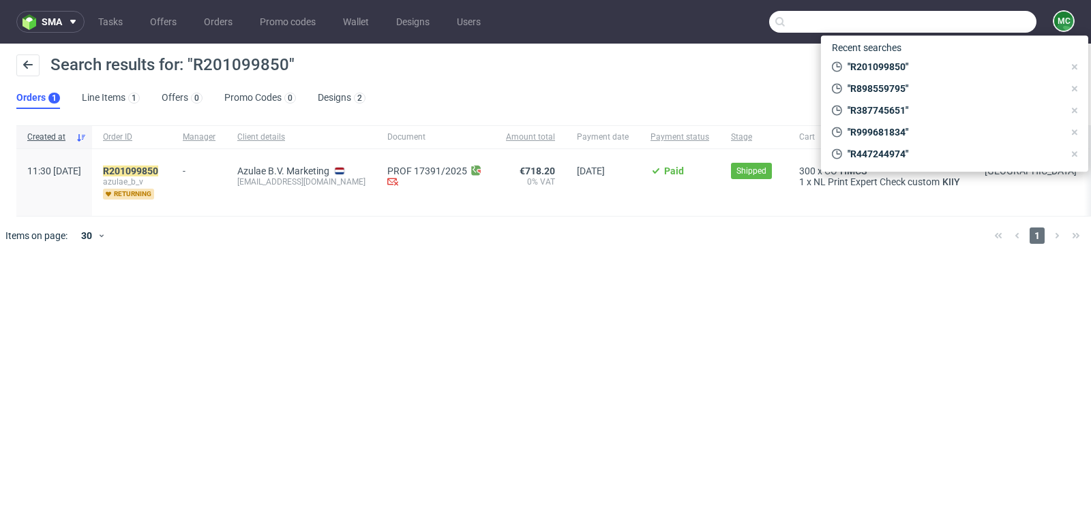
click at [968, 15] on input "text" at bounding box center [902, 22] width 267 height 22
paste input "R201099850"
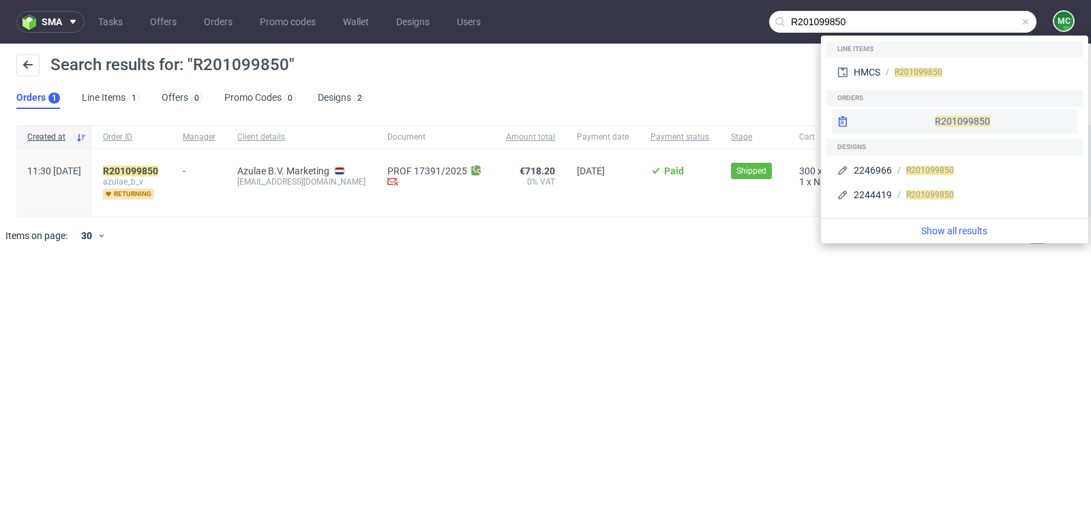
type input "R201099850"
click at [938, 123] on div "R201099850" at bounding box center [954, 121] width 245 height 25
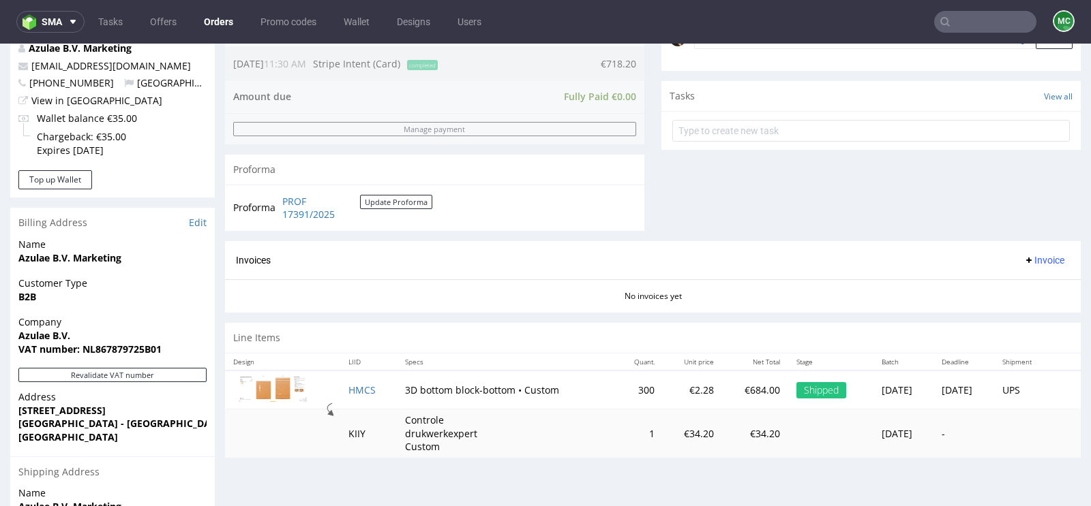
scroll to position [549, 0]
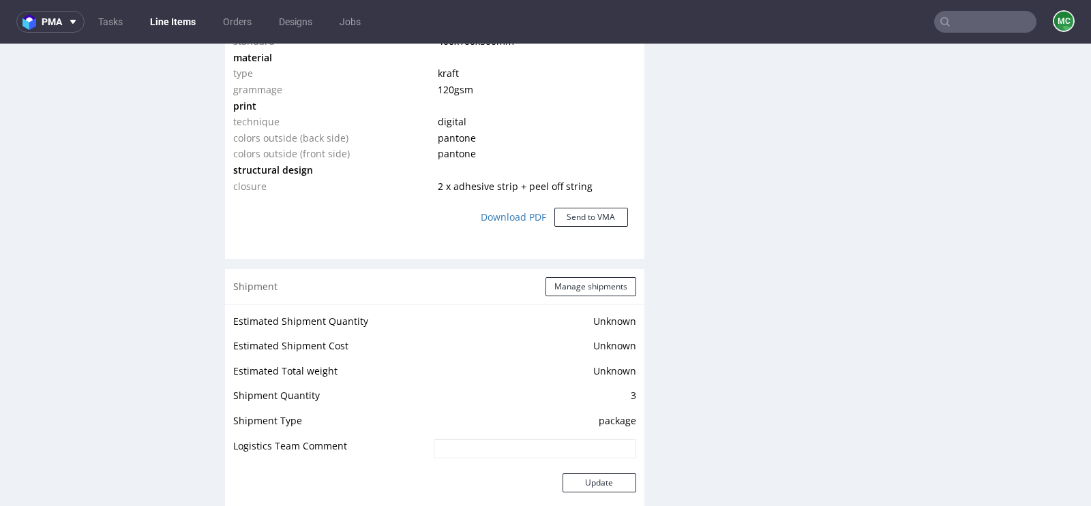
scroll to position [1445, 0]
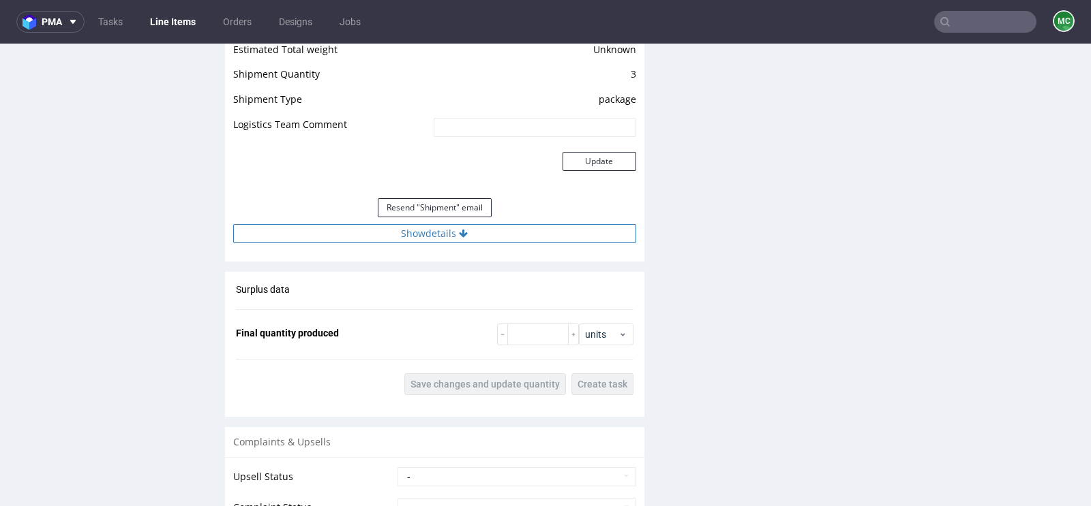
click at [446, 239] on button "Show details" at bounding box center [434, 233] width 403 height 19
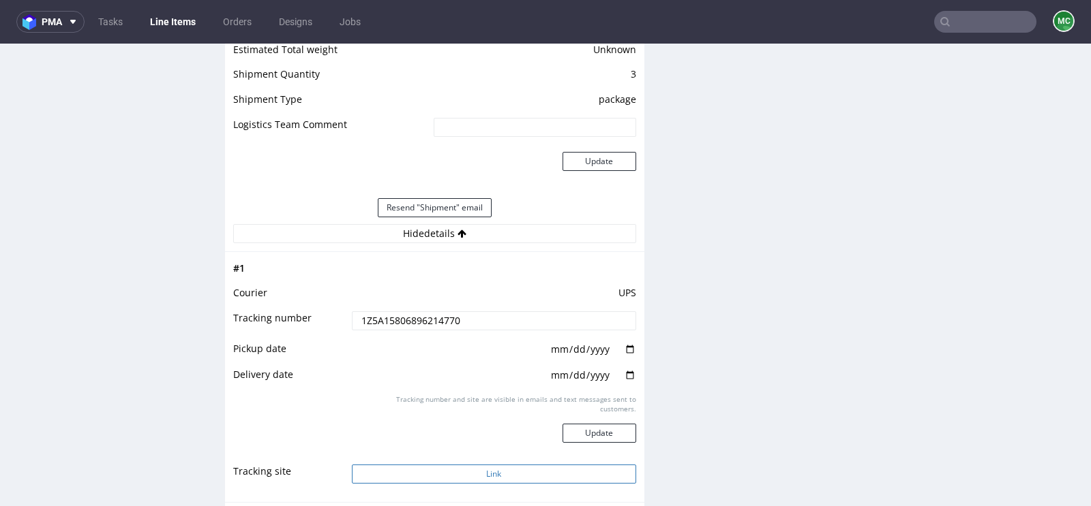
click at [503, 466] on button "Link" at bounding box center [494, 474] width 284 height 19
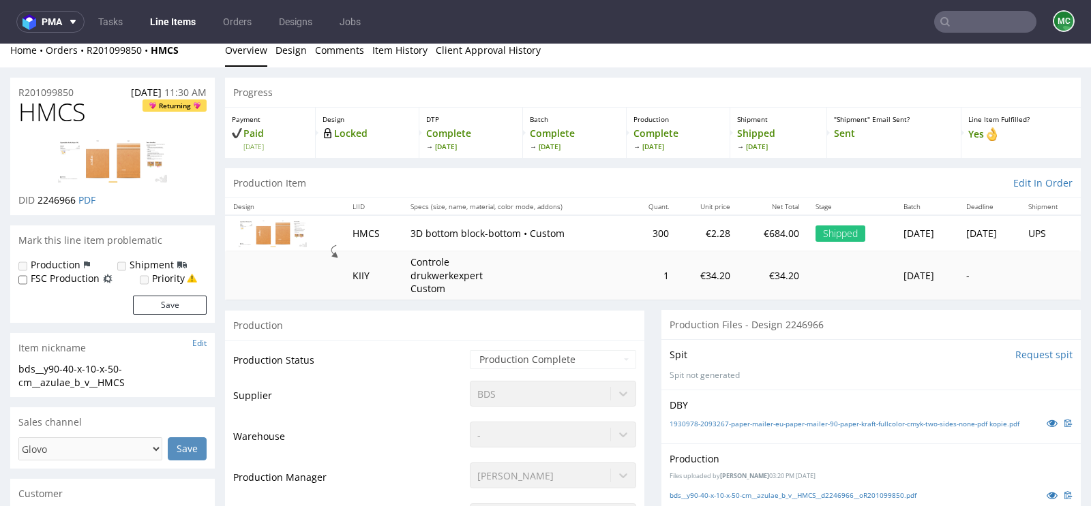
scroll to position [0, 0]
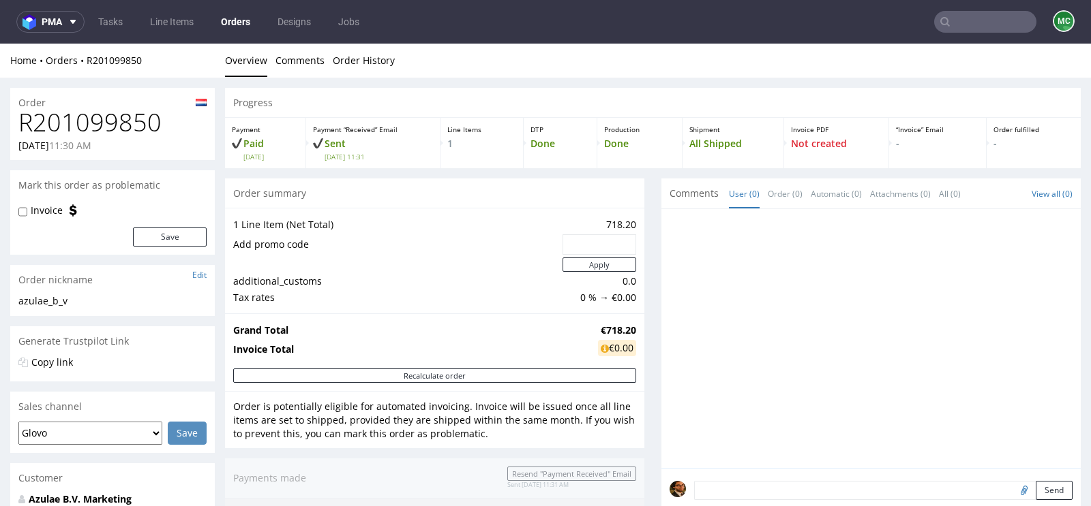
click at [960, 20] on input "text" at bounding box center [985, 22] width 102 height 22
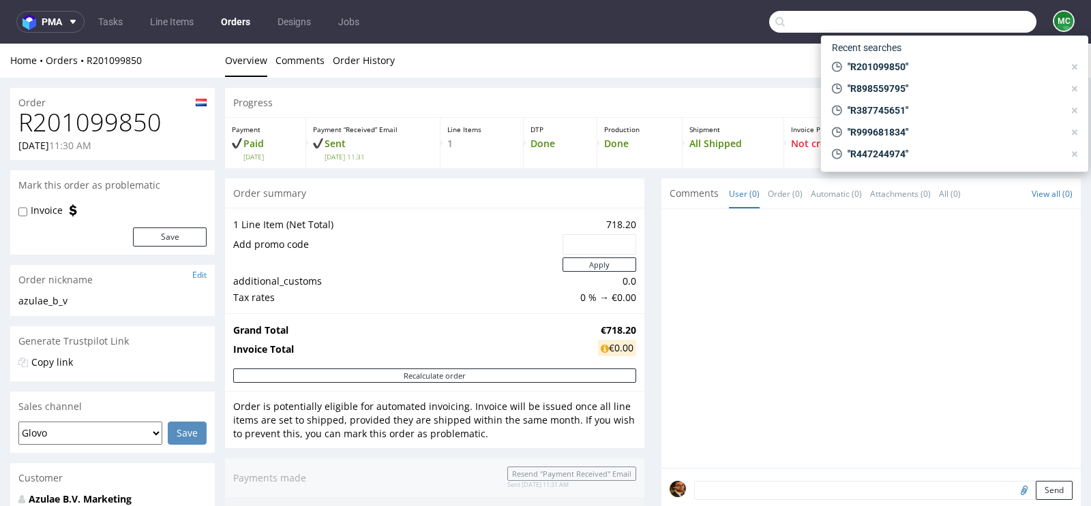
paste input "DEL2503IT"
type input "DEL2503IT"
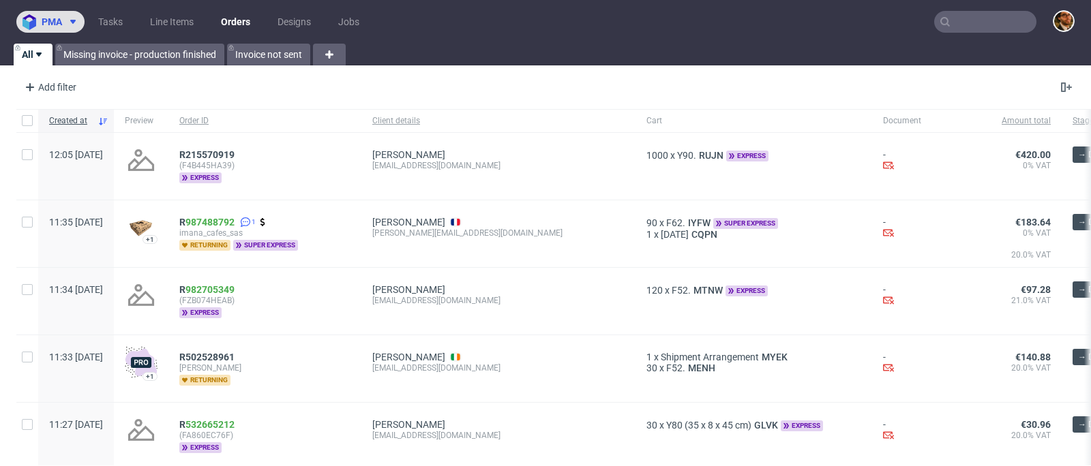
click at [68, 29] on button "pma" at bounding box center [50, 22] width 68 height 22
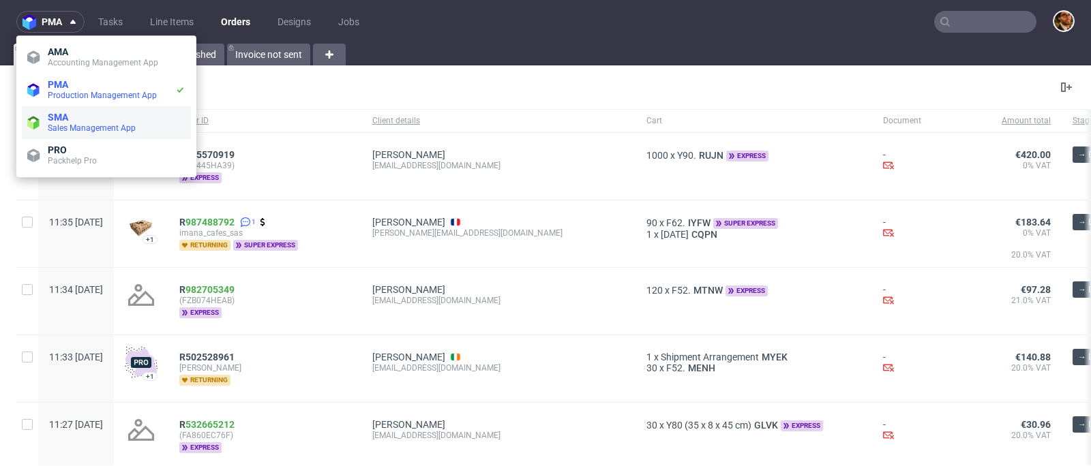
click at [76, 119] on span "SMA" at bounding box center [117, 117] width 138 height 11
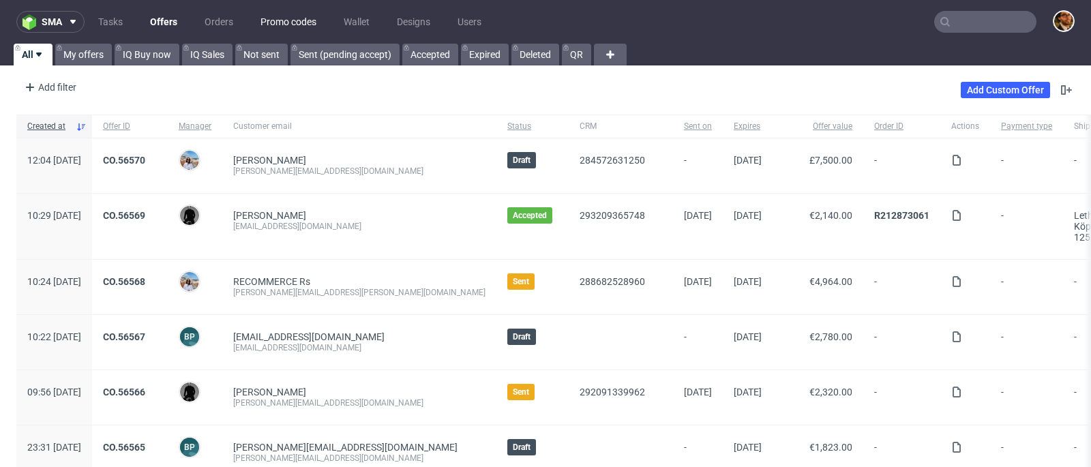
click at [289, 23] on link "Promo codes" at bounding box center [288, 22] width 72 height 22
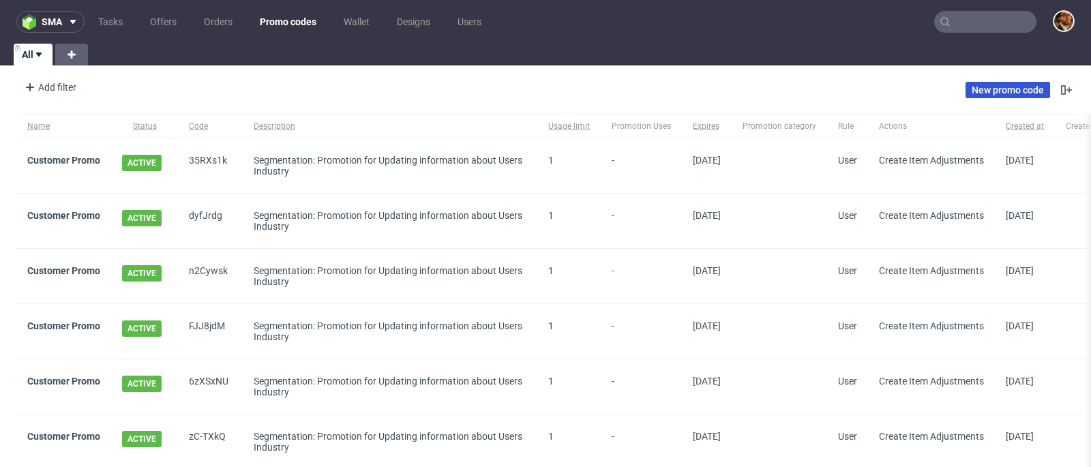
click at [965, 90] on link "New promo code" at bounding box center [1007, 90] width 85 height 16
click at [54, 267] on link "Customer Promo" at bounding box center [63, 270] width 73 height 11
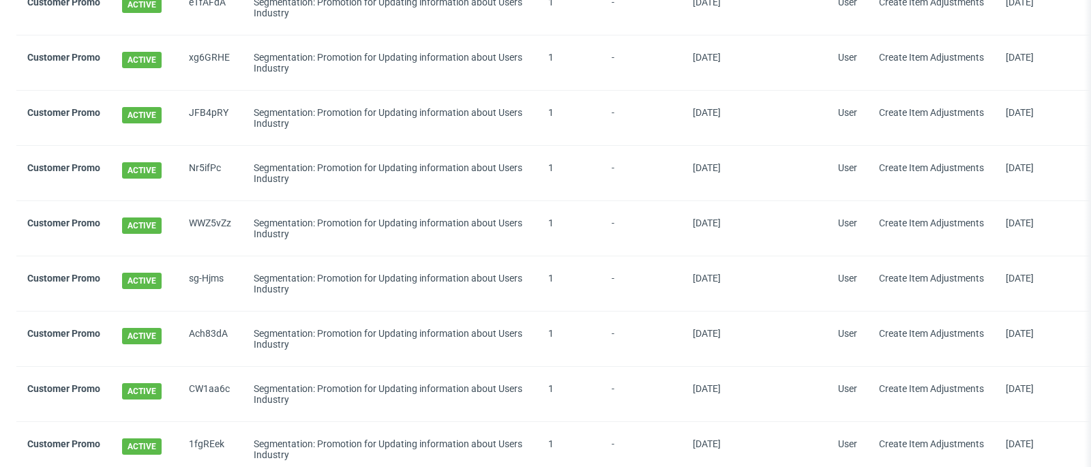
scroll to position [671, 0]
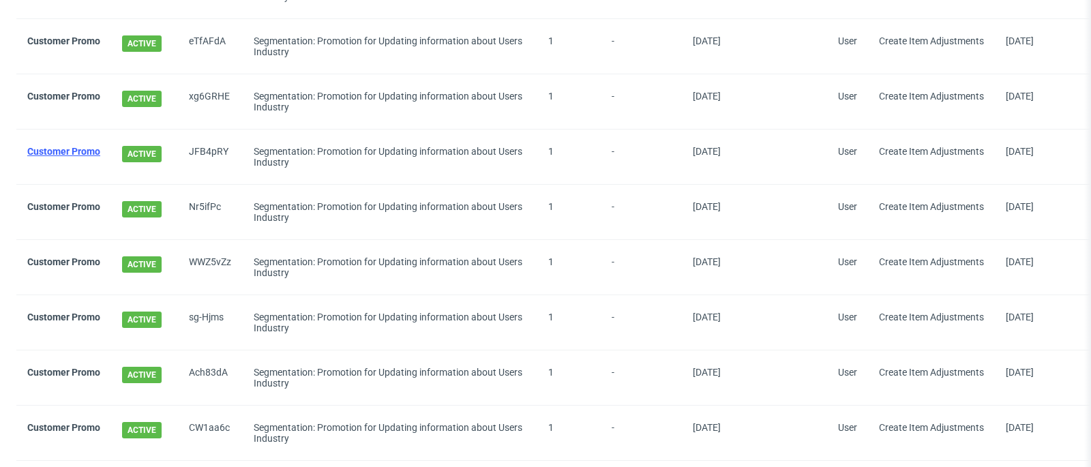
click at [84, 146] on link "Customer Promo" at bounding box center [63, 151] width 73 height 11
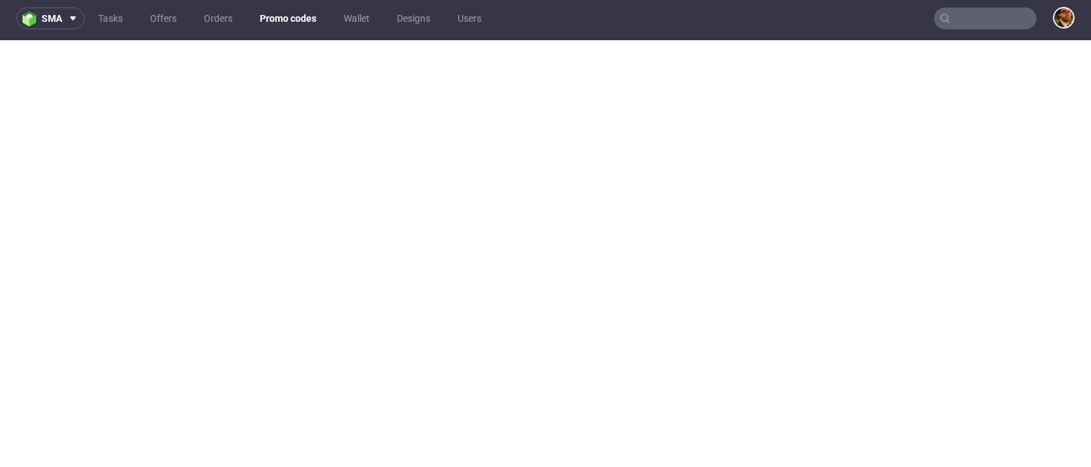
scroll to position [3, 0]
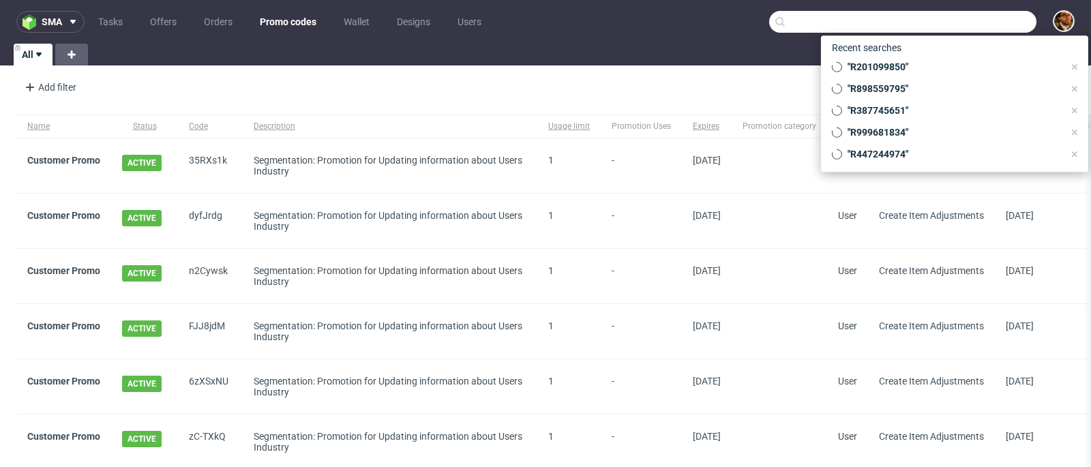
click at [952, 20] on input "text" at bounding box center [902, 22] width 267 height 22
click at [1077, 66] on icon at bounding box center [1074, 66] width 11 height 11
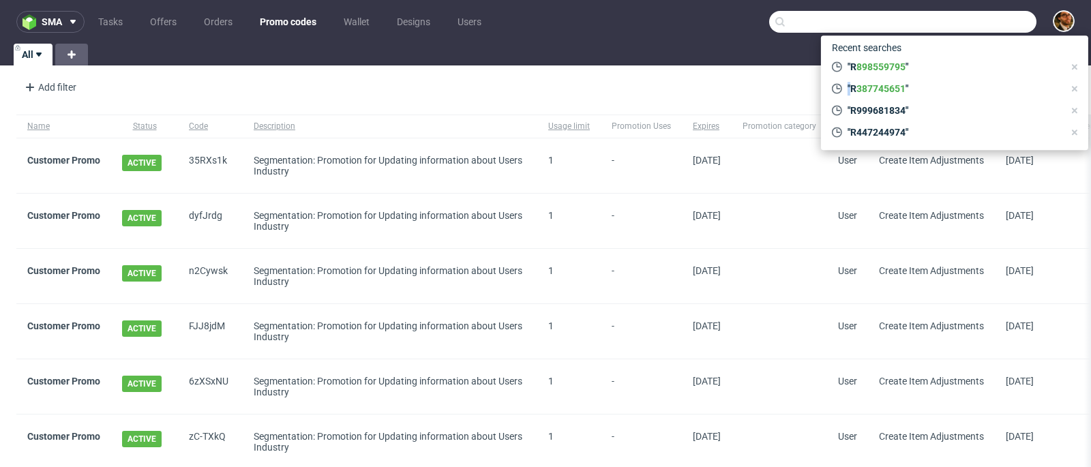
click at [1077, 66] on icon at bounding box center [1074, 66] width 11 height 11
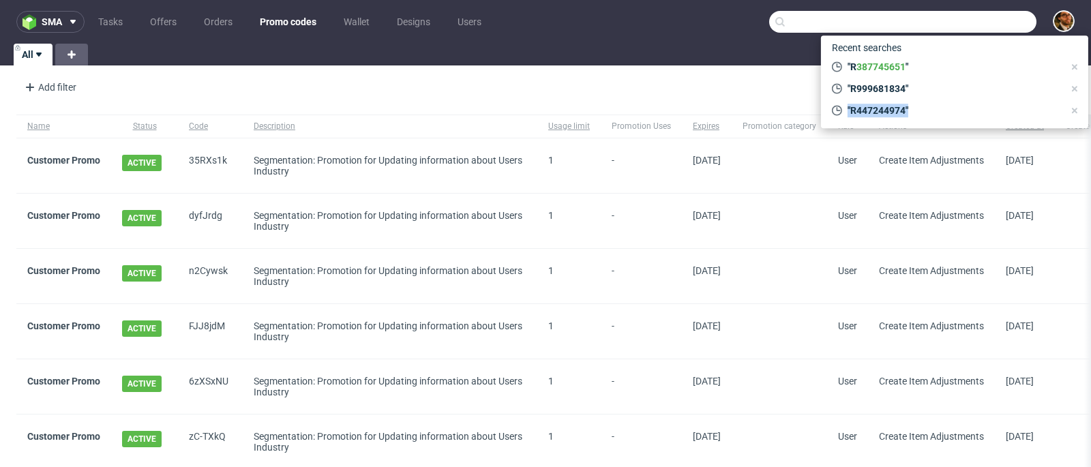
click at [1077, 83] on icon at bounding box center [1074, 88] width 11 height 11
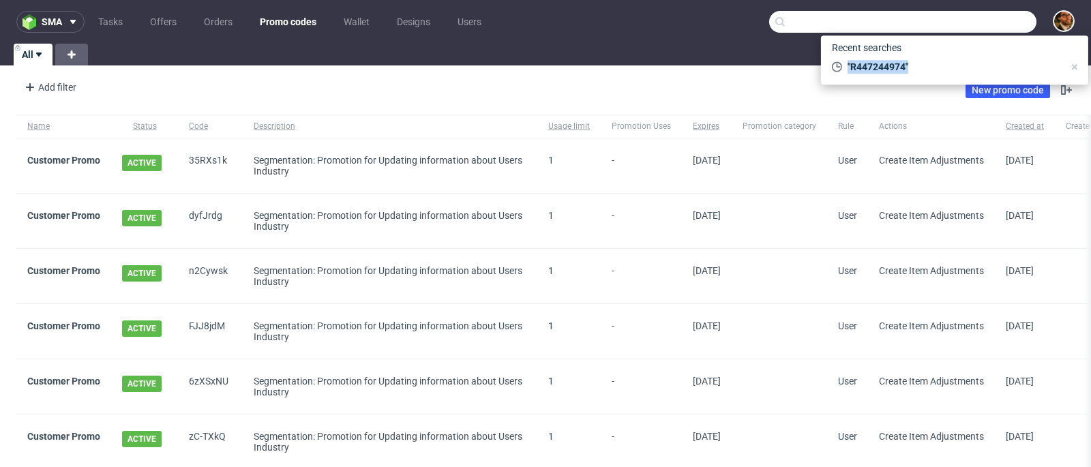
click at [1077, 66] on icon at bounding box center [1074, 66] width 11 height 11
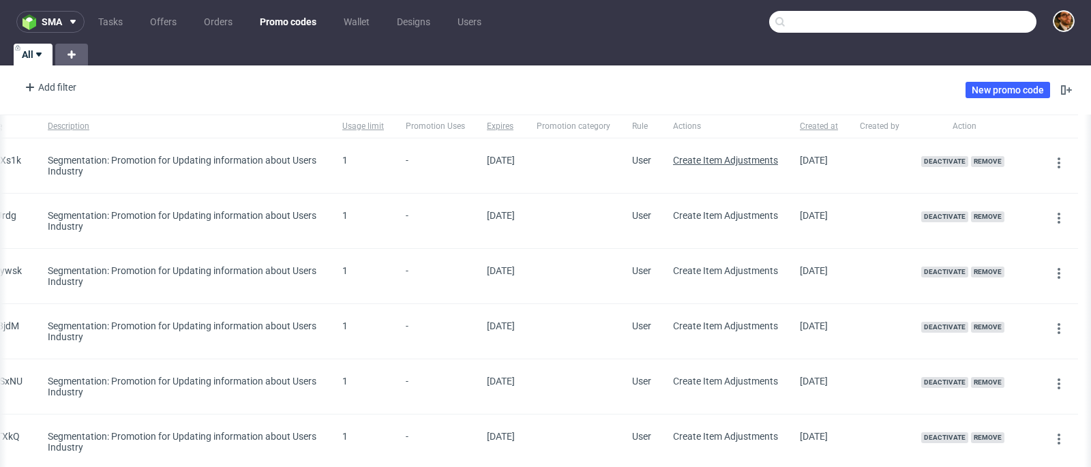
scroll to position [0, 250]
click at [798, 128] on span "Created at" at bounding box center [815, 127] width 38 height 12
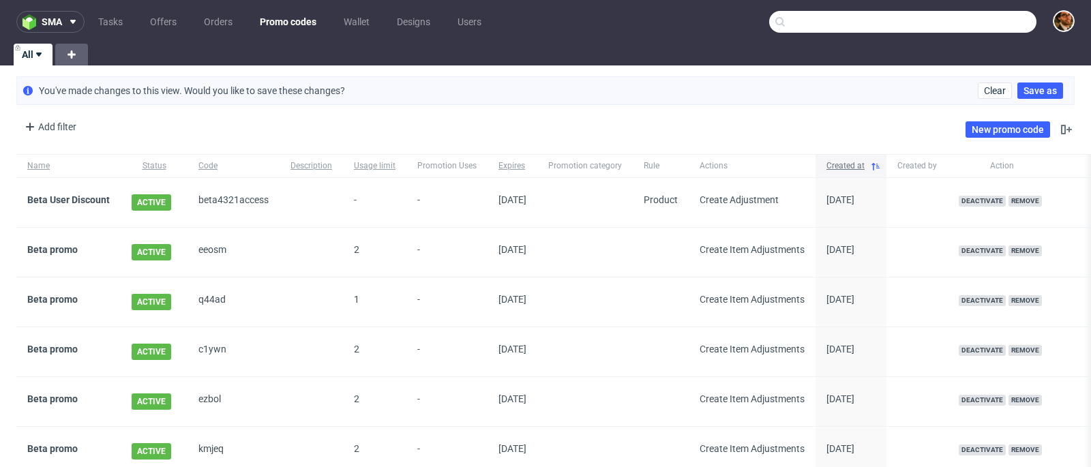
click at [864, 162] on span "Created at" at bounding box center [845, 166] width 38 height 12
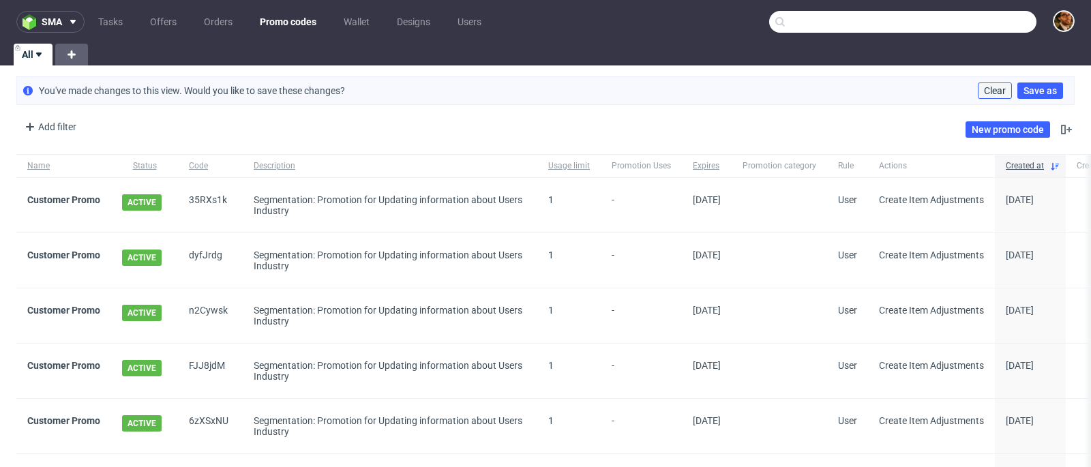
click at [986, 89] on span "Clear" at bounding box center [995, 91] width 22 height 10
click at [984, 89] on span "Clear" at bounding box center [995, 91] width 22 height 10
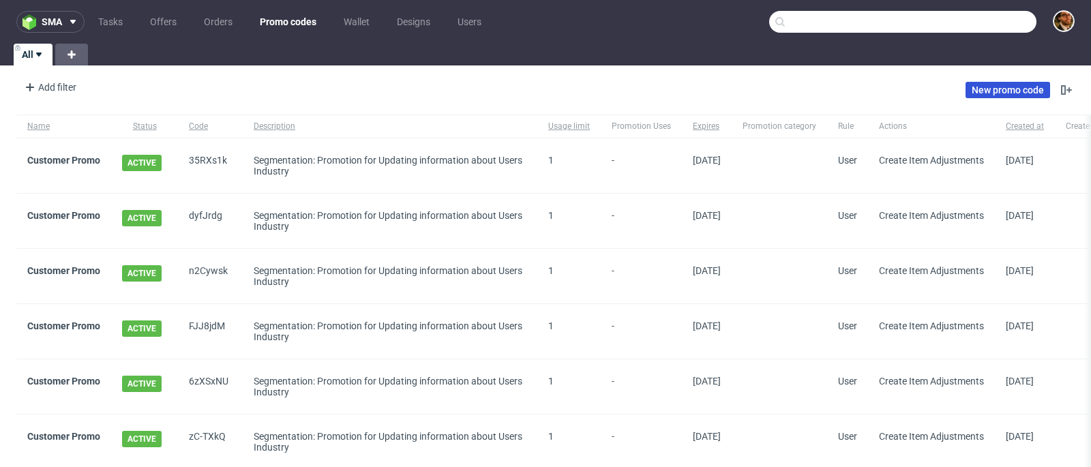
click at [1004, 90] on link "New promo code" at bounding box center [1007, 90] width 85 height 16
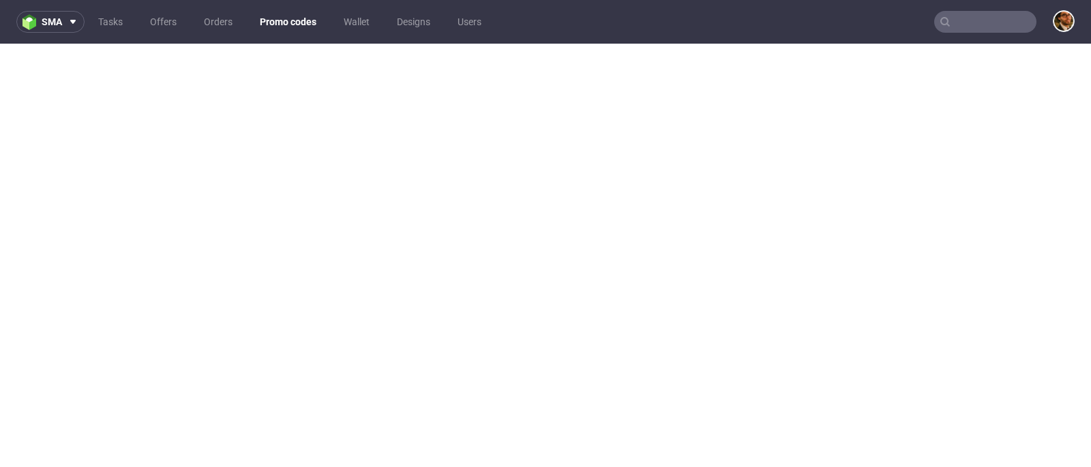
scroll to position [3, 0]
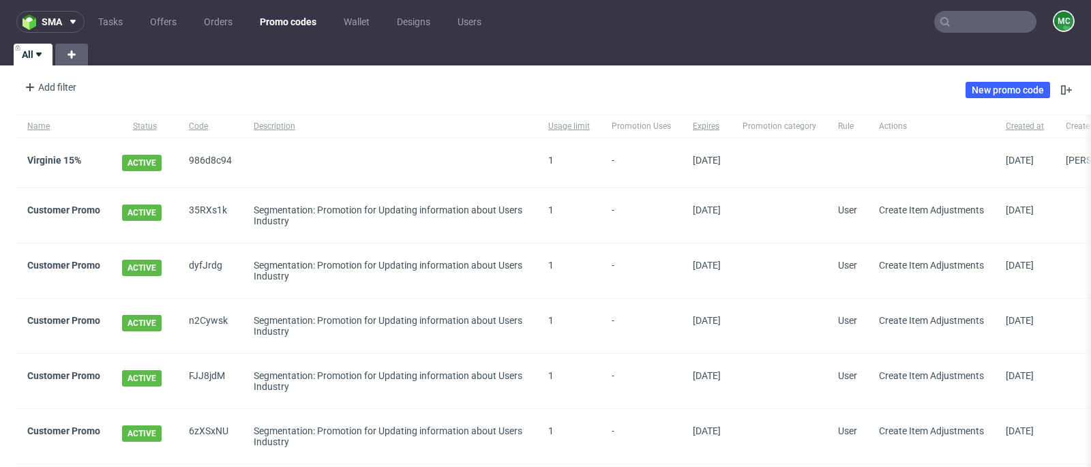
click at [226, 156] on span "986d8c94" at bounding box center [210, 163] width 43 height 16
drag, startPoint x: 231, startPoint y: 158, endPoint x: 188, endPoint y: 160, distance: 43.0
click at [189, 160] on span "986d8c94" at bounding box center [210, 163] width 43 height 16
copy span "986d8c94"
click at [963, 20] on input "text" at bounding box center [985, 22] width 102 height 22
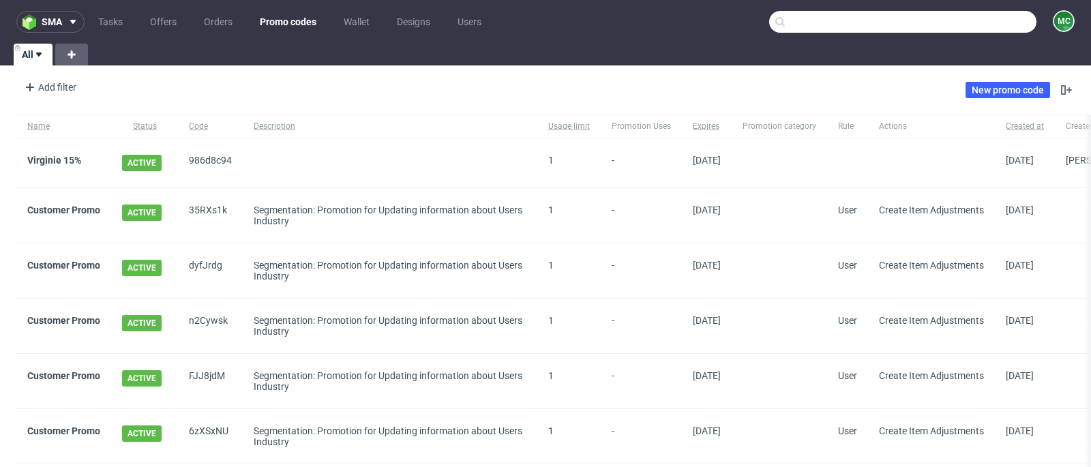
paste input "[DOMAIN_NAME][EMAIL_ADDRESS][DOMAIN_NAME]"
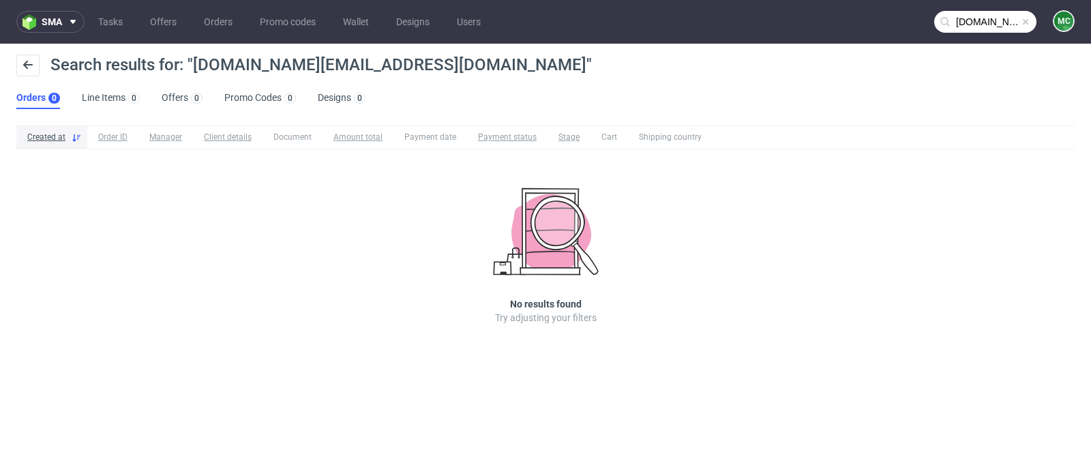
click at [1000, 27] on input "[DOMAIN_NAME][EMAIL_ADDRESS][DOMAIN_NAME]" at bounding box center [985, 22] width 102 height 22
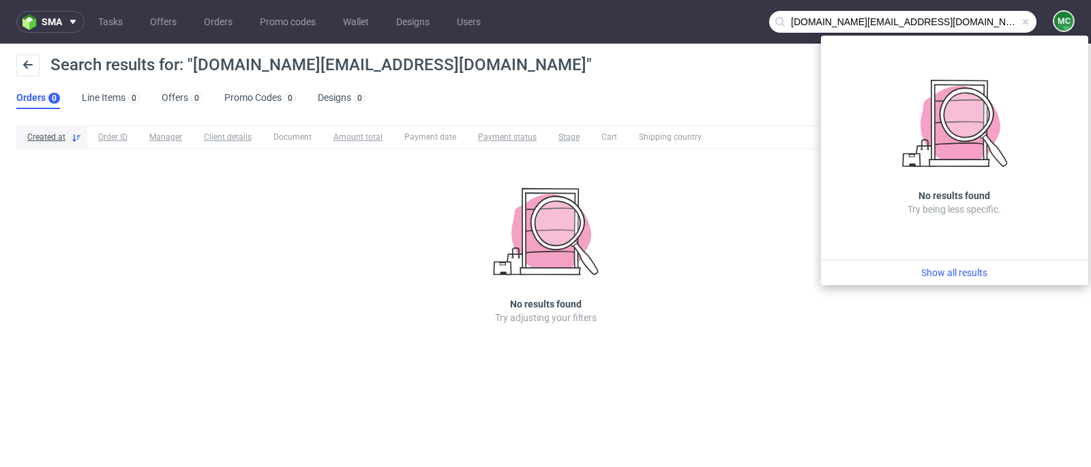
click at [838, 24] on input "[DOMAIN_NAME][EMAIL_ADDRESS][DOMAIN_NAME]" at bounding box center [902, 22] width 267 height 22
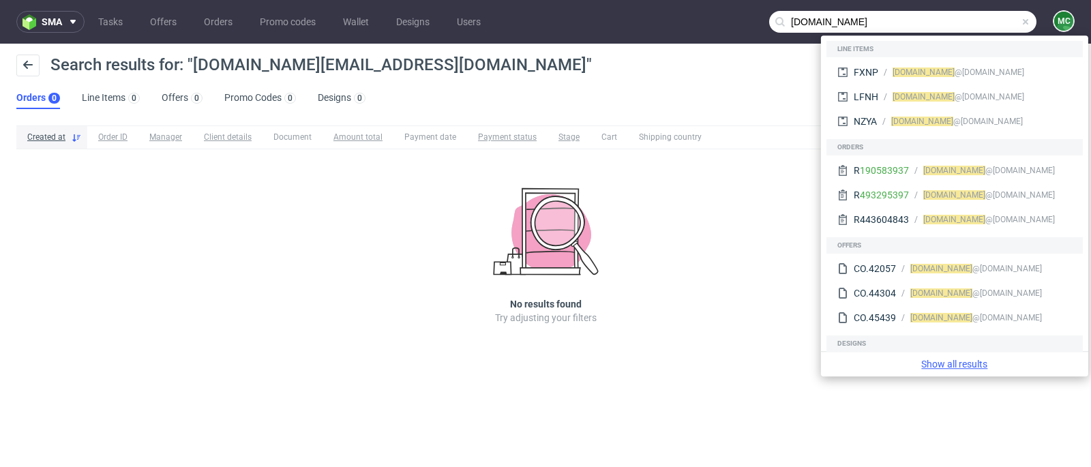
type input "[DOMAIN_NAME]"
click at [951, 367] on link "Show all results" at bounding box center [954, 364] width 256 height 14
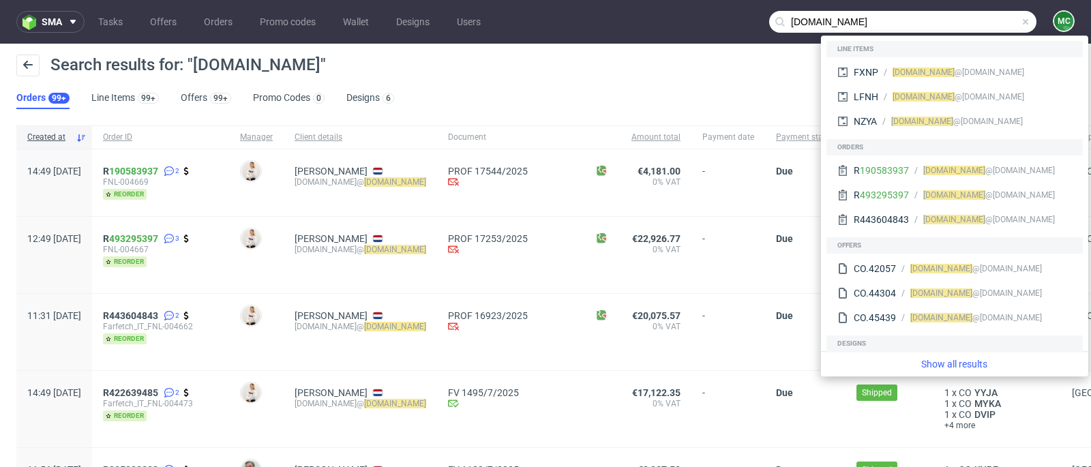
click at [722, 70] on div "Search results for: "[DOMAIN_NAME]"" at bounding box center [545, 71] width 1058 height 33
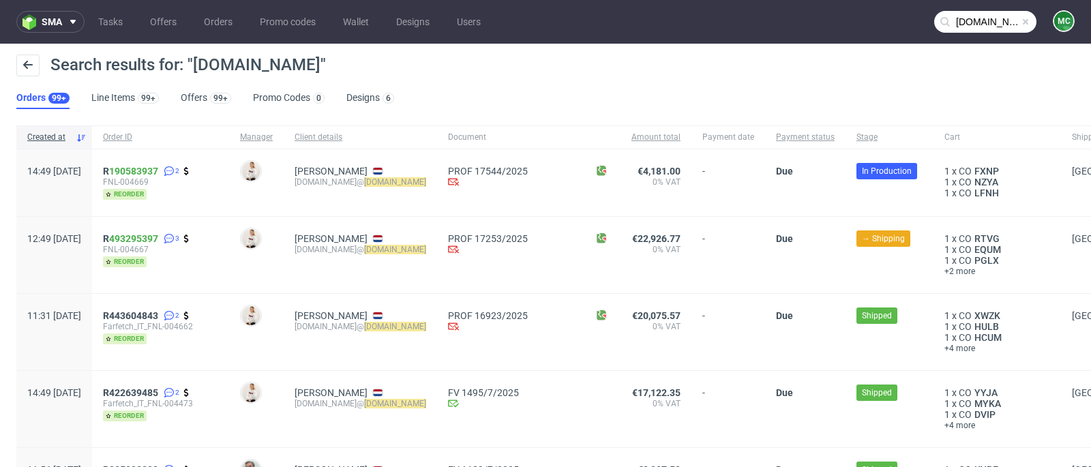
click at [1020, 20] on span at bounding box center [1025, 21] width 11 height 11
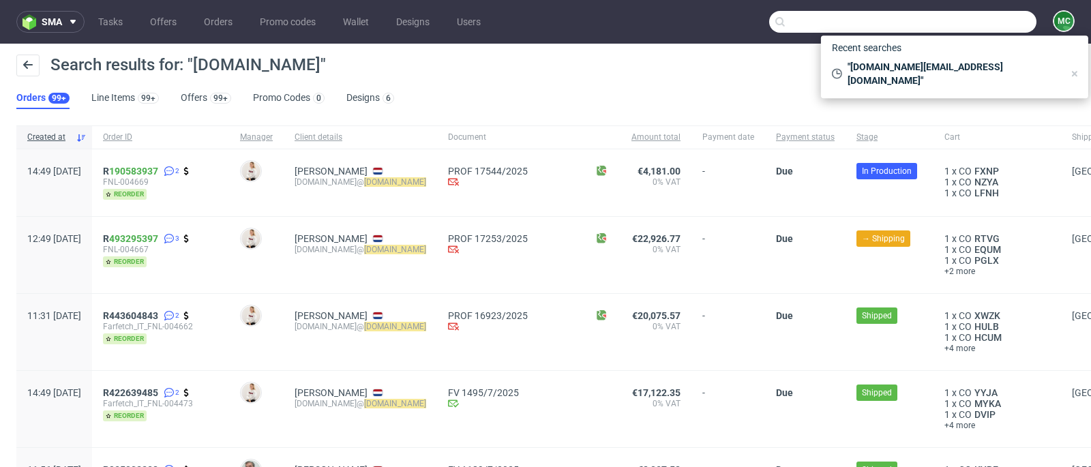
click at [976, 22] on input "text" at bounding box center [902, 22] width 267 height 22
click at [1072, 71] on use at bounding box center [1074, 73] width 5 height 5
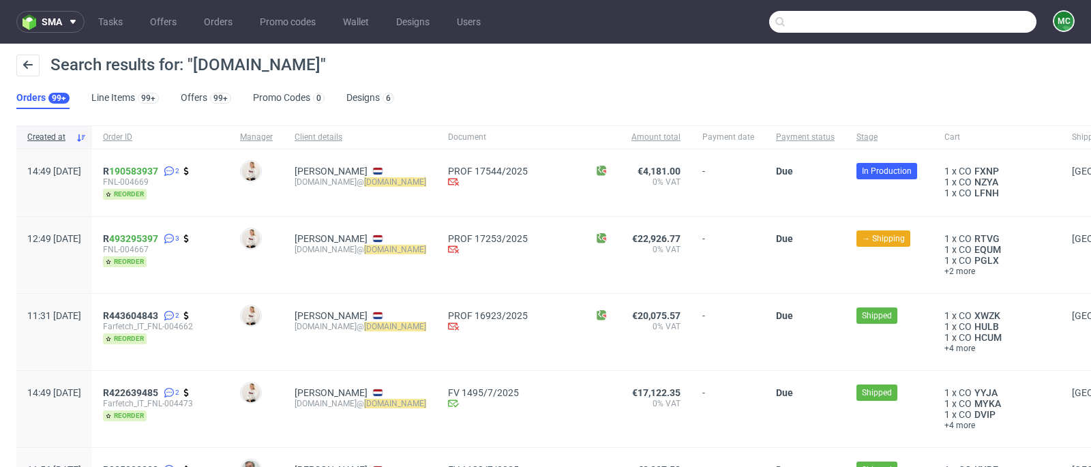
click at [763, 62] on div "Search results for: "[DOMAIN_NAME]"" at bounding box center [545, 71] width 1058 height 33
click at [829, 18] on input "text" at bounding box center [902, 22] width 267 height 22
paste input "R554230381"
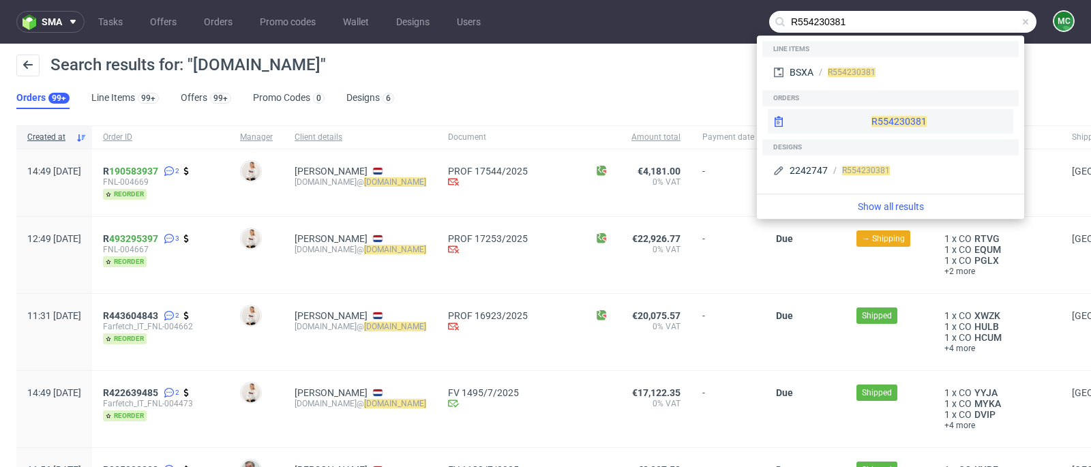
type input "R554230381"
click at [871, 127] on div "R554230381" at bounding box center [898, 122] width 55 height 14
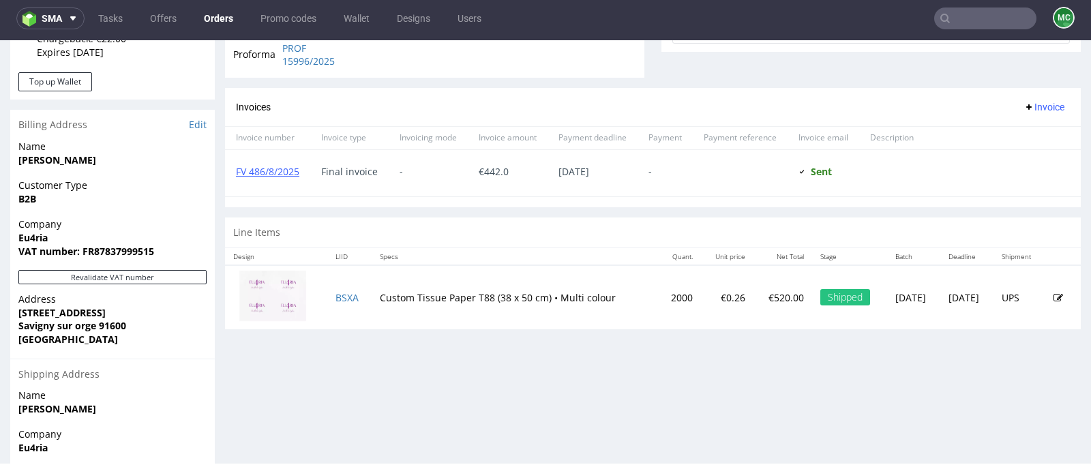
scroll to position [544, 0]
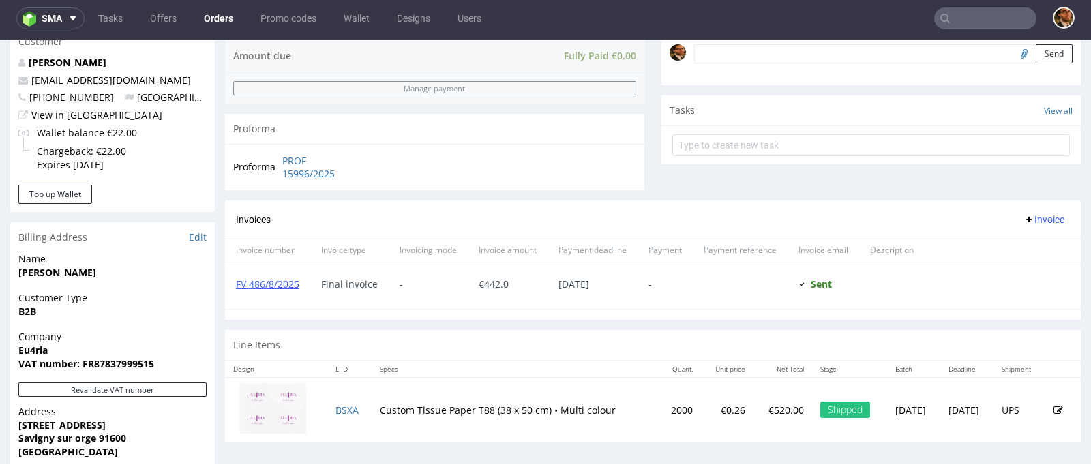
scroll to position [371, 0]
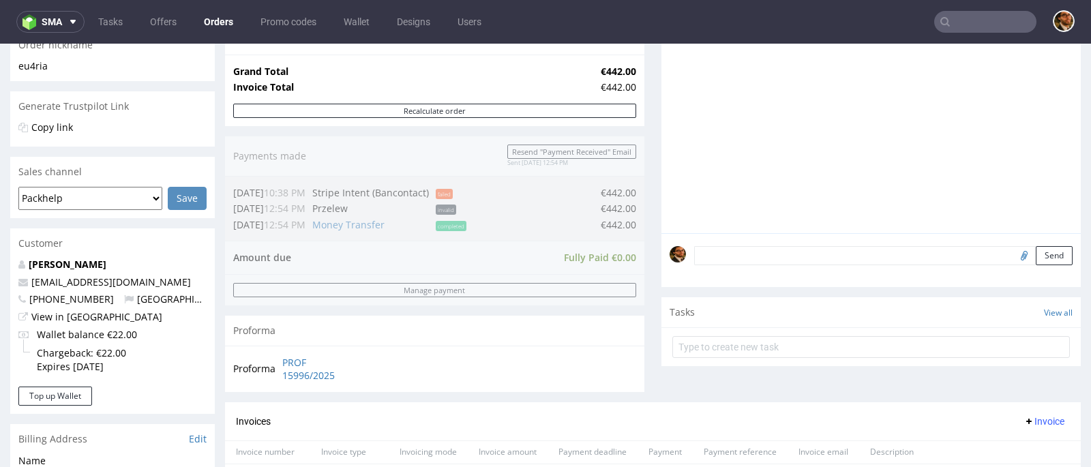
scroll to position [234, 0]
click at [101, 282] on link "[EMAIL_ADDRESS][DOMAIN_NAME]" at bounding box center [111, 283] width 160 height 13
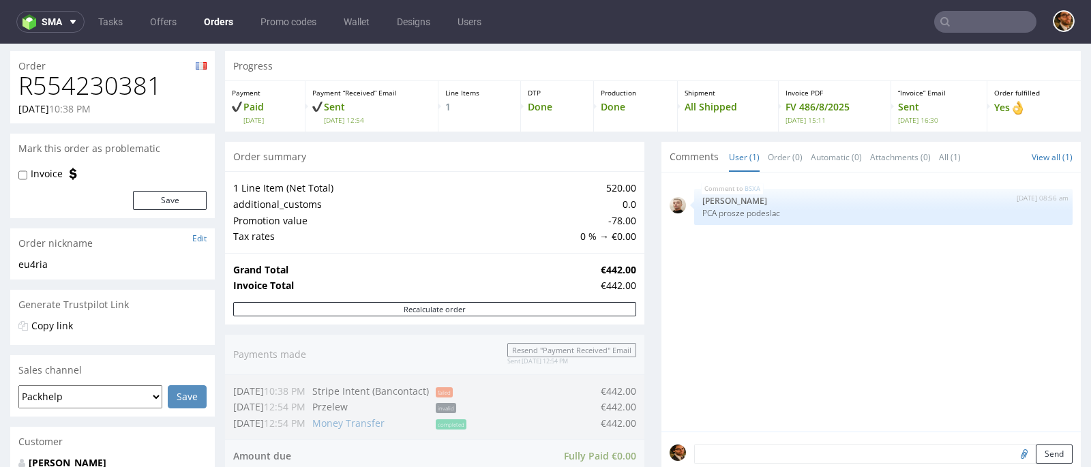
scroll to position [0, 0]
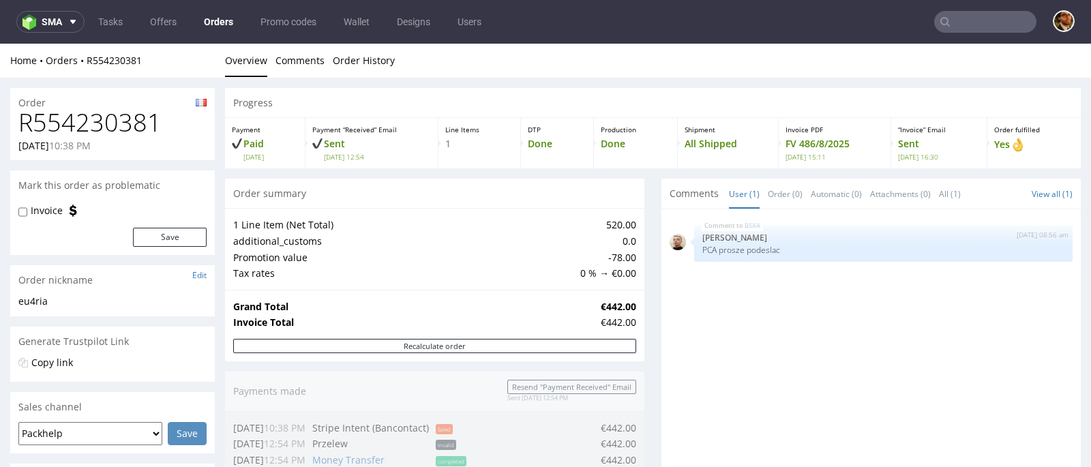
click at [962, 20] on input "text" at bounding box center [985, 22] width 102 height 22
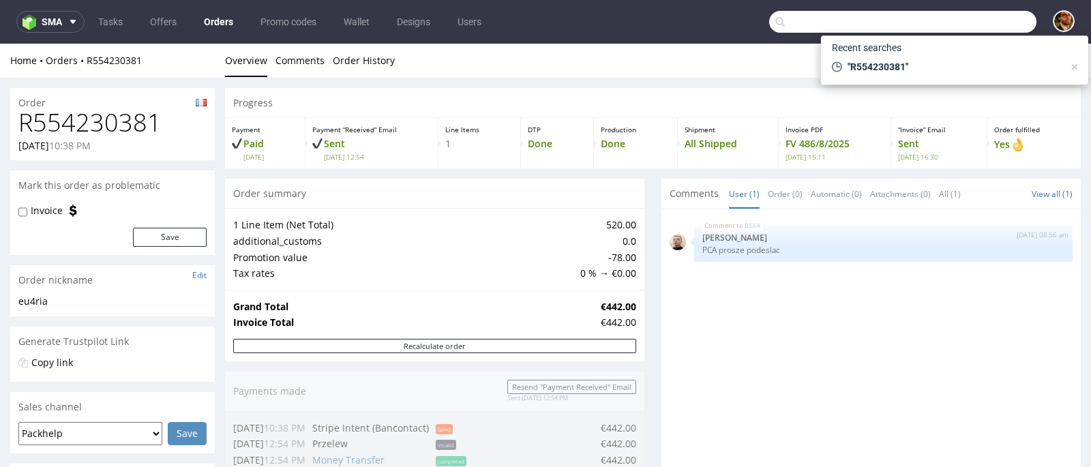
paste input "[EMAIL_ADDRESS][DOMAIN_NAME]"
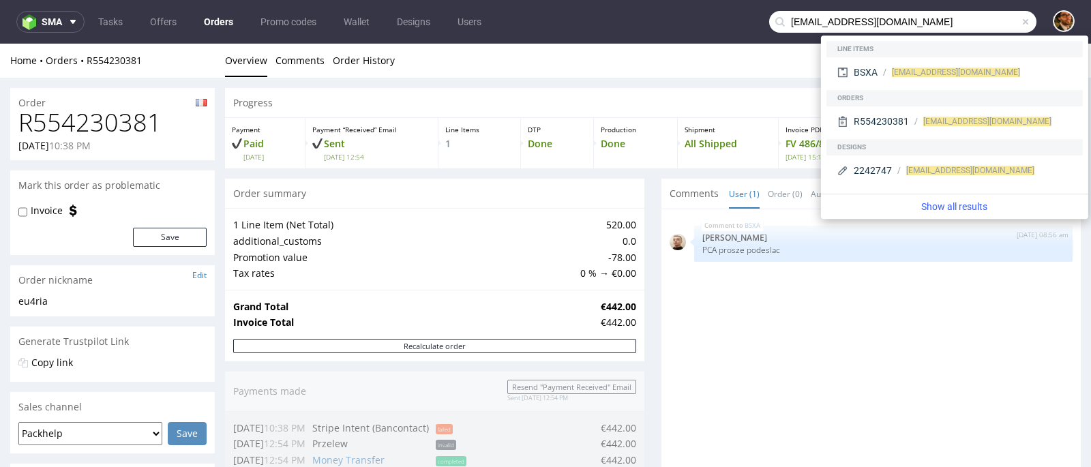
type input "[EMAIL_ADDRESS][DOMAIN_NAME]"
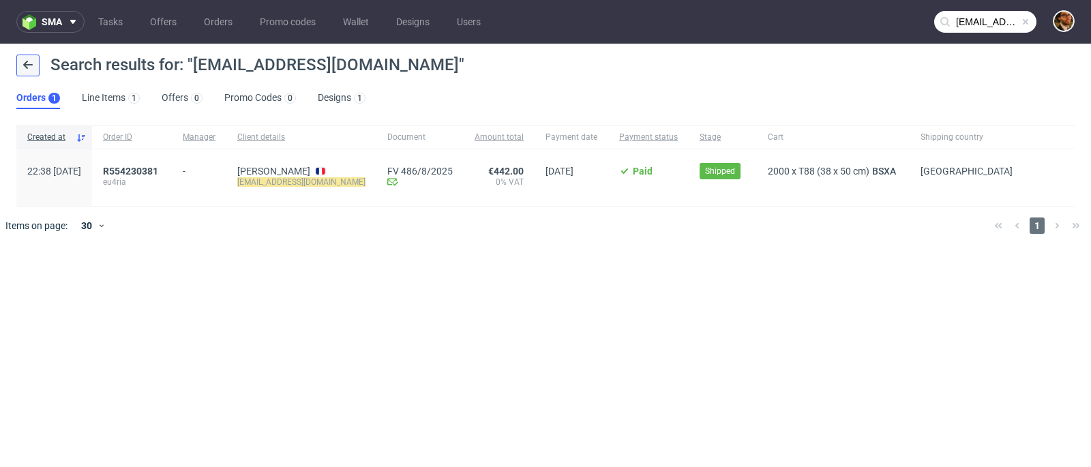
click at [27, 67] on icon at bounding box center [27, 64] width 11 height 11
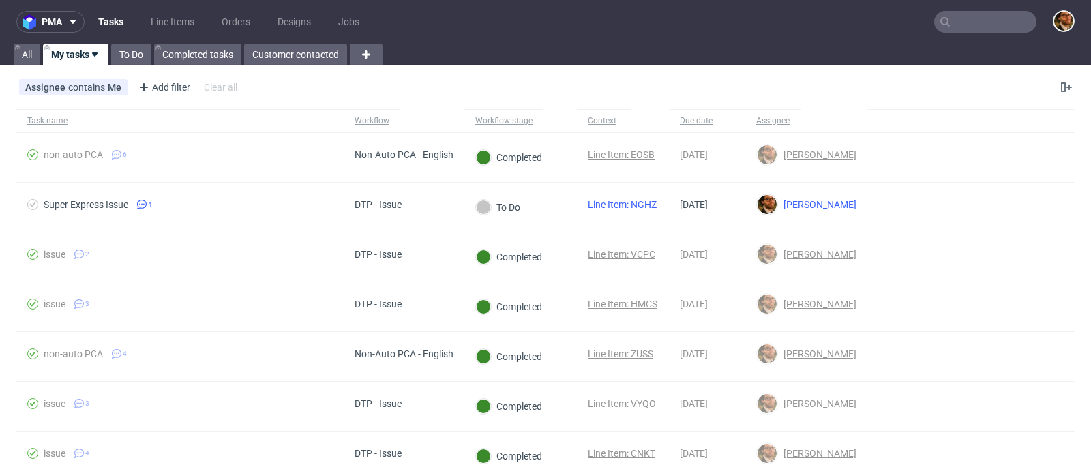
click at [950, 25] on input "text" at bounding box center [985, 22] width 102 height 22
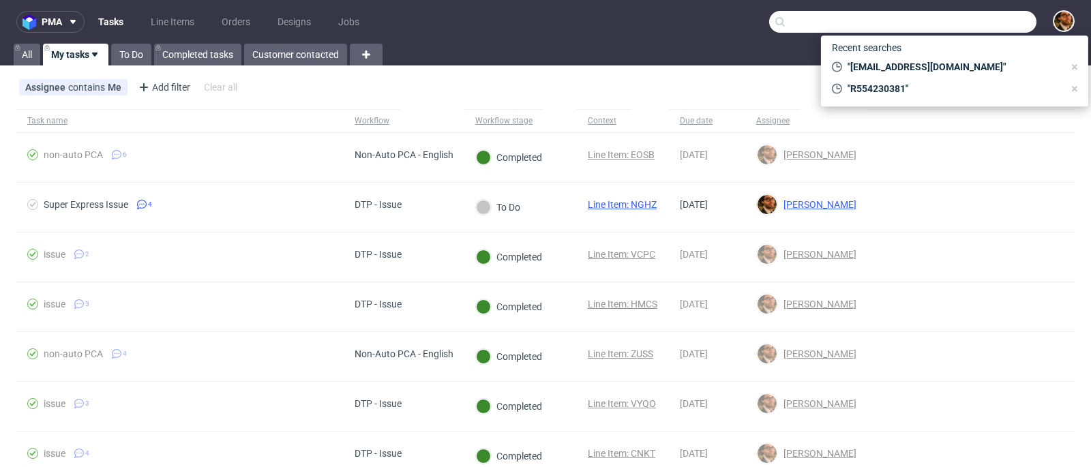
paste input "[EMAIL_ADDRESS][DOMAIN_NAME]"
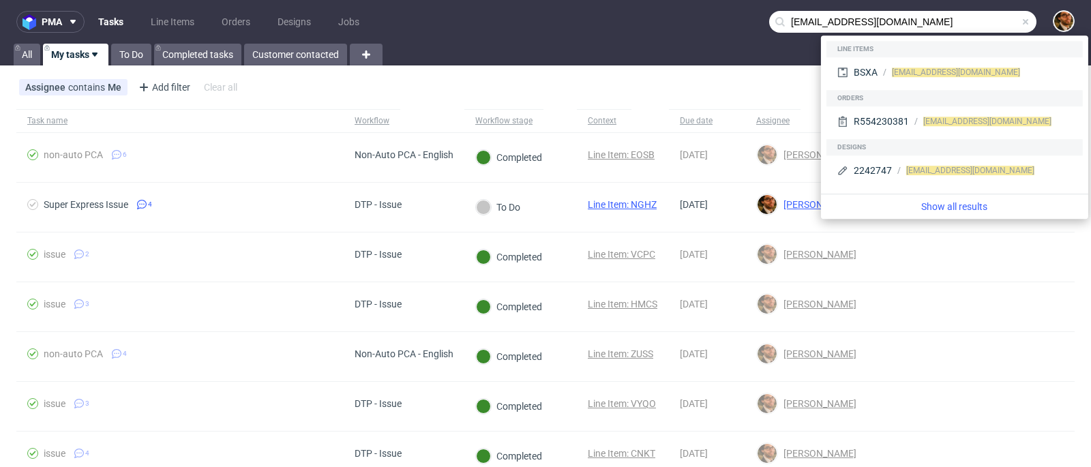
type input "[EMAIL_ADDRESS][DOMAIN_NAME]"
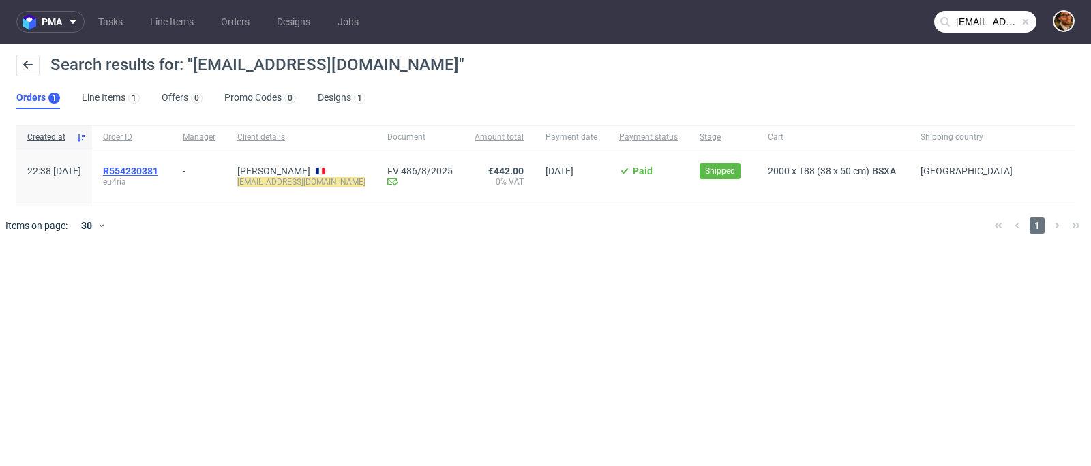
click at [150, 171] on span "R554230381" at bounding box center [130, 171] width 55 height 11
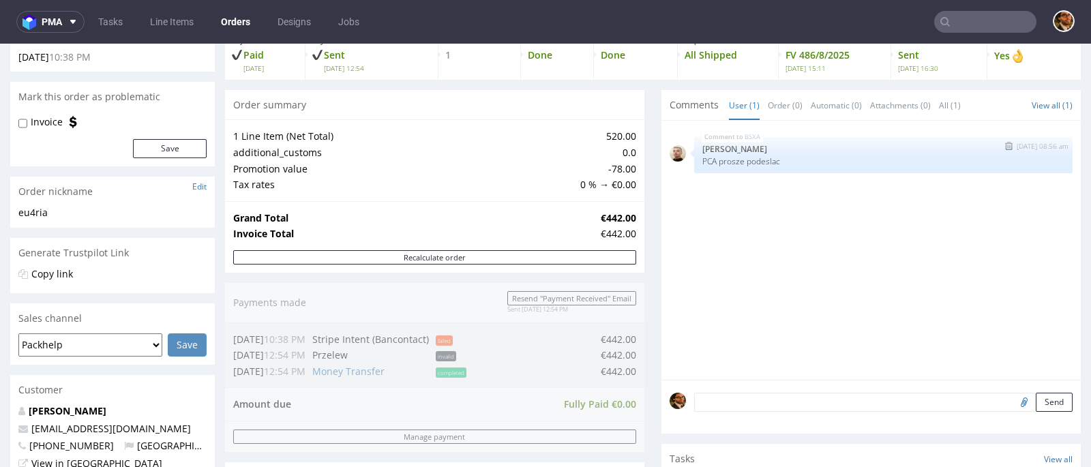
scroll to position [76, 0]
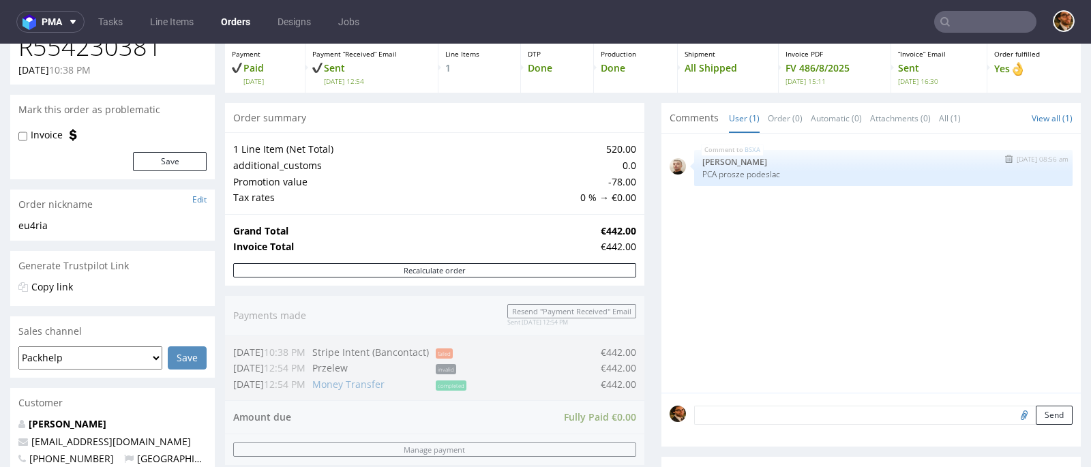
click at [763, 170] on p "PCA prosze podeslac" at bounding box center [883, 174] width 362 height 10
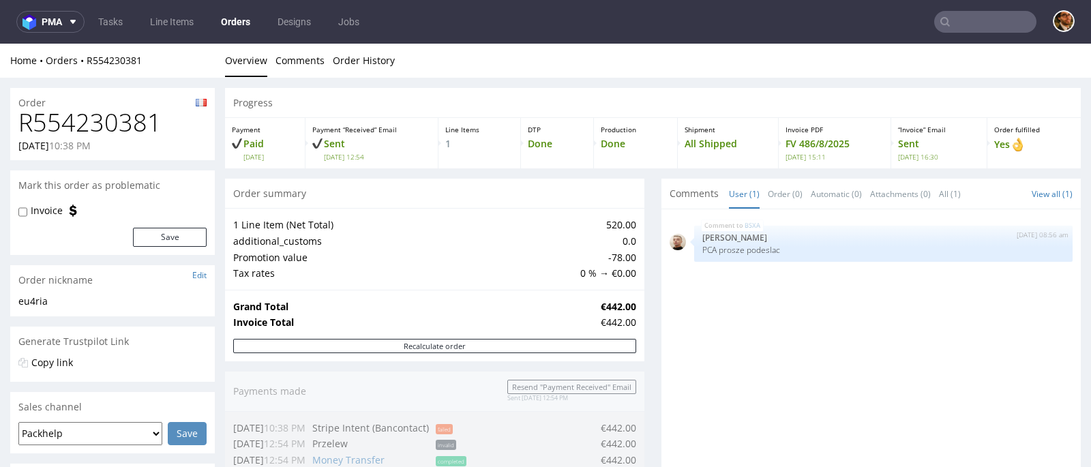
click at [677, 195] on span "Comments" at bounding box center [693, 194] width 49 height 14
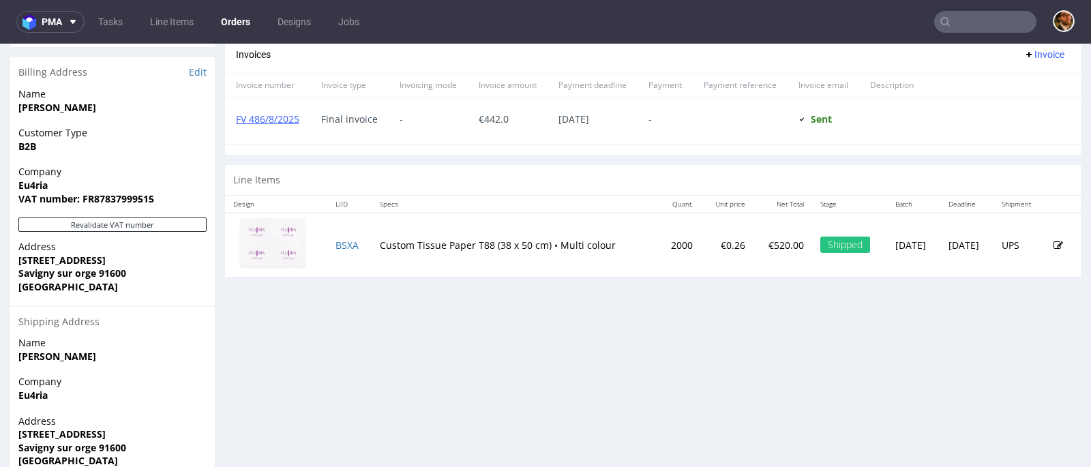
scroll to position [656, 0]
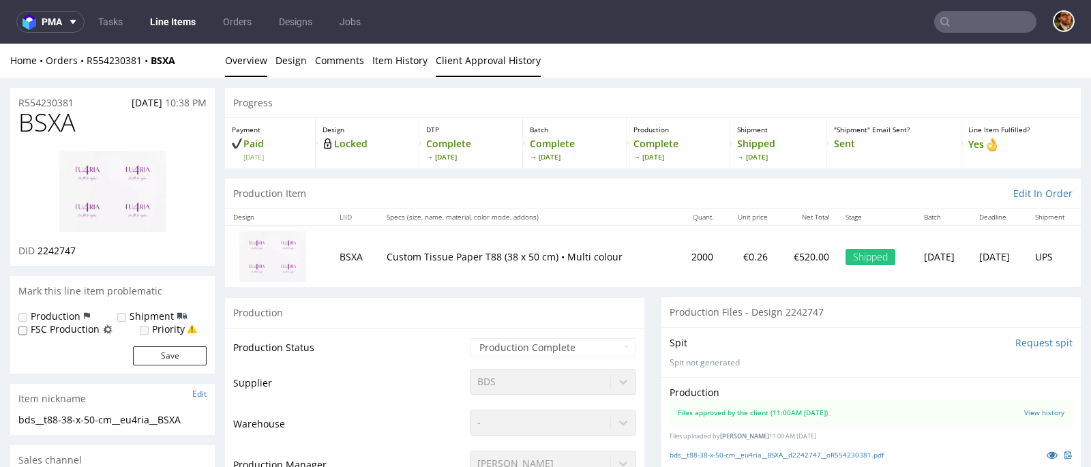
click at [481, 59] on link "Client Approval History" at bounding box center [488, 60] width 105 height 33
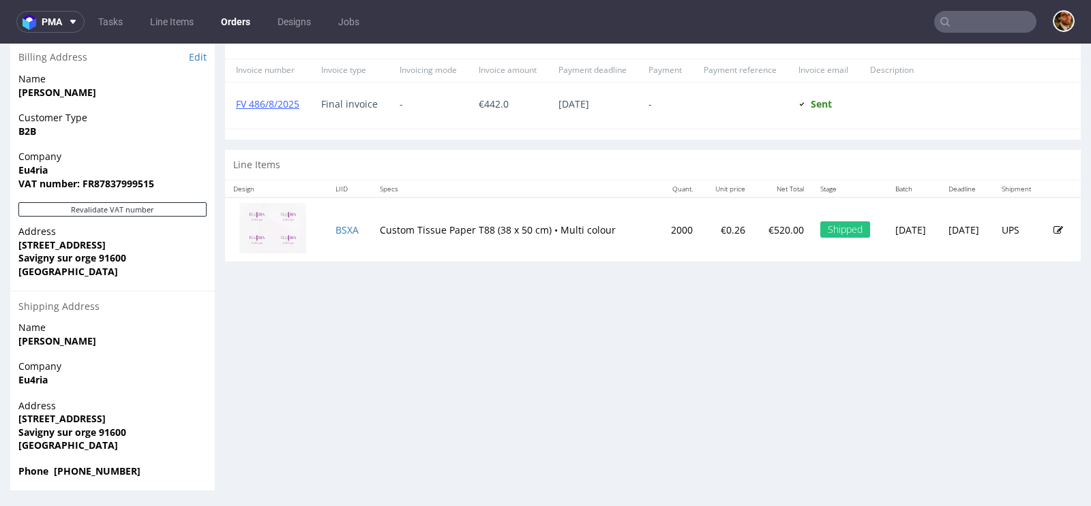
scroll to position [3, 0]
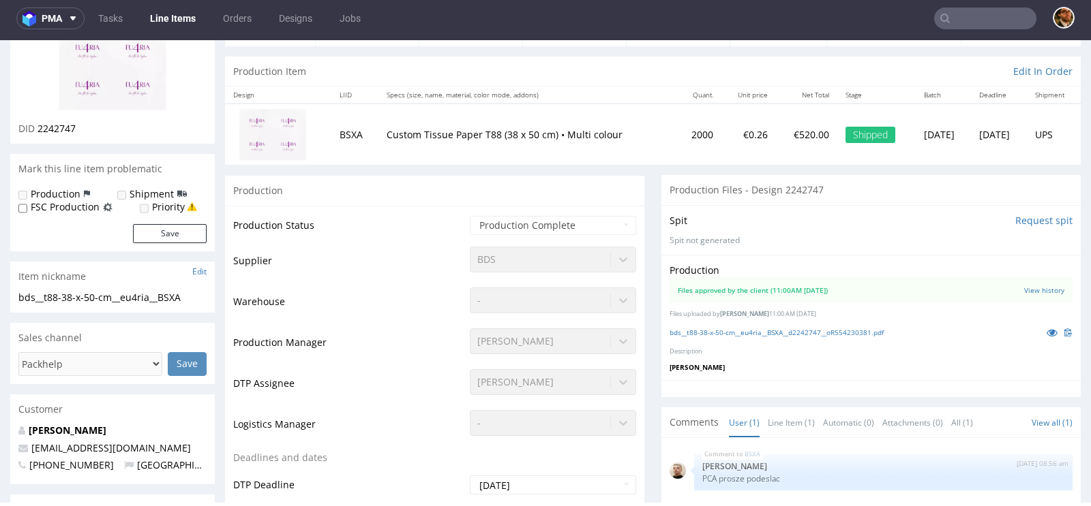
scroll to position [228, 0]
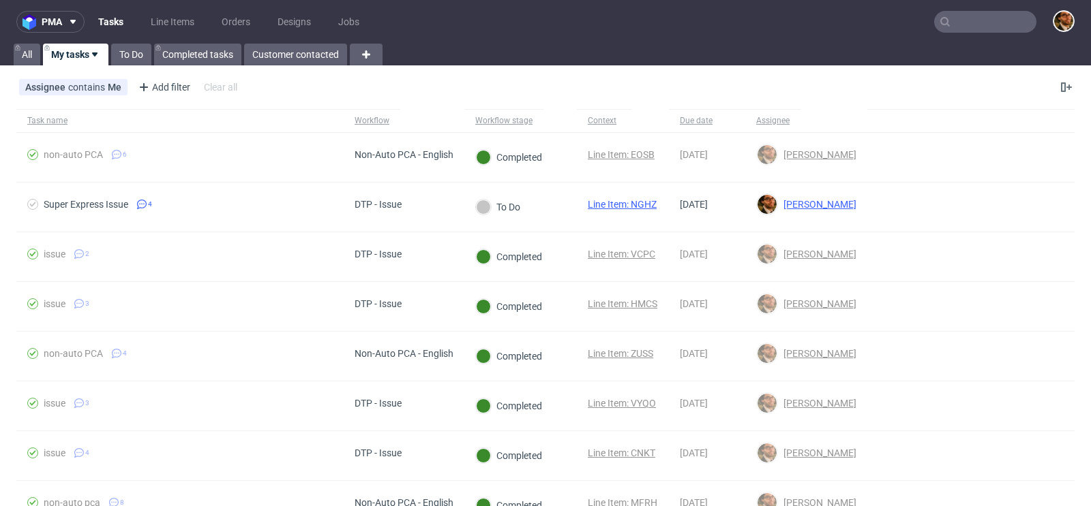
click at [952, 29] on input "text" at bounding box center [985, 22] width 102 height 22
paste input "R999681834"
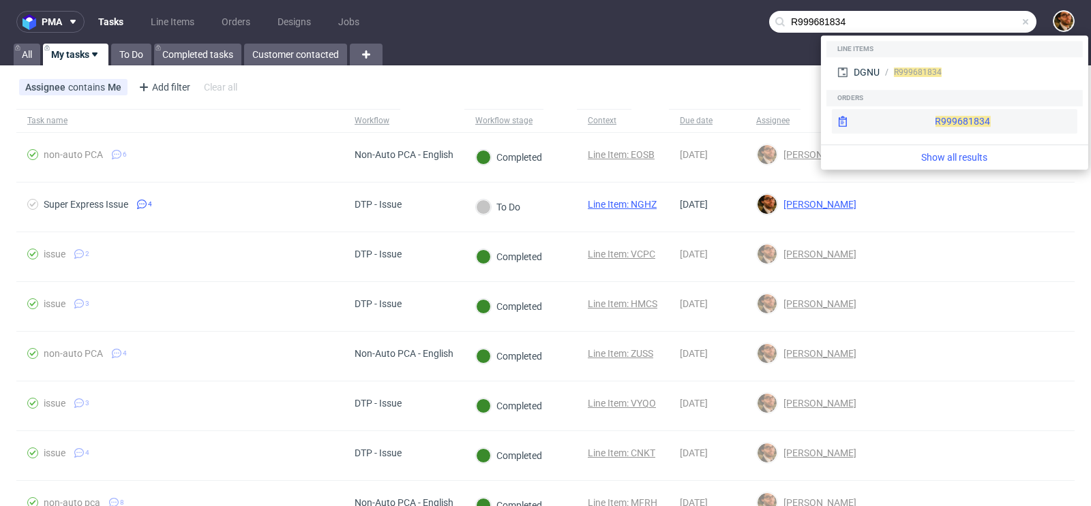
type input "R999681834"
click at [918, 124] on div "R999681834" at bounding box center [954, 121] width 245 height 25
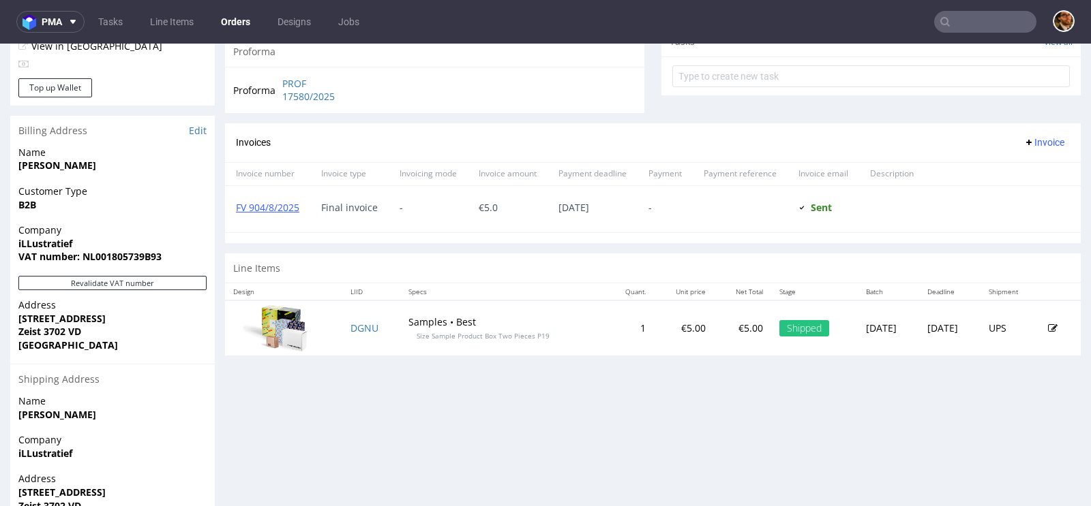
scroll to position [506, 0]
drag, startPoint x: 536, startPoint y: 331, endPoint x: 443, endPoint y: 333, distance: 93.4
click at [443, 333] on td "Samples • Best Size Sample Product Box Two Pieces P19" at bounding box center [502, 327] width 205 height 55
copy span "Product Box Two Pieces P19"
